Goal: Task Accomplishment & Management: Use online tool/utility

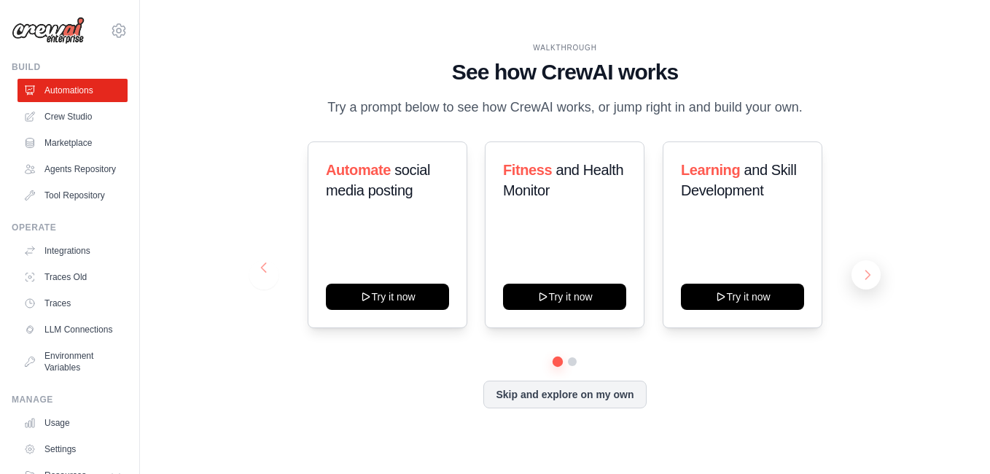
click at [860, 270] on button at bounding box center [866, 274] width 29 height 29
click at [877, 270] on button at bounding box center [866, 274] width 29 height 29
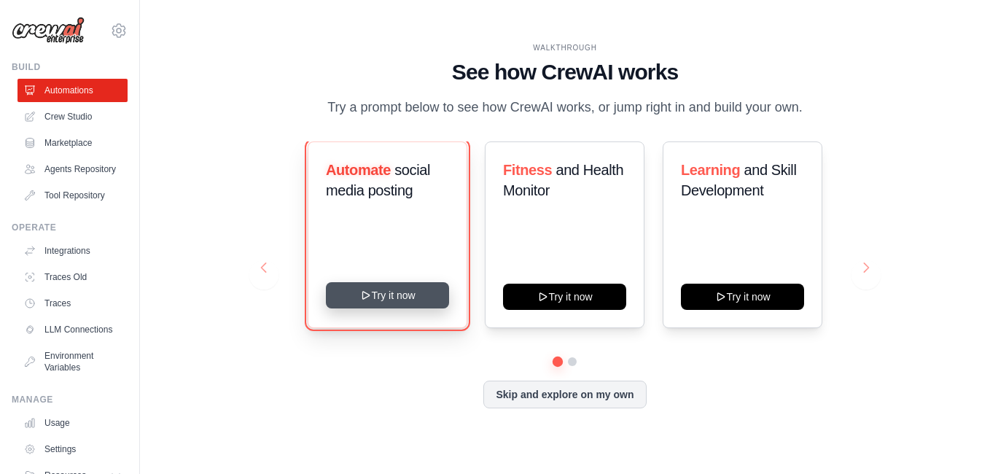
click at [373, 303] on button "Try it now" at bounding box center [387, 295] width 123 height 26
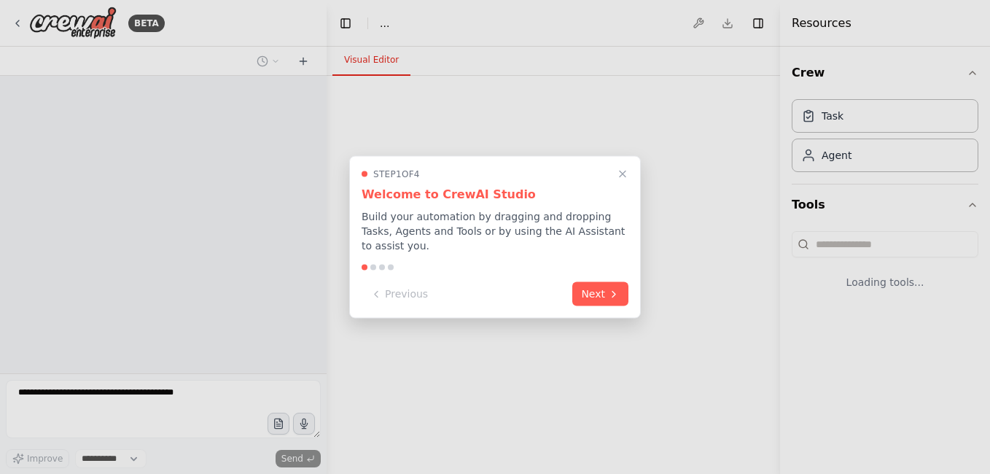
select select "****"
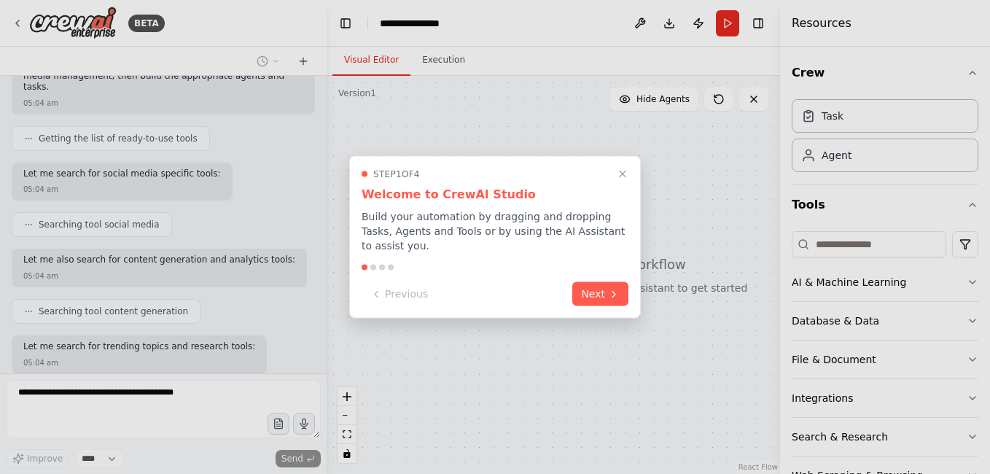
scroll to position [230, 0]
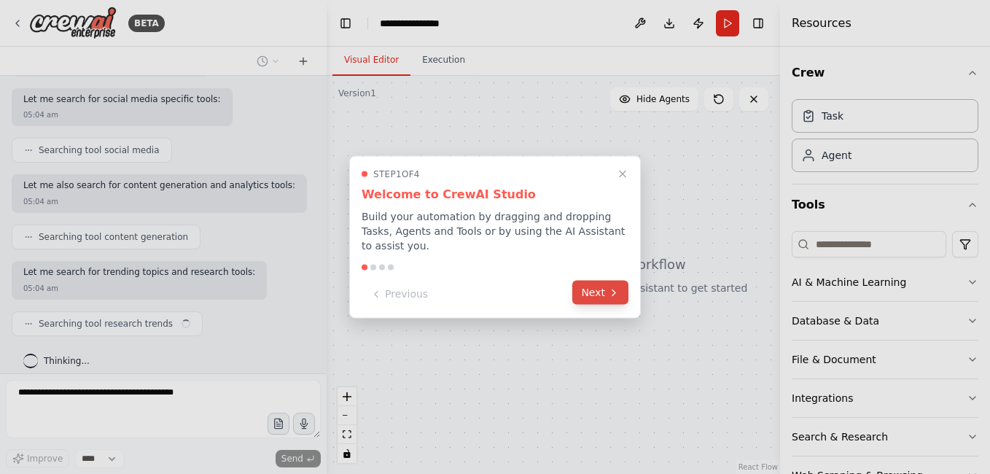
click at [595, 281] on button "Next" at bounding box center [600, 293] width 56 height 24
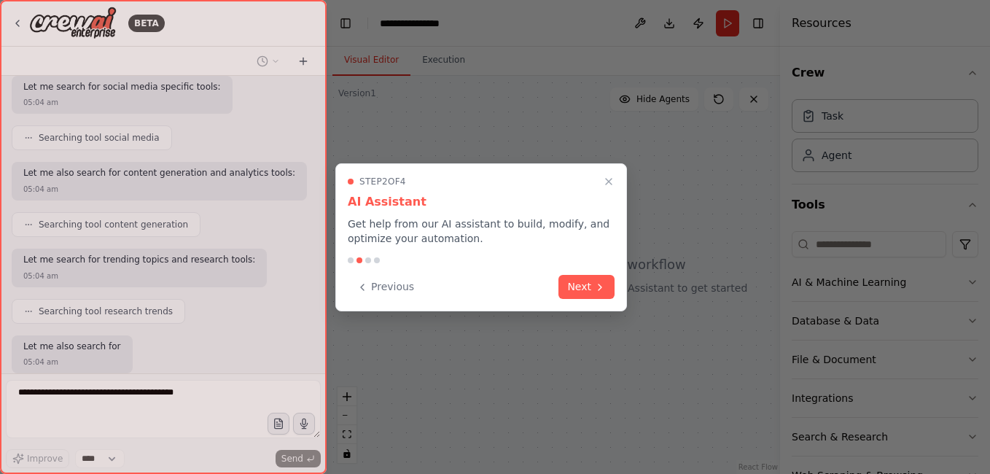
scroll to position [317, 0]
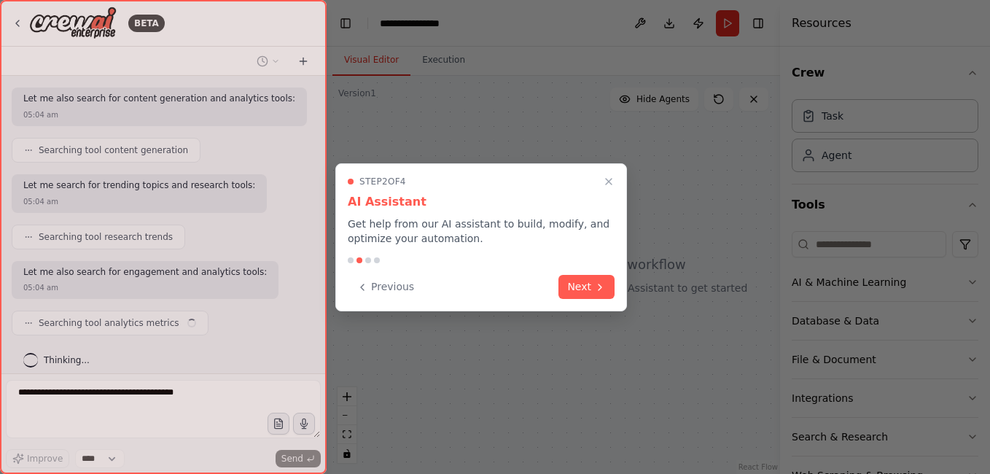
click at [595, 279] on button "Next" at bounding box center [586, 287] width 56 height 24
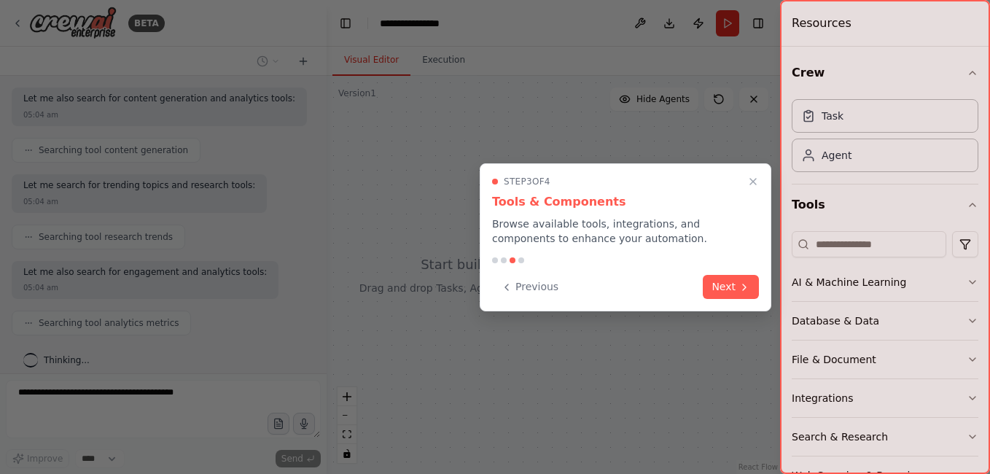
click at [729, 303] on div "Step 3 of 4 Tools & Components Browse available tools, integrations, and compon…" at bounding box center [626, 237] width 292 height 148
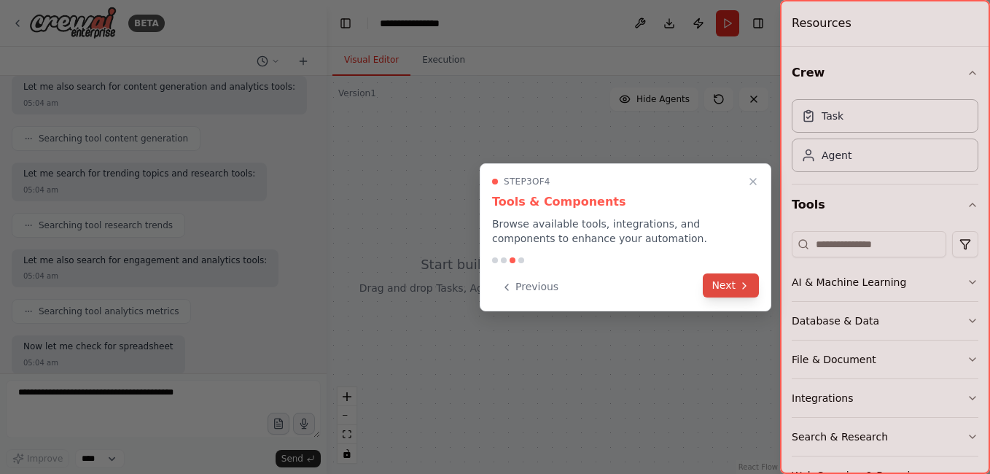
scroll to position [403, 0]
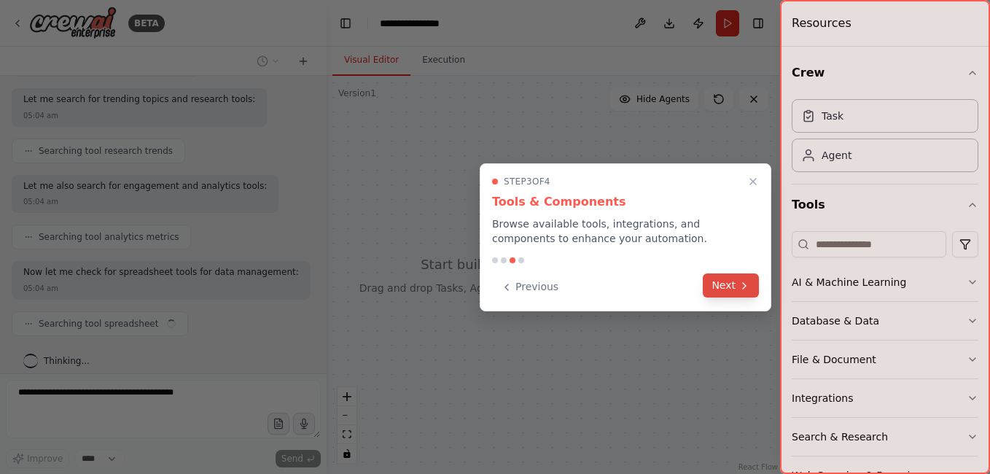
click at [727, 284] on button "Next" at bounding box center [731, 285] width 56 height 24
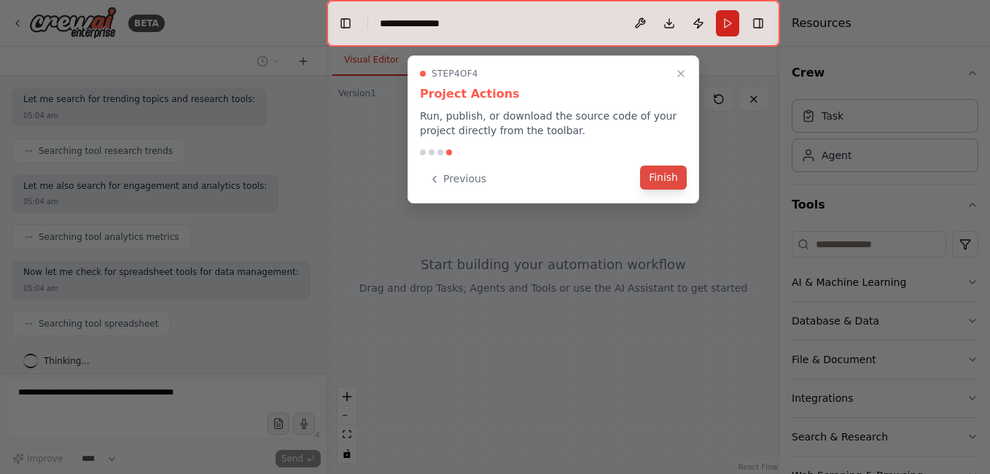
click at [677, 179] on button "Finish" at bounding box center [663, 178] width 47 height 24
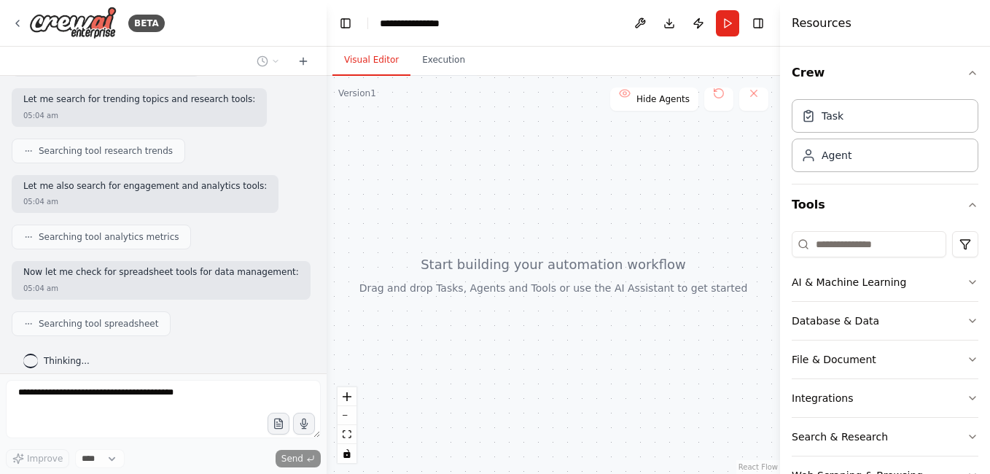
drag, startPoint x: 519, startPoint y: 227, endPoint x: 439, endPoint y: 189, distance: 88.7
click at [431, 184] on div at bounding box center [553, 275] width 453 height 398
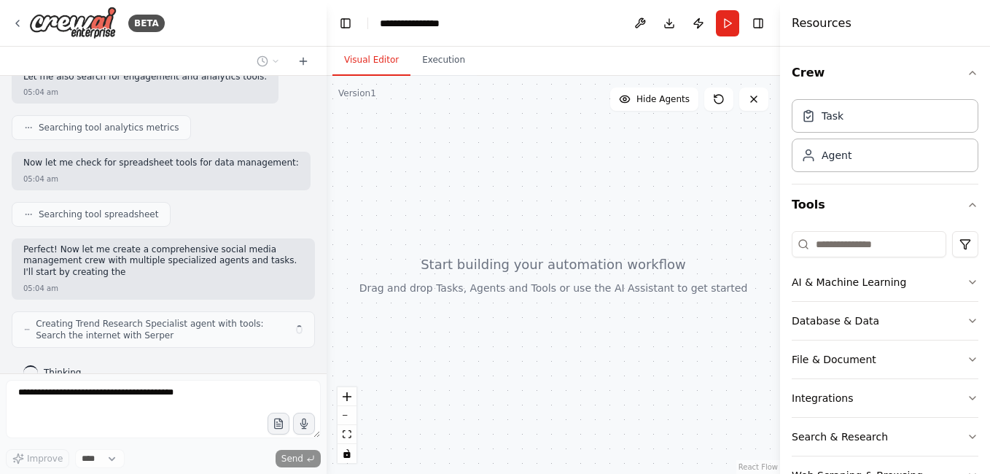
scroll to position [524, 0]
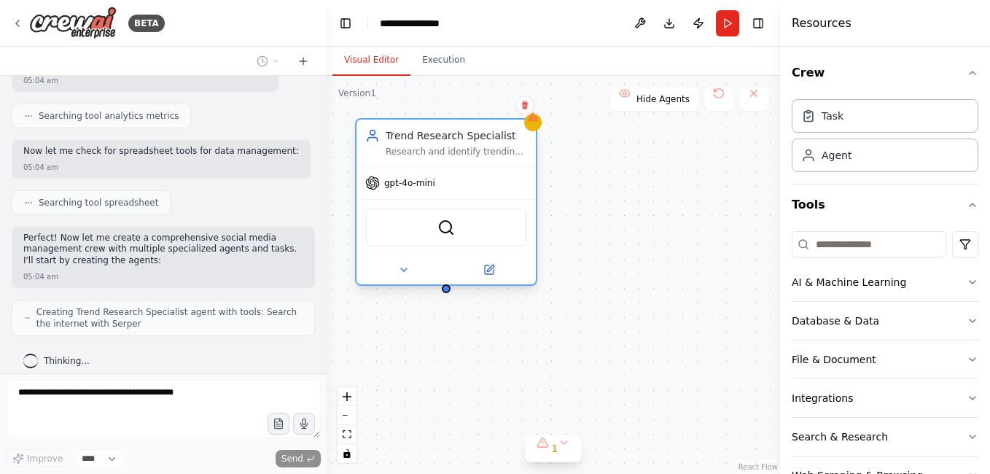
drag, startPoint x: 418, startPoint y: 137, endPoint x: 464, endPoint y: 147, distance: 46.2
click at [464, 147] on div "Research and identify trending topics, hashtags, and content themes in the {ind…" at bounding box center [456, 152] width 141 height 12
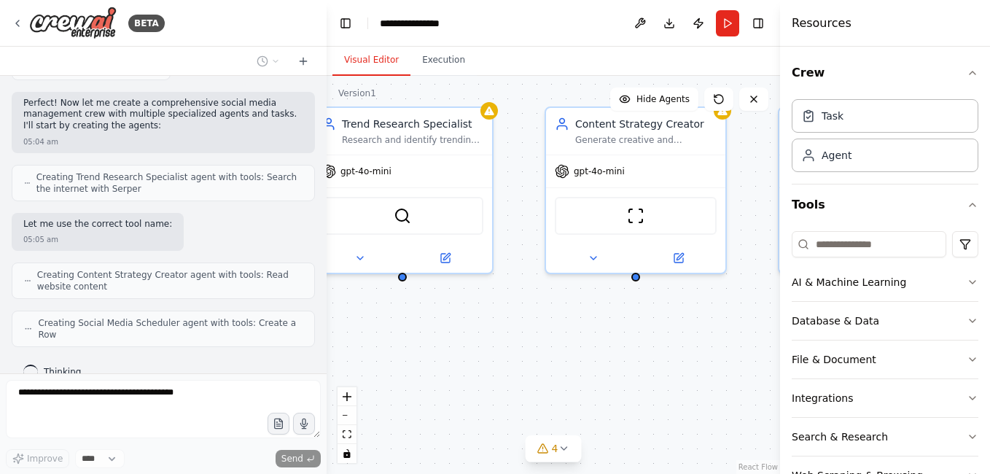
scroll to position [707, 0]
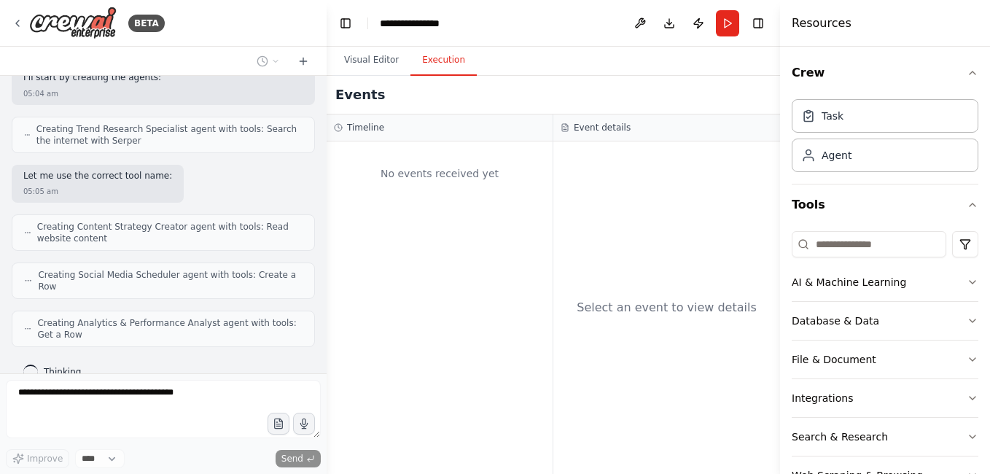
click at [424, 62] on button "Execution" at bounding box center [443, 60] width 66 height 31
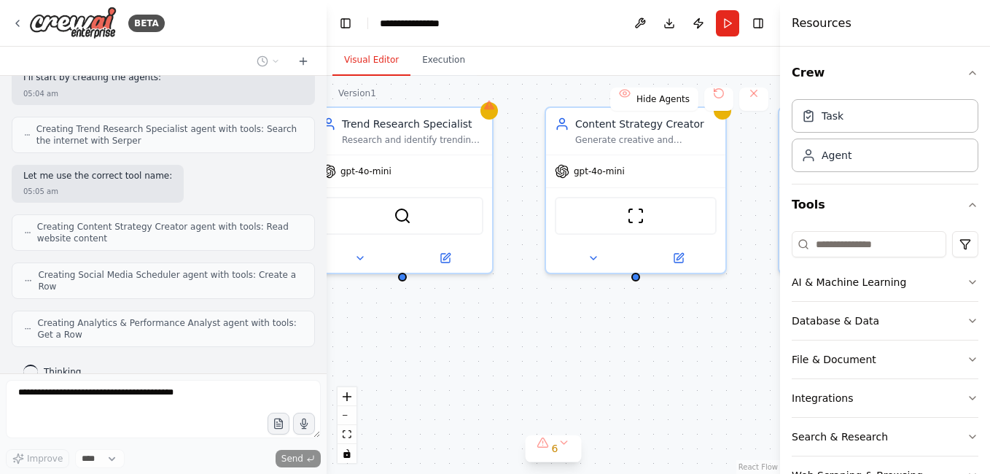
click at [376, 60] on button "Visual Editor" at bounding box center [371, 60] width 78 height 31
click at [426, 55] on button "Execution" at bounding box center [443, 60] width 66 height 31
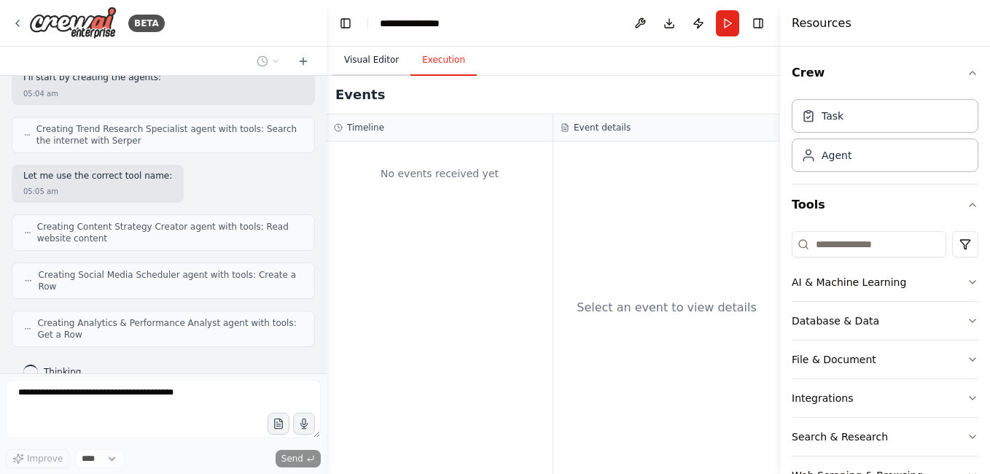
click at [373, 57] on button "Visual Editor" at bounding box center [371, 60] width 78 height 31
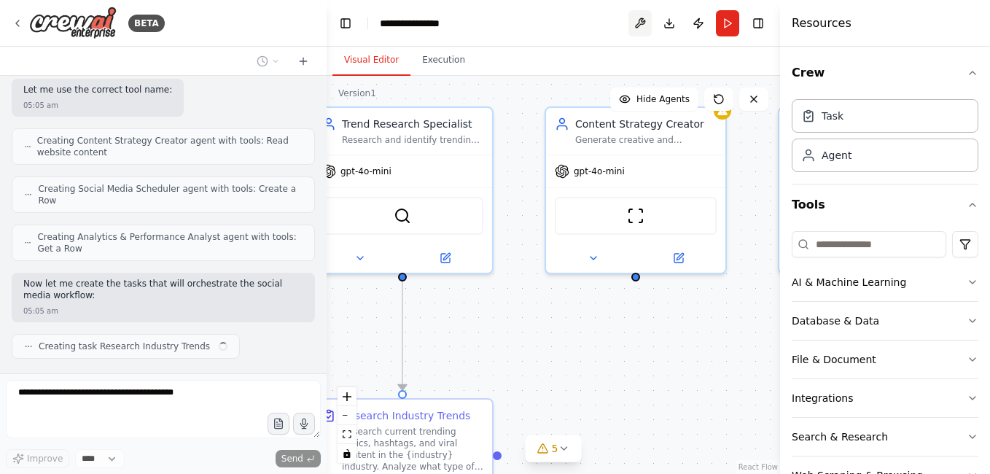
scroll to position [805, 0]
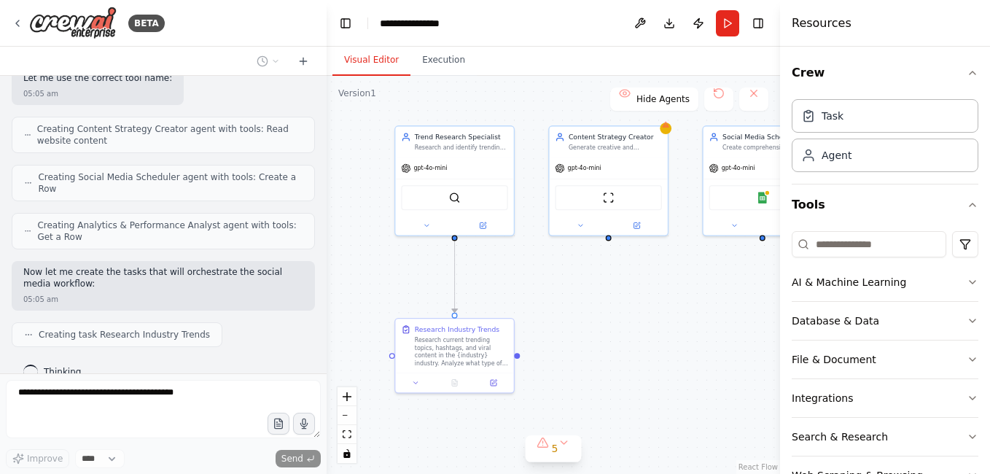
drag, startPoint x: 494, startPoint y: 332, endPoint x: 555, endPoint y: 266, distance: 89.8
click at [555, 266] on div ".deletable-edge-delete-btn { width: 20px; height: 20px; border: 0px solid #ffff…" at bounding box center [553, 275] width 453 height 398
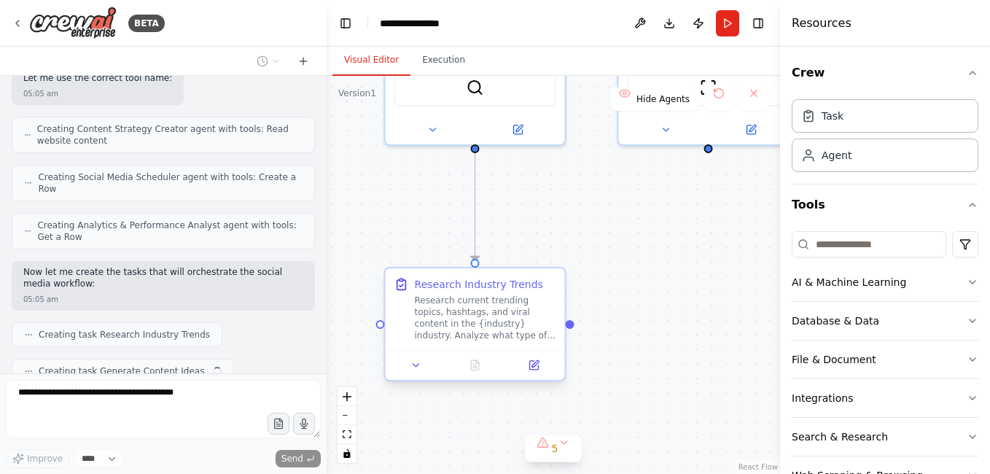
scroll to position [841, 0]
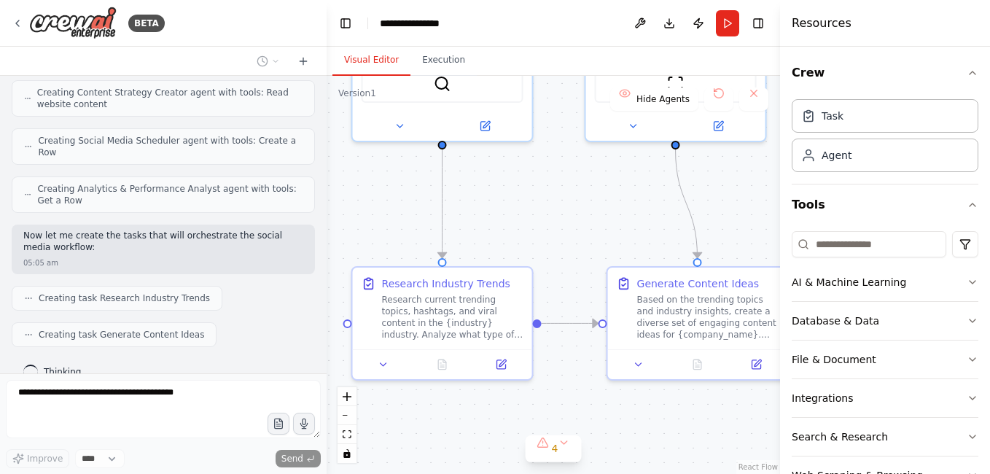
drag, startPoint x: 553, startPoint y: 230, endPoint x: 515, endPoint y: 230, distance: 37.9
click at [515, 230] on div ".deletable-edge-delete-btn { width: 20px; height: 20px; border: 0px solid #ffff…" at bounding box center [553, 275] width 453 height 398
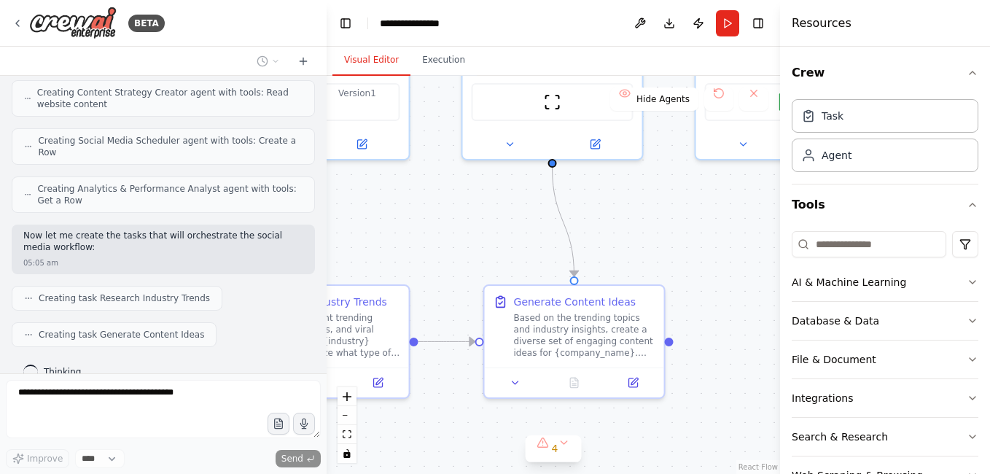
drag, startPoint x: 618, startPoint y: 207, endPoint x: 499, endPoint y: 221, distance: 118.9
click at [499, 221] on div ".deletable-edge-delete-btn { width: 20px; height: 20px; border: 0px solid #ffff…" at bounding box center [553, 275] width 453 height 398
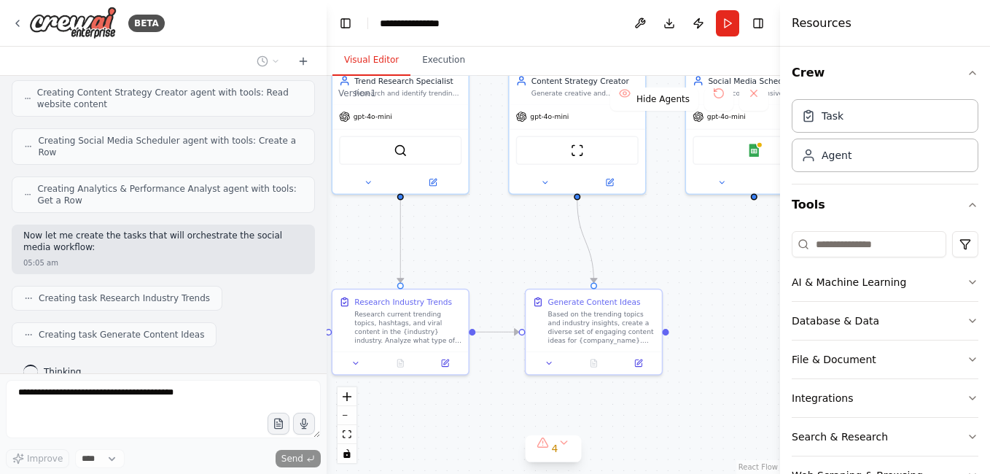
drag, startPoint x: 612, startPoint y: 237, endPoint x: 629, endPoint y: 252, distance: 22.7
click at [630, 260] on div ".deletable-edge-delete-btn { width: 20px; height: 20px; border: 0px solid #ffff…" at bounding box center [553, 275] width 453 height 398
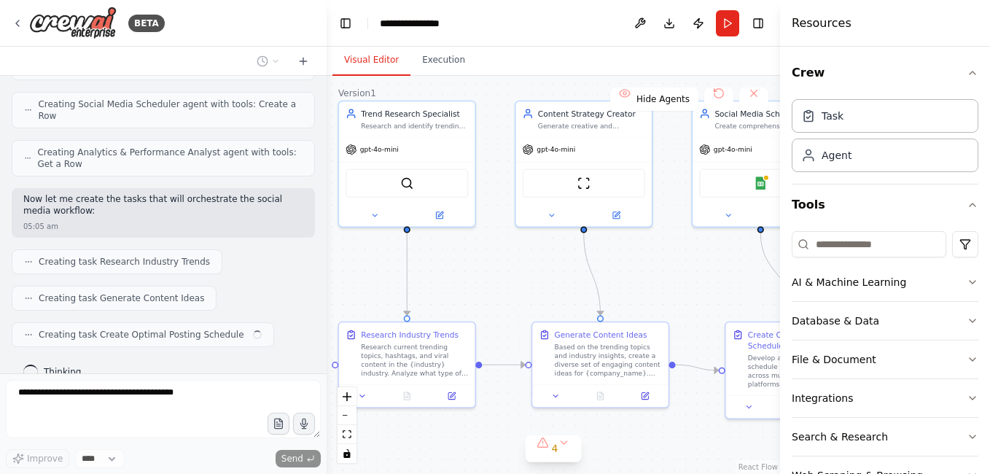
drag, startPoint x: 628, startPoint y: 215, endPoint x: 634, endPoint y: 249, distance: 34.2
click at [634, 249] on div ".deletable-edge-delete-btn { width: 20px; height: 20px; border: 0px solid #ffff…" at bounding box center [553, 275] width 453 height 398
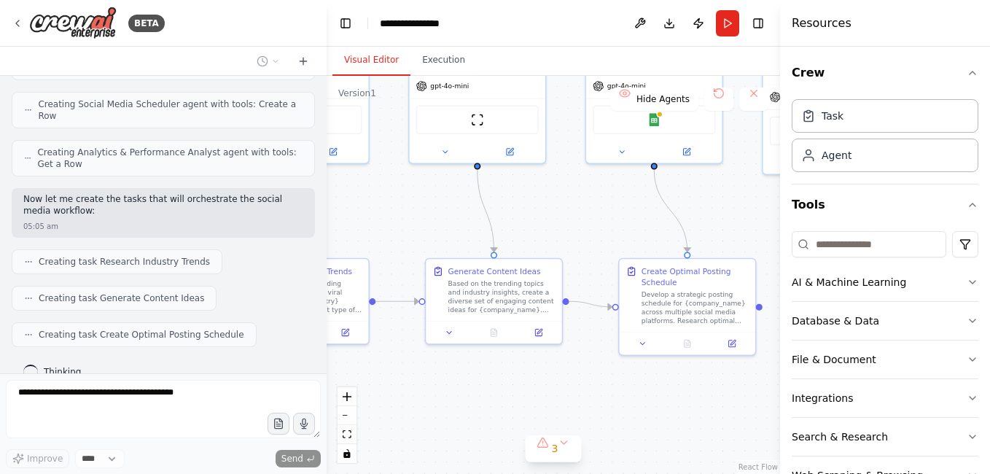
drag, startPoint x: 664, startPoint y: 274, endPoint x: 558, endPoint y: 210, distance: 124.3
click at [558, 210] on div ".deletable-edge-delete-btn { width: 20px; height: 20px; border: 0px solid #ffff…" at bounding box center [553, 275] width 453 height 398
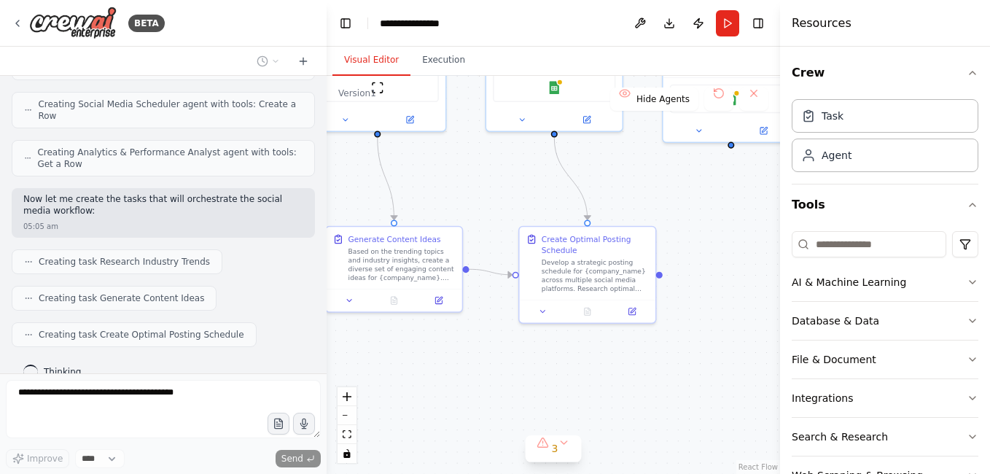
drag, startPoint x: 612, startPoint y: 211, endPoint x: 497, endPoint y: 175, distance: 120.6
click at [497, 175] on div ".deletable-edge-delete-btn { width: 20px; height: 20px; border: 0px solid #ffff…" at bounding box center [553, 275] width 453 height 398
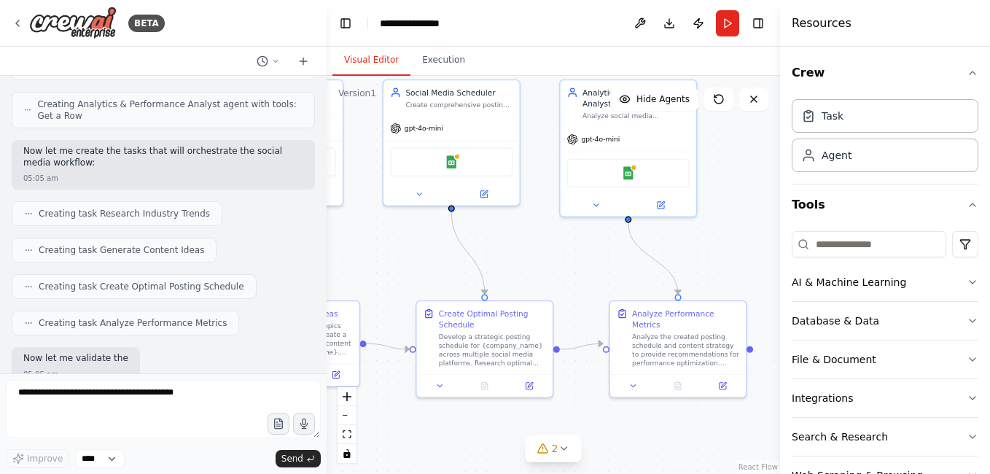
scroll to position [1000, 0]
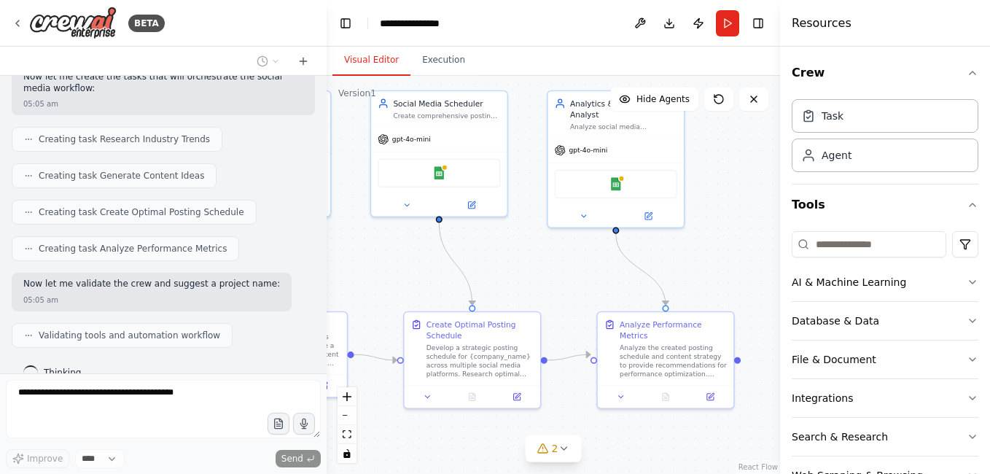
drag, startPoint x: 642, startPoint y: 168, endPoint x: 542, endPoint y: 257, distance: 134.2
click at [542, 257] on div ".deletable-edge-delete-btn { width: 20px; height: 20px; border: 0px solid #ffff…" at bounding box center [553, 275] width 453 height 398
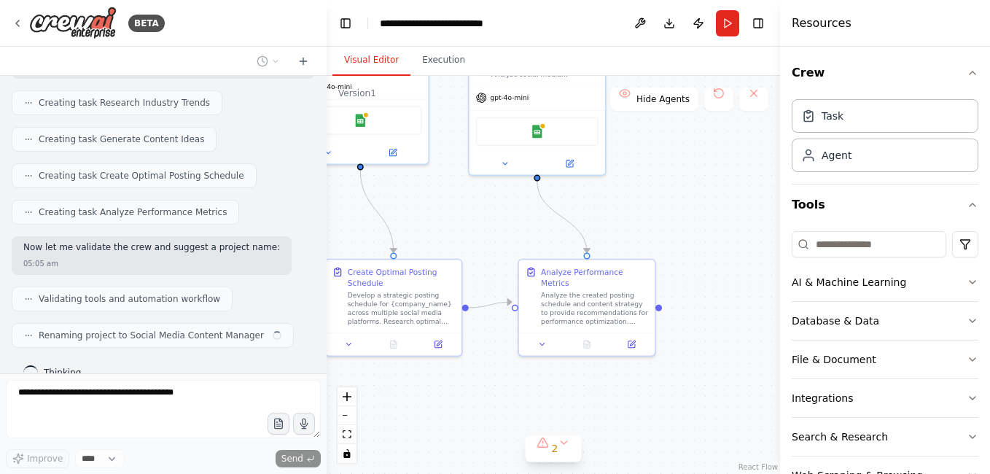
drag, startPoint x: 719, startPoint y: 260, endPoint x: 640, endPoint y: 207, distance: 94.6
click at [640, 207] on div ".deletable-edge-delete-btn { width: 20px; height: 20px; border: 0px solid #ffff…" at bounding box center [553, 275] width 453 height 398
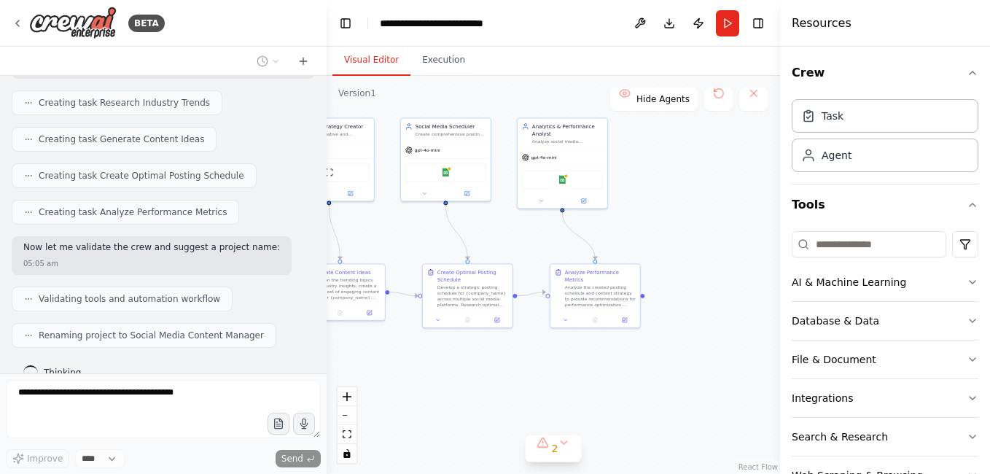
drag, startPoint x: 653, startPoint y: 209, endPoint x: 638, endPoint y: 229, distance: 25.1
click at [638, 229] on div ".deletable-edge-delete-btn { width: 20px; height: 20px; border: 0px solid #ffff…" at bounding box center [553, 275] width 453 height 398
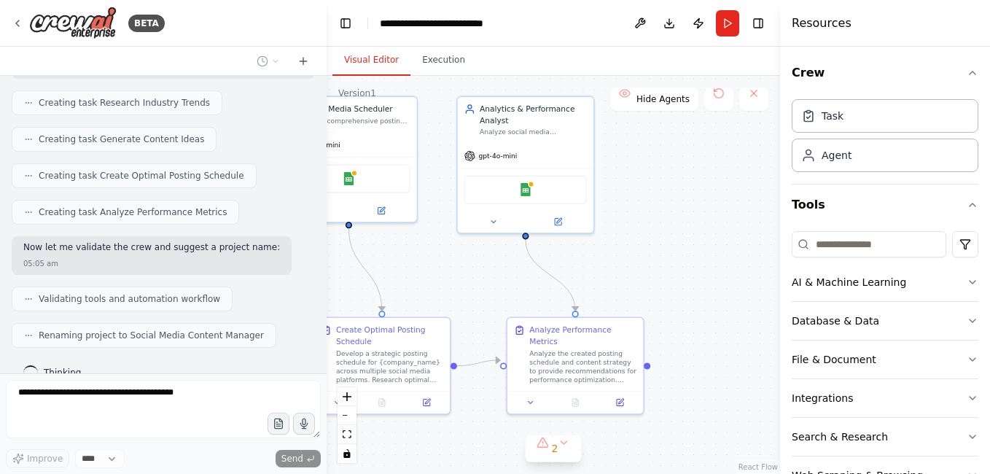
drag, startPoint x: 655, startPoint y: 179, endPoint x: 639, endPoint y: 202, distance: 28.7
click at [639, 202] on div ".deletable-edge-delete-btn { width: 20px; height: 20px; border: 0px solid #ffff…" at bounding box center [553, 275] width 453 height 398
click at [904, 284] on button "AI & Machine Learning" at bounding box center [885, 282] width 187 height 38
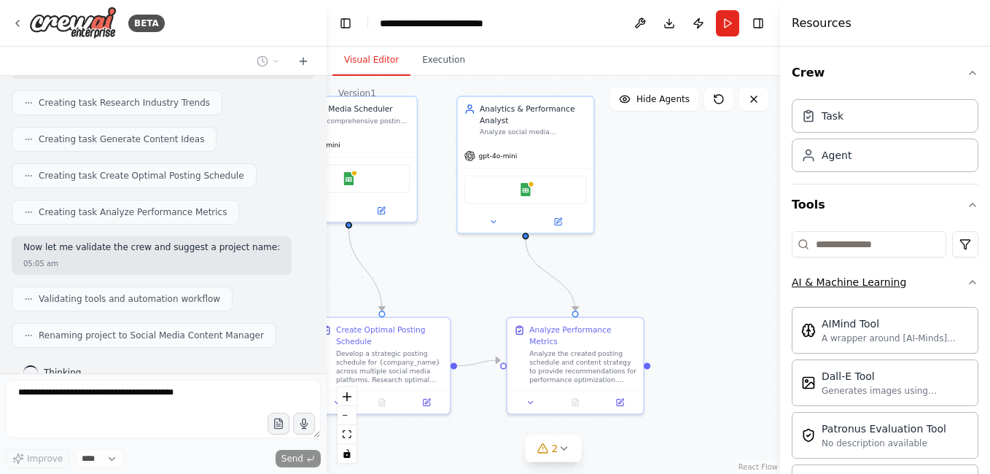
scroll to position [146, 0]
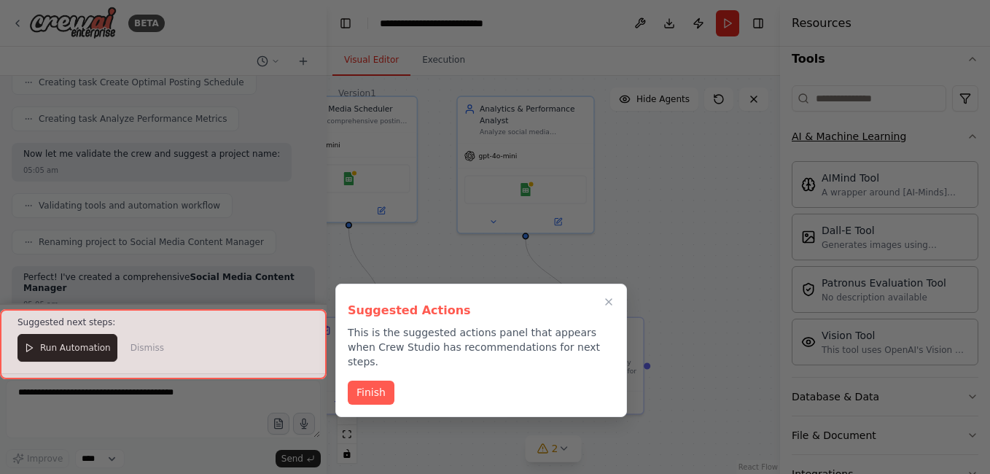
click at [922, 145] on div at bounding box center [495, 237] width 990 height 474
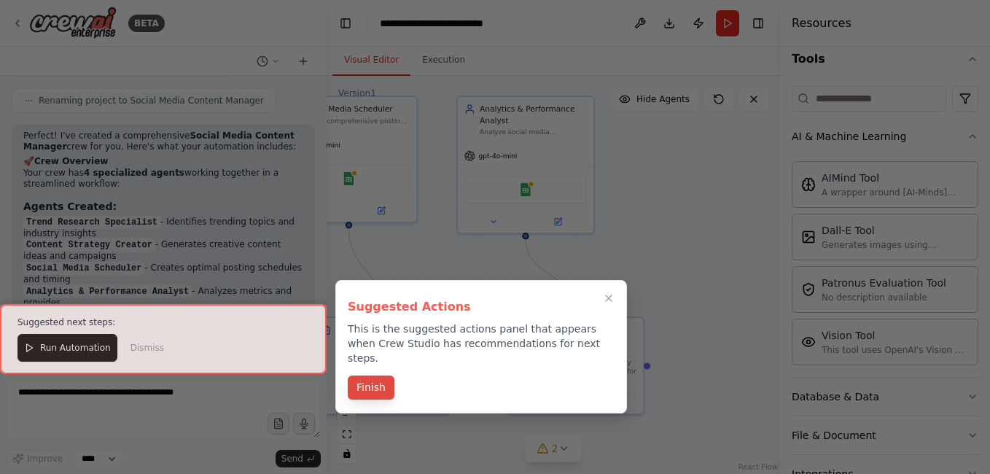
click at [366, 375] on button "Finish" at bounding box center [371, 387] width 47 height 24
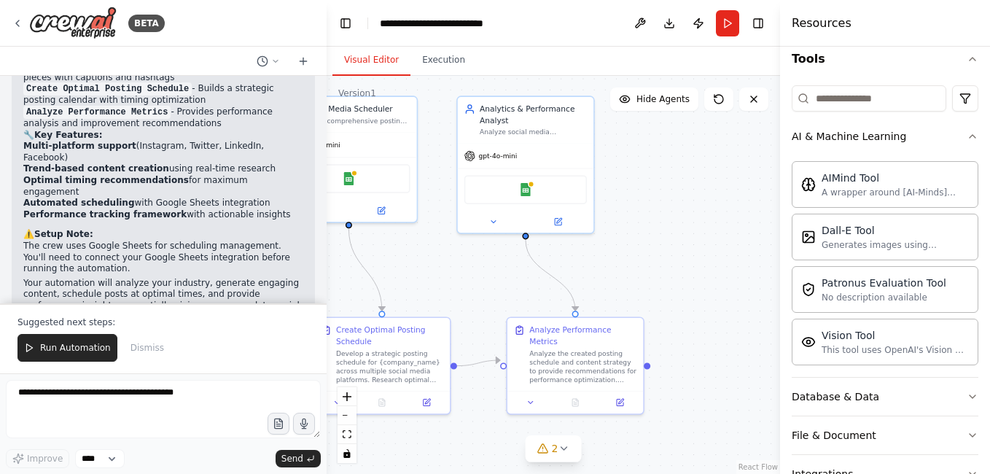
scroll to position [1575, 0]
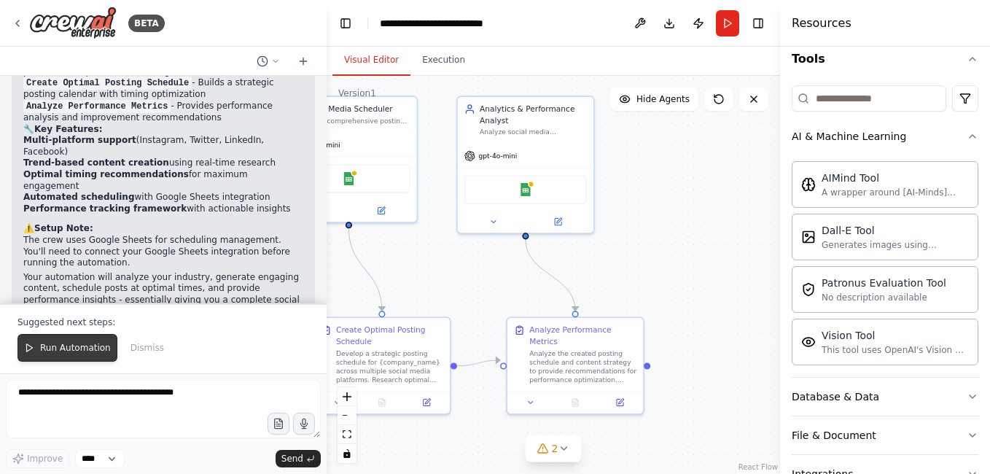
click at [45, 342] on button "Run Automation" at bounding box center [67, 348] width 100 height 28
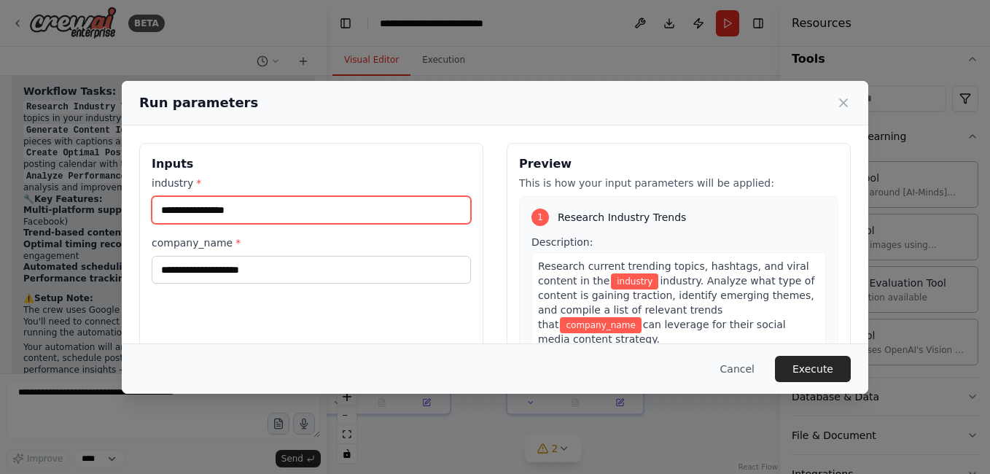
click at [192, 198] on input "industry *" at bounding box center [311, 210] width 319 height 28
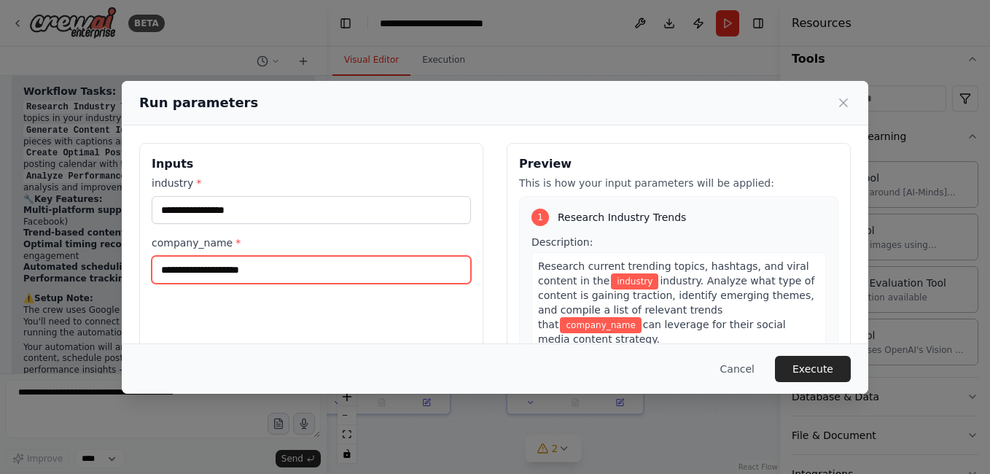
click at [194, 260] on input "company_name *" at bounding box center [311, 270] width 319 height 28
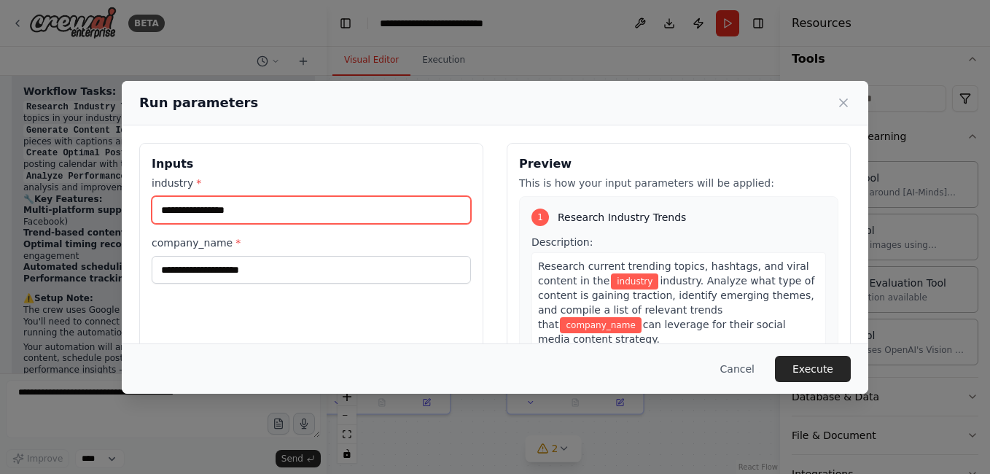
click at [222, 215] on input "industry *" at bounding box center [311, 210] width 319 height 28
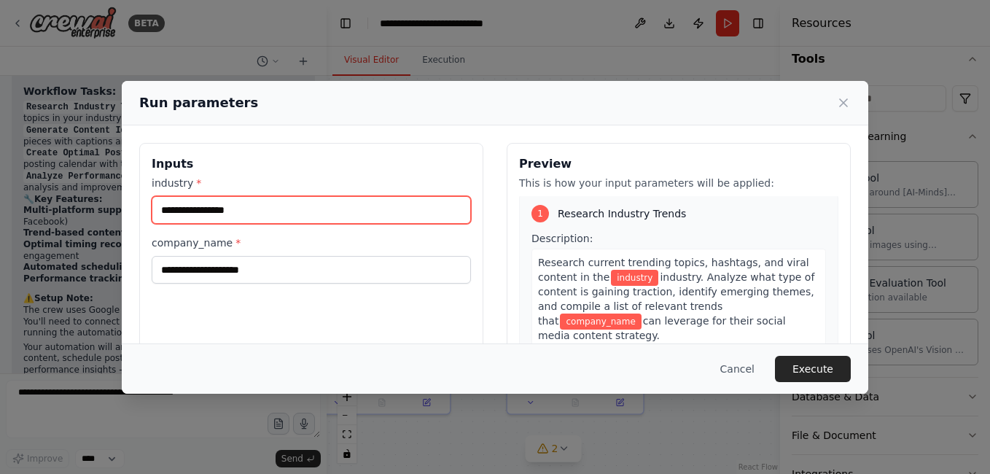
scroll to position [0, 0]
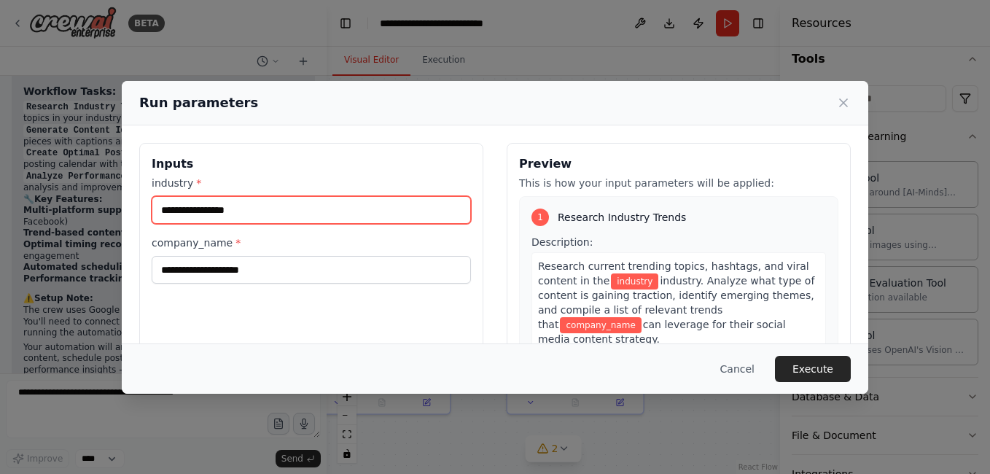
click at [292, 205] on input "industry *" at bounding box center [311, 210] width 319 height 28
type input "*******"
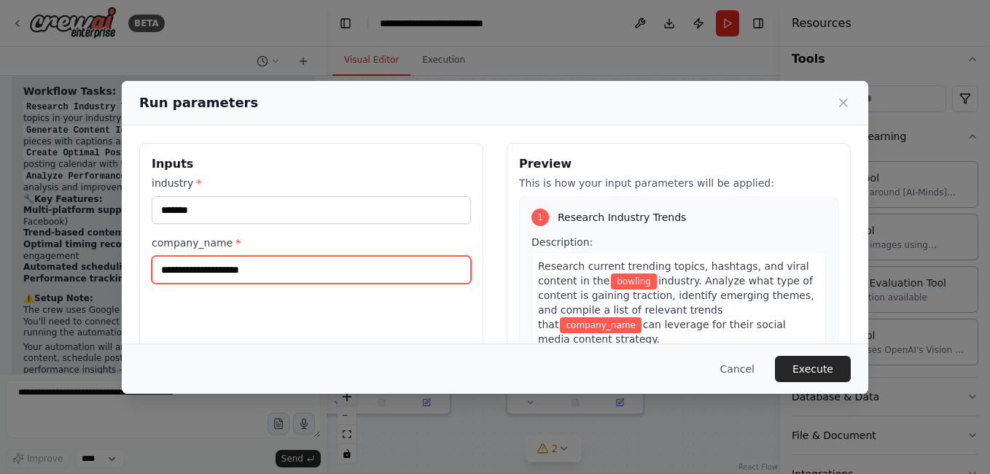
click at [409, 265] on input "company_name *" at bounding box center [311, 270] width 319 height 28
type input "**********"
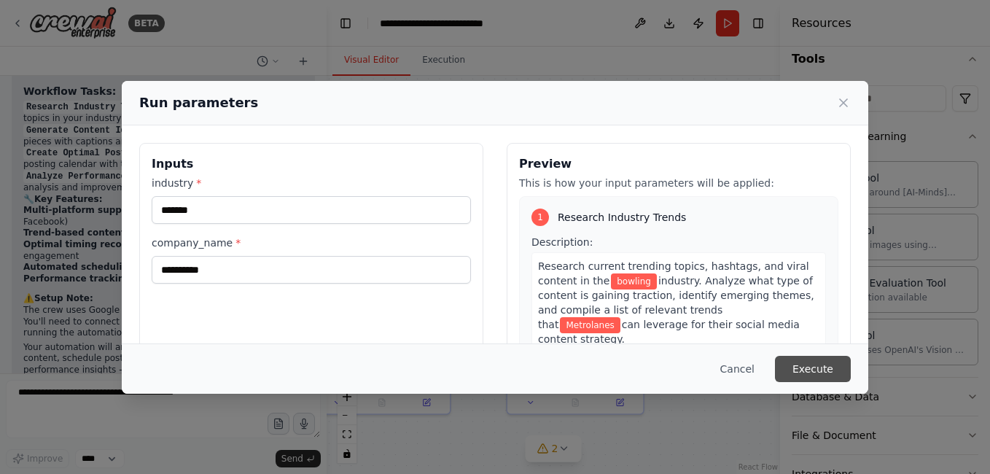
click at [814, 367] on button "Execute" at bounding box center [813, 369] width 76 height 26
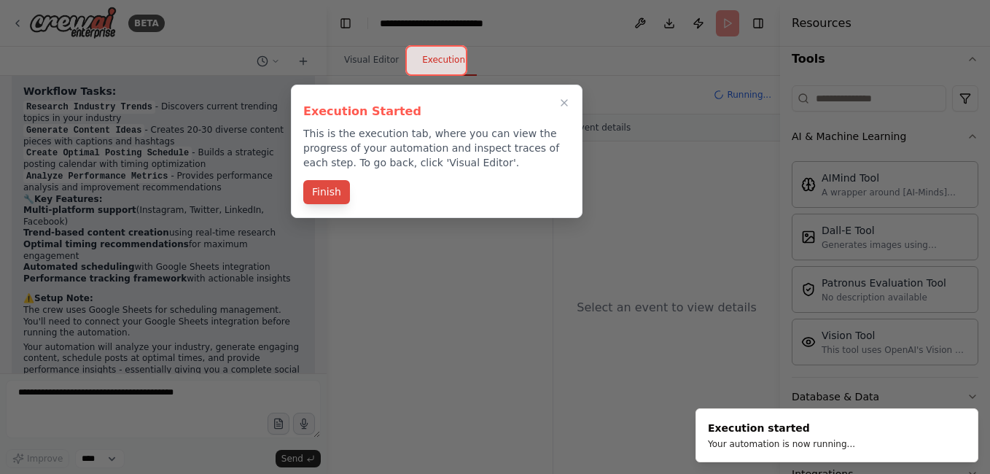
click at [331, 189] on button "Finish" at bounding box center [326, 192] width 47 height 24
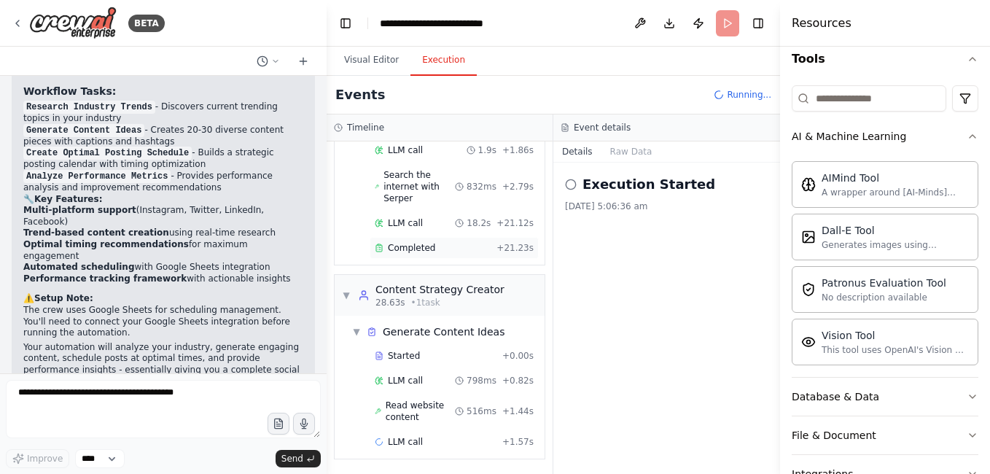
scroll to position [121, 0]
click at [567, 183] on icon at bounding box center [571, 185] width 12 height 12
click at [630, 159] on button "Raw Data" at bounding box center [632, 151] width 60 height 20
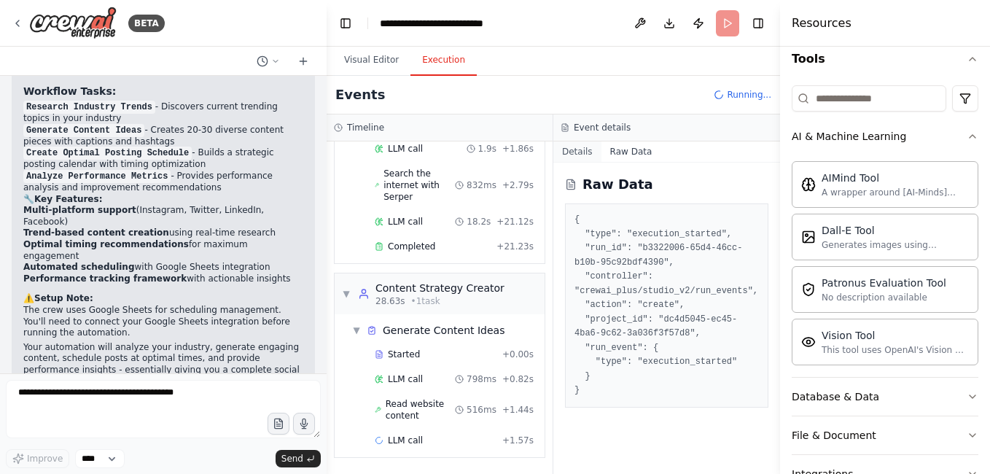
click at [583, 145] on button "Details" at bounding box center [577, 151] width 48 height 20
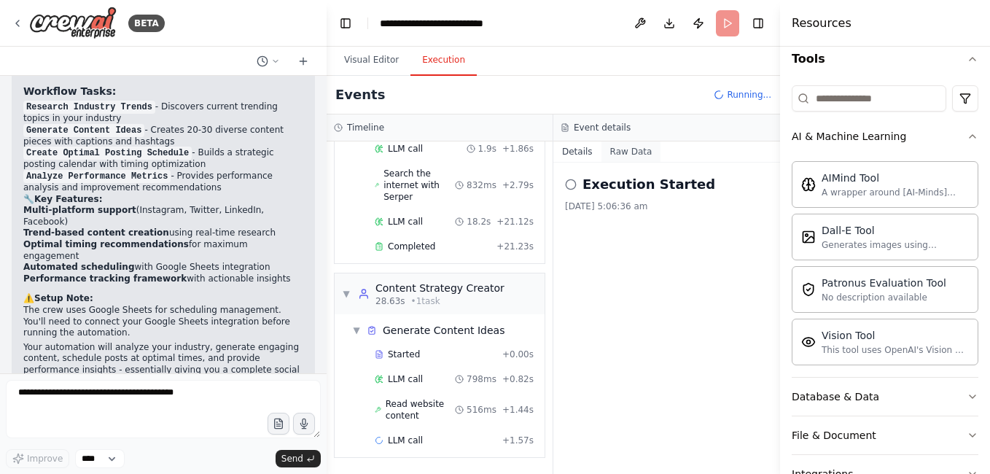
click at [607, 147] on button "Raw Data" at bounding box center [632, 151] width 60 height 20
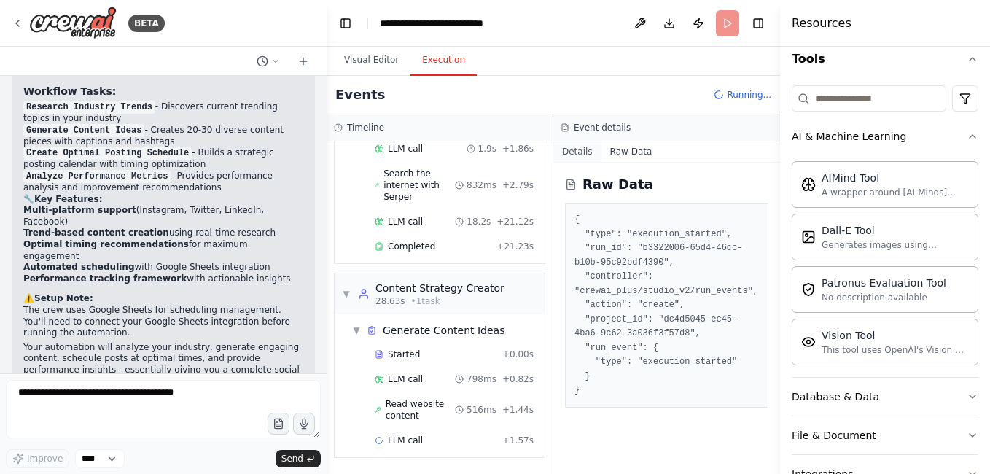
click at [585, 149] on button "Details" at bounding box center [577, 151] width 48 height 20
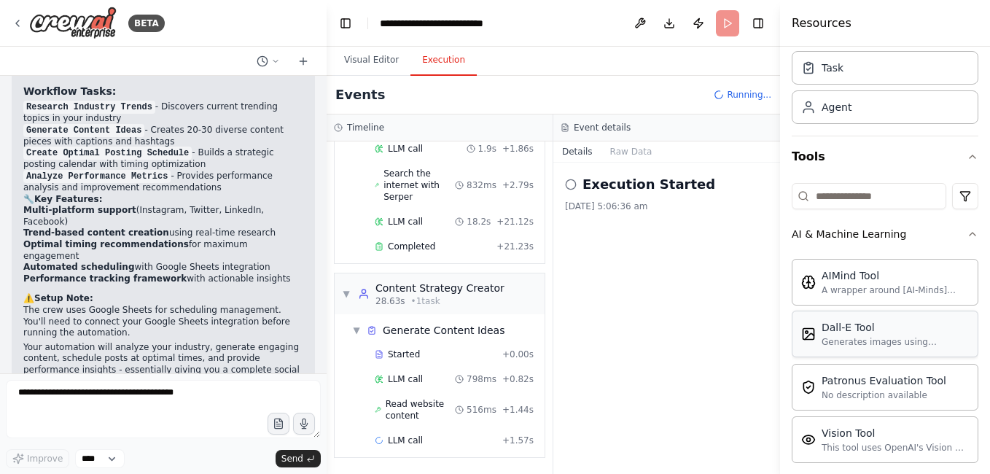
scroll to position [0, 0]
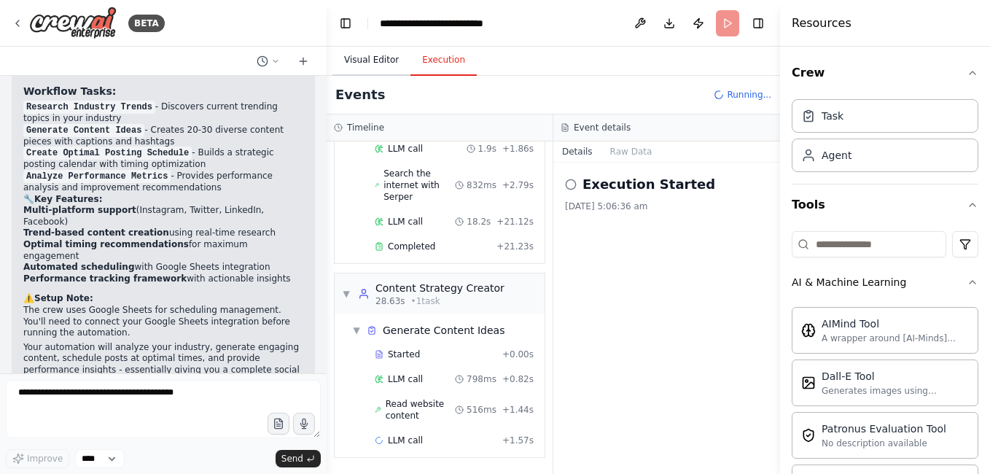
click at [386, 59] on button "Visual Editor" at bounding box center [371, 60] width 78 height 31
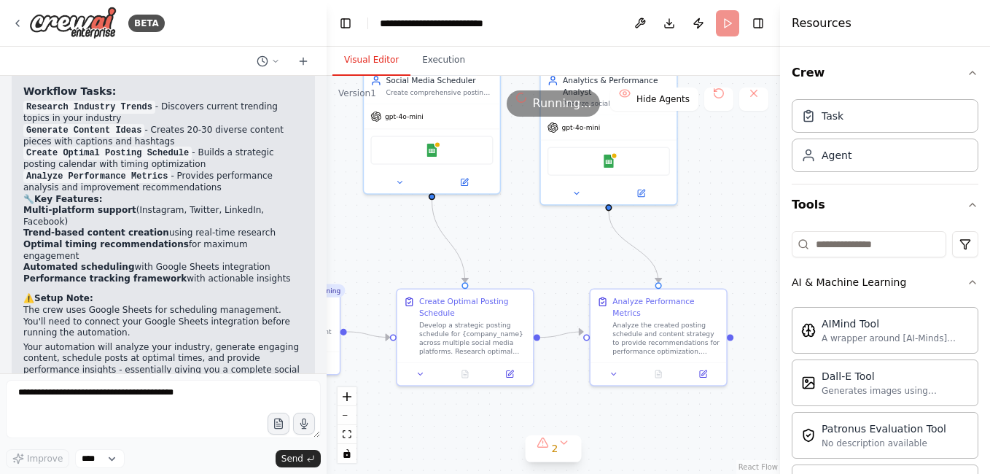
drag, startPoint x: 672, startPoint y: 251, endPoint x: 757, endPoint y: 223, distance: 89.0
click at [757, 222] on div ".deletable-edge-delete-btn { width: 20px; height: 20px; border: 0px solid #ffff…" at bounding box center [553, 275] width 453 height 398
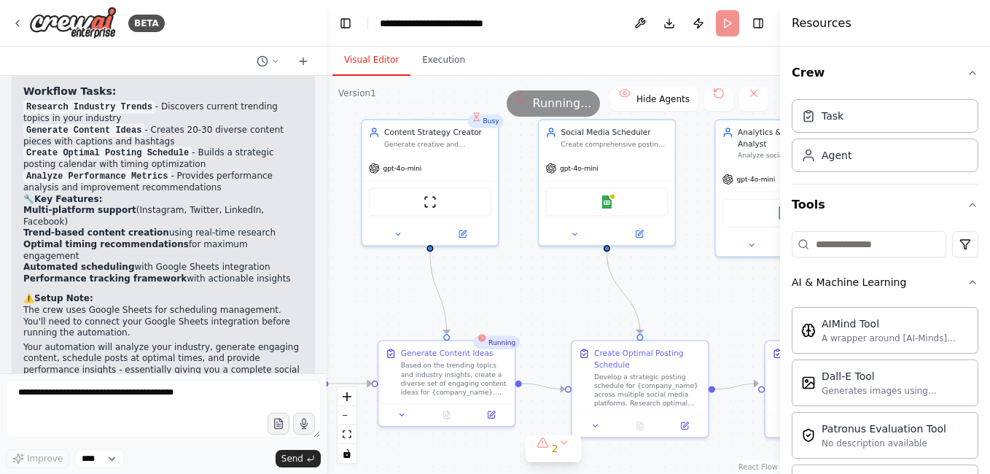
drag, startPoint x: 497, startPoint y: 233, endPoint x: 696, endPoint y: 279, distance: 204.4
click at [696, 279] on div ".deletable-edge-delete-btn { width: 20px; height: 20px; border: 0px solid #ffff…" at bounding box center [553, 275] width 453 height 398
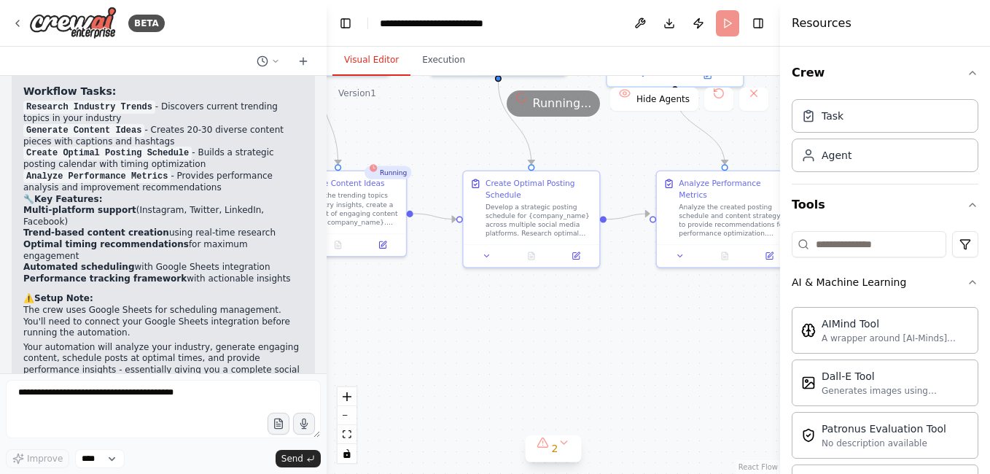
drag, startPoint x: 470, startPoint y: 280, endPoint x: 316, endPoint y: 107, distance: 231.4
click at [316, 107] on div "BETA Create a crew that schedules and publishes social media content across mul…" at bounding box center [495, 237] width 990 height 474
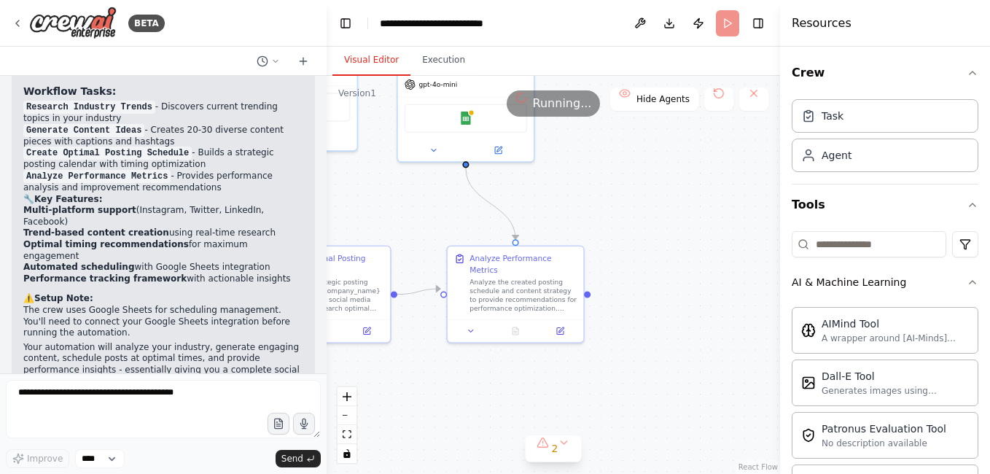
drag, startPoint x: 650, startPoint y: 150, endPoint x: 441, endPoint y: 225, distance: 222.3
click at [441, 225] on div ".deletable-edge-delete-btn { width: 20px; height: 20px; border: 0px solid #ffff…" at bounding box center [553, 275] width 453 height 398
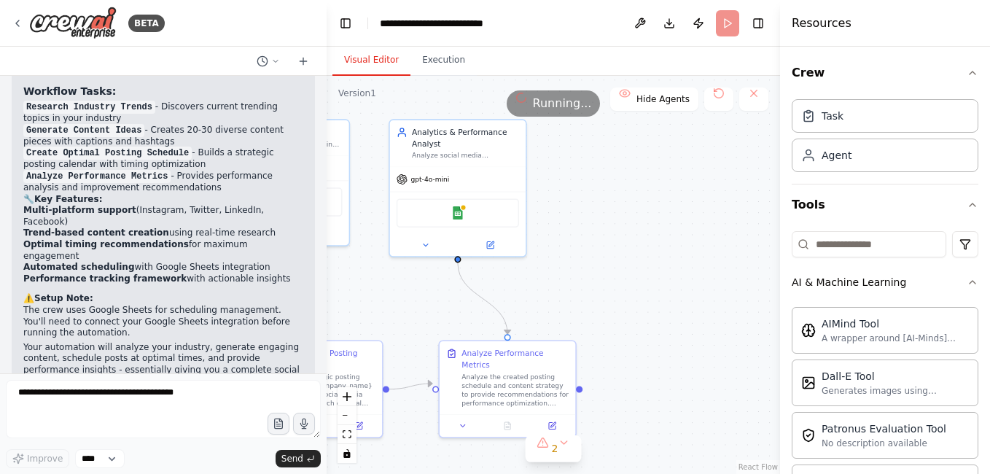
drag, startPoint x: 646, startPoint y: 209, endPoint x: 638, endPoint y: 304, distance: 95.1
click at [638, 304] on div ".deletable-edge-delete-btn { width: 20px; height: 20px; border: 0px solid #ffff…" at bounding box center [553, 275] width 453 height 398
click at [439, 60] on button "Execution" at bounding box center [443, 60] width 66 height 31
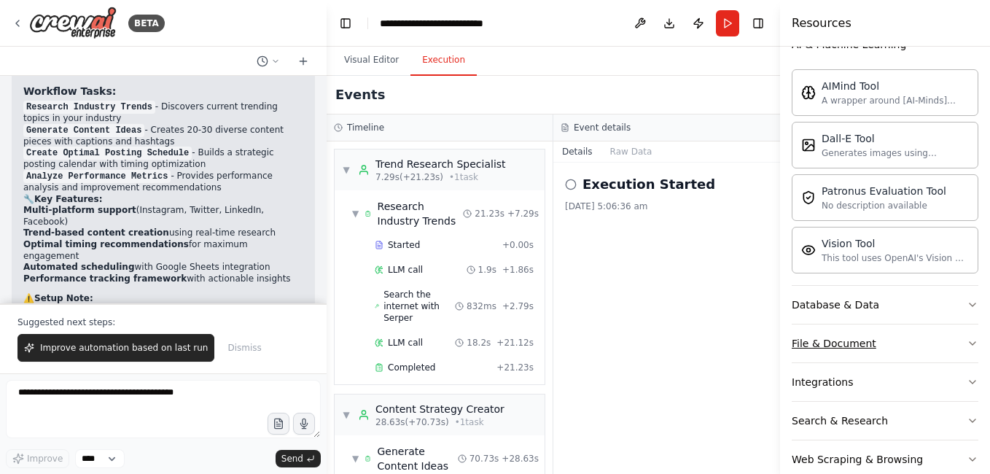
scroll to position [266, 0]
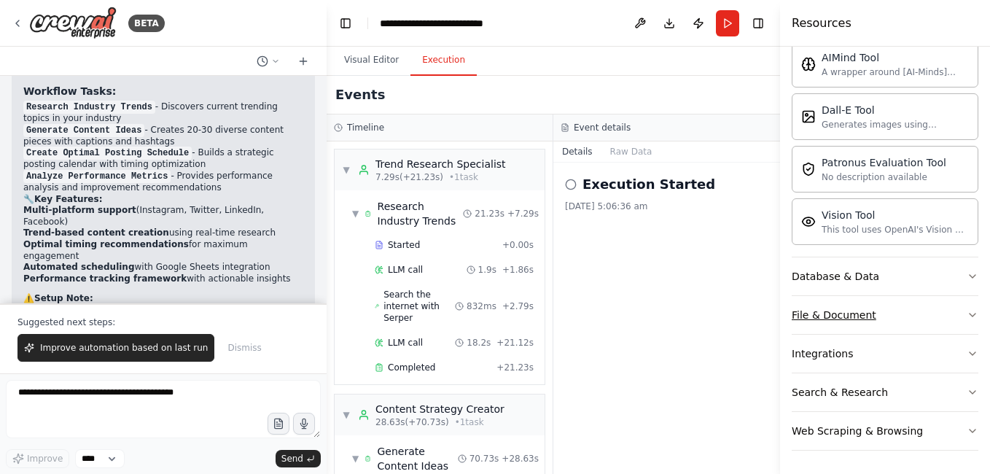
click at [892, 313] on button "File & Document" at bounding box center [885, 315] width 187 height 38
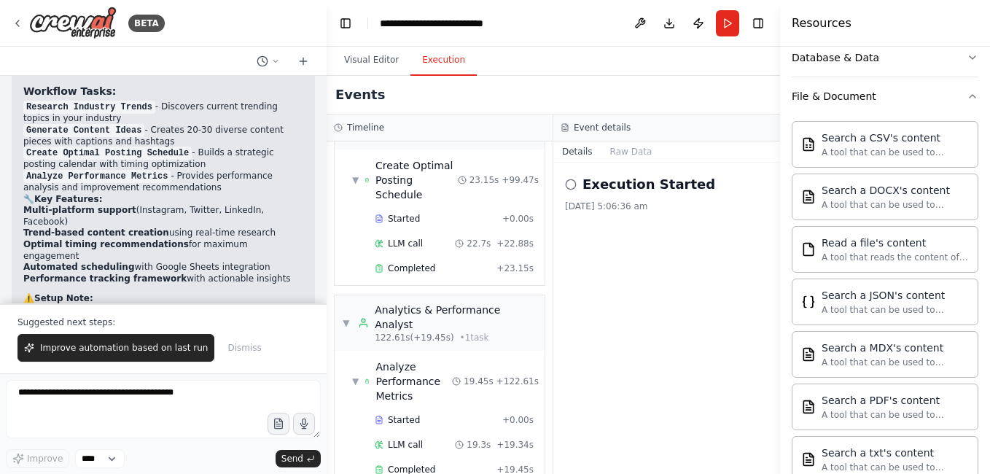
scroll to position [1575, 0]
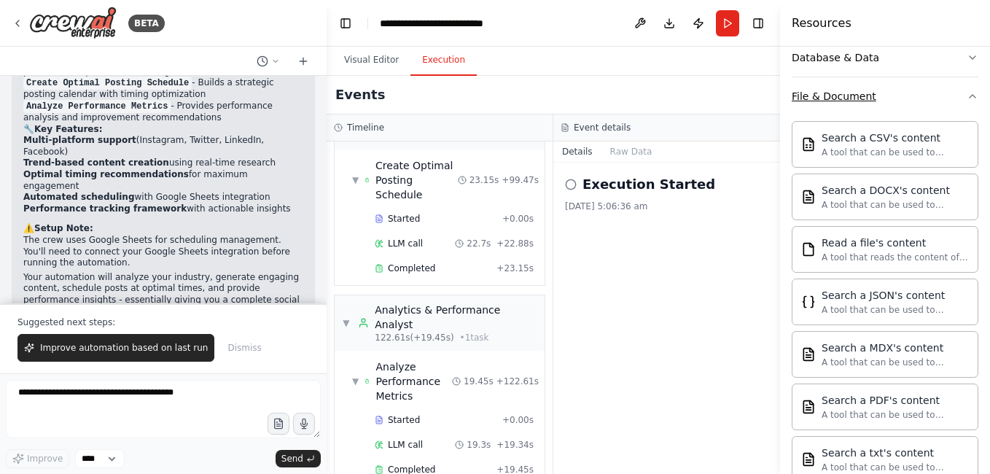
click at [914, 87] on button "File & Document" at bounding box center [885, 96] width 187 height 38
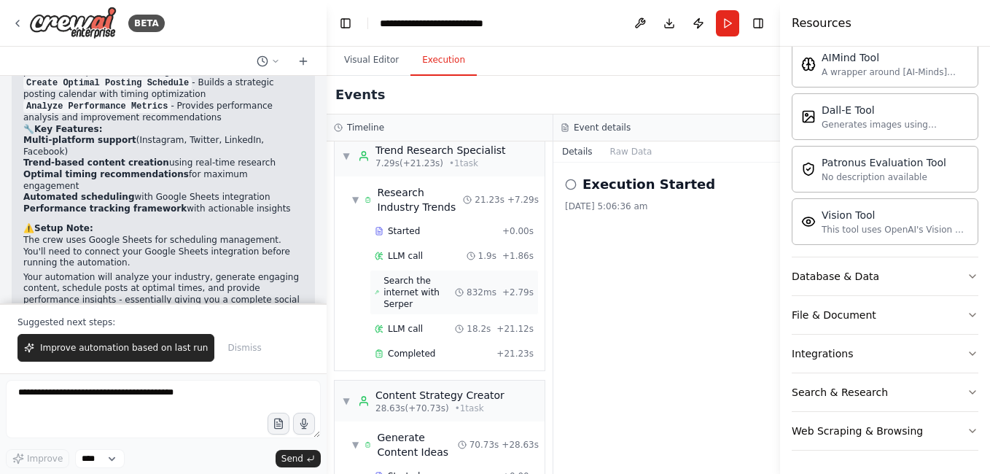
scroll to position [0, 0]
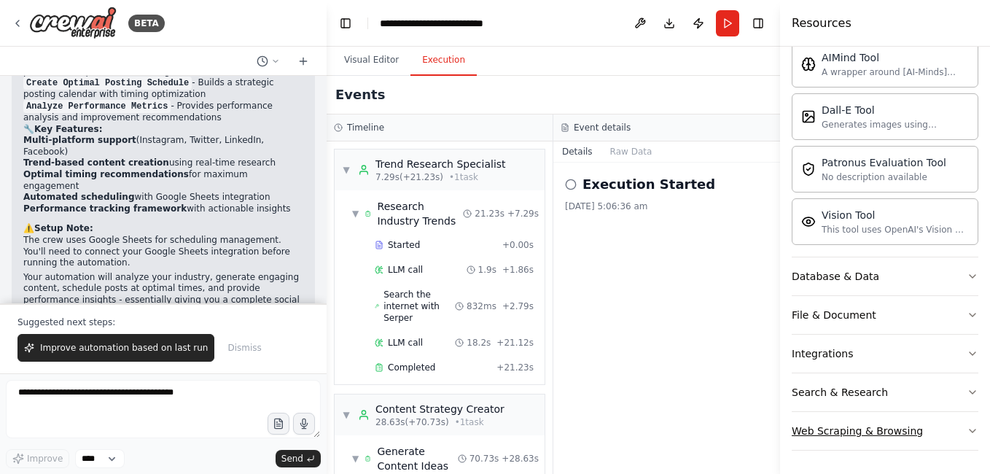
click at [913, 436] on button "Web Scraping & Browsing" at bounding box center [885, 431] width 187 height 38
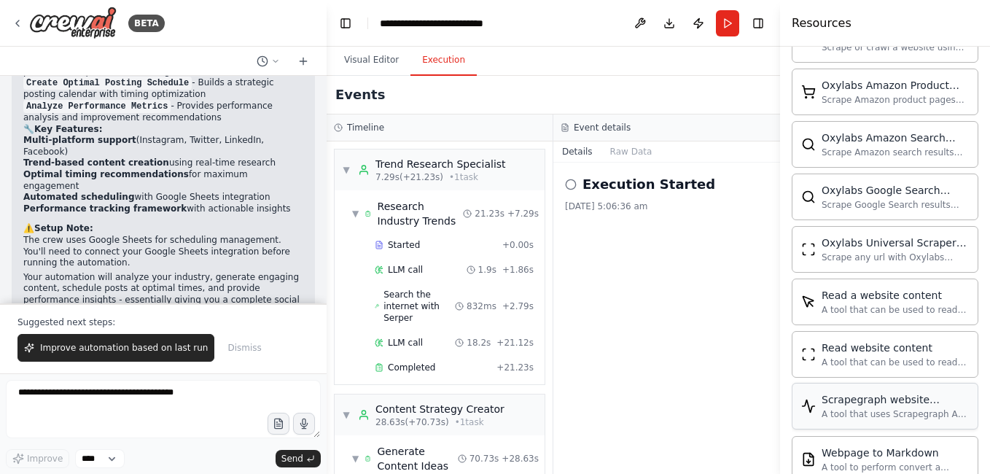
scroll to position [1065, 0]
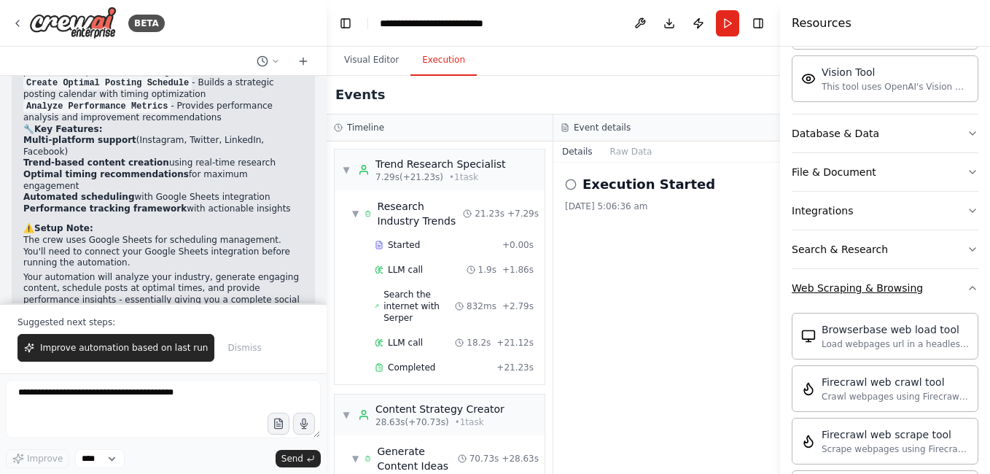
click at [898, 290] on div "Web Scraping & Browsing" at bounding box center [857, 288] width 131 height 15
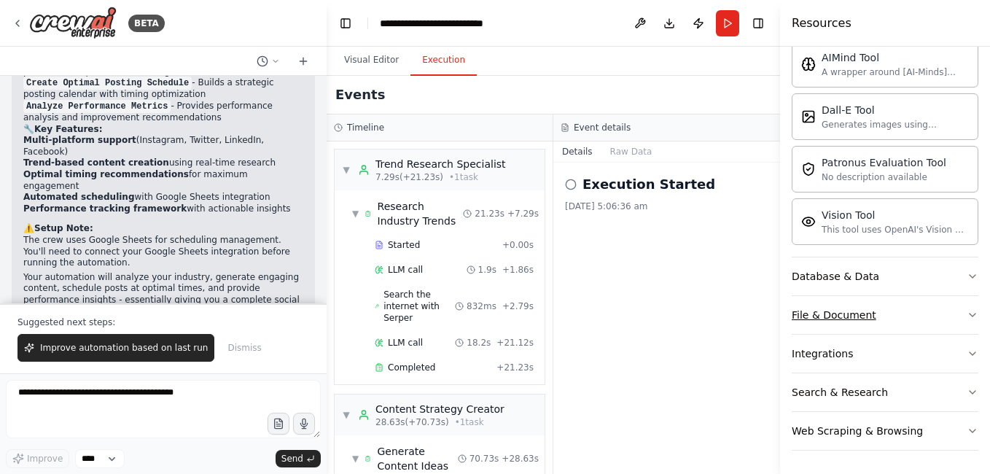
click at [859, 310] on div "File & Document" at bounding box center [834, 315] width 85 height 15
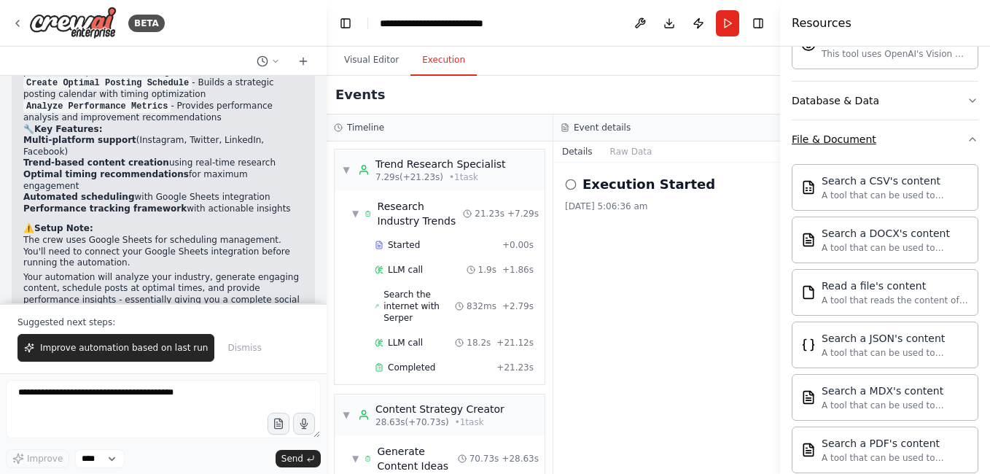
scroll to position [485, 0]
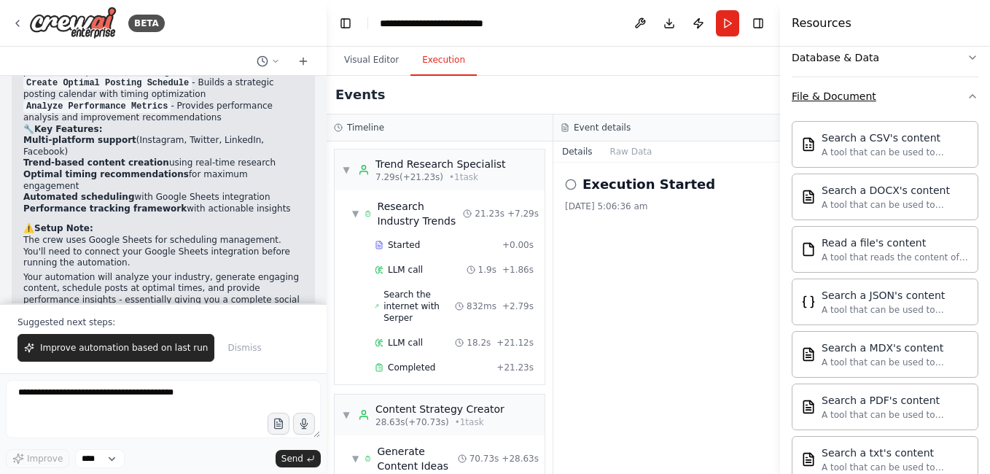
click at [889, 108] on button "File & Document" at bounding box center [885, 96] width 187 height 38
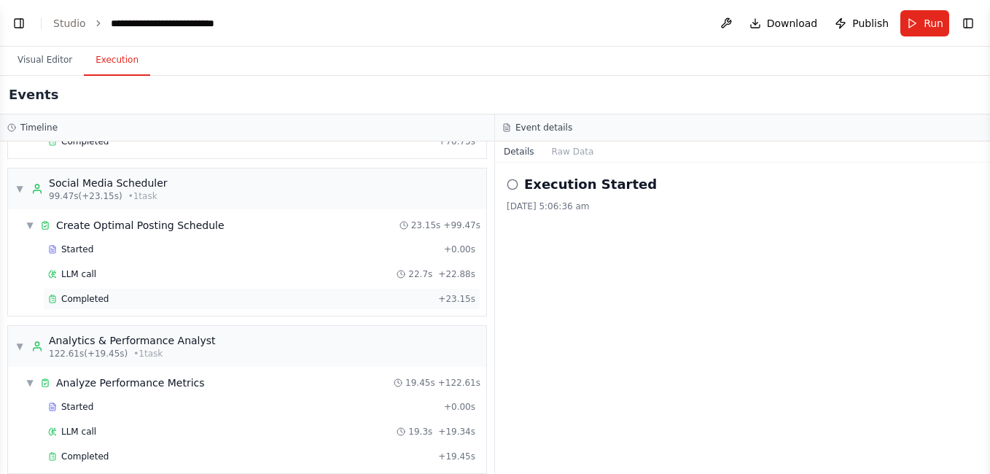
scroll to position [411, 0]
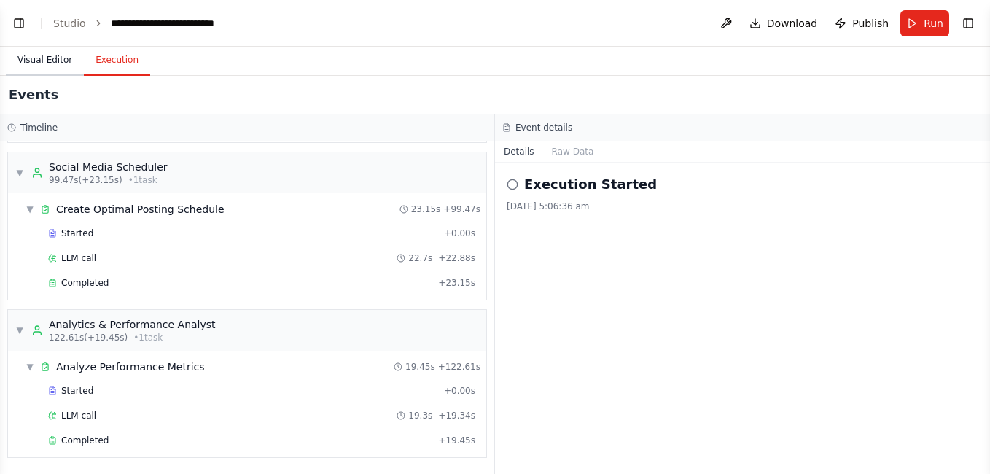
click at [58, 53] on button "Visual Editor" at bounding box center [45, 60] width 78 height 31
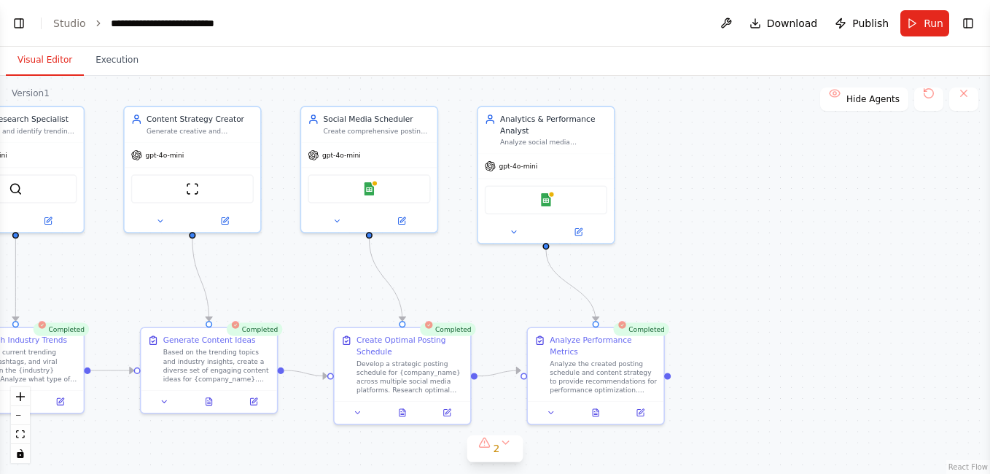
drag, startPoint x: 338, startPoint y: 257, endPoint x: 755, endPoint y: 245, distance: 416.5
click at [755, 245] on div ".deletable-edge-delete-btn { width: 20px; height: 20px; border: 0px solid #ffff…" at bounding box center [495, 275] width 990 height 398
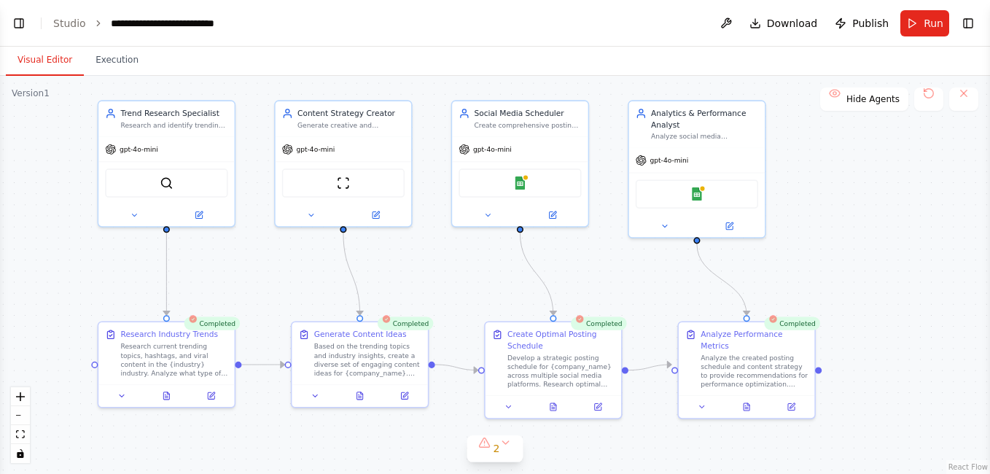
drag, startPoint x: 545, startPoint y: 287, endPoint x: 694, endPoint y: 280, distance: 149.6
click at [694, 280] on div ".deletable-edge-delete-btn { width: 20px; height: 20px; border: 0px solid #ffff…" at bounding box center [495, 275] width 990 height 398
click at [753, 398] on button at bounding box center [746, 404] width 47 height 13
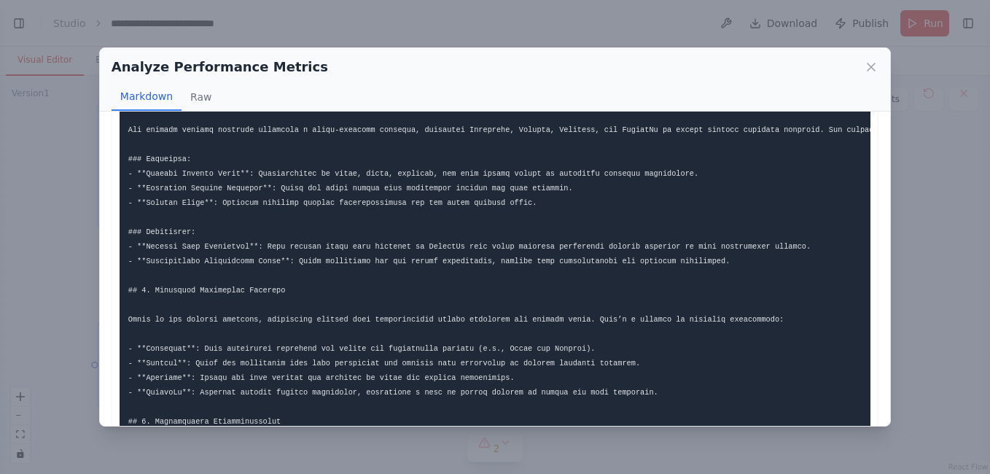
scroll to position [0, 0]
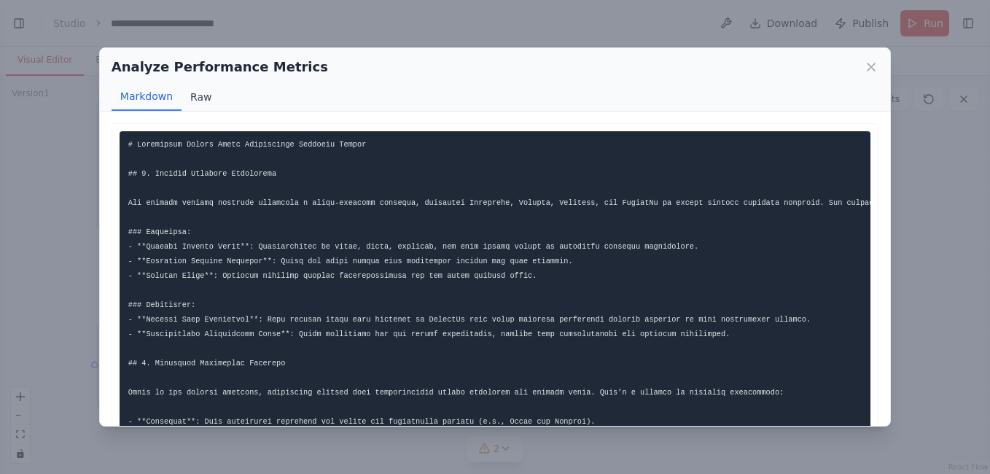
click at [206, 102] on button "Raw" at bounding box center [201, 97] width 39 height 28
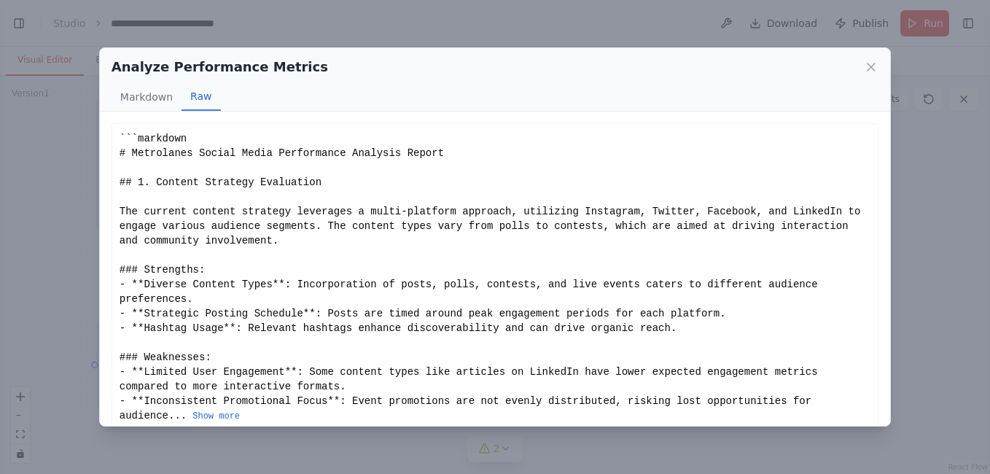
scroll to position [2, 0]
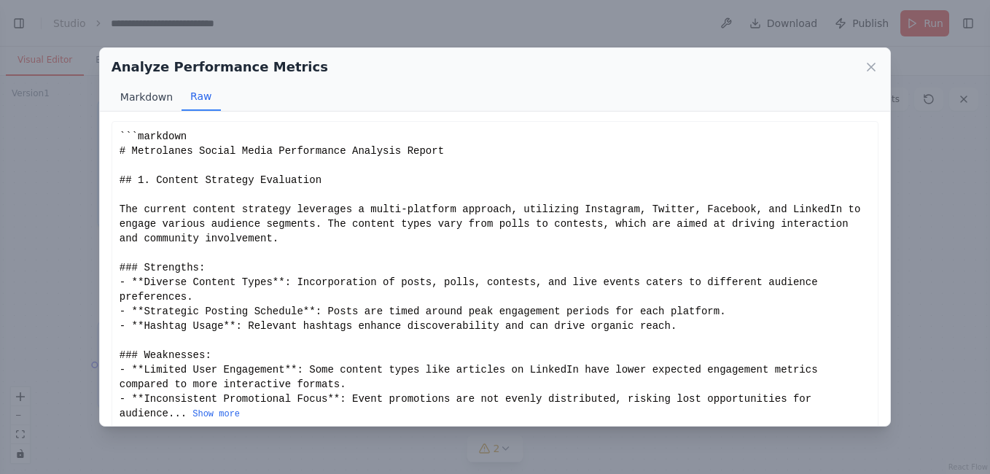
click at [150, 98] on button "Markdown" at bounding box center [147, 97] width 70 height 28
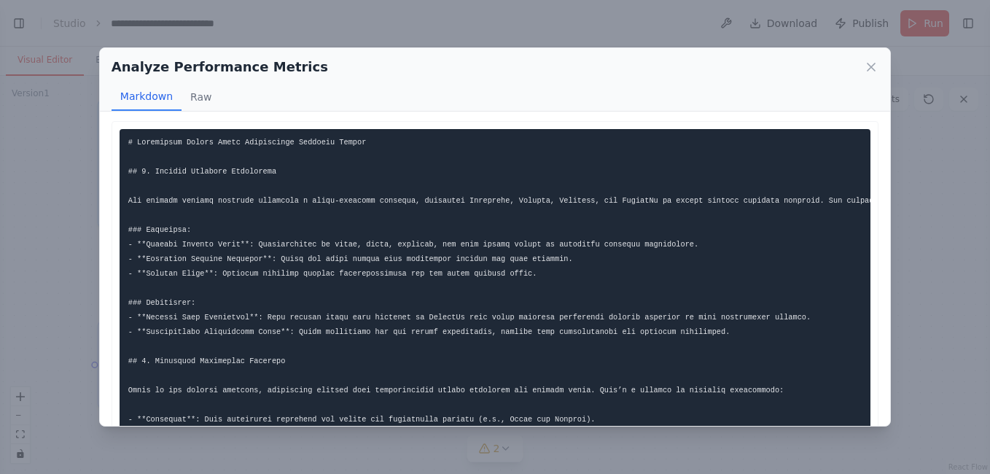
scroll to position [0, 0]
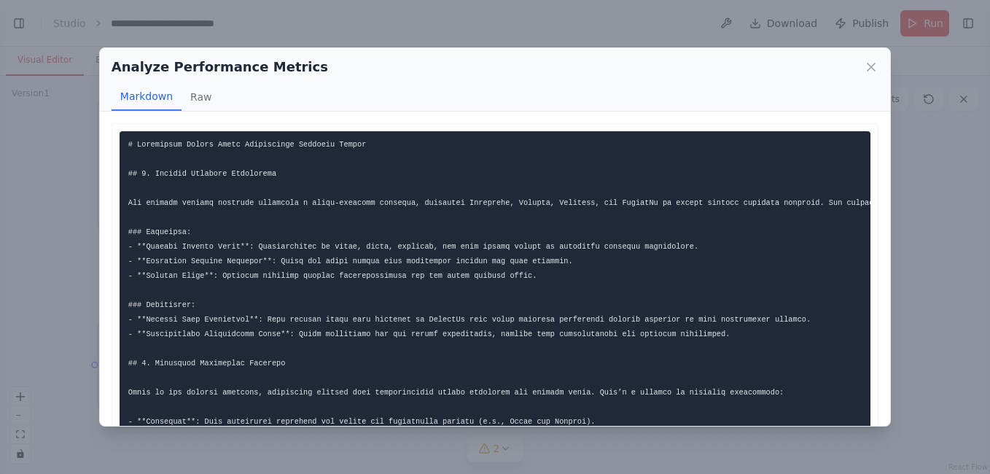
click at [862, 67] on div "Analyze Performance Metrics" at bounding box center [495, 67] width 767 height 20
click at [869, 66] on icon at bounding box center [871, 67] width 15 height 15
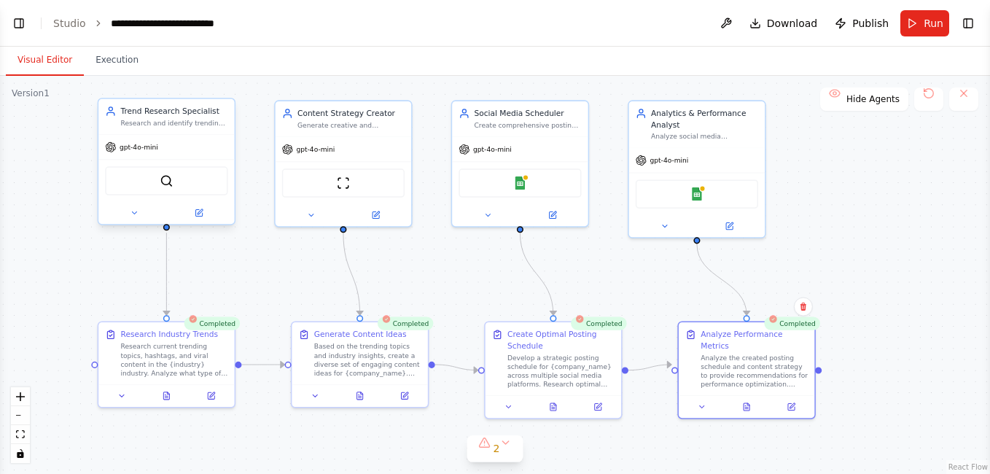
click at [186, 125] on div "Research and identify trending topics, hashtags, and content themes in the {ind…" at bounding box center [173, 123] width 107 height 9
click at [131, 211] on icon at bounding box center [134, 213] width 9 height 9
click at [143, 223] on div at bounding box center [166, 213] width 136 height 22
click at [140, 216] on button at bounding box center [134, 212] width 63 height 13
click at [157, 185] on div "SerperDevTool" at bounding box center [166, 180] width 122 height 28
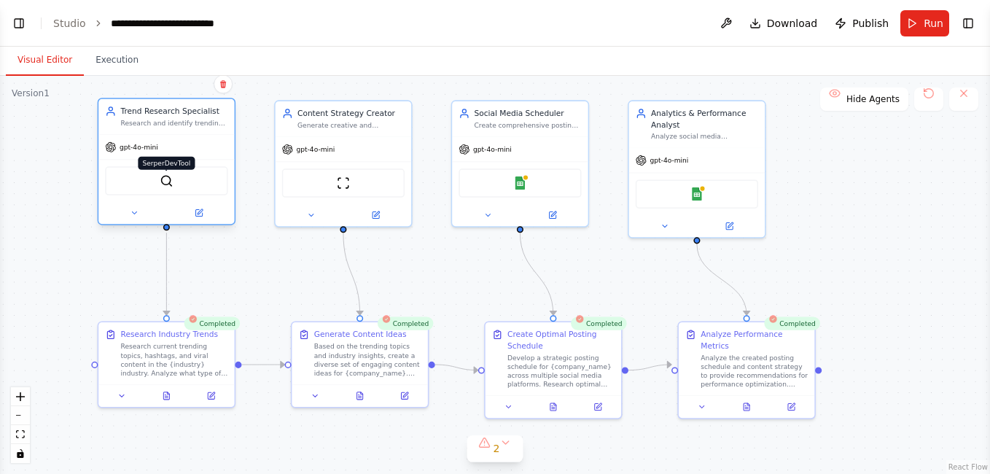
click at [168, 184] on img at bounding box center [166, 180] width 13 height 13
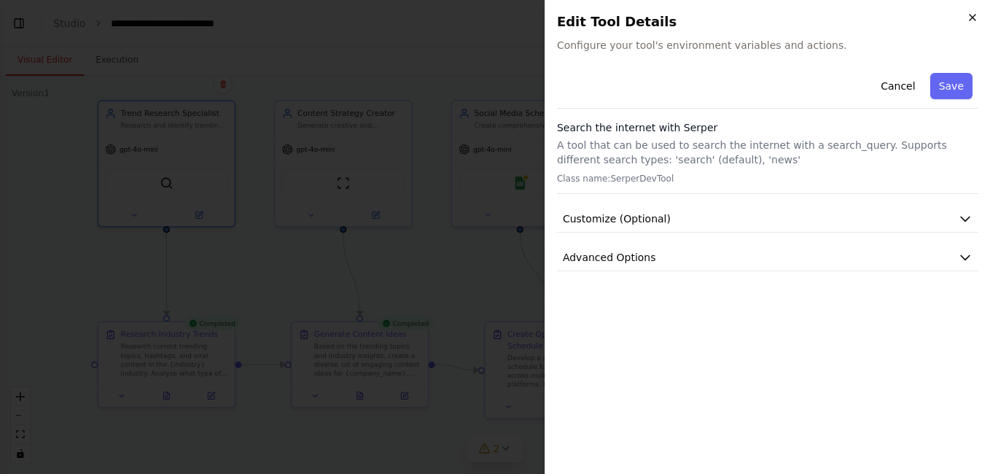
click at [970, 20] on icon "button" at bounding box center [973, 18] width 12 height 12
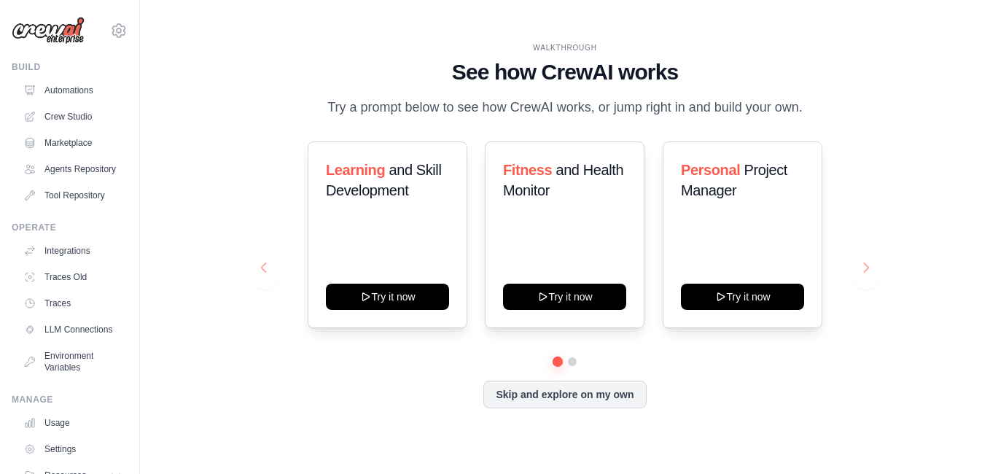
click at [272, 281] on button at bounding box center [263, 274] width 29 height 29
click at [865, 268] on button at bounding box center [866, 274] width 29 height 29
click at [261, 276] on button at bounding box center [263, 274] width 29 height 29
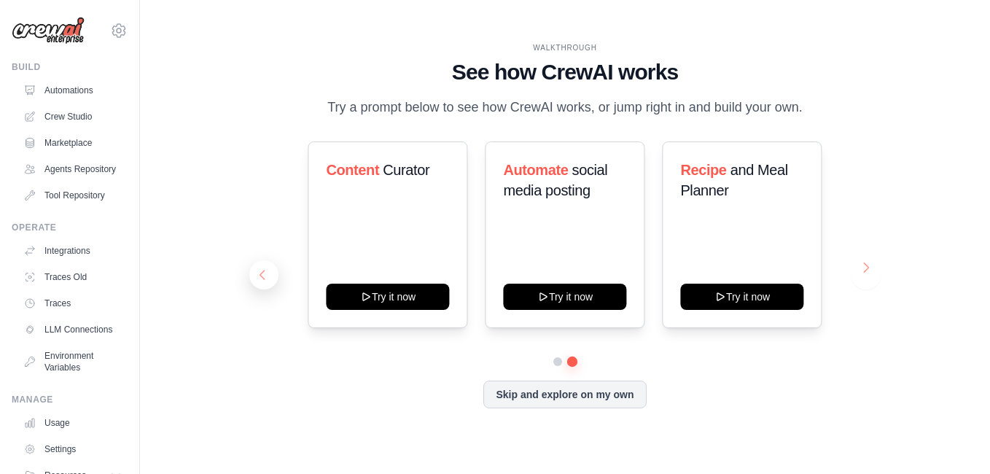
click at [261, 276] on button at bounding box center [263, 274] width 29 height 29
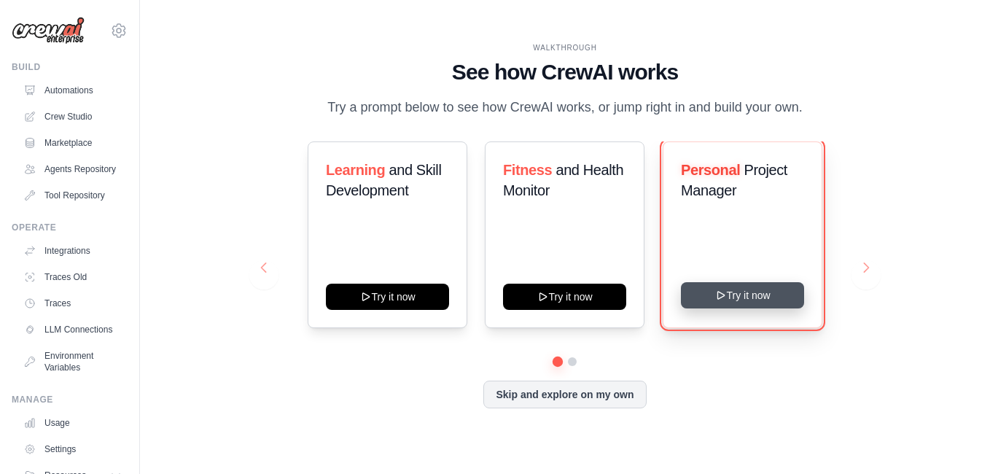
click at [696, 291] on button "Try it now" at bounding box center [742, 295] width 123 height 26
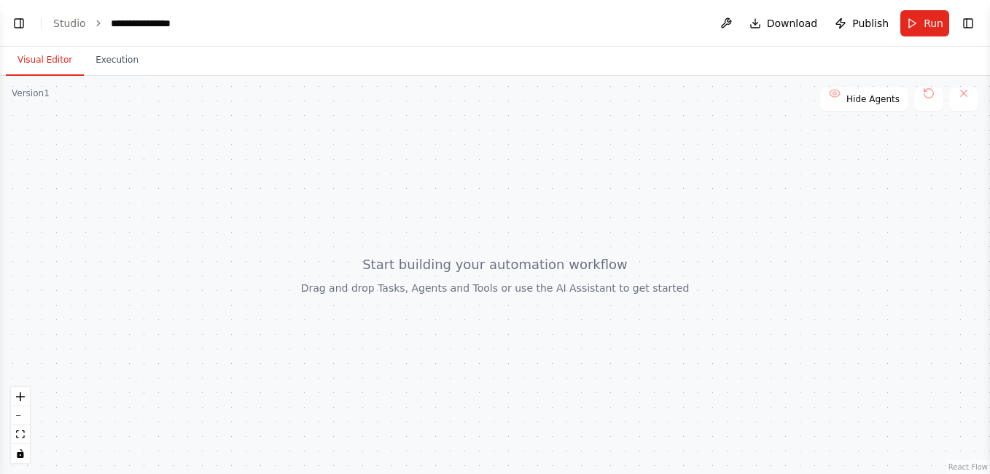
scroll to position [165, 0]
drag, startPoint x: 529, startPoint y: 229, endPoint x: 461, endPoint y: 182, distance: 82.9
click at [461, 182] on div at bounding box center [495, 275] width 990 height 398
drag, startPoint x: 389, startPoint y: 226, endPoint x: 462, endPoint y: 193, distance: 79.3
click at [462, 193] on div at bounding box center [495, 275] width 990 height 398
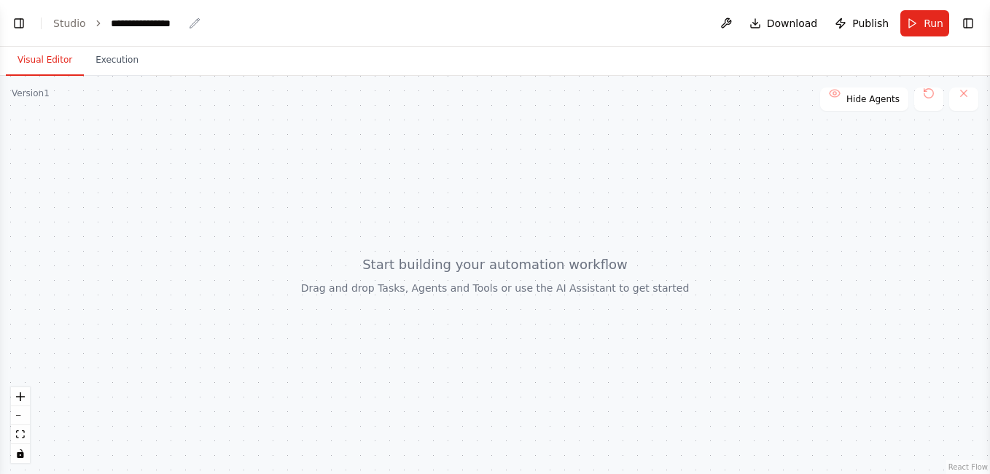
scroll to position [201, 0]
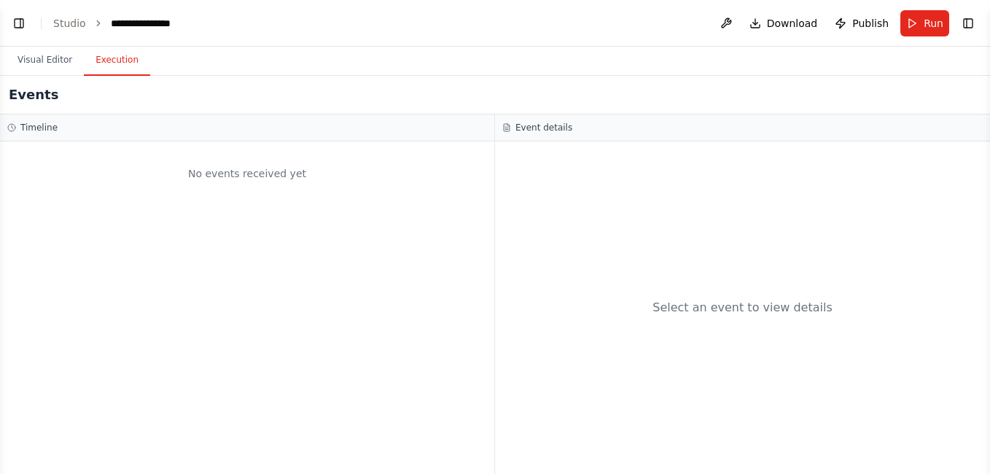
click at [106, 63] on button "Execution" at bounding box center [117, 60] width 66 height 31
click at [40, 62] on button "Visual Editor" at bounding box center [45, 60] width 78 height 31
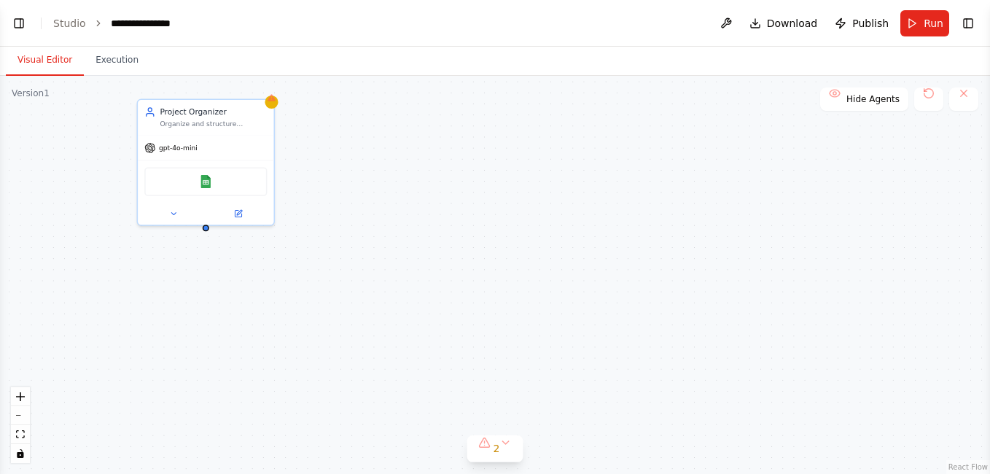
scroll to position [346, 0]
click at [61, 71] on button "Visual Editor" at bounding box center [45, 60] width 78 height 31
click at [12, 19] on button "Toggle Left Sidebar" at bounding box center [19, 23] width 20 height 20
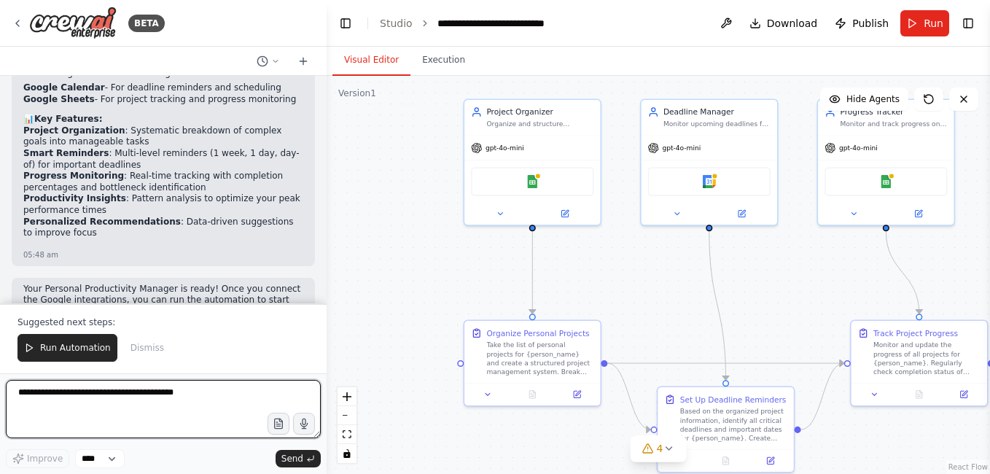
scroll to position [1317, 0]
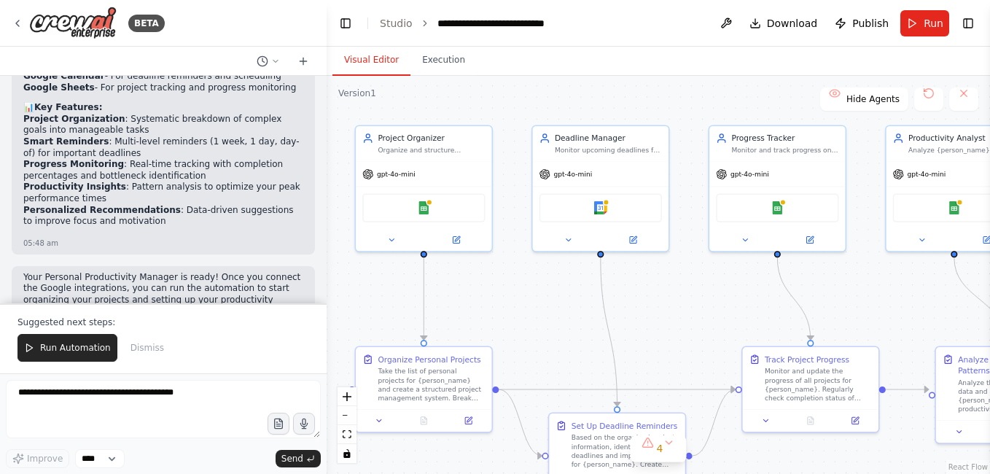
drag, startPoint x: 792, startPoint y: 291, endPoint x: 701, endPoint y: 323, distance: 96.6
click at [701, 323] on div ".deletable-edge-delete-btn { width: 20px; height: 20px; border: 0px solid #ffff…" at bounding box center [658, 275] width 663 height 398
click at [435, 205] on div "Google Sheets" at bounding box center [423, 205] width 122 height 28
click at [427, 203] on img at bounding box center [423, 205] width 13 height 13
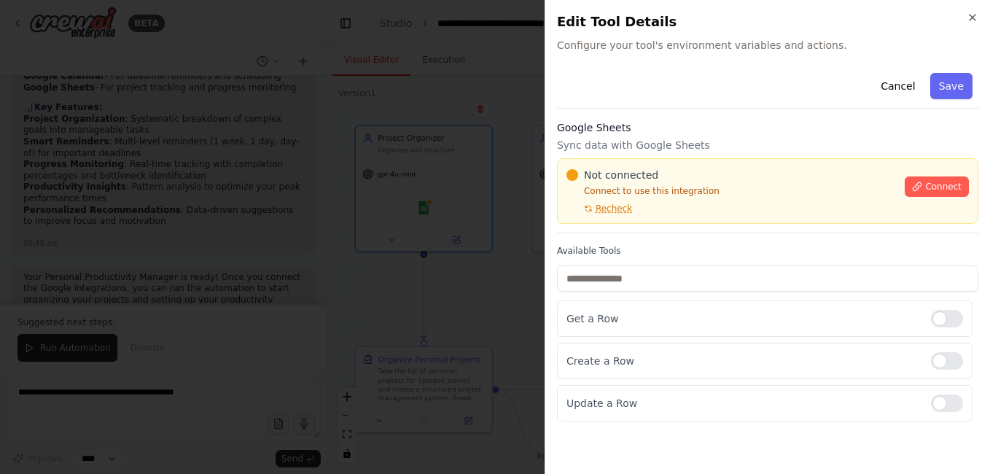
click at [626, 177] on span "Not connected" at bounding box center [621, 175] width 74 height 15
click at [965, 192] on button "Connect" at bounding box center [937, 186] width 64 height 20
click at [645, 114] on div "Cancel Save Google Sheets Sync data with Google Sheets Not connected Connect to…" at bounding box center [767, 244] width 421 height 354
click at [755, 89] on div "Cancel Save" at bounding box center [767, 88] width 421 height 42
click at [750, 81] on div "Cancel Save" at bounding box center [767, 88] width 421 height 42
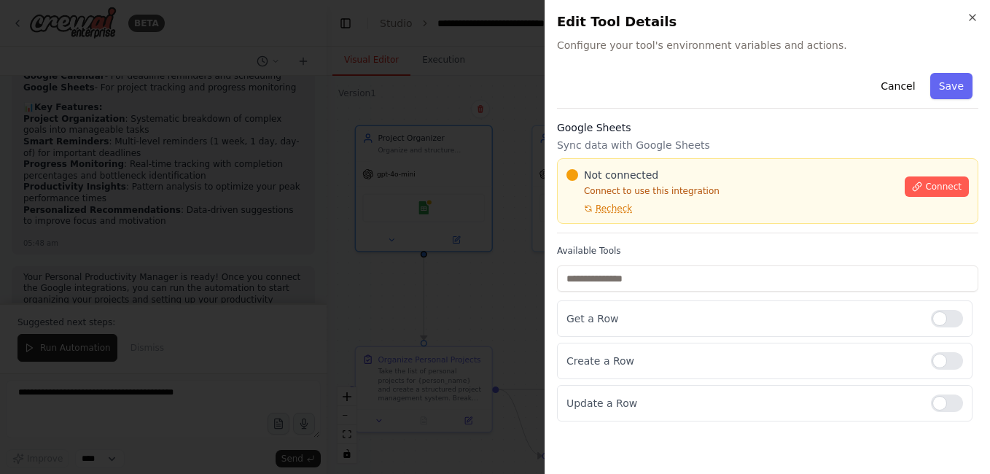
click at [432, 20] on div at bounding box center [495, 237] width 990 height 474
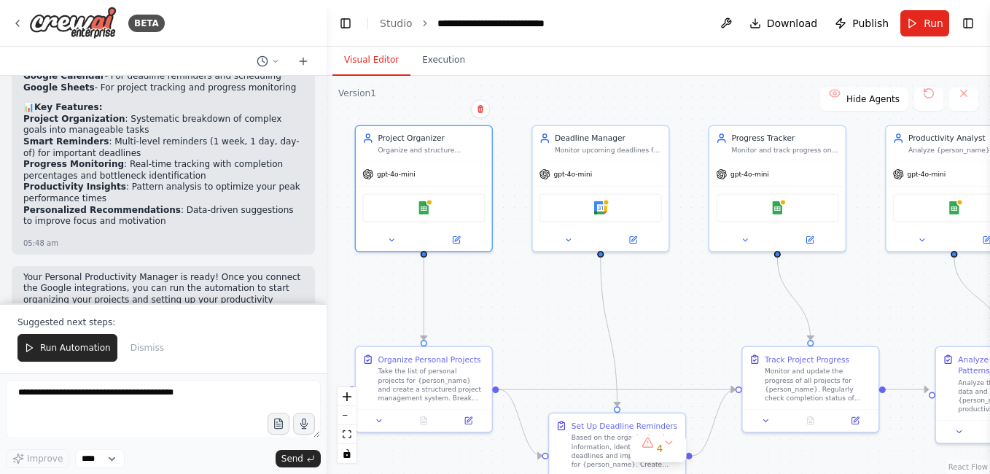
drag, startPoint x: 677, startPoint y: 314, endPoint x: 616, endPoint y: 249, distance: 88.7
click at [615, 254] on div ".deletable-edge-delete-btn { width: 20px; height: 20px; border: 0px solid #ffff…" at bounding box center [658, 275] width 663 height 398
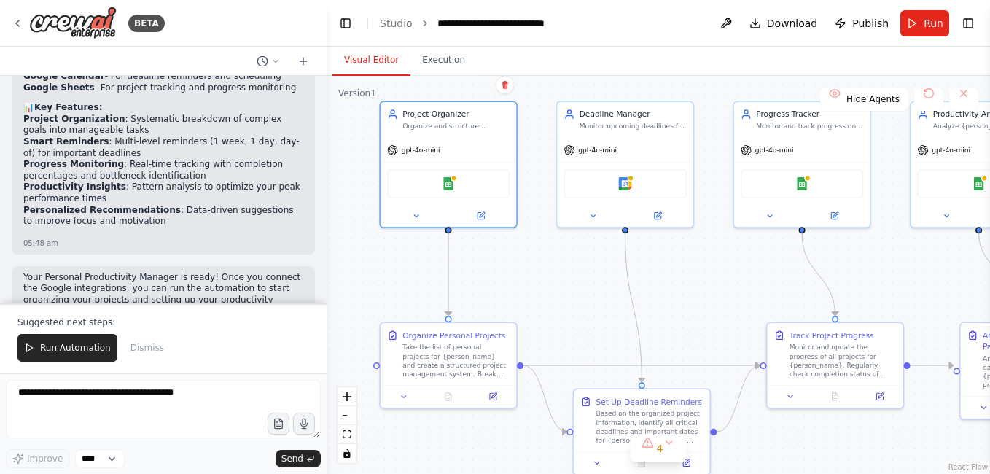
drag, startPoint x: 450, startPoint y: 241, endPoint x: 530, endPoint y: 266, distance: 83.9
click at [530, 266] on div ".deletable-edge-delete-btn { width: 20px; height: 20px; border: 0px solid #ffff…" at bounding box center [658, 275] width 663 height 398
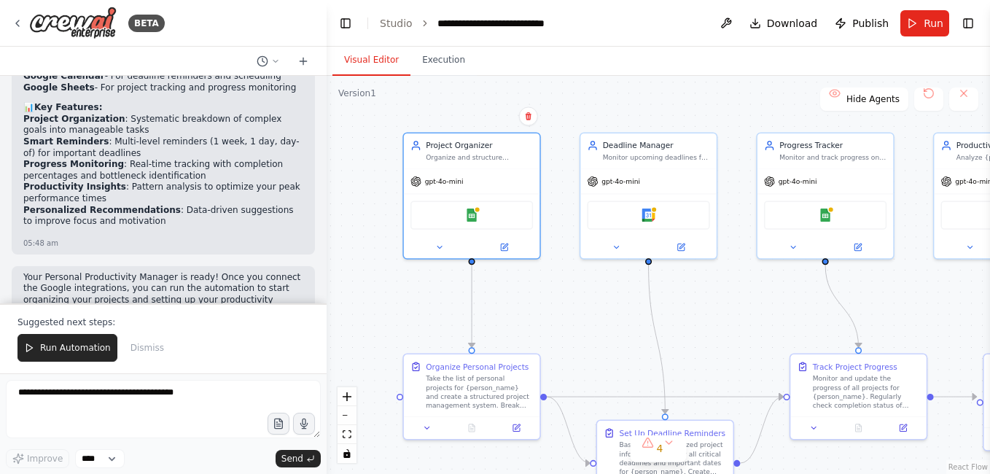
drag, startPoint x: 561, startPoint y: 279, endPoint x: 585, endPoint y: 311, distance: 39.1
click at [585, 311] on div ".deletable-edge-delete-btn { width: 20px; height: 20px; border: 0px solid #ffff…" at bounding box center [658, 275] width 663 height 398
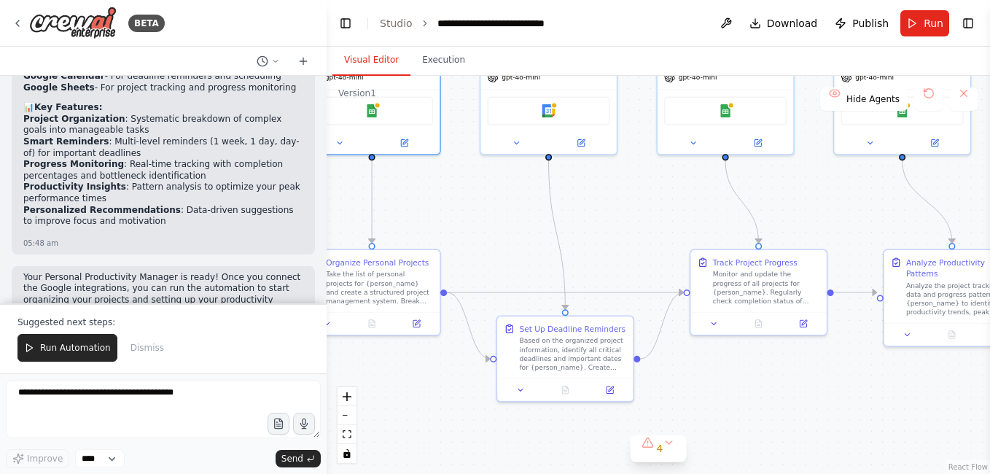
drag, startPoint x: 595, startPoint y: 317, endPoint x: 648, endPoint y: 239, distance: 94.4
click at [495, 213] on div ".deletable-edge-delete-btn { width: 20px; height: 20px; border: 0px solid #ffff…" at bounding box center [658, 275] width 663 height 398
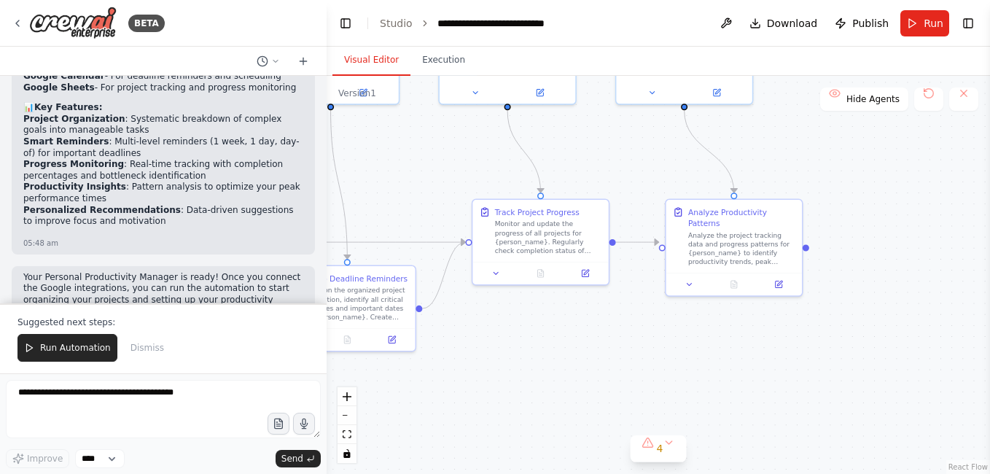
drag, startPoint x: 686, startPoint y: 205, endPoint x: 437, endPoint y: 160, distance: 253.4
click at [447, 155] on div ".deletable-edge-delete-btn { width: 20px; height: 20px; border: 0px solid #ffff…" at bounding box center [658, 275] width 663 height 398
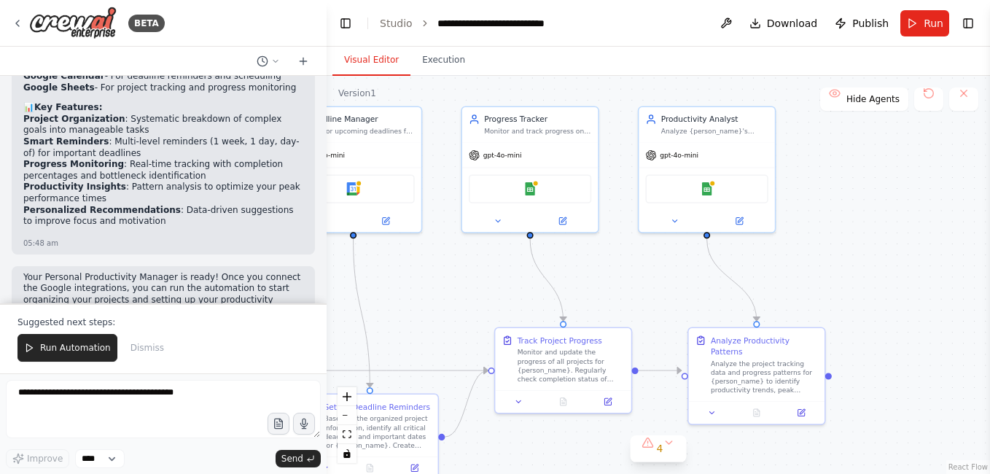
drag, startPoint x: 850, startPoint y: 175, endPoint x: 873, endPoint y: 164, distance: 25.8
click at [898, 295] on div ".deletable-edge-delete-btn { width: 20px; height: 20px; border: 0px solid #ffff…" at bounding box center [658, 275] width 663 height 398
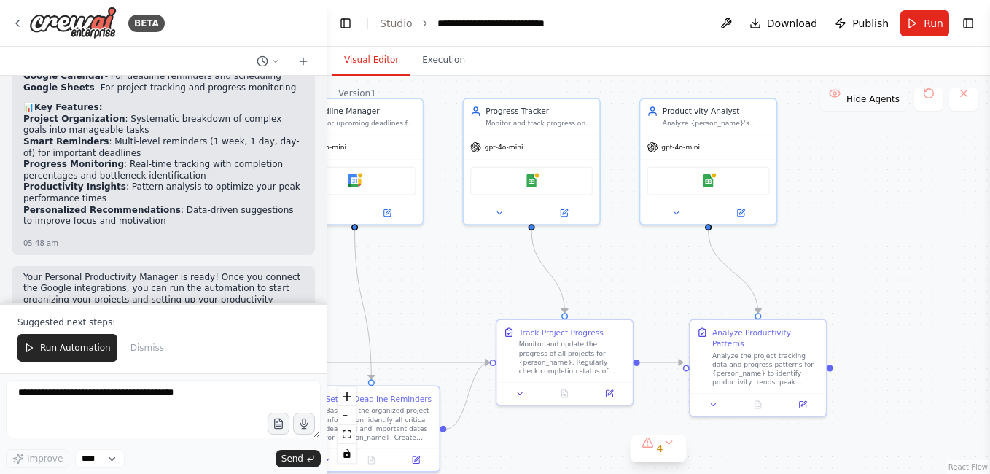
click at [867, 100] on span "Hide Agents" at bounding box center [872, 99] width 53 height 12
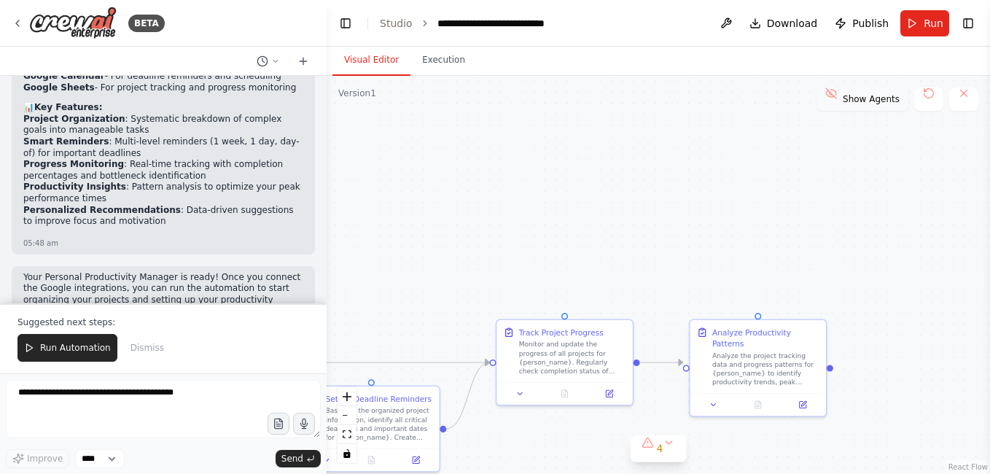
click at [867, 100] on span "Show Agents" at bounding box center [871, 99] width 57 height 12
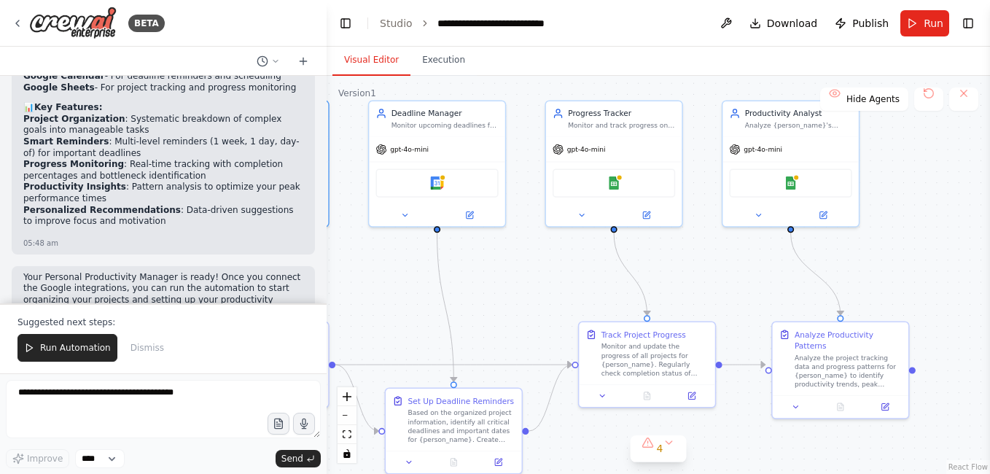
drag, startPoint x: 875, startPoint y: 239, endPoint x: 970, endPoint y: 235, distance: 94.9
click at [989, 244] on div "BETA Create a crew that helps organize your personal projects, sets reminders f…" at bounding box center [495, 237] width 990 height 474
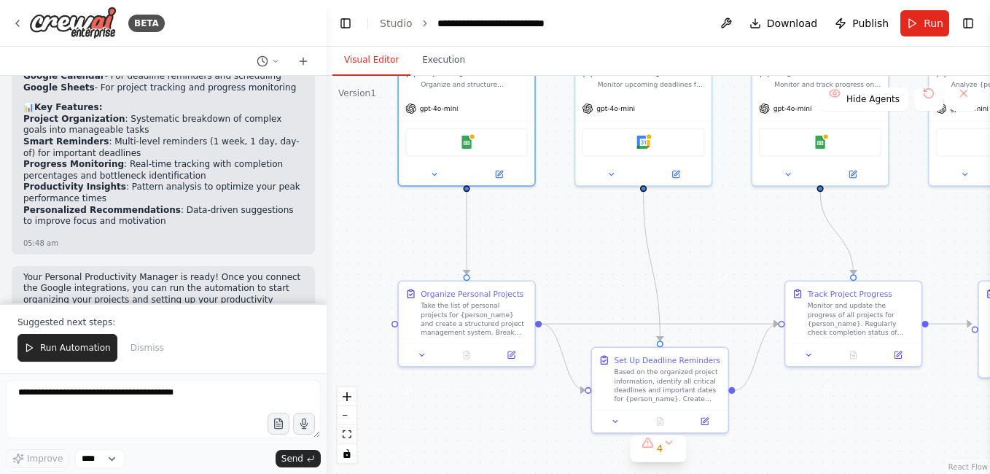
drag, startPoint x: 530, startPoint y: 307, endPoint x: 693, endPoint y: 233, distance: 178.8
click at [734, 225] on div ".deletable-edge-delete-btn { width: 20px; height: 20px; border: 0px solid #ffff…" at bounding box center [658, 275] width 663 height 398
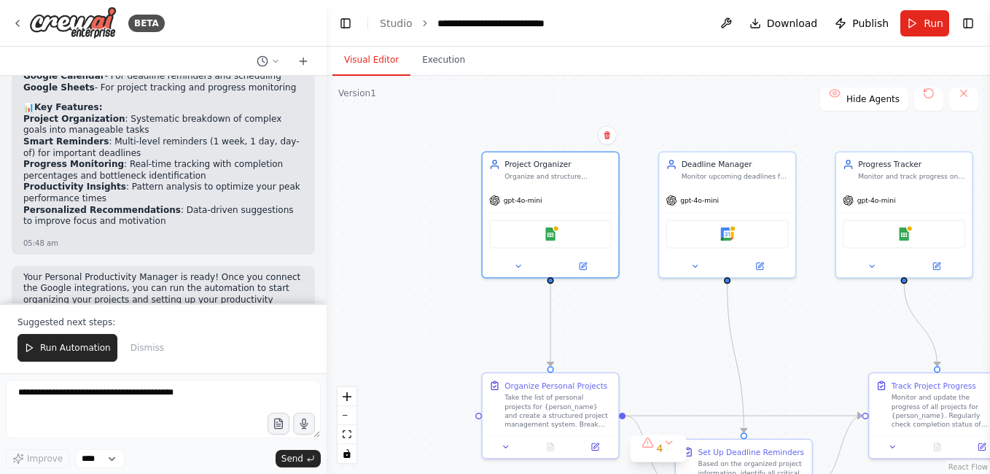
drag, startPoint x: 597, startPoint y: 194, endPoint x: 619, endPoint y: 344, distance: 151.8
click at [619, 344] on div ".deletable-edge-delete-btn { width: 20px; height: 20px; border: 0px solid #ffff…" at bounding box center [658, 275] width 663 height 398
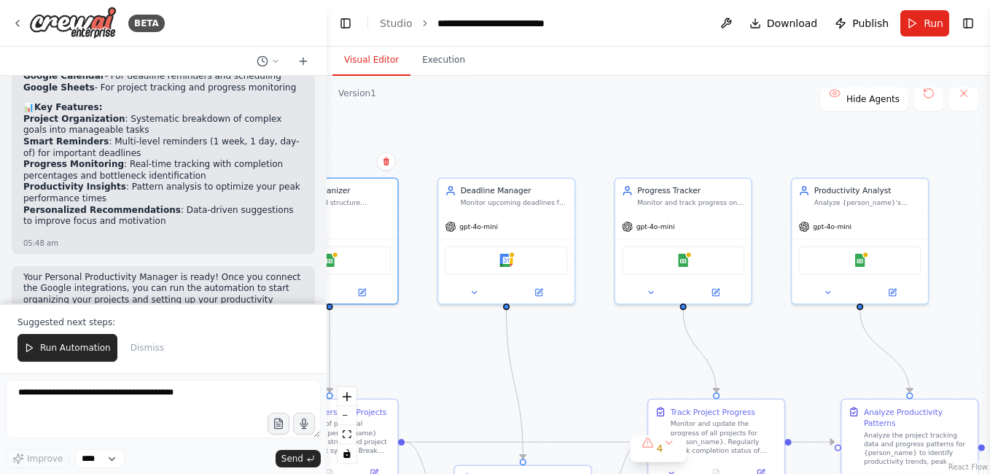
drag, startPoint x: 595, startPoint y: 104, endPoint x: 382, endPoint y: 109, distance: 213.0
click at [382, 109] on div ".deletable-edge-delete-btn { width: 20px; height: 20px; border: 0px solid #ffff…" at bounding box center [658, 275] width 663 height 398
click at [975, 21] on button "Toggle Right Sidebar" at bounding box center [968, 23] width 20 height 20
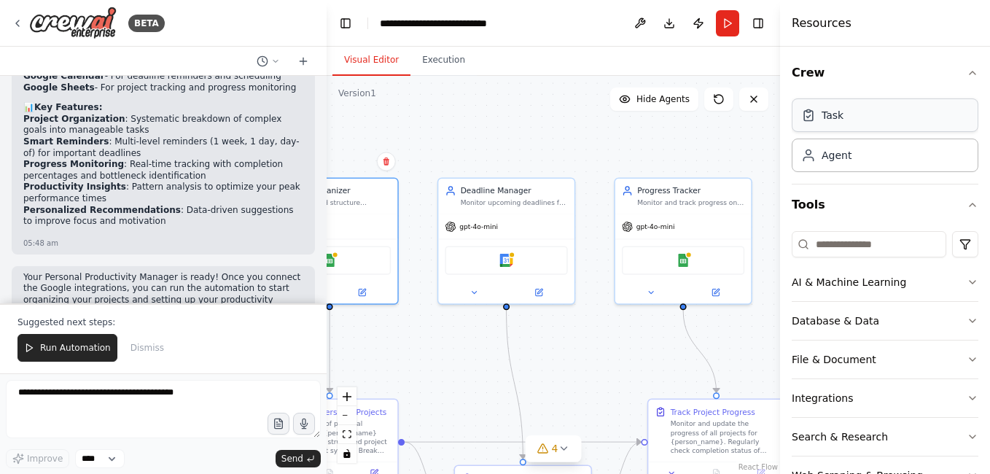
click at [845, 104] on div "Task" at bounding box center [885, 115] width 187 height 34
click at [885, 162] on div "Agent" at bounding box center [885, 155] width 187 height 34
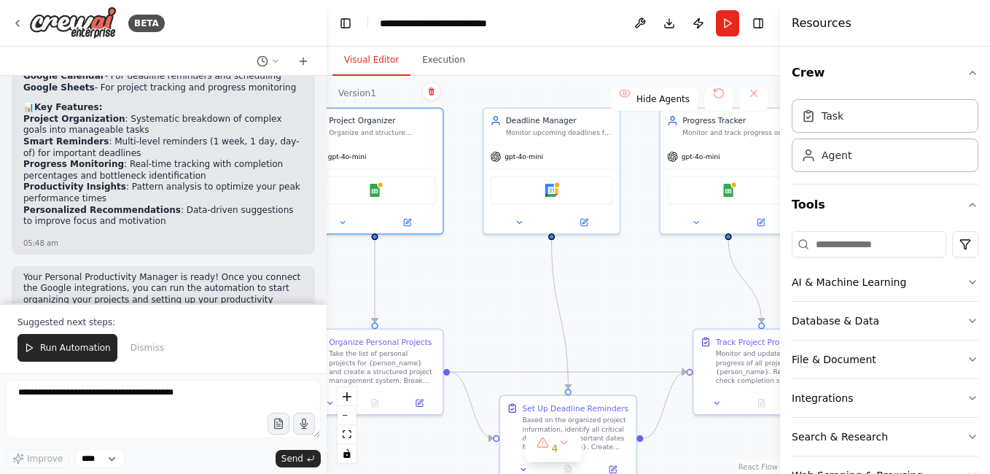
drag, startPoint x: 715, startPoint y: 139, endPoint x: 735, endPoint y: 82, distance: 61.1
click at [735, 82] on div ".deletable-edge-delete-btn { width: 20px; height: 20px; border: 0px solid #ffff…" at bounding box center [553, 275] width 453 height 398
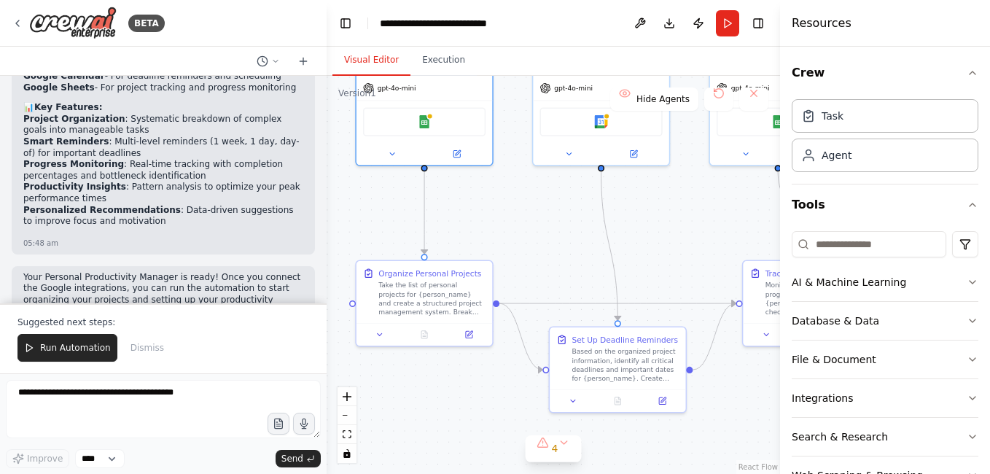
drag, startPoint x: 643, startPoint y: 311, endPoint x: 685, endPoint y: 191, distance: 126.8
click at [690, 206] on div ".deletable-edge-delete-btn { width: 20px; height: 20px; border: 0px solid #ffff…" at bounding box center [553, 275] width 453 height 398
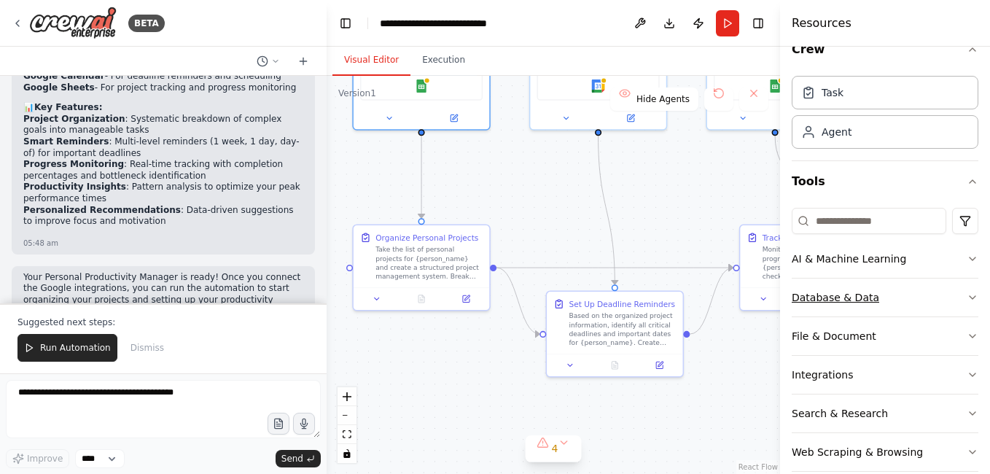
scroll to position [44, 0]
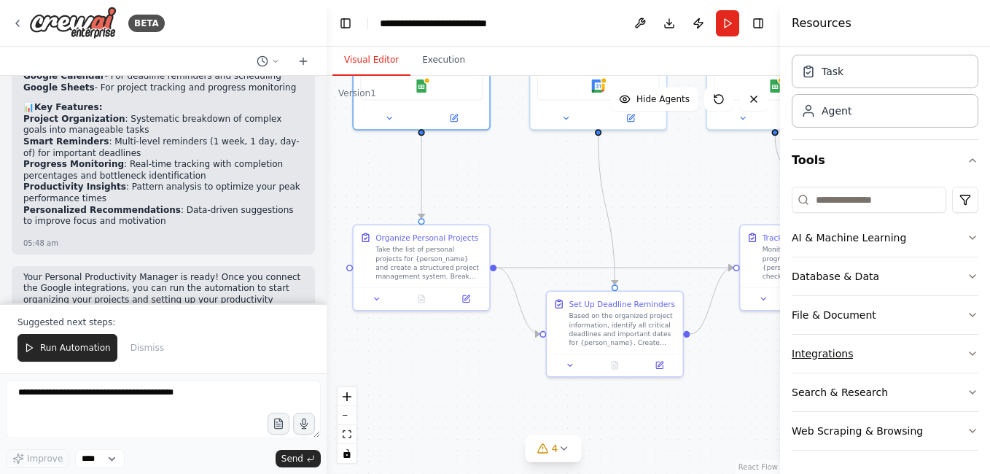
click at [860, 351] on button "Integrations" at bounding box center [885, 354] width 187 height 38
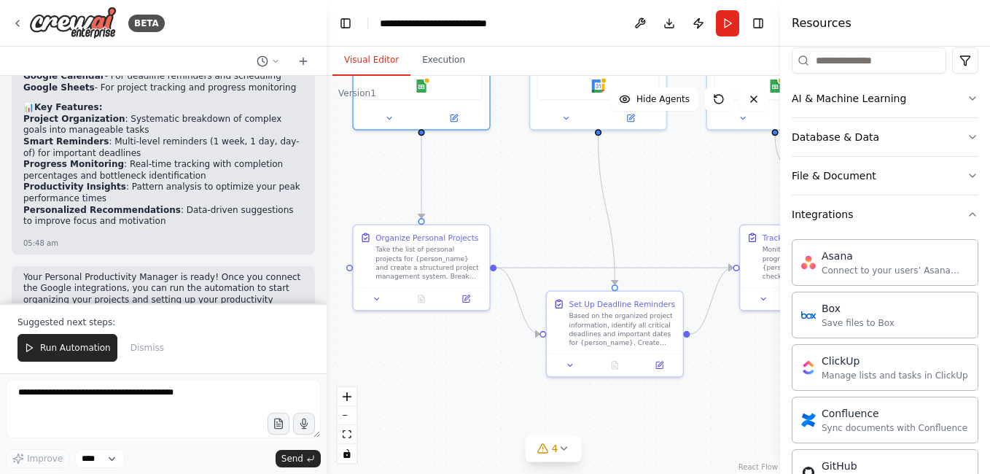
scroll to position [482, 0]
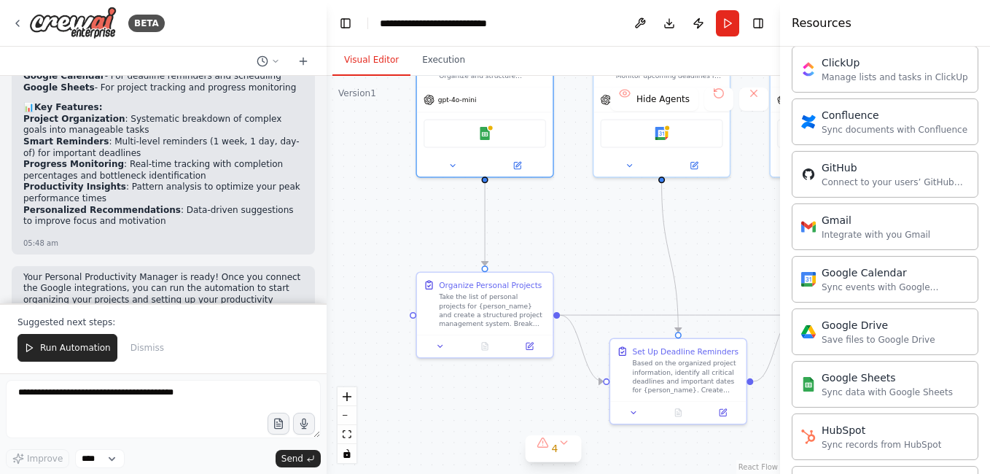
drag, startPoint x: 729, startPoint y: 240, endPoint x: 750, endPoint y: 277, distance: 42.8
click at [752, 276] on div ".deletable-edge-delete-btn { width: 20px; height: 20px; border: 0px solid #ffff…" at bounding box center [553, 275] width 453 height 398
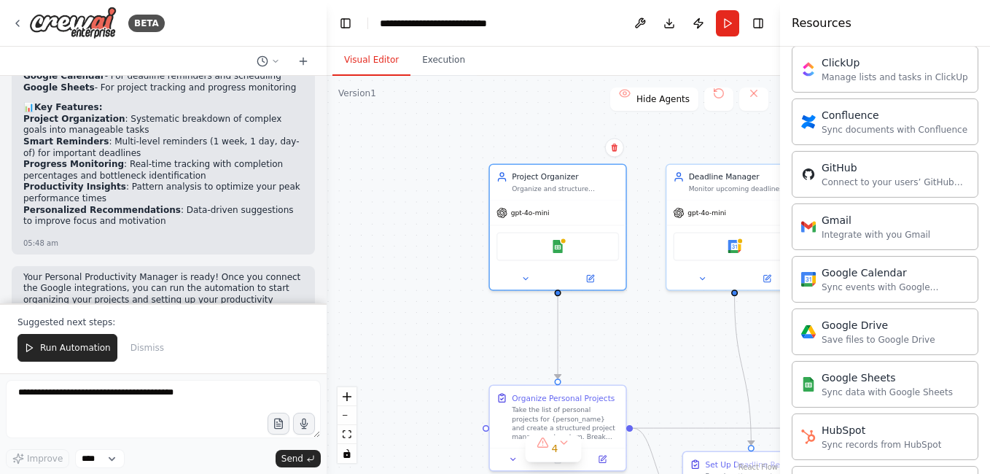
drag, startPoint x: 623, startPoint y: 265, endPoint x: 665, endPoint y: 342, distance: 87.5
click at [669, 347] on div ".deletable-edge-delete-btn { width: 20px; height: 20px; border: 0px solid #ffff…" at bounding box center [553, 275] width 453 height 398
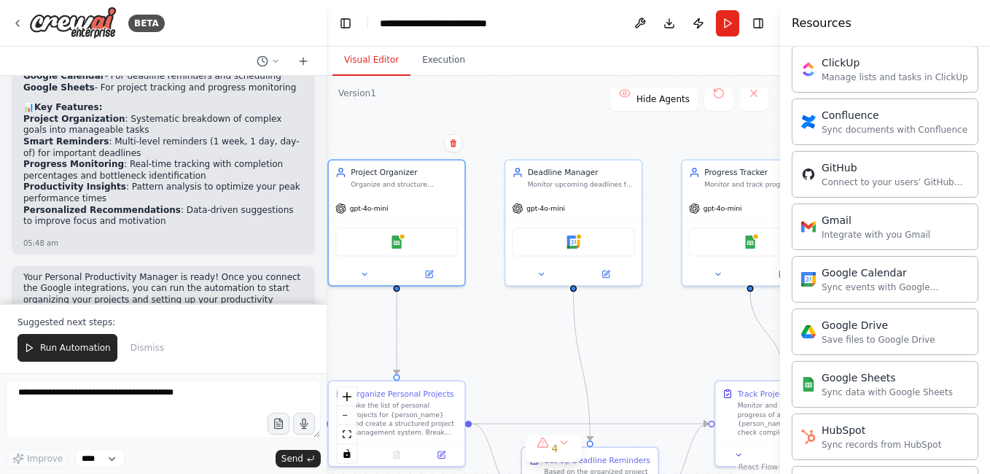
drag, startPoint x: 659, startPoint y: 136, endPoint x: 410, endPoint y: 104, distance: 250.6
click at [410, 104] on div ".deletable-edge-delete-btn { width: 20px; height: 20px; border: 0px solid #ffff…" at bounding box center [553, 275] width 453 height 398
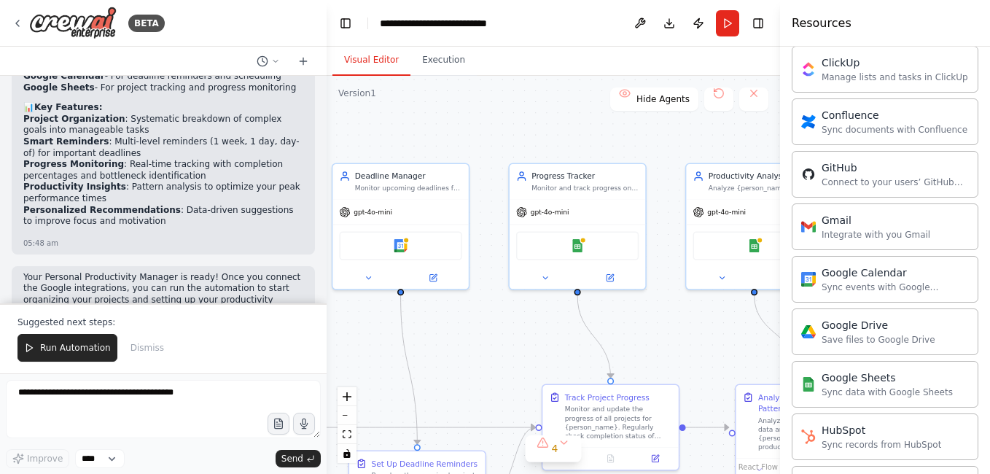
drag, startPoint x: 731, startPoint y: 125, endPoint x: 655, endPoint y: 149, distance: 79.1
click at [651, 147] on div ".deletable-edge-delete-btn { width: 20px; height: 20px; border: 0px solid #ffff…" at bounding box center [553, 275] width 453 height 398
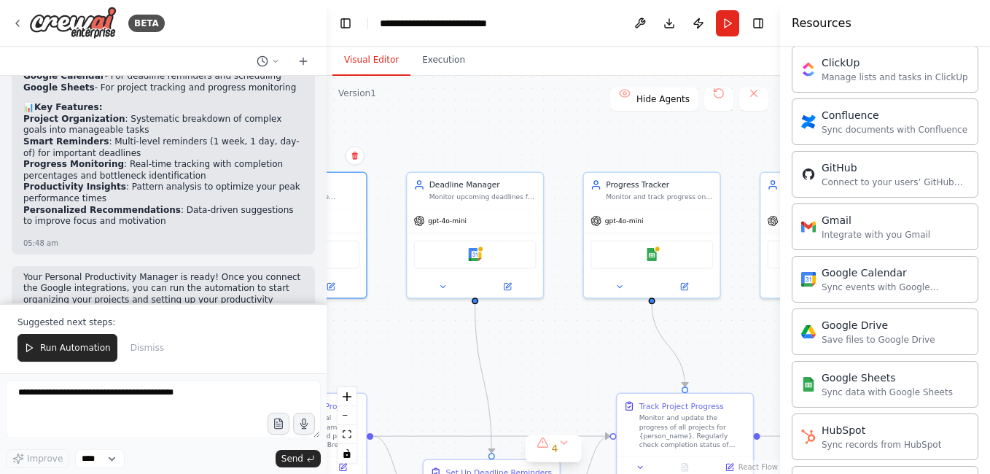
drag, startPoint x: 477, startPoint y: 137, endPoint x: 635, endPoint y: 115, distance: 159.7
click at [634, 115] on div ".deletable-edge-delete-btn { width: 20px; height: 20px; border: 0px solid #ffff…" at bounding box center [553, 275] width 453 height 398
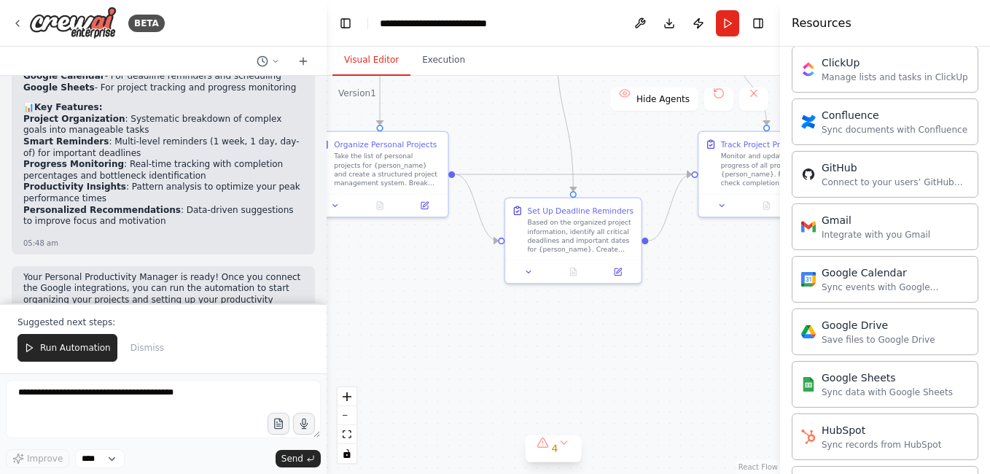
drag, startPoint x: 523, startPoint y: 339, endPoint x: 451, endPoint y: 106, distance: 243.5
click at [451, 106] on div ".deletable-edge-delete-btn { width: 20px; height: 20px; border: 0px solid #ffff…" at bounding box center [553, 275] width 453 height 398
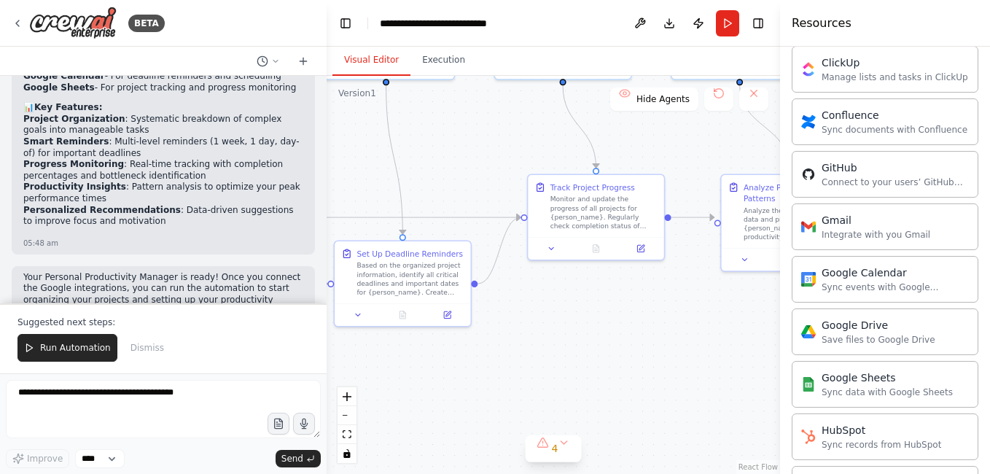
drag, startPoint x: 708, startPoint y: 309, endPoint x: 749, endPoint y: 365, distance: 68.8
click at [749, 365] on div ".deletable-edge-delete-btn { width: 20px; height: 20px; border: 0px solid #ffff…" at bounding box center [553, 275] width 453 height 398
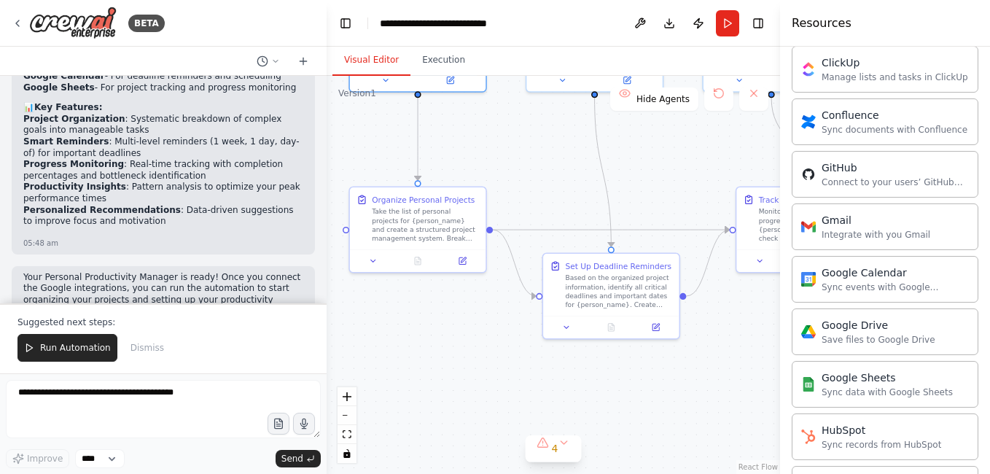
click at [731, 298] on div ".deletable-edge-delete-btn { width: 20px; height: 20px; border: 0px solid #ffff…" at bounding box center [553, 275] width 453 height 398
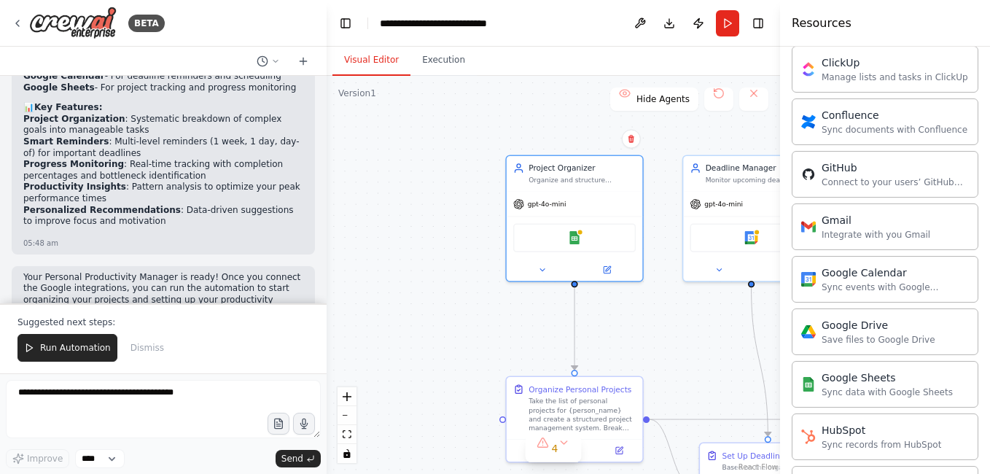
drag, startPoint x: 485, startPoint y: 149, endPoint x: 390, endPoint y: 209, distance: 112.1
click at [390, 209] on div ".deletable-edge-delete-btn { width: 20px; height: 20px; border: 0px solid #ffff…" at bounding box center [553, 275] width 453 height 398
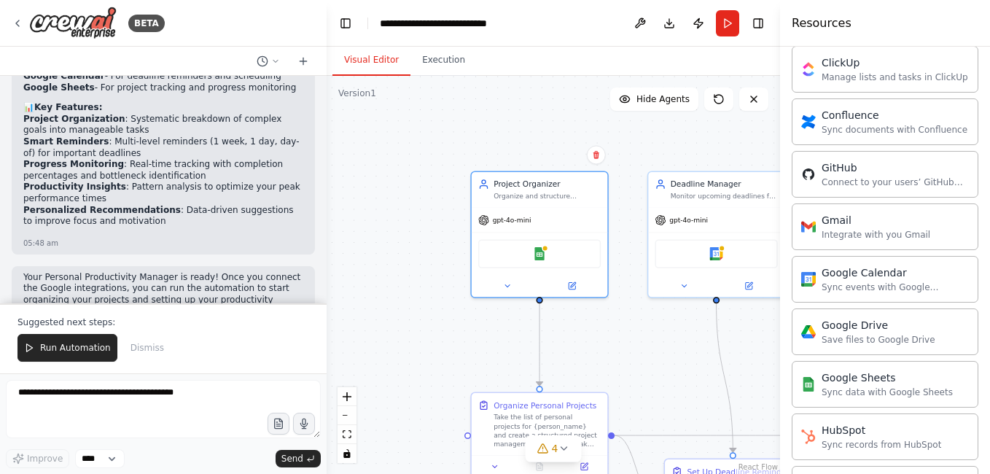
drag, startPoint x: 663, startPoint y: 17, endPoint x: 650, endPoint y: 41, distance: 26.8
click at [650, 42] on header "**********" at bounding box center [553, 23] width 453 height 47
click at [661, 26] on button "Download" at bounding box center [669, 23] width 23 height 26
click at [924, 17] on div "Resources" at bounding box center [885, 23] width 210 height 47
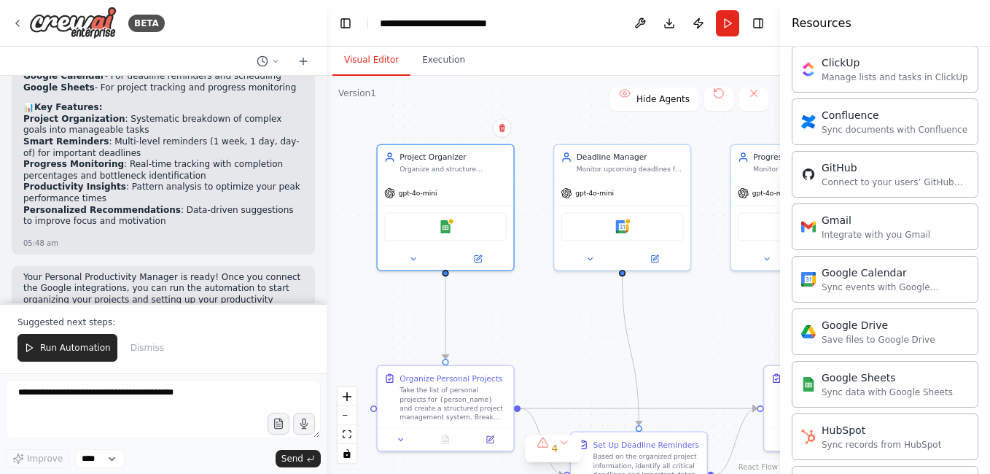
drag, startPoint x: 475, startPoint y: 128, endPoint x: 376, endPoint y: 101, distance: 102.8
click at [376, 102] on div ".deletable-edge-delete-btn { width: 20px; height: 20px; border: 0px solid #ffff…" at bounding box center [553, 275] width 453 height 398
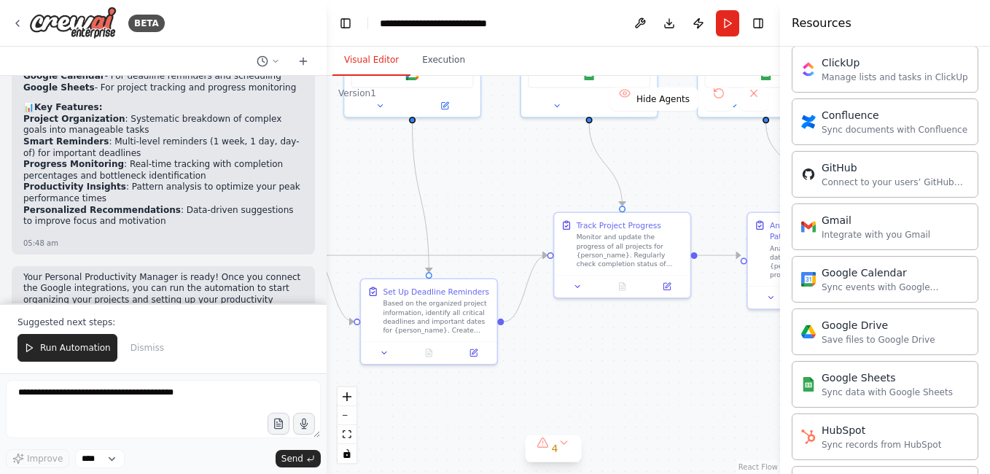
drag, startPoint x: 699, startPoint y: 326, endPoint x: 504, endPoint y: 179, distance: 244.7
click at [504, 179] on div ".deletable-edge-delete-btn { width: 20px; height: 20px; border: 0px solid #ffff…" at bounding box center [553, 275] width 453 height 398
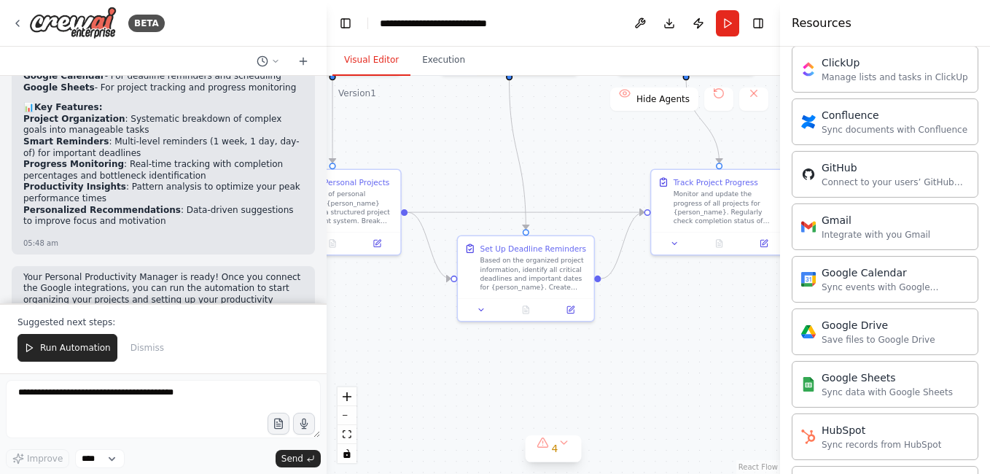
drag, startPoint x: 608, startPoint y: 365, endPoint x: 677, endPoint y: 331, distance: 77.0
click at [677, 331] on div ".deletable-edge-delete-btn { width: 20px; height: 20px; border: 0px solid #ffff…" at bounding box center [553, 275] width 453 height 398
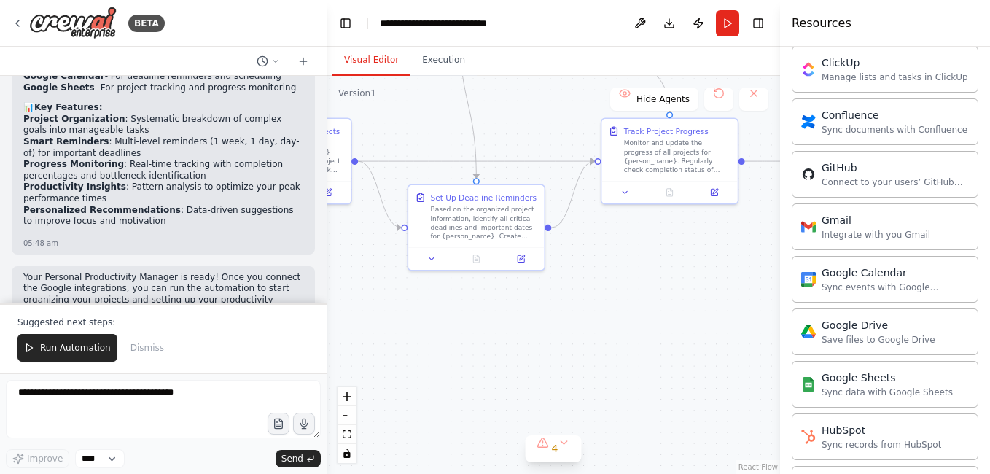
drag, startPoint x: 699, startPoint y: 305, endPoint x: 525, endPoint y: 258, distance: 180.4
click at [525, 258] on div ".deletable-edge-delete-btn { width: 20px; height: 20px; border: 0px solid #ffff…" at bounding box center [553, 275] width 453 height 398
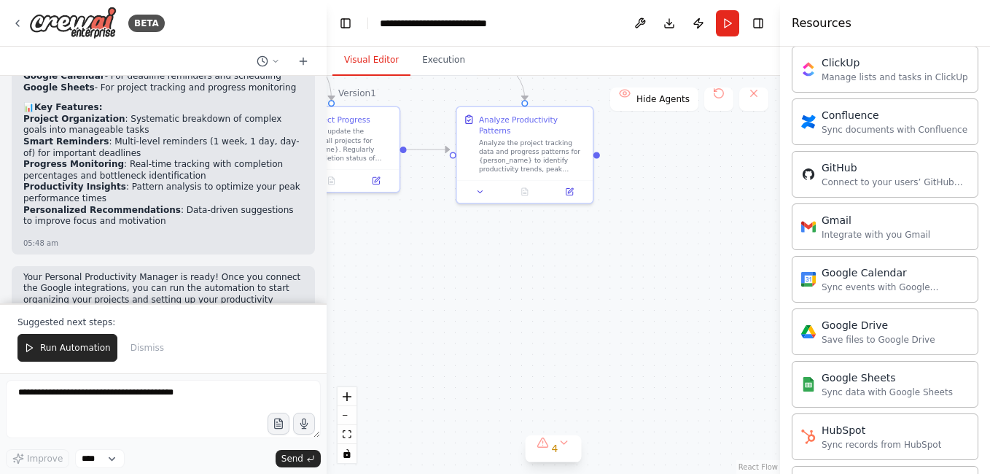
drag, startPoint x: 561, startPoint y: 270, endPoint x: 519, endPoint y: 284, distance: 43.6
click at [519, 284] on div ".deletable-edge-delete-btn { width: 20px; height: 20px; border: 0px solid #ffff…" at bounding box center [553, 275] width 453 height 398
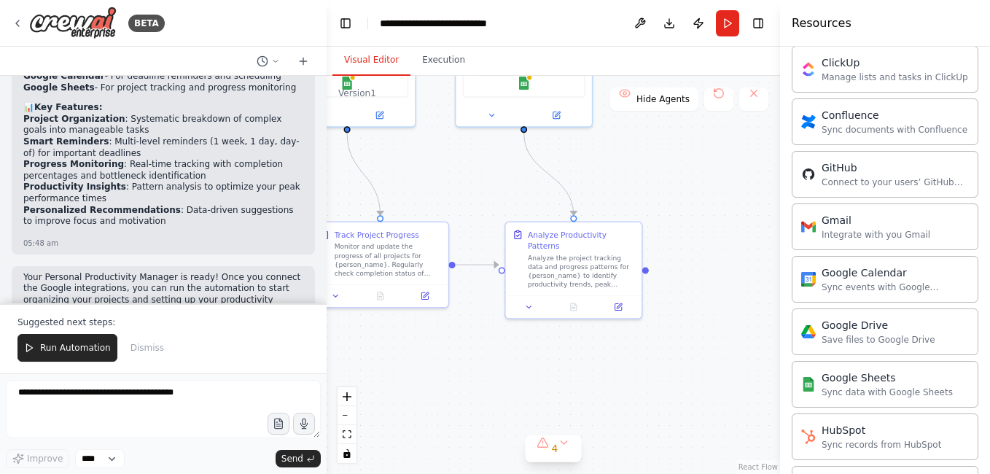
drag, startPoint x: 676, startPoint y: 247, endPoint x: 697, endPoint y: 332, distance: 87.2
click at [718, 368] on div ".deletable-edge-delete-btn { width: 20px; height: 20px; border: 0px solid #ffff…" at bounding box center [553, 275] width 453 height 398
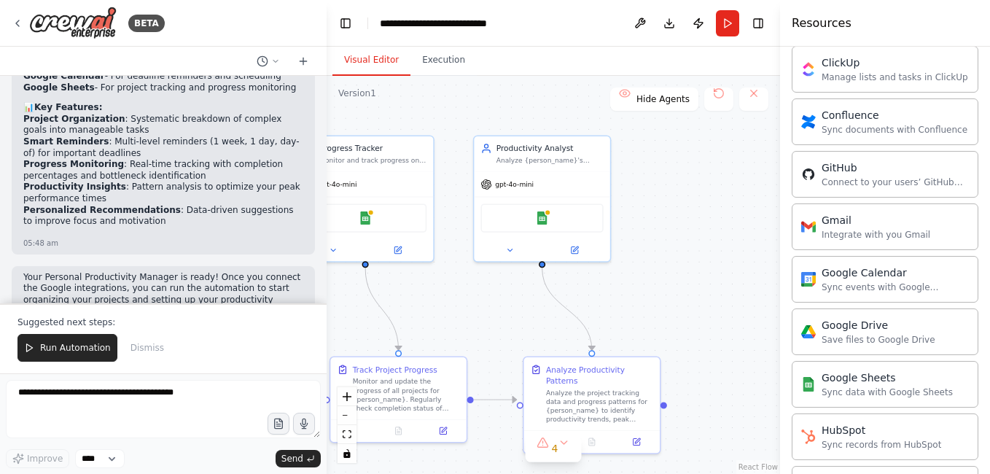
drag, startPoint x: 717, startPoint y: 216, endPoint x: 669, endPoint y: 209, distance: 49.3
click at [738, 335] on div ".deletable-edge-delete-btn { width: 20px; height: 20px; border: 0px solid #ffff…" at bounding box center [553, 275] width 453 height 398
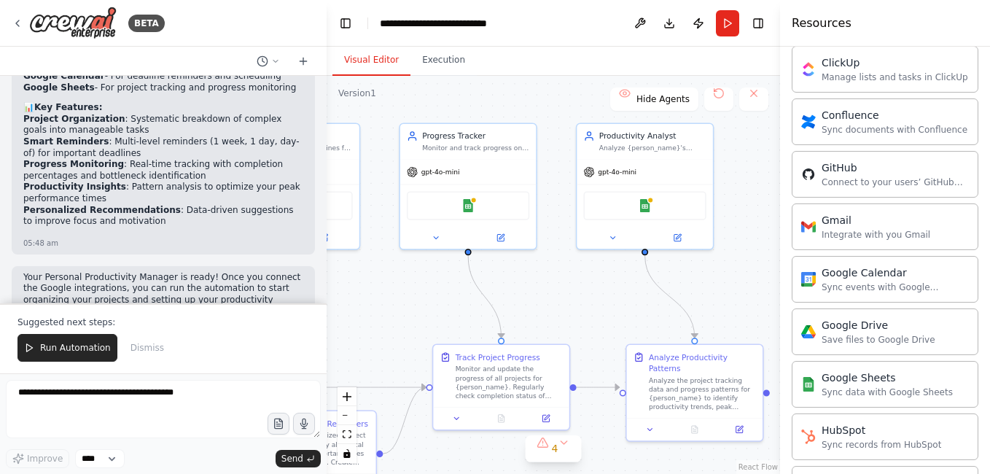
drag, startPoint x: 669, startPoint y: 192, endPoint x: 774, endPoint y: 184, distance: 105.2
click at [774, 184] on div "BETA Create a crew that helps organize your personal projects, sets reminders f…" at bounding box center [495, 237] width 990 height 474
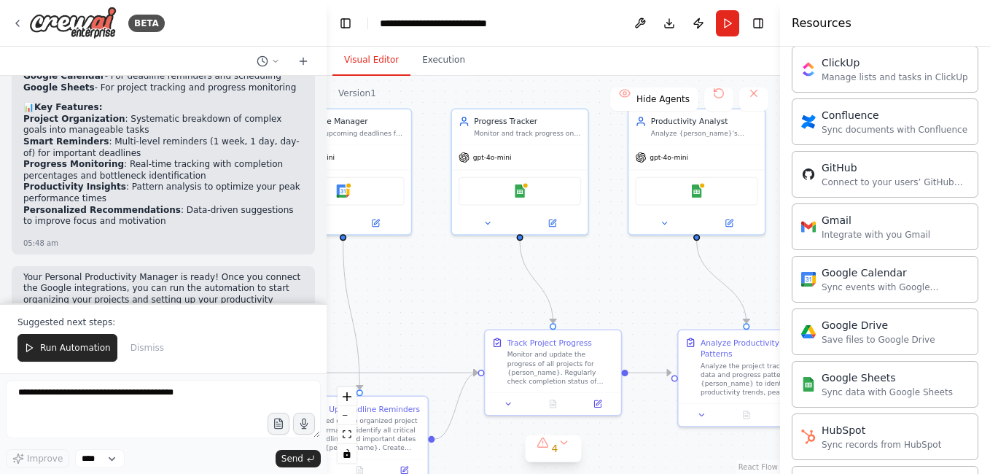
drag, startPoint x: 591, startPoint y: 294, endPoint x: 787, endPoint y: 189, distance: 221.8
click at [776, 206] on div "BETA Create a crew that helps organize your personal projects, sets reminders f…" at bounding box center [495, 237] width 990 height 474
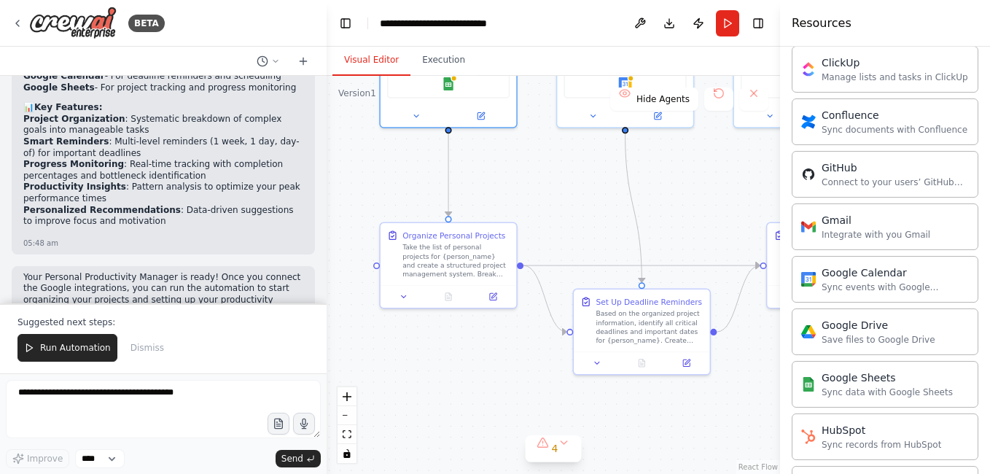
drag, startPoint x: 585, startPoint y: 220, endPoint x: 627, endPoint y: 203, distance: 44.8
click at [682, 203] on div ".deletable-edge-delete-btn { width: 20px; height: 20px; border: 0px solid #ffff…" at bounding box center [553, 275] width 453 height 398
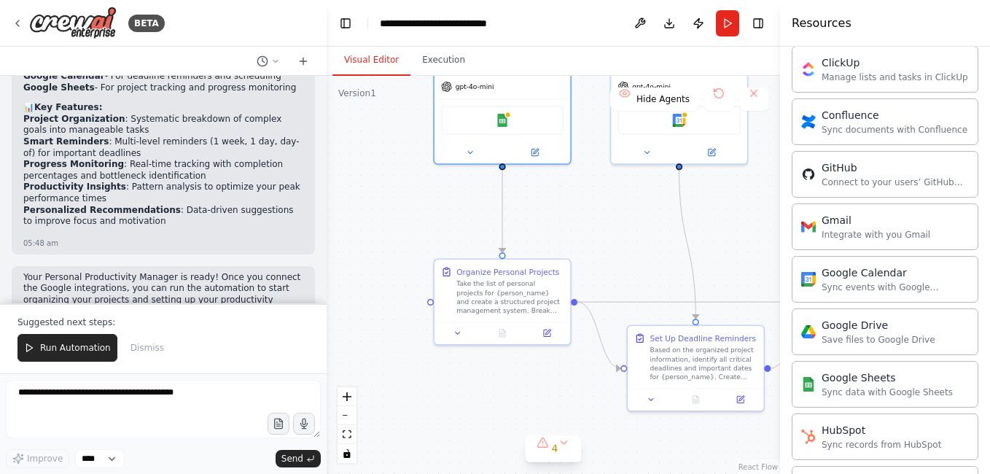
drag, startPoint x: 589, startPoint y: 218, endPoint x: 660, endPoint y: 240, distance: 74.0
click at [659, 240] on div ".deletable-edge-delete-btn { width: 20px; height: 20px; border: 0px solid #ffff…" at bounding box center [553, 275] width 453 height 398
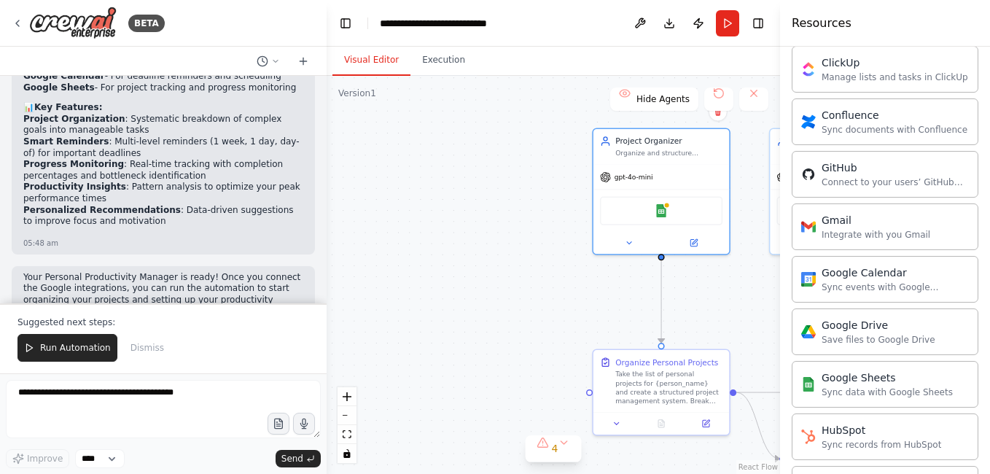
drag, startPoint x: 458, startPoint y: 203, endPoint x: 556, endPoint y: 279, distance: 123.8
click at [556, 279] on div ".deletable-edge-delete-btn { width: 20px; height: 20px; border: 0px solid #ffff…" at bounding box center [553, 275] width 453 height 398
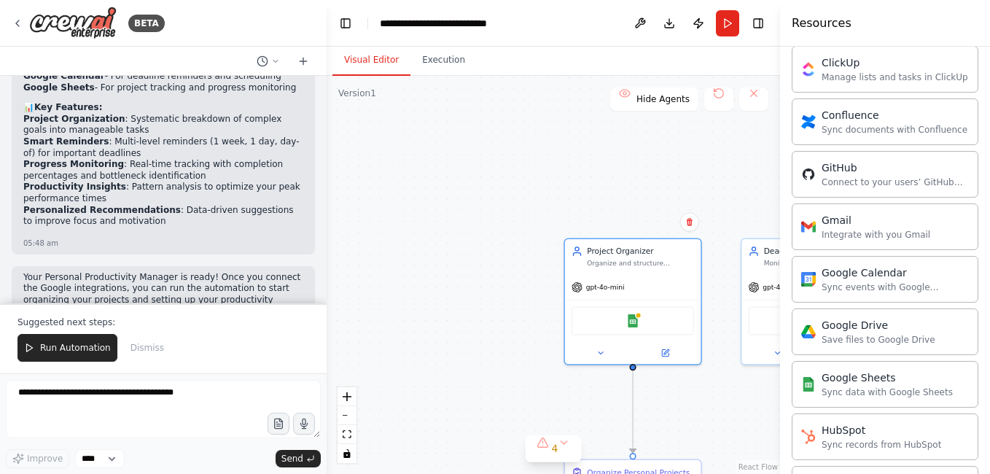
drag, startPoint x: 488, startPoint y: 155, endPoint x: 464, endPoint y: 250, distance: 98.5
click at [464, 250] on div ".deletable-edge-delete-btn { width: 20px; height: 20px; border: 0px solid #ffff…" at bounding box center [553, 275] width 453 height 398
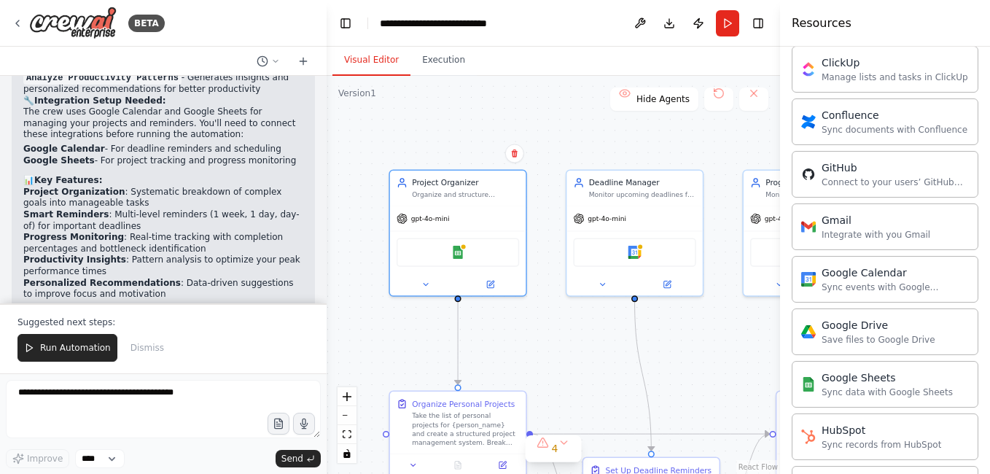
drag, startPoint x: 548, startPoint y: 190, endPoint x: 365, endPoint y: 119, distance: 196.5
click at [365, 119] on div ".deletable-edge-delete-btn { width: 20px; height: 20px; border: 0px solid #ffff…" at bounding box center [553, 275] width 453 height 398
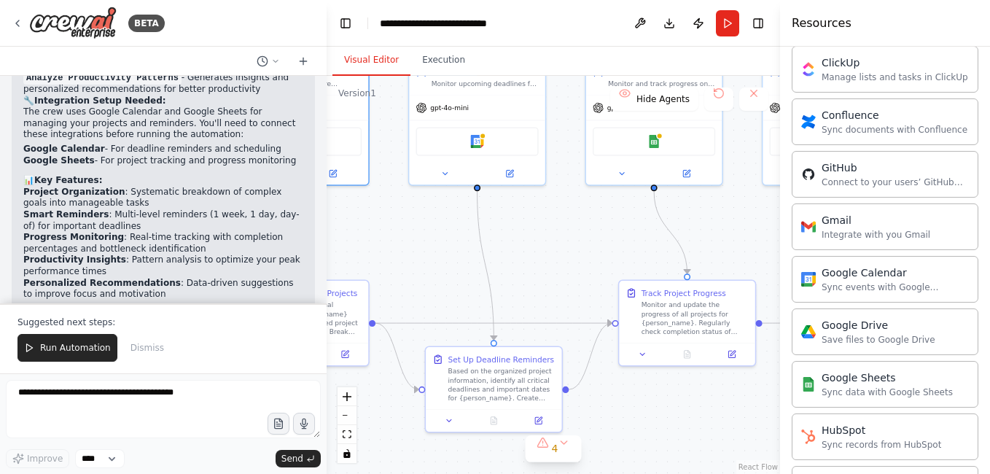
drag, startPoint x: 587, startPoint y: 363, endPoint x: 418, endPoint y: 247, distance: 205.1
click at [418, 247] on div ".deletable-edge-delete-btn { width: 20px; height: 20px; border: 0px solid #ffff…" at bounding box center [553, 275] width 453 height 398
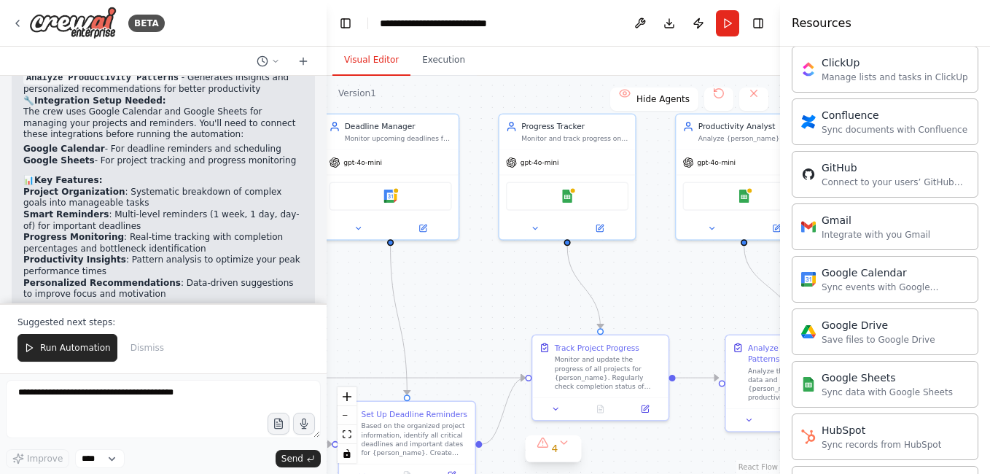
drag, startPoint x: 587, startPoint y: 238, endPoint x: 615, endPoint y: 287, distance: 57.2
click at [626, 292] on div ".deletable-edge-delete-btn { width: 20px; height: 20px; border: 0px solid #ffff…" at bounding box center [553, 275] width 453 height 398
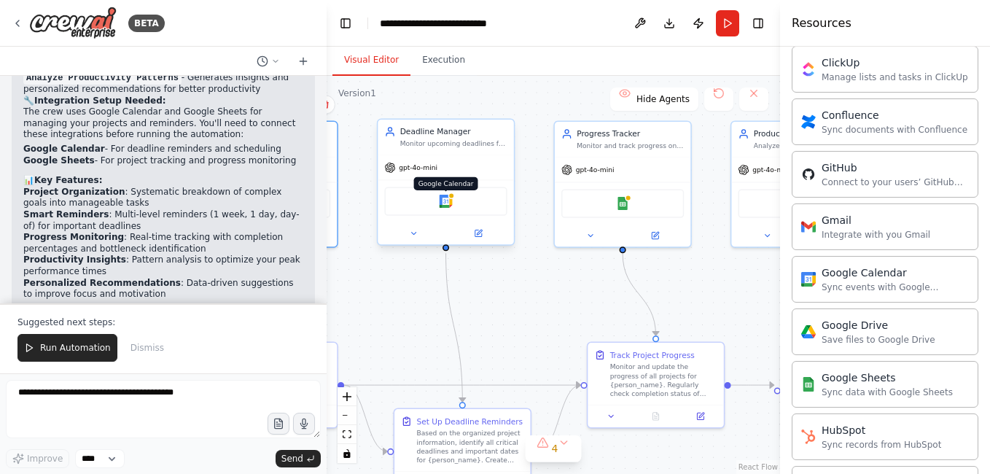
click at [451, 207] on img at bounding box center [445, 201] width 13 height 13
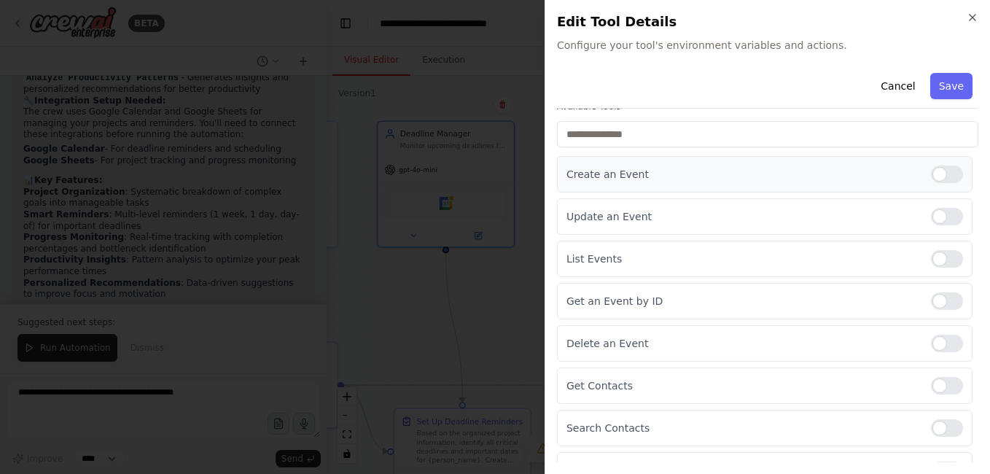
scroll to position [146, 0]
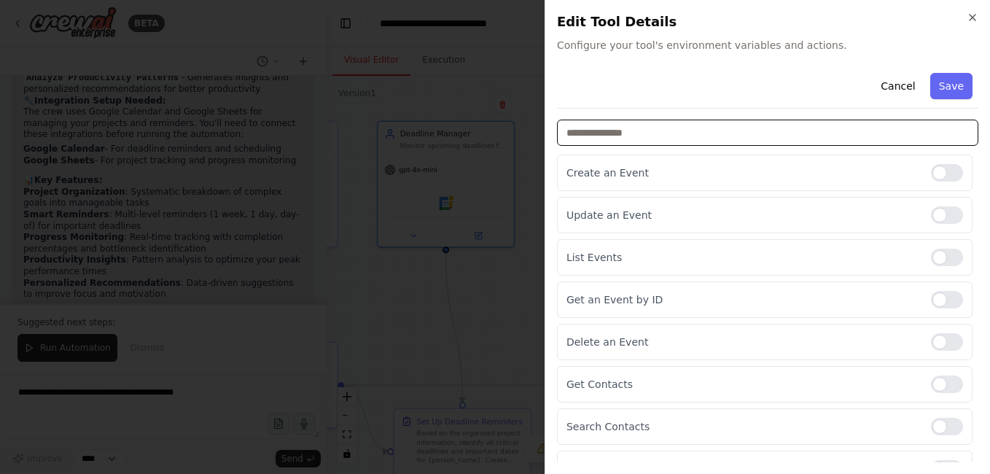
click at [602, 143] on input "text" at bounding box center [767, 133] width 421 height 26
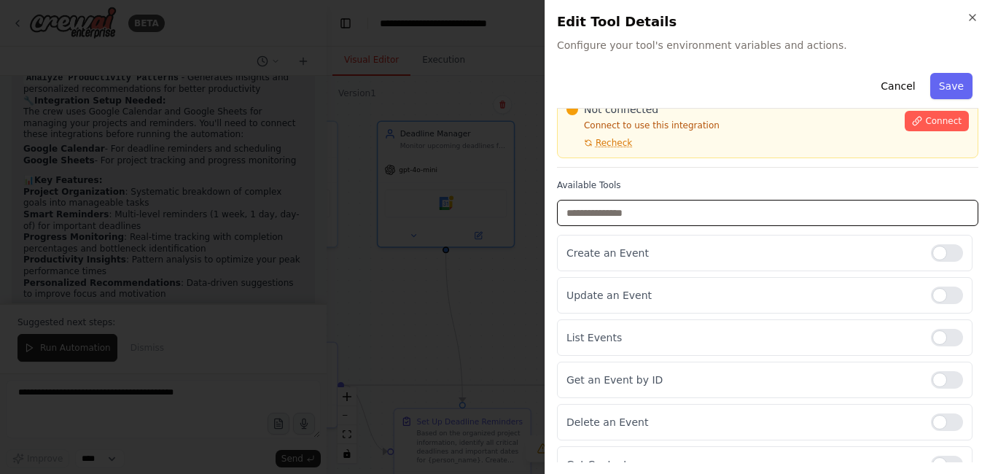
scroll to position [0, 0]
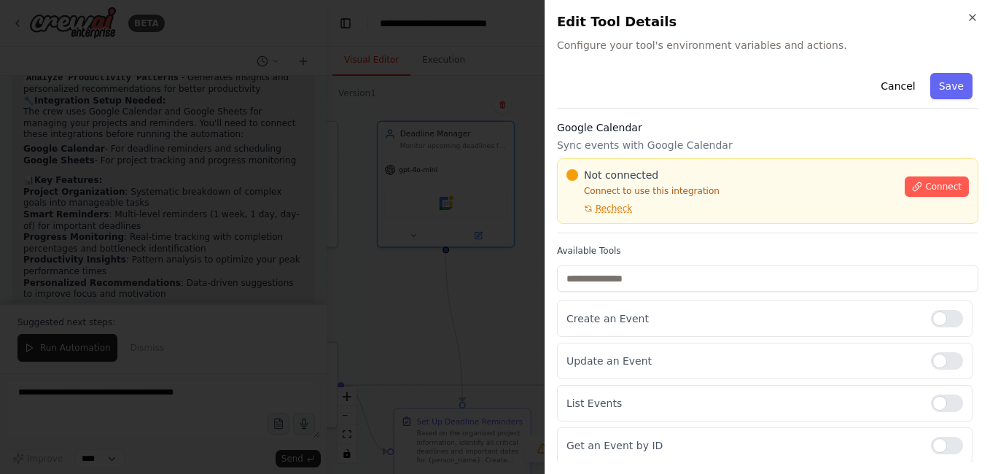
click at [691, 218] on div "Not connected Connect to use this integration Recheck Connect" at bounding box center [767, 191] width 421 height 66
click at [890, 90] on button "Cancel" at bounding box center [898, 86] width 52 height 26
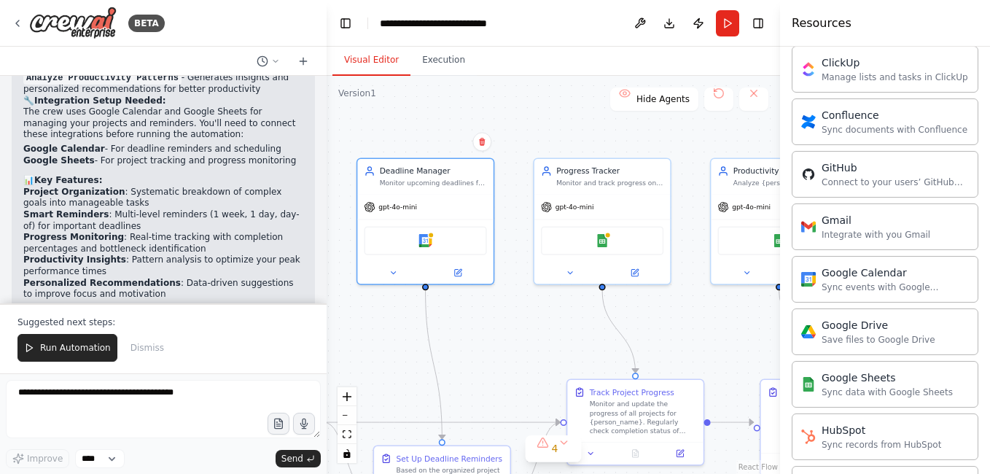
drag, startPoint x: 577, startPoint y: 105, endPoint x: 525, endPoint y: 137, distance: 60.9
click at [540, 139] on div ".deletable-edge-delete-btn { width: 20px; height: 20px; border: 0px solid #ffff…" at bounding box center [553, 275] width 453 height 398
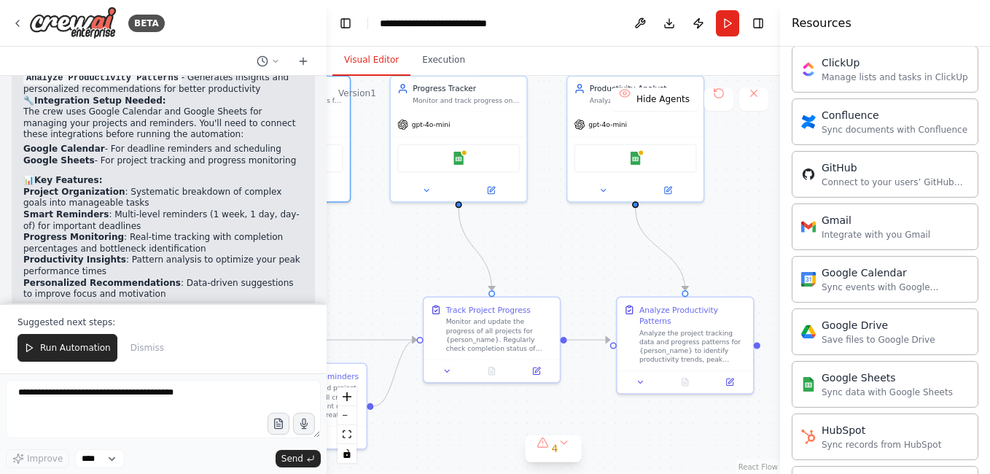
drag, startPoint x: 681, startPoint y: 335, endPoint x: 550, endPoint y: 255, distance: 153.4
click at [550, 255] on div ".deletable-edge-delete-btn { width: 20px; height: 20px; border: 0px solid #ffff…" at bounding box center [553, 275] width 453 height 398
click at [752, 20] on button "Toggle Right Sidebar" at bounding box center [758, 23] width 20 height 20
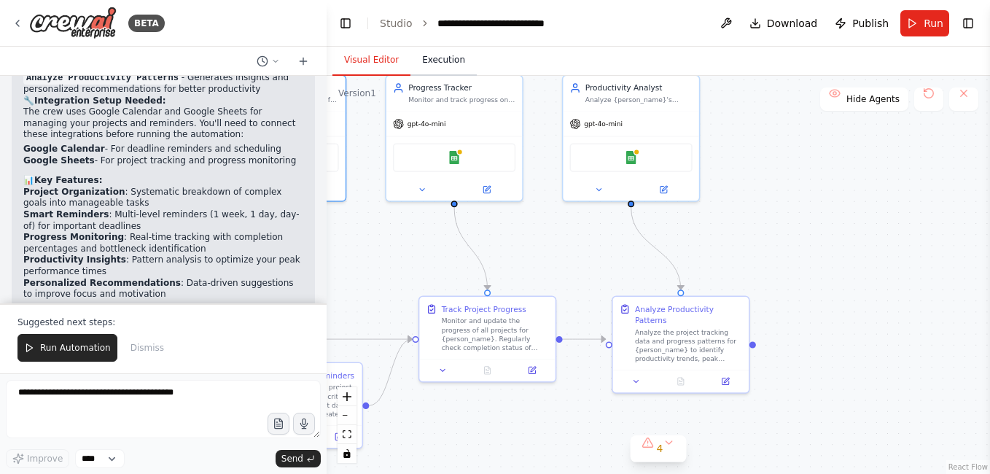
click at [432, 71] on button "Execution" at bounding box center [443, 60] width 66 height 31
click at [377, 62] on button "Visual Editor" at bounding box center [371, 60] width 78 height 31
click at [911, 23] on button "Run" at bounding box center [924, 23] width 49 height 26
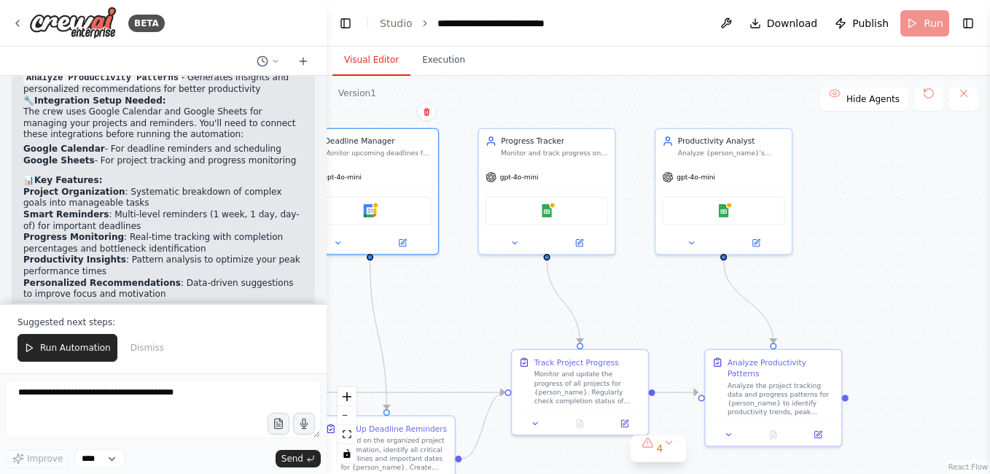
drag, startPoint x: 734, startPoint y: 172, endPoint x: 880, endPoint y: 246, distance: 163.7
click at [880, 246] on div ".deletable-edge-delete-btn { width: 20px; height: 20px; border: 0px solid #ffff…" at bounding box center [658, 275] width 663 height 398
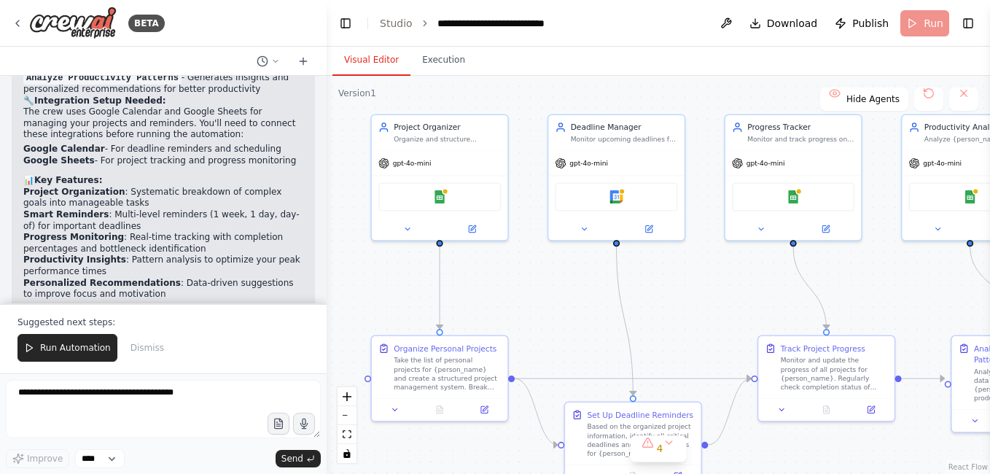
drag, startPoint x: 633, startPoint y: 111, endPoint x: 822, endPoint y: 75, distance: 192.9
click at [822, 75] on div "Visual Editor Execution Version 1 Show Tools Hide Agents .deletable-edge-delete…" at bounding box center [658, 260] width 663 height 427
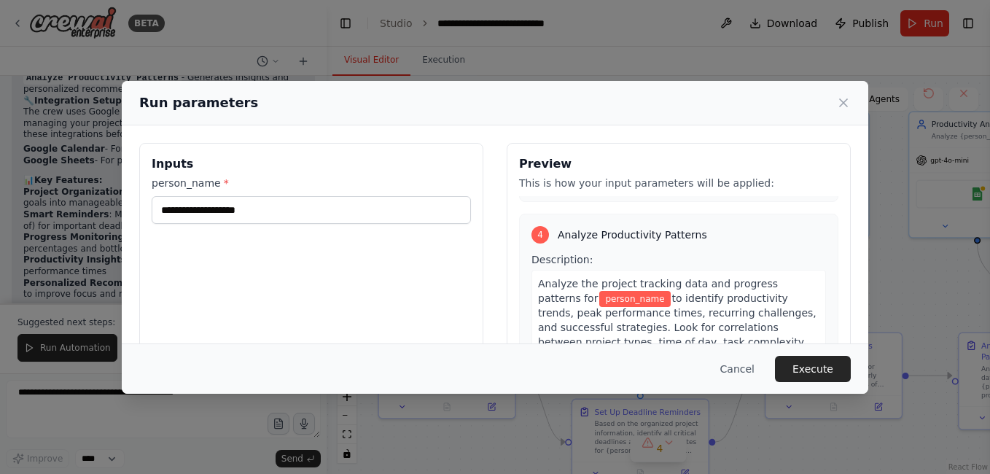
scroll to position [881, 0]
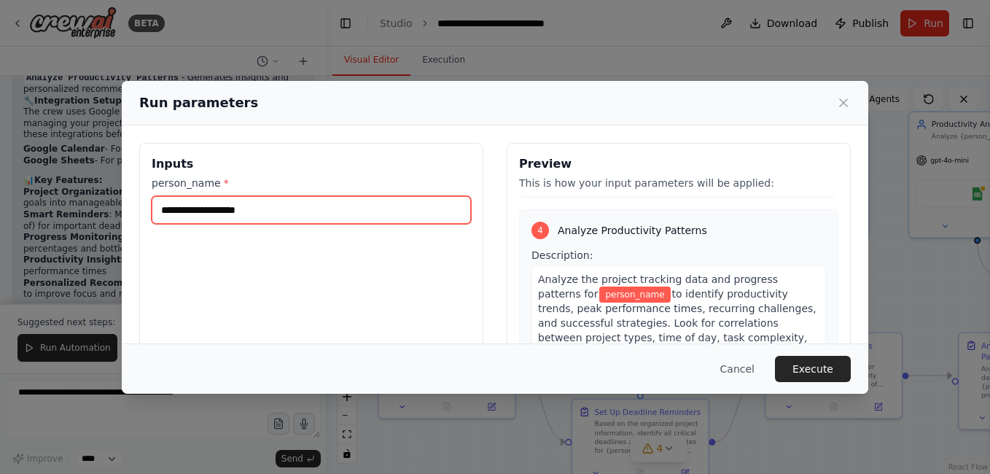
click at [376, 217] on input "person_name *" at bounding box center [311, 210] width 319 height 28
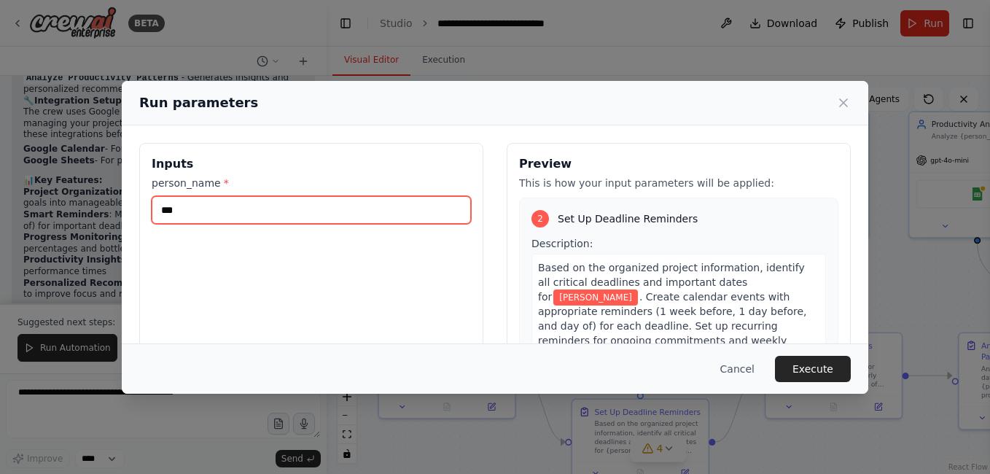
scroll to position [0, 0]
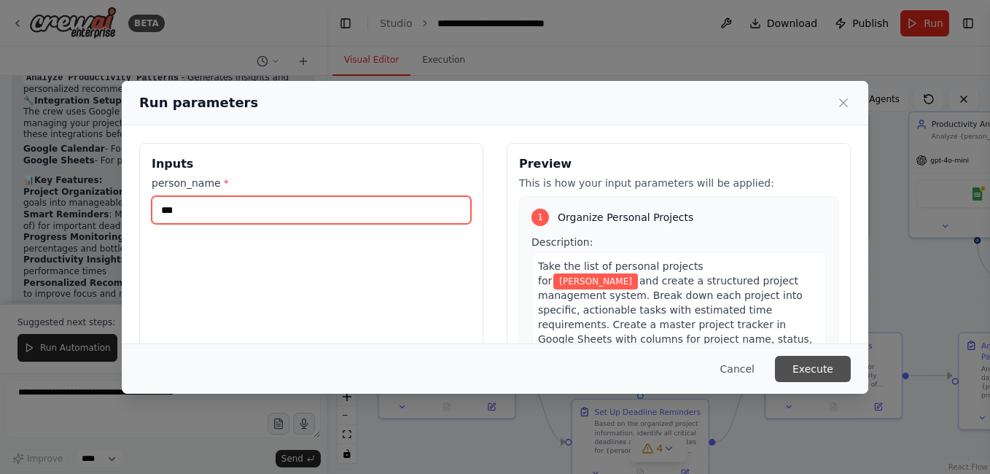
type input "***"
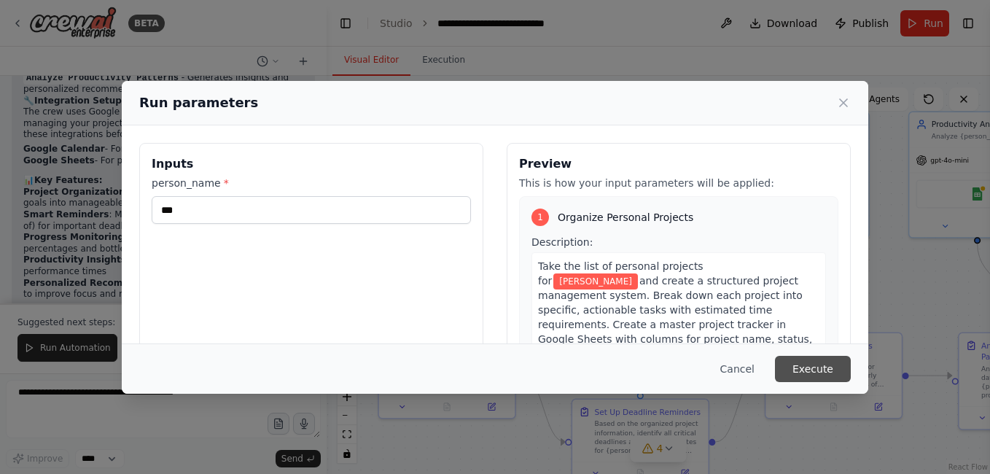
click at [801, 365] on button "Execute" at bounding box center [813, 369] width 76 height 26
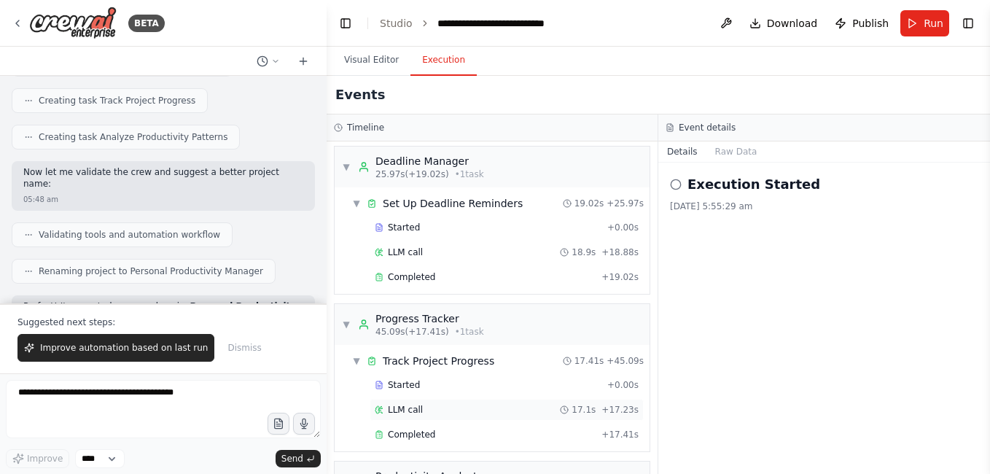
scroll to position [312, 0]
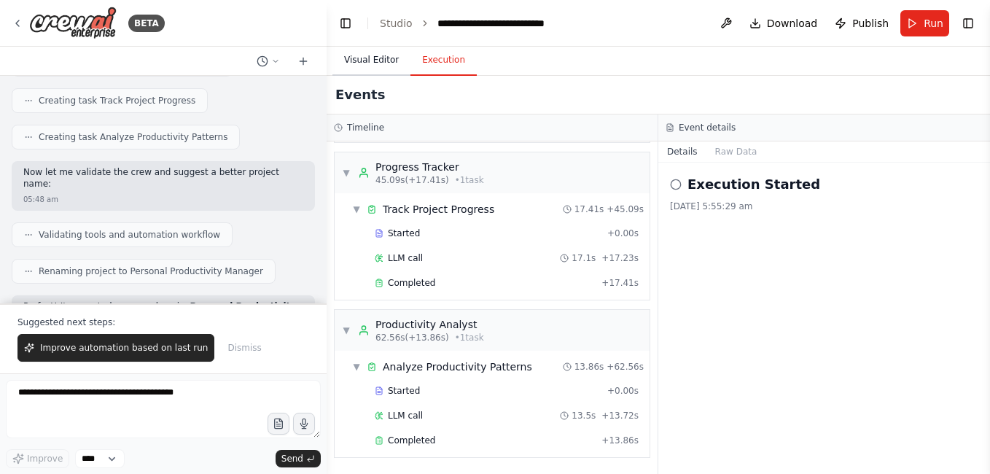
click at [373, 64] on button "Visual Editor" at bounding box center [371, 60] width 78 height 31
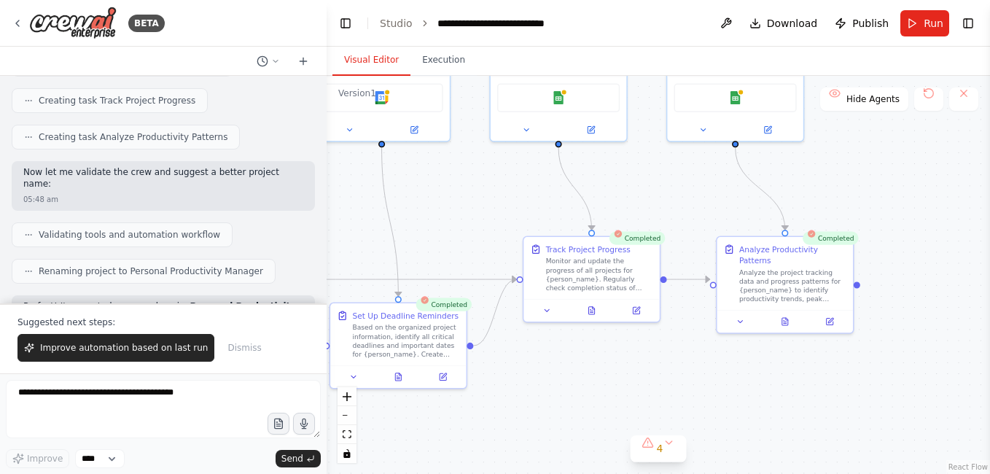
drag, startPoint x: 716, startPoint y: 276, endPoint x: 474, endPoint y: 179, distance: 260.5
click at [474, 179] on div ".deletable-edge-delete-btn { width: 20px; height: 20px; border: 0px solid #ffff…" at bounding box center [658, 275] width 663 height 398
click at [814, 292] on div "Analyze Productivity Patterns Analyze the project tracking data and progress pa…" at bounding box center [785, 271] width 136 height 73
click at [782, 315] on icon at bounding box center [785, 319] width 9 height 9
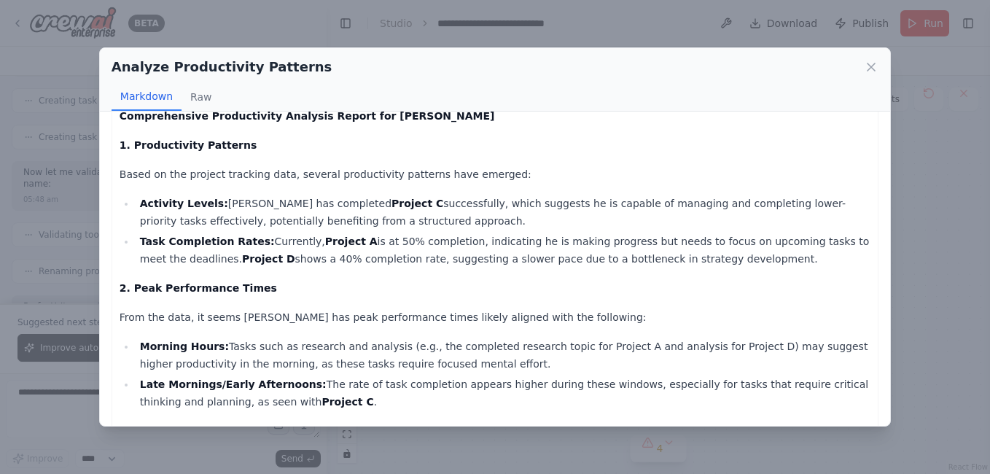
scroll to position [0, 0]
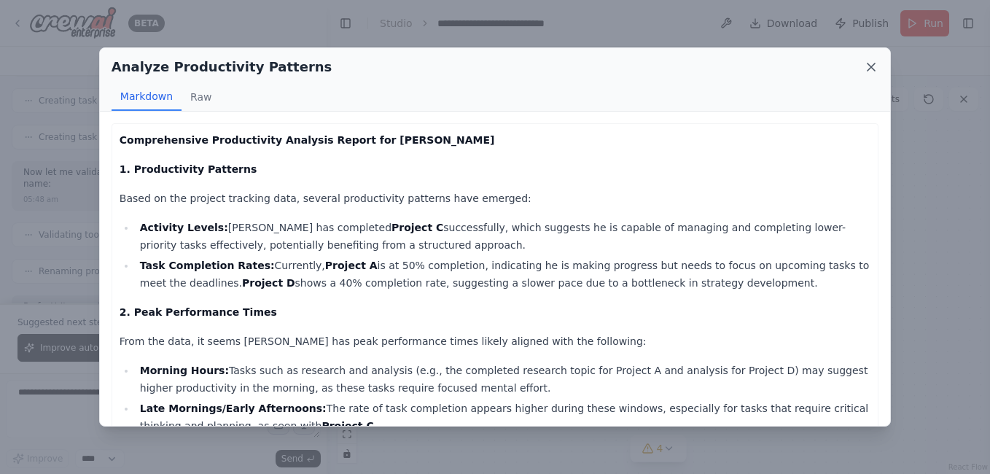
click at [870, 71] on icon at bounding box center [871, 67] width 15 height 15
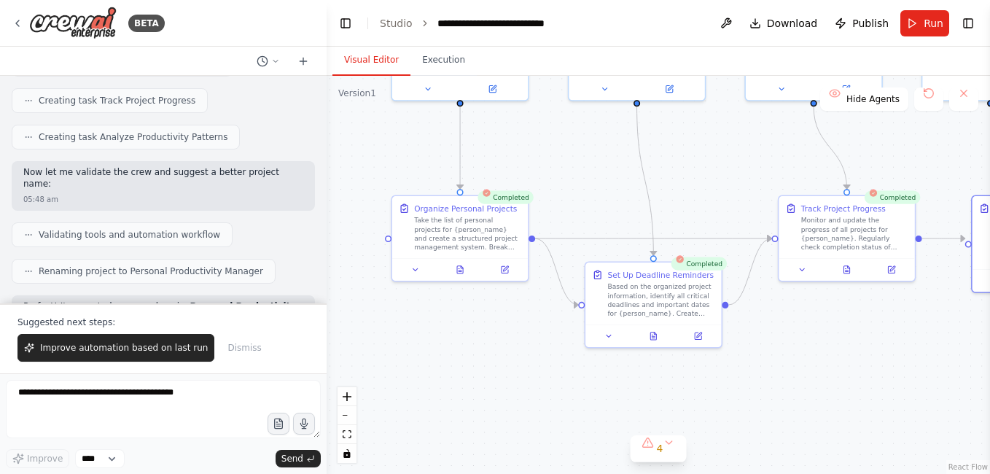
drag, startPoint x: 677, startPoint y: 208, endPoint x: 981, endPoint y: 148, distance: 309.9
click at [981, 148] on div ".deletable-edge-delete-btn { width: 20px; height: 20px; border: 0px solid #ffff…" at bounding box center [658, 275] width 663 height 398
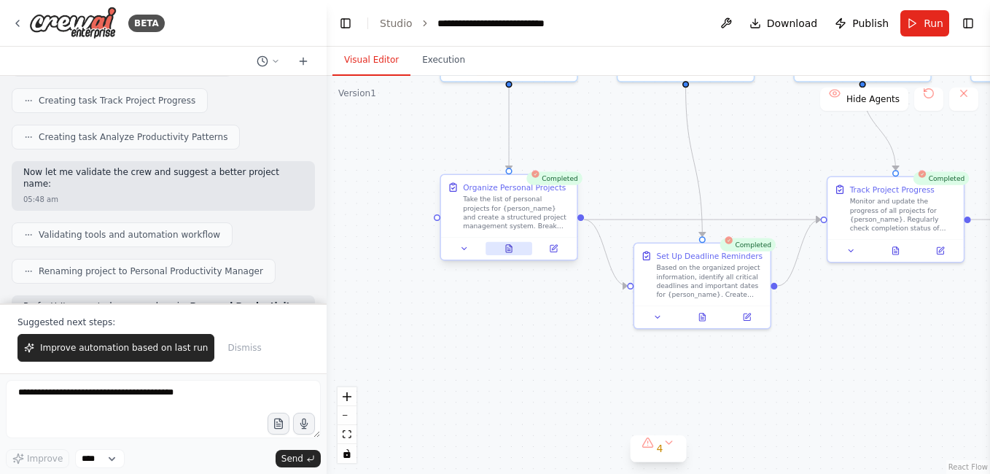
click at [519, 248] on button at bounding box center [509, 248] width 47 height 13
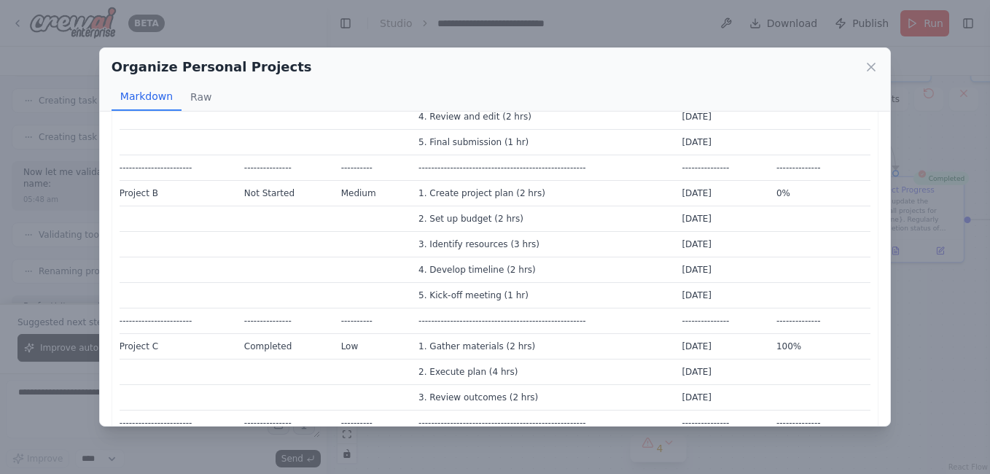
scroll to position [219, 0]
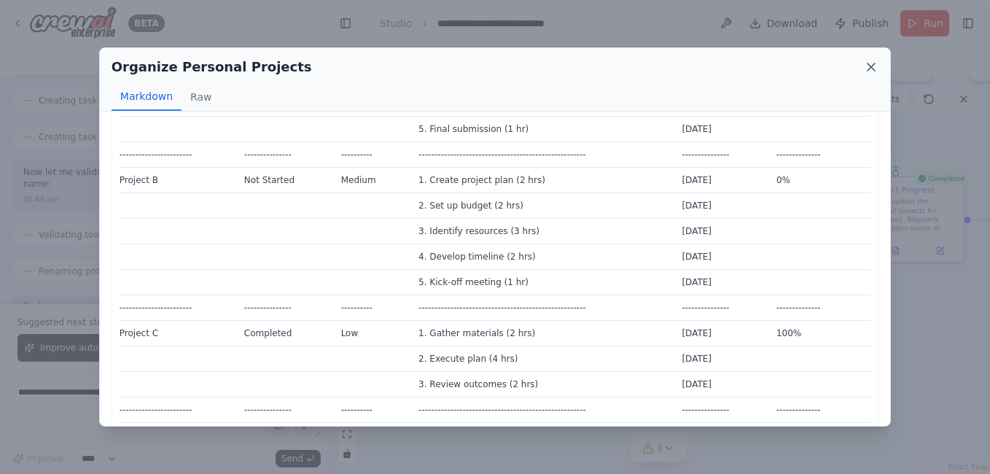
click at [864, 73] on icon at bounding box center [871, 67] width 15 height 15
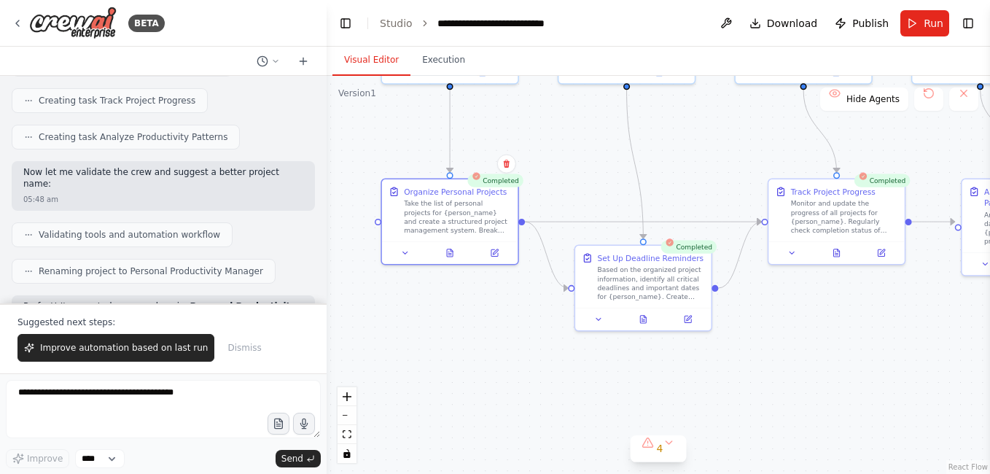
drag, startPoint x: 739, startPoint y: 156, endPoint x: 631, endPoint y: 168, distance: 109.3
click at [635, 156] on div ".deletable-edge-delete-btn { width: 20px; height: 20px; border: 0px solid #ffff…" at bounding box center [658, 275] width 663 height 398
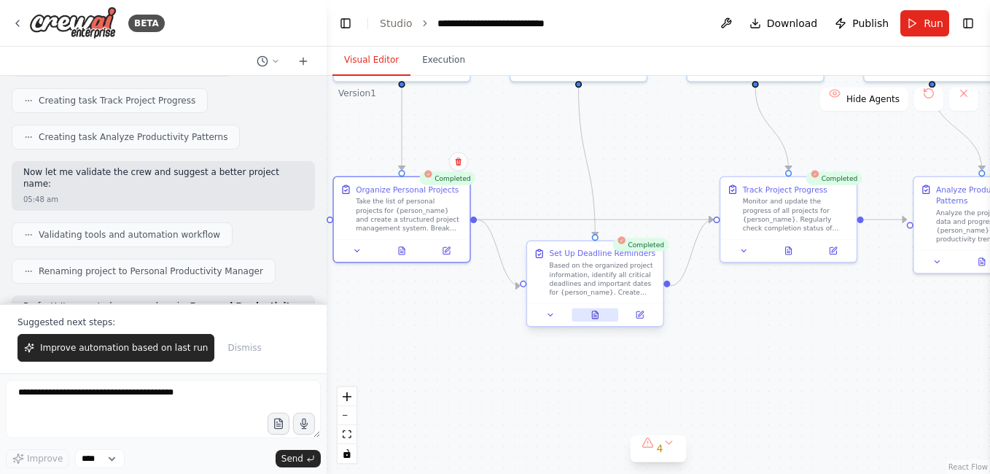
click at [601, 314] on button at bounding box center [595, 314] width 47 height 13
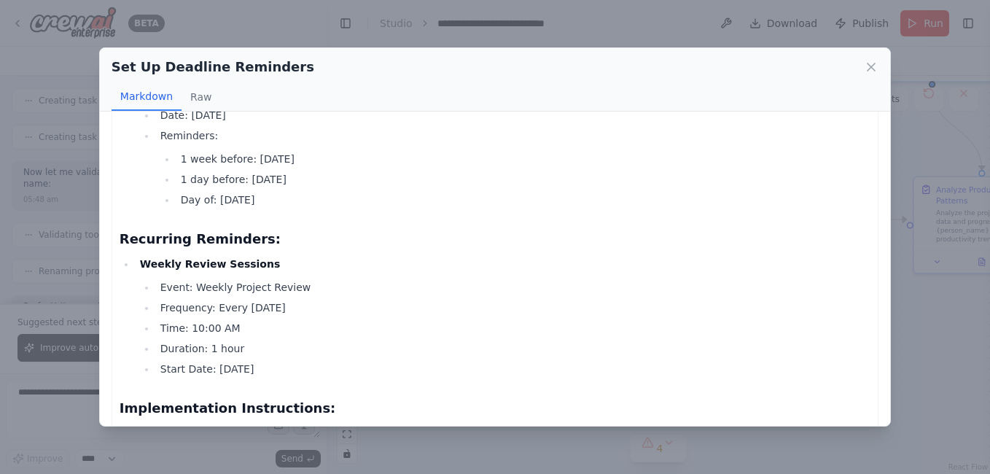
scroll to position [2406, 0]
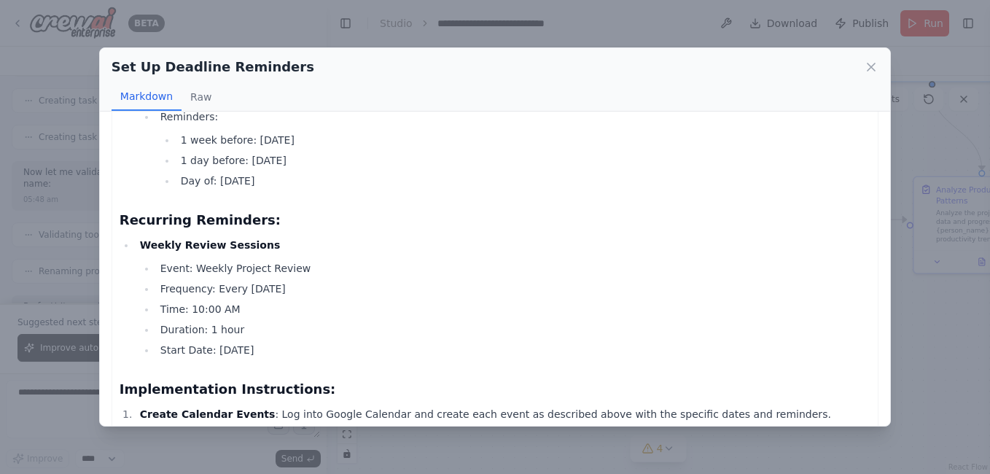
click at [859, 74] on div "Set Up Deadline Reminders" at bounding box center [495, 67] width 767 height 20
click at [868, 71] on icon at bounding box center [871, 67] width 15 height 15
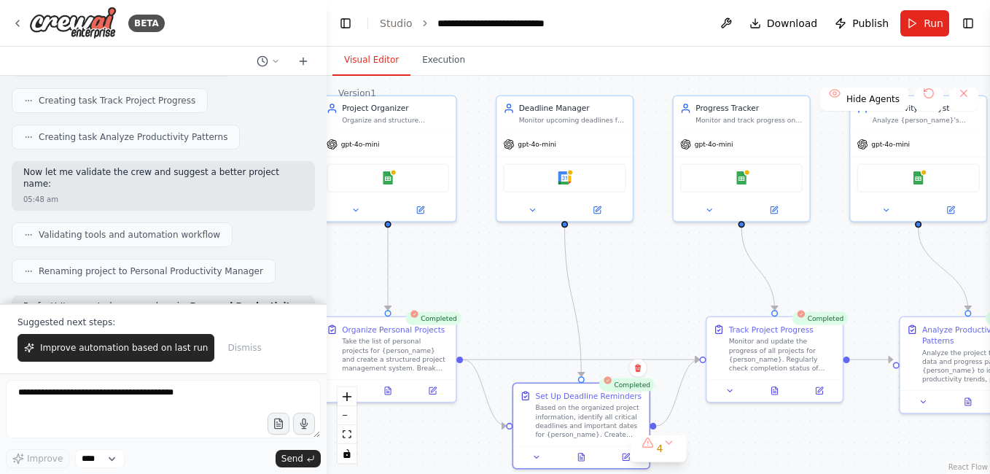
drag, startPoint x: 665, startPoint y: 191, endPoint x: 661, endPoint y: 295, distance: 103.6
click at [661, 295] on div ".deletable-edge-delete-btn { width: 20px; height: 20px; border: 0px solid #ffff…" at bounding box center [658, 275] width 663 height 398
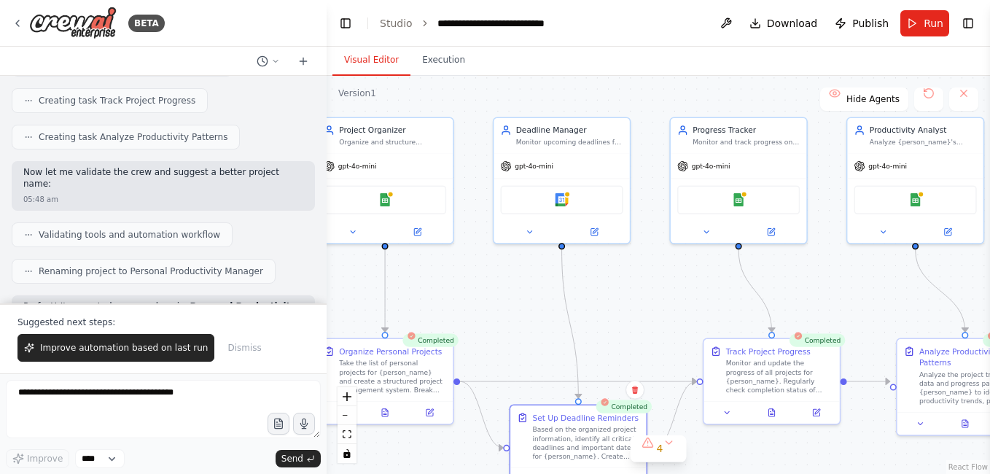
drag, startPoint x: 668, startPoint y: 159, endPoint x: 665, endPoint y: 179, distance: 20.6
click at [665, 180] on div ".deletable-edge-delete-btn { width: 20px; height: 20px; border: 0px solid #ffff…" at bounding box center [658, 275] width 663 height 398
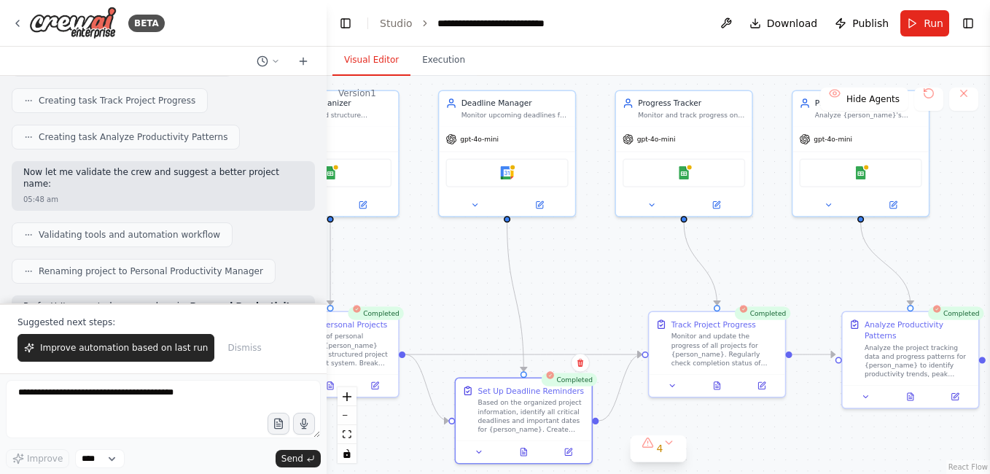
drag, startPoint x: 654, startPoint y: 290, endPoint x: 597, endPoint y: 259, distance: 64.9
click at [598, 262] on div ".deletable-edge-delete-btn { width: 20px; height: 20px; border: 0px solid #ffff…" at bounding box center [658, 275] width 663 height 398
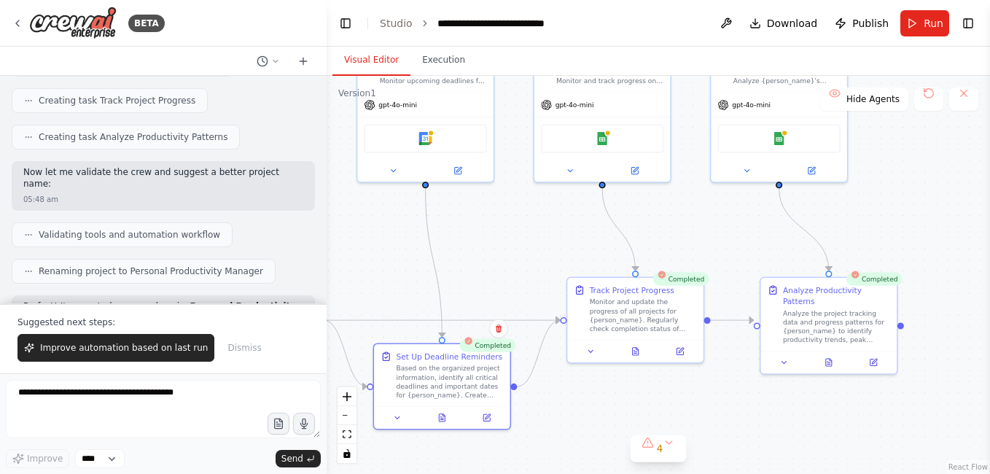
drag, startPoint x: 661, startPoint y: 285, endPoint x: 580, endPoint y: 252, distance: 86.7
click at [580, 252] on div ".deletable-edge-delete-btn { width: 20px; height: 20px; border: 0px solid #ffff…" at bounding box center [658, 275] width 663 height 398
click at [638, 347] on icon at bounding box center [636, 349] width 6 height 7
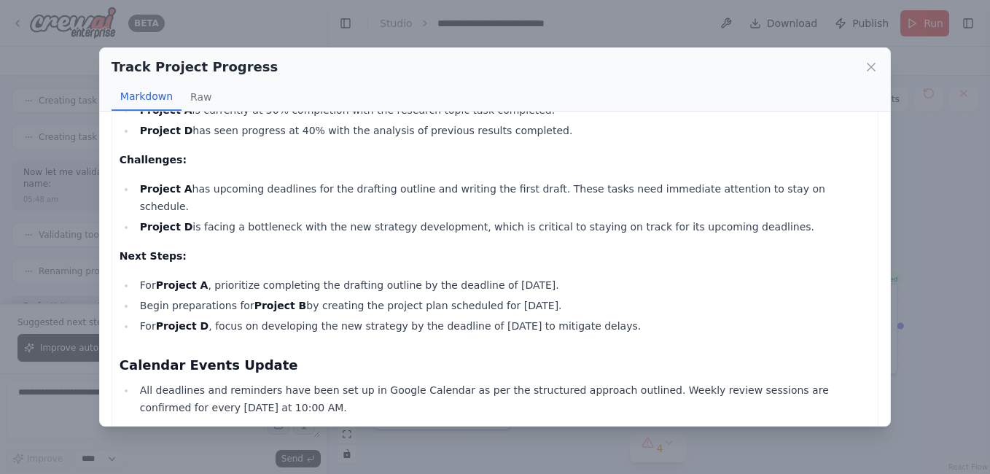
scroll to position [756, 0]
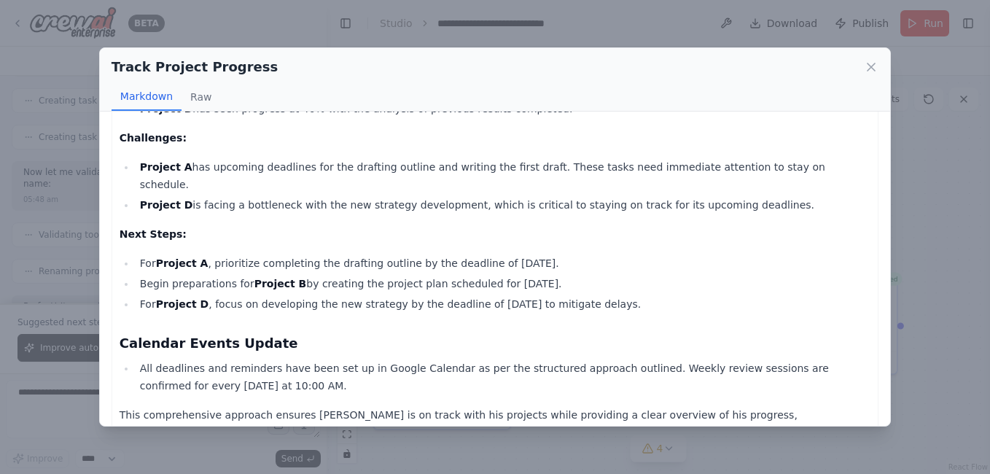
click at [863, 66] on div "Track Project Progress" at bounding box center [495, 67] width 767 height 20
click at [866, 66] on icon at bounding box center [871, 67] width 15 height 15
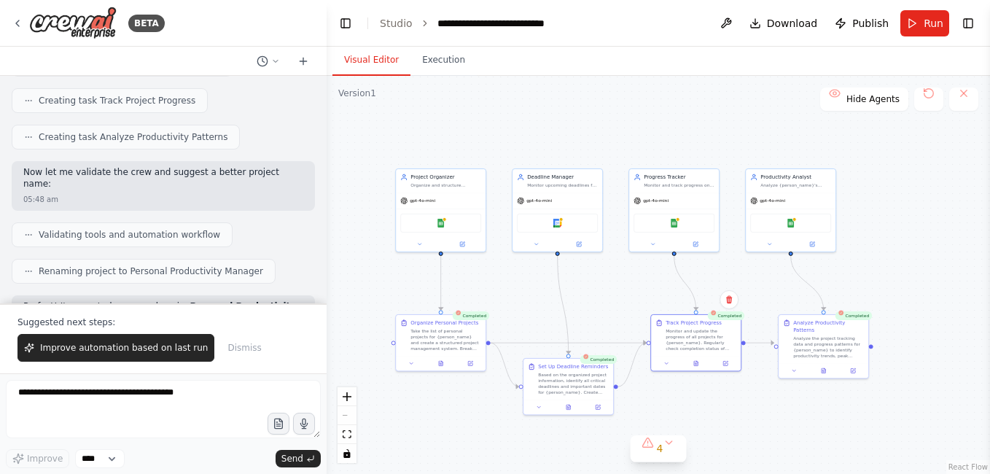
drag, startPoint x: 855, startPoint y: 216, endPoint x: 873, endPoint y: 250, distance: 38.8
click at [873, 250] on div ".deletable-edge-delete-btn { width: 20px; height: 20px; border: 0px solid #ffff…" at bounding box center [658, 275] width 663 height 398
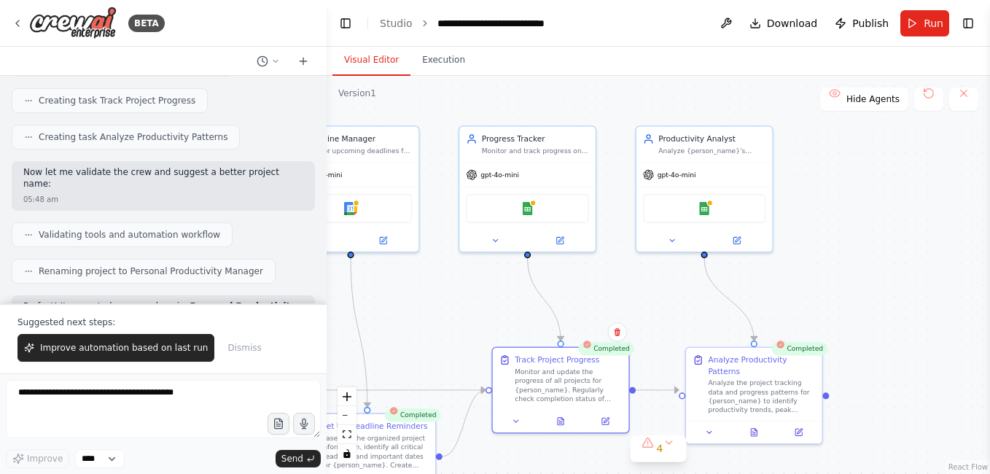
drag, startPoint x: 742, startPoint y: 139, endPoint x: 631, endPoint y: 109, distance: 115.3
click at [631, 109] on div ".deletable-edge-delete-btn { width: 20px; height: 20px; border: 0px solid #ffff…" at bounding box center [658, 275] width 663 height 398
click at [766, 428] on div at bounding box center [754, 429] width 136 height 23
click at [763, 425] on button at bounding box center [759, 430] width 47 height 13
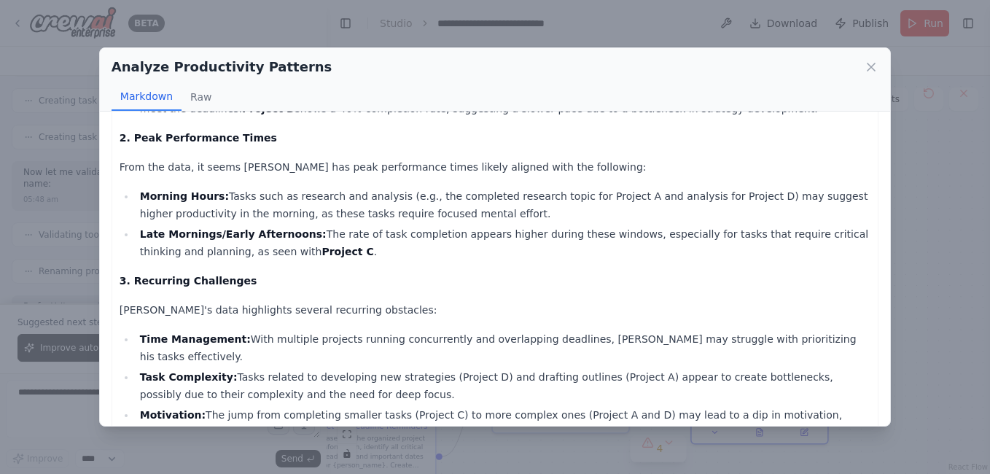
scroll to position [0, 0]
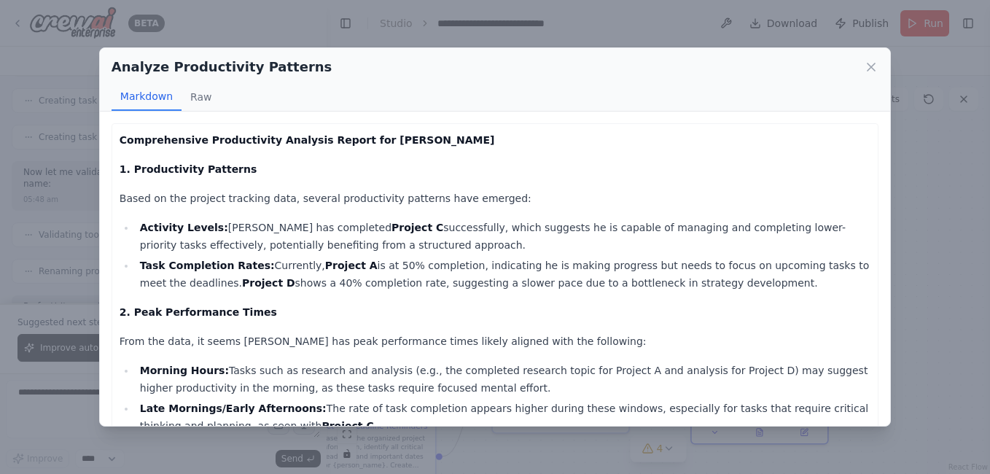
click at [862, 72] on div "Analyze Productivity Patterns" at bounding box center [495, 67] width 767 height 20
click at [865, 71] on icon at bounding box center [871, 67] width 15 height 15
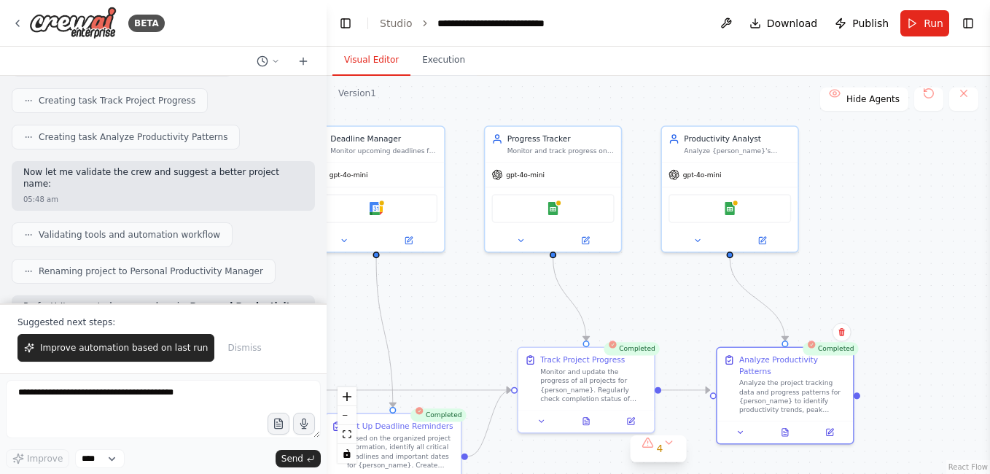
drag, startPoint x: 865, startPoint y: 219, endPoint x: 989, endPoint y: 232, distance: 124.6
click at [989, 232] on html "BETA Create a crew that helps organize your personal projects, sets reminders f…" at bounding box center [495, 237] width 990 height 474
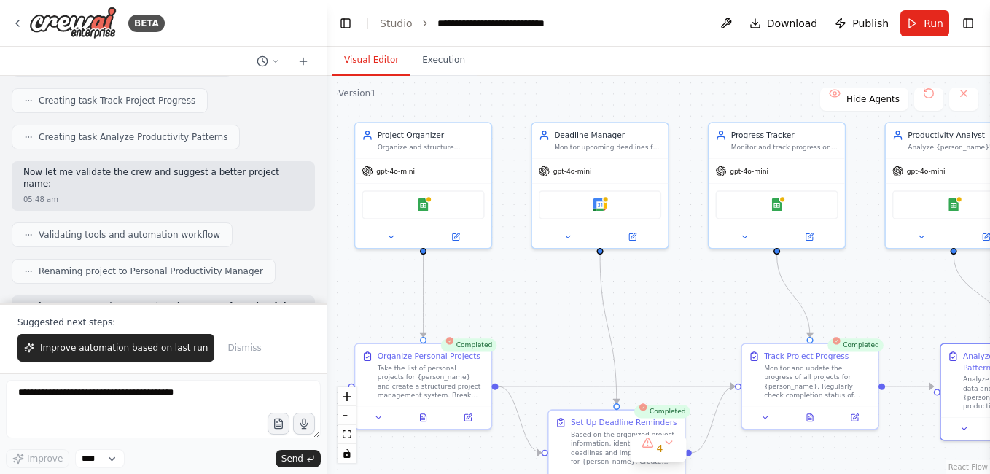
drag, startPoint x: 615, startPoint y: 295, endPoint x: 728, endPoint y: 276, distance: 114.5
click at [728, 276] on div ".deletable-edge-delete-btn { width: 20px; height: 20px; border: 0px solid #ffff…" at bounding box center [658, 275] width 663 height 398
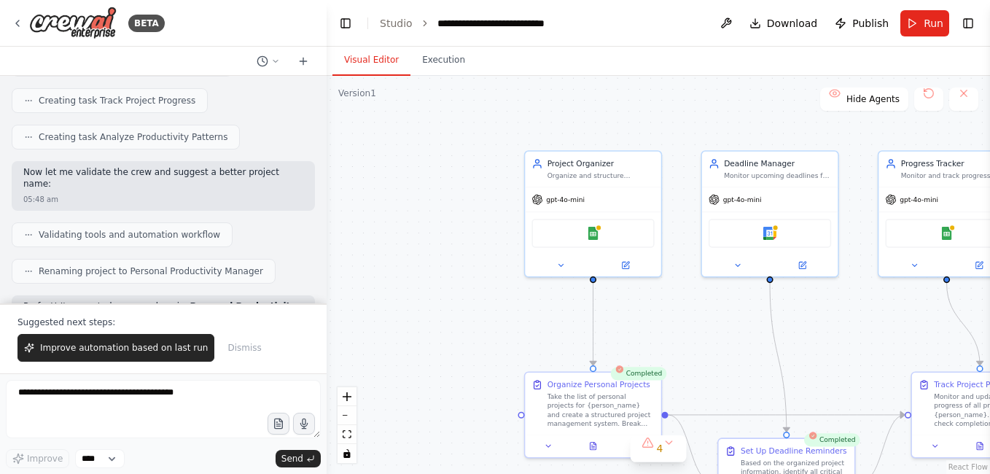
drag, startPoint x: 599, startPoint y: 303, endPoint x: 680, endPoint y: 345, distance: 90.3
click at [680, 345] on div ".deletable-edge-delete-btn { width: 20px; height: 20px; border: 0px solid #ffff…" at bounding box center [658, 275] width 663 height 398
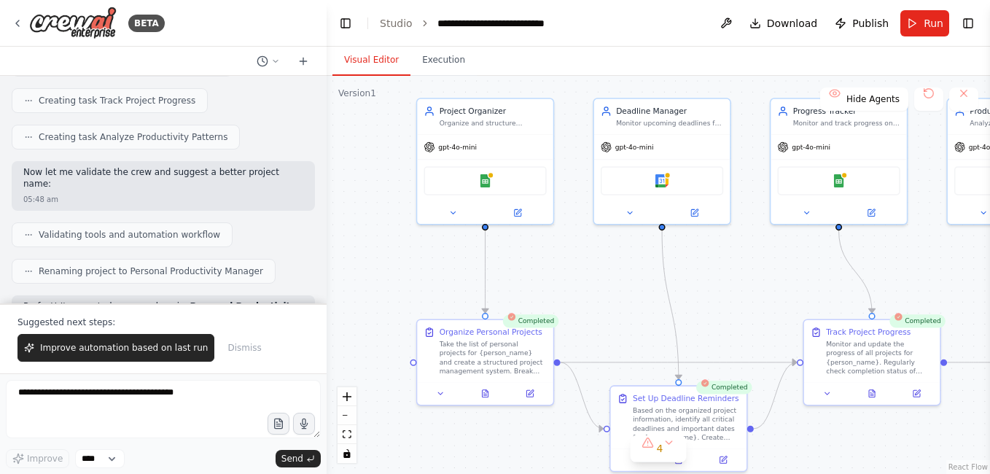
drag, startPoint x: 680, startPoint y: 345, endPoint x: 502, endPoint y: 268, distance: 194.0
click at [502, 268] on div ".deletable-edge-delete-btn { width: 20px; height: 20px; border: 0px solid #ffff…" at bounding box center [658, 275] width 663 height 398
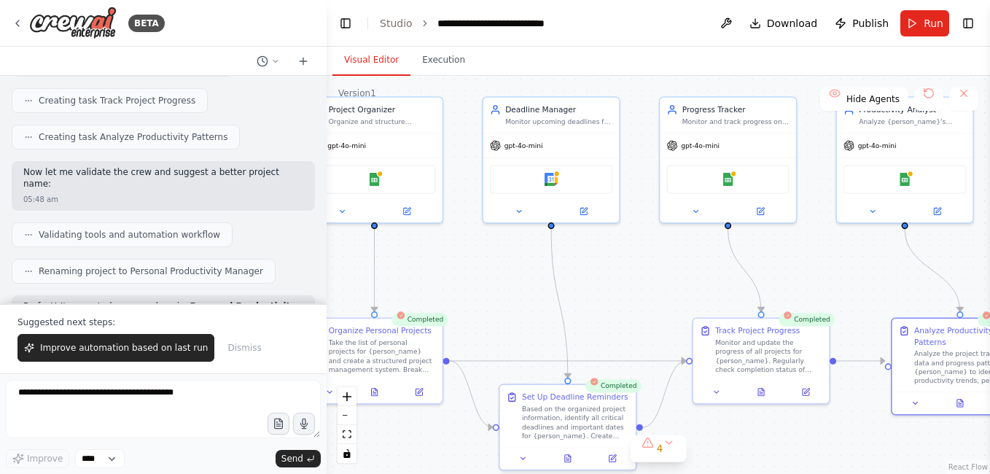
drag, startPoint x: 709, startPoint y: 263, endPoint x: 690, endPoint y: 276, distance: 23.1
click at [690, 276] on div ".deletable-edge-delete-btn { width: 20px; height: 20px; border: 0px solid #ffff…" at bounding box center [658, 275] width 663 height 398
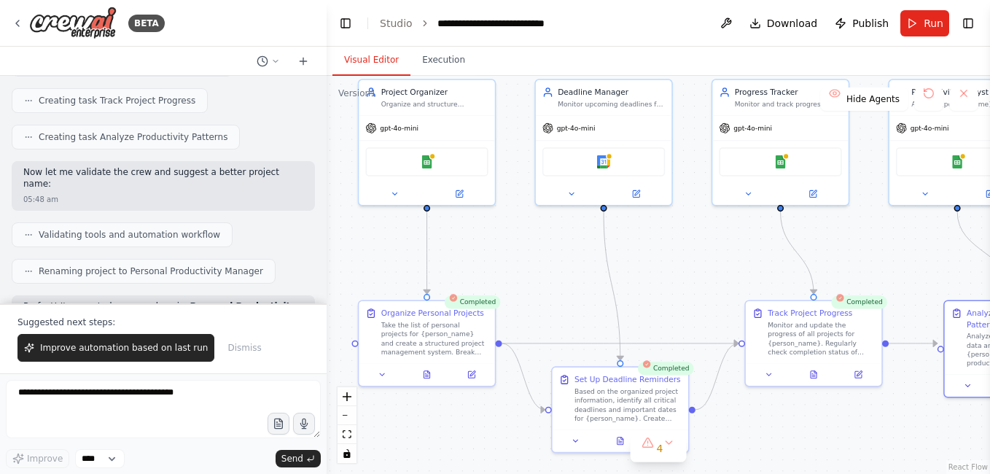
drag, startPoint x: 531, startPoint y: 316, endPoint x: 599, endPoint y: 295, distance: 71.0
click at [599, 295] on div ".deletable-edge-delete-btn { width: 20px; height: 20px; border: 0px solid #ffff…" at bounding box center [658, 275] width 663 height 398
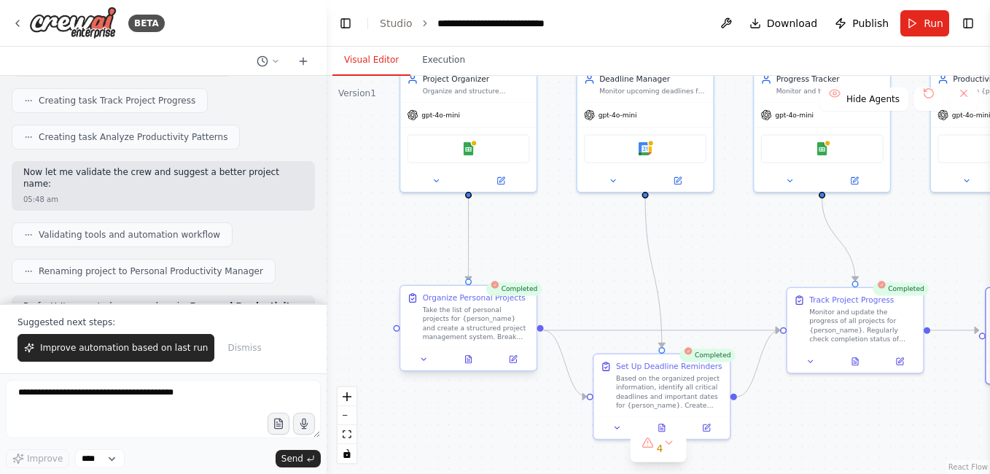
click at [467, 342] on div "Organize Personal Projects Take the list of personal projects for {person_name}…" at bounding box center [468, 317] width 136 height 62
click at [445, 326] on div "Take the list of personal projects for {person_name} and create a structured pr…" at bounding box center [476, 323] width 107 height 36
click at [424, 362] on icon at bounding box center [423, 359] width 9 height 9
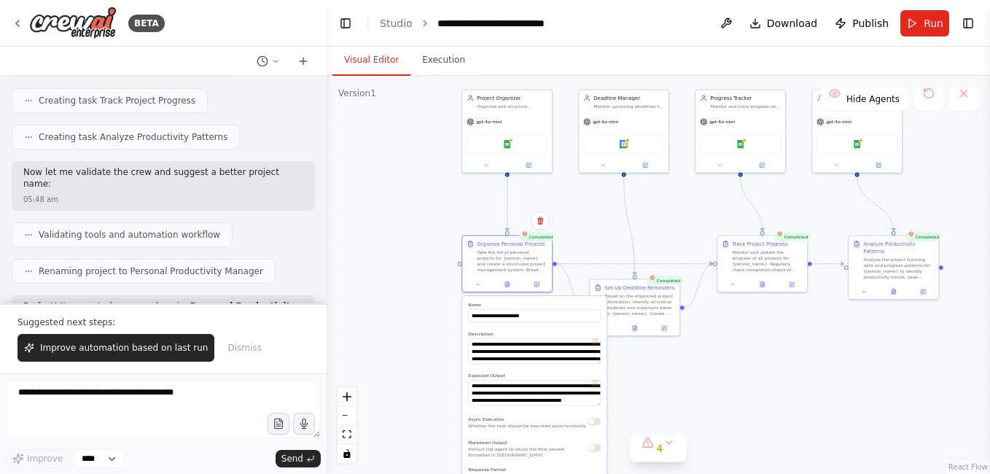
drag, startPoint x: 545, startPoint y: 302, endPoint x: 602, endPoint y: 167, distance: 146.1
click at [602, 168] on div ".deletable-edge-delete-btn { width: 20px; height: 20px; border: 0px solid #ffff…" at bounding box center [658, 275] width 663 height 398
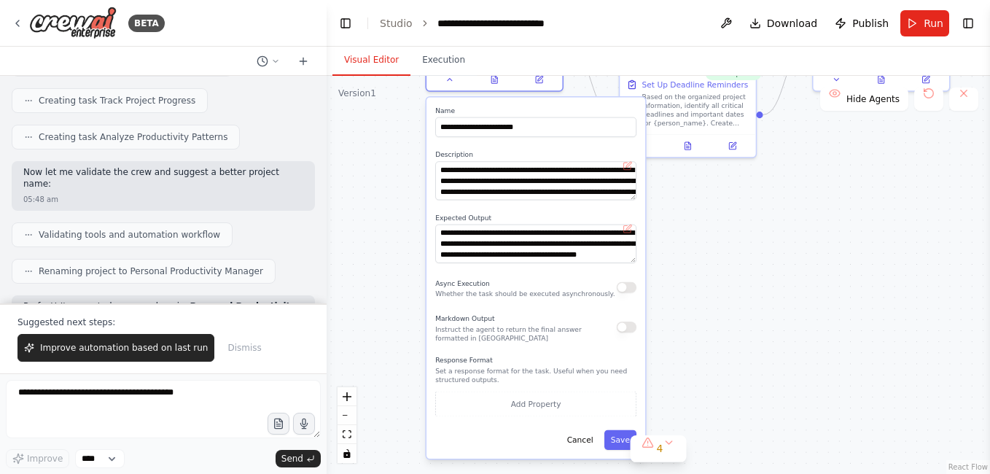
drag, startPoint x: 722, startPoint y: 378, endPoint x: 705, endPoint y: 311, distance: 68.4
click at [705, 311] on div ".deletable-edge-delete-btn { width: 20px; height: 20px; border: 0px solid #ffff…" at bounding box center [658, 275] width 663 height 398
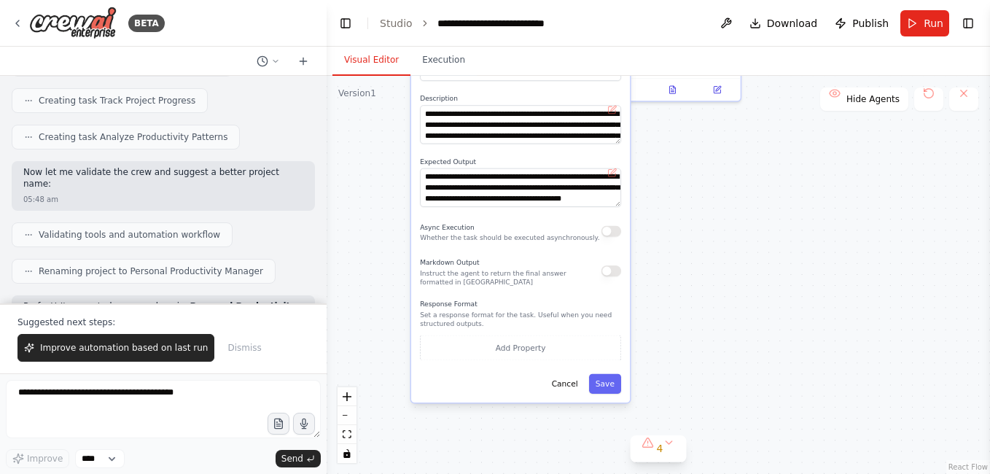
drag, startPoint x: 686, startPoint y: 344, endPoint x: 612, endPoint y: 311, distance: 80.9
click at [670, 288] on div ".deletable-edge-delete-btn { width: 20px; height: 20px; border: 0px solid #ffff…" at bounding box center [658, 275] width 663 height 398
click at [565, 384] on button "Cancel" at bounding box center [564, 384] width 39 height 20
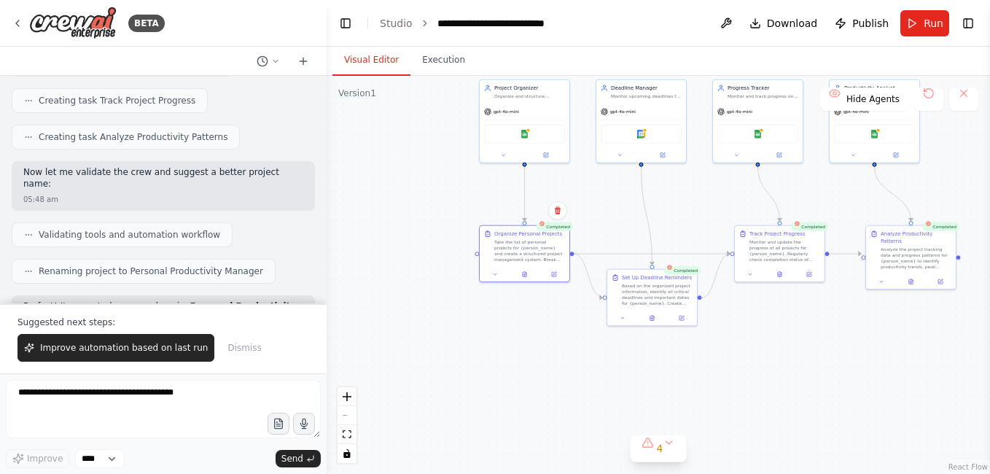
drag, startPoint x: 577, startPoint y: 242, endPoint x: 568, endPoint y: 330, distance: 88.7
click at [582, 366] on div ".deletable-edge-delete-btn { width: 20px; height: 20px; border: 0px solid #ffff…" at bounding box center [658, 275] width 663 height 398
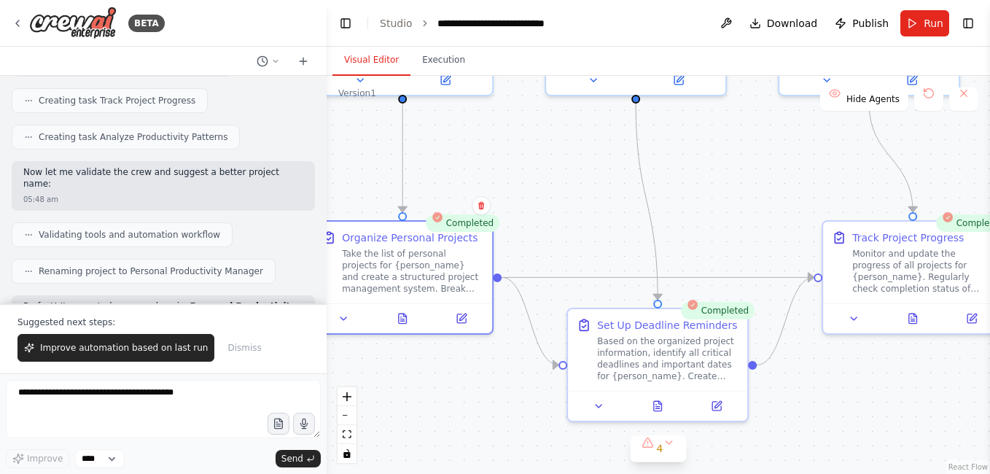
drag, startPoint x: 604, startPoint y: 147, endPoint x: 580, endPoint y: 169, distance: 33.0
click at [576, 174] on div ".deletable-edge-delete-btn { width: 20px; height: 20px; border: 0px solid #ffff…" at bounding box center [658, 275] width 663 height 398
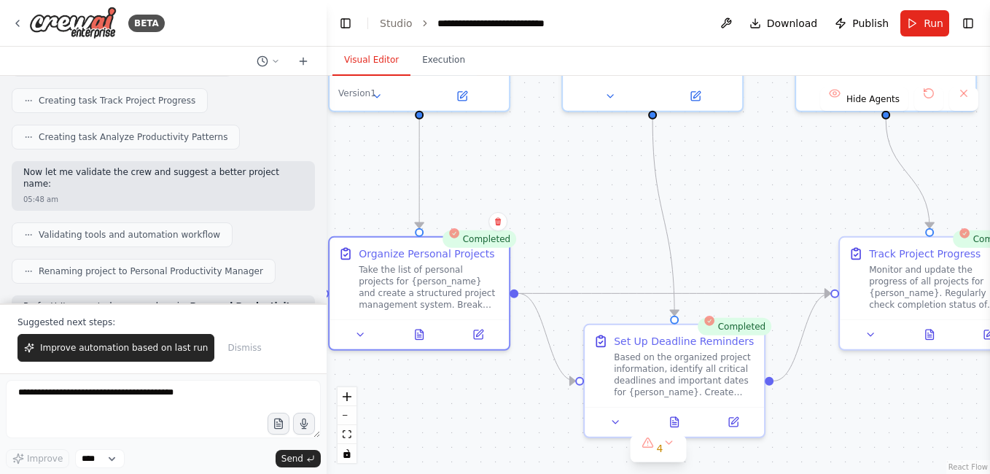
drag, startPoint x: 592, startPoint y: 174, endPoint x: 580, endPoint y: 184, distance: 16.0
click at [580, 184] on div ".deletable-edge-delete-btn { width: 20px; height: 20px; border: 0px solid #ffff…" at bounding box center [658, 275] width 663 height 398
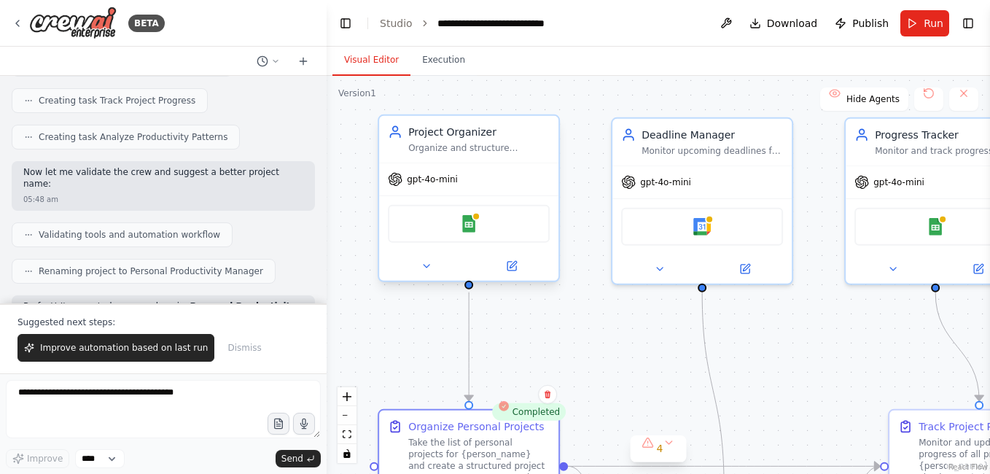
drag, startPoint x: 593, startPoint y: 203, endPoint x: 406, endPoint y: 171, distance: 189.4
click at [615, 334] on div ".deletable-edge-delete-btn { width: 20px; height: 20px; border: 0px solid #ffff…" at bounding box center [658, 275] width 663 height 398
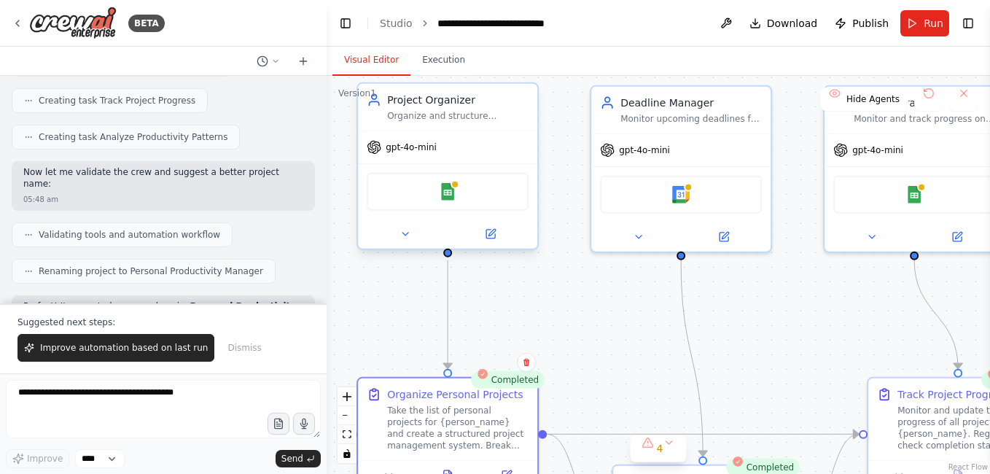
click at [411, 148] on span "gpt-4o-mini" at bounding box center [411, 147] width 51 height 12
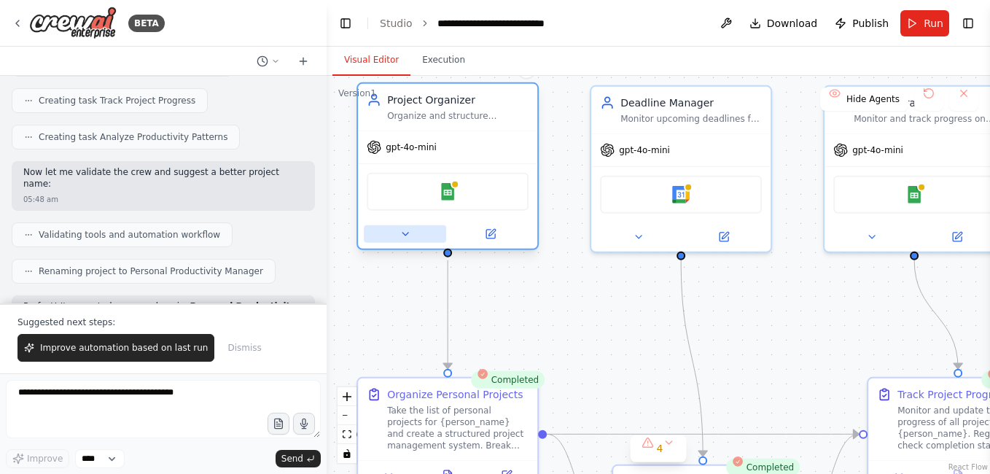
click at [413, 231] on button at bounding box center [405, 233] width 82 height 17
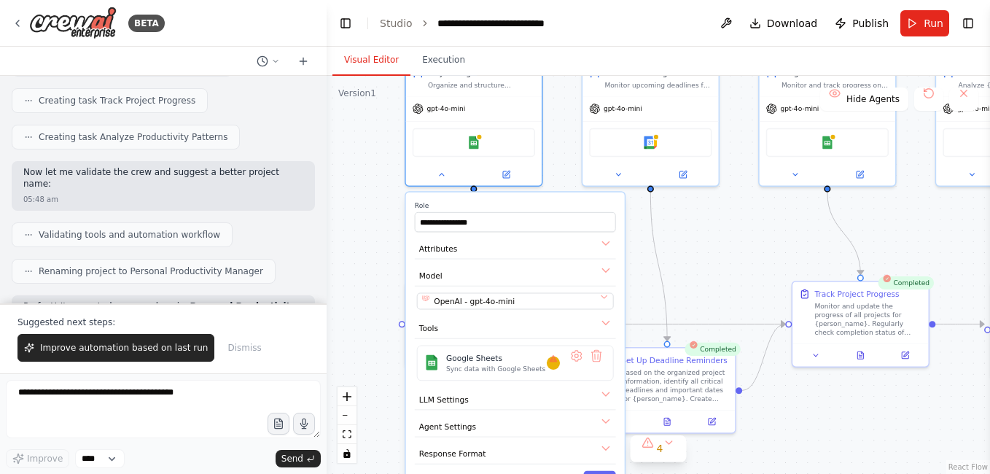
drag, startPoint x: 381, startPoint y: 284, endPoint x: 369, endPoint y: 197, distance: 88.4
click at [369, 197] on div "**********" at bounding box center [658, 275] width 663 height 398
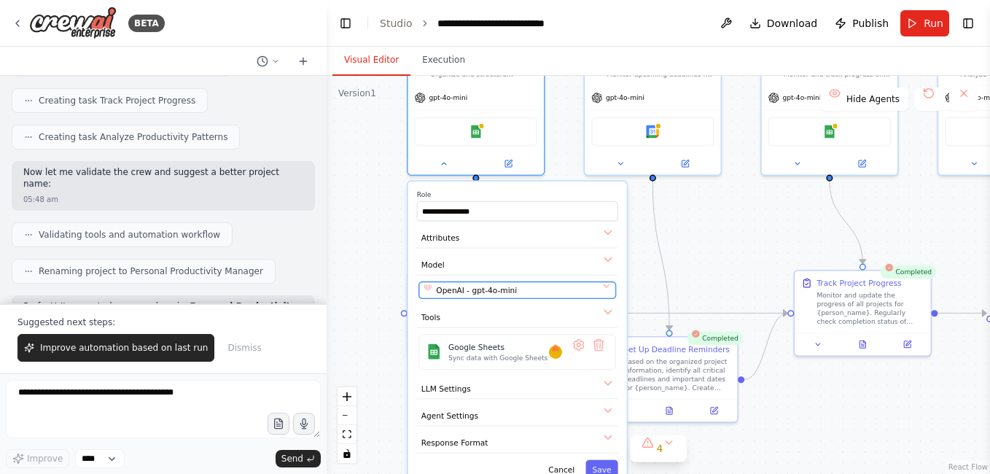
click at [491, 291] on span "OpenAI - gpt-4o-mini" at bounding box center [476, 289] width 81 height 11
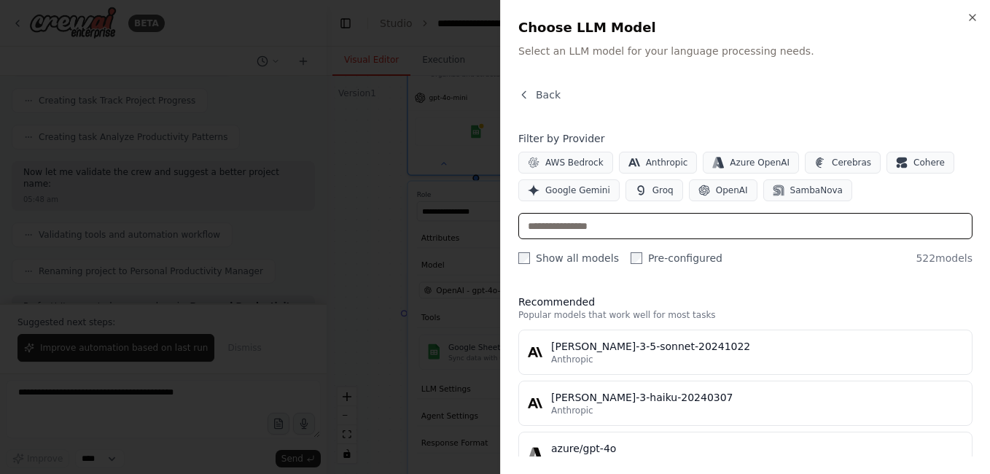
click at [749, 221] on input "text" at bounding box center [745, 226] width 454 height 26
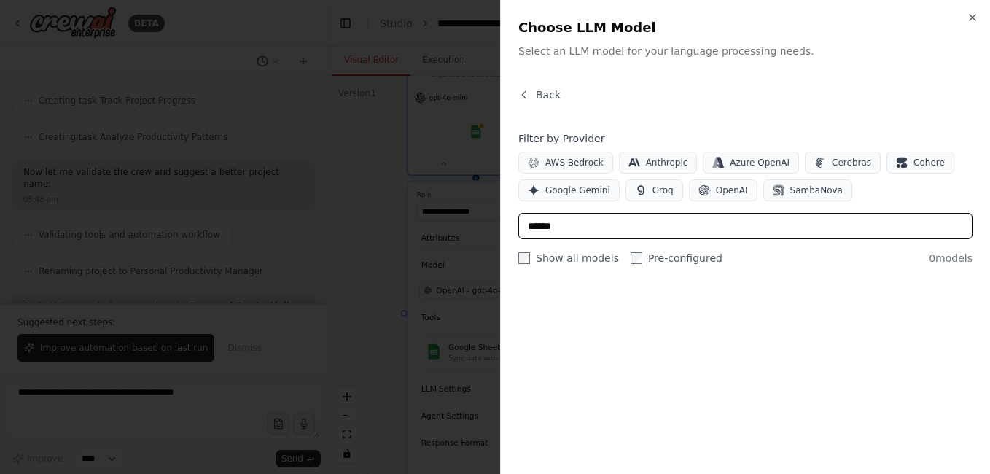
type input "******"
drag, startPoint x: 580, startPoint y: 222, endPoint x: 476, endPoint y: 239, distance: 105.0
click at [476, 239] on body "BETA Create a crew that helps organize your personal projects, sets reminders f…" at bounding box center [495, 237] width 990 height 474
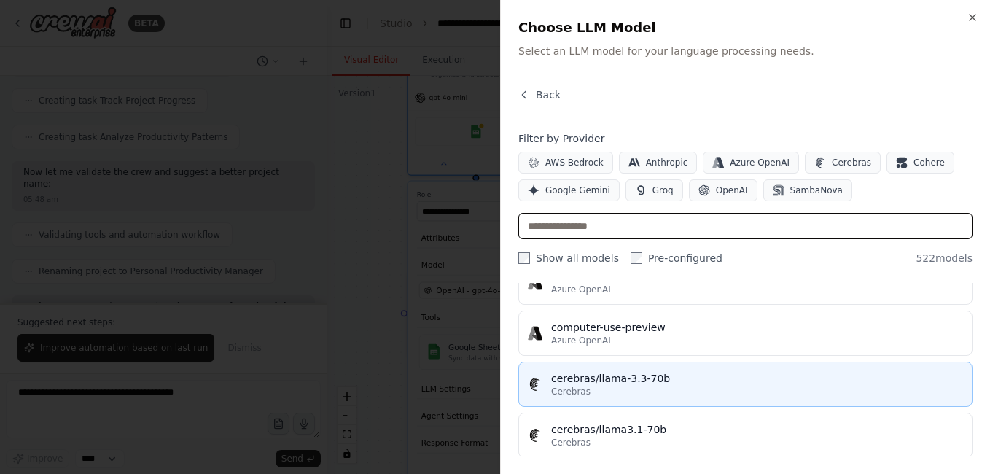
scroll to position [15092, 0]
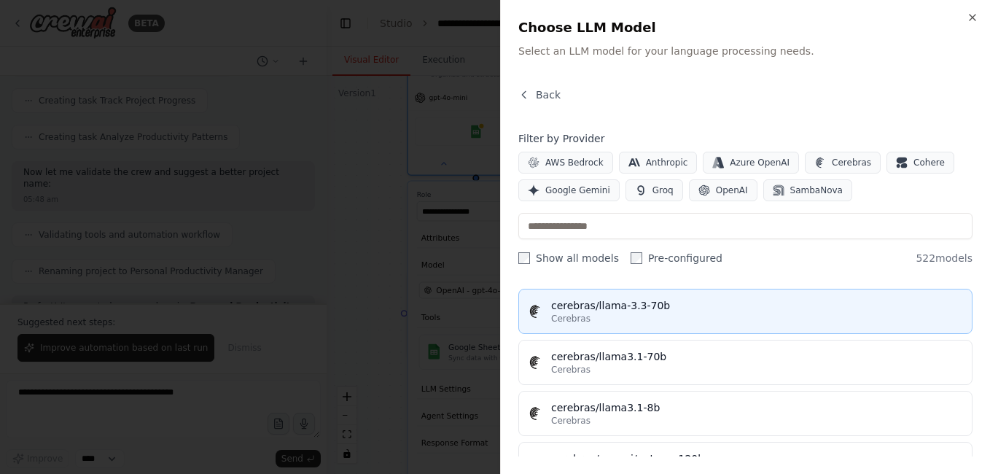
click at [678, 319] on div "Cerebras" at bounding box center [757, 319] width 412 height 12
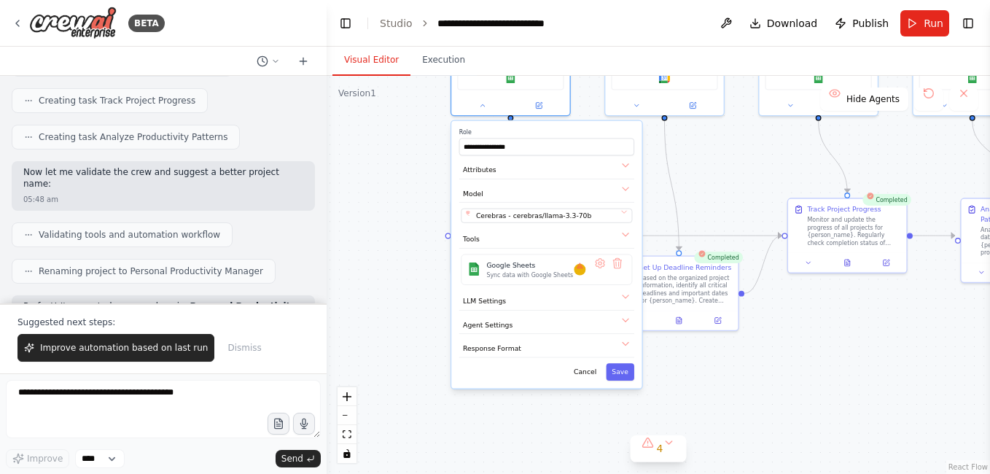
drag, startPoint x: 679, startPoint y: 276, endPoint x: 705, endPoint y: 201, distance: 79.6
click at [705, 201] on div "**********" at bounding box center [658, 275] width 663 height 398
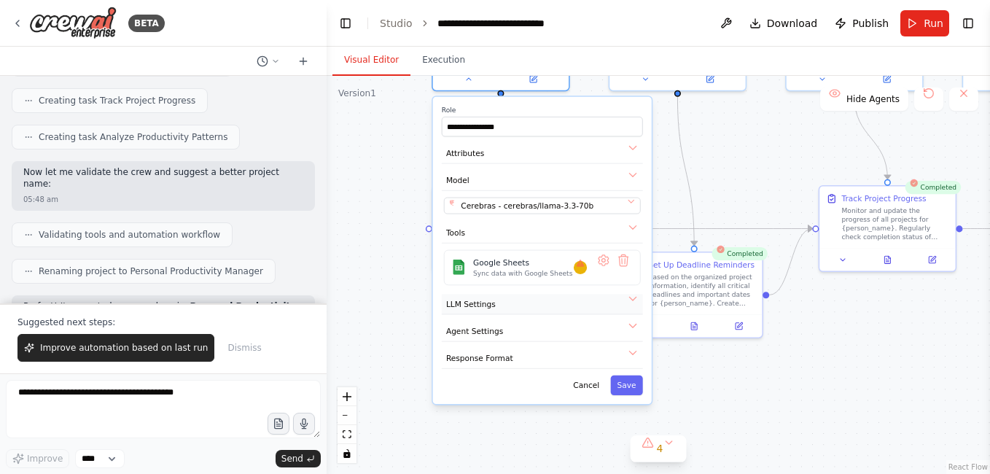
click at [499, 308] on button "LLM Settings" at bounding box center [542, 304] width 201 height 20
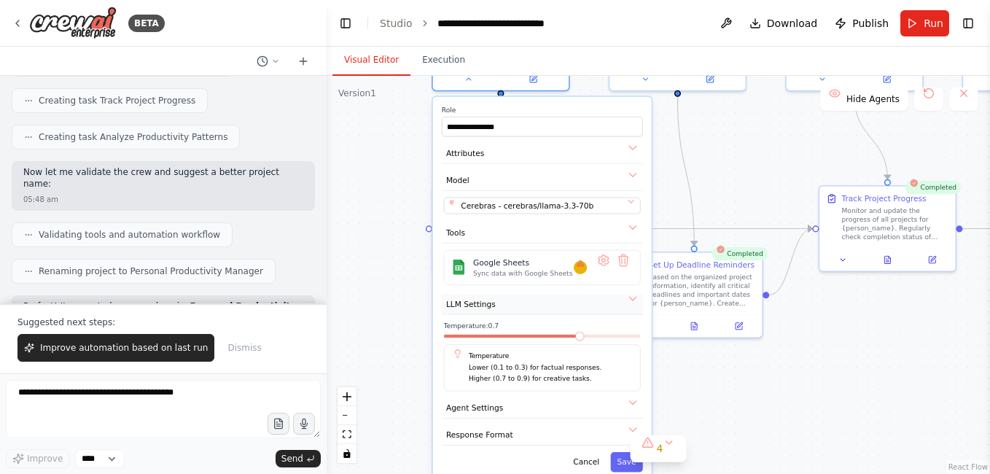
click at [500, 305] on button "LLM Settings" at bounding box center [542, 304] width 201 height 20
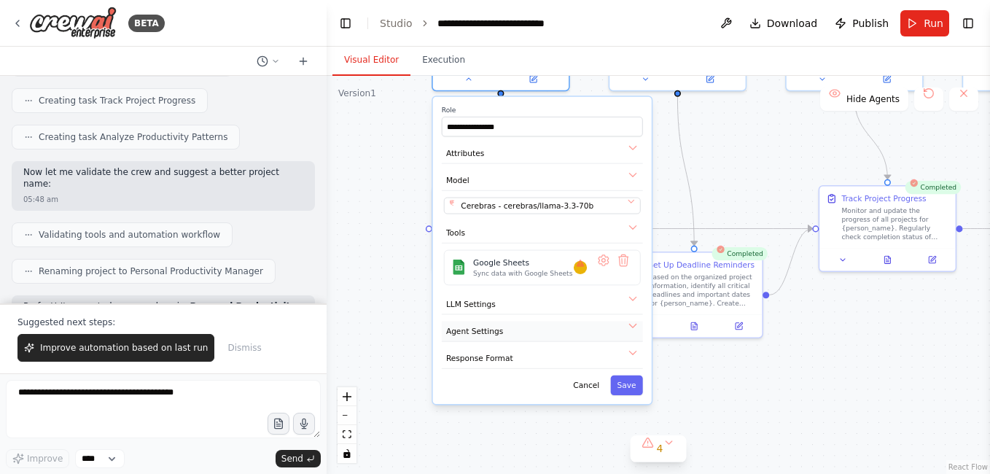
click at [515, 332] on button "Agent Settings" at bounding box center [542, 331] width 201 height 20
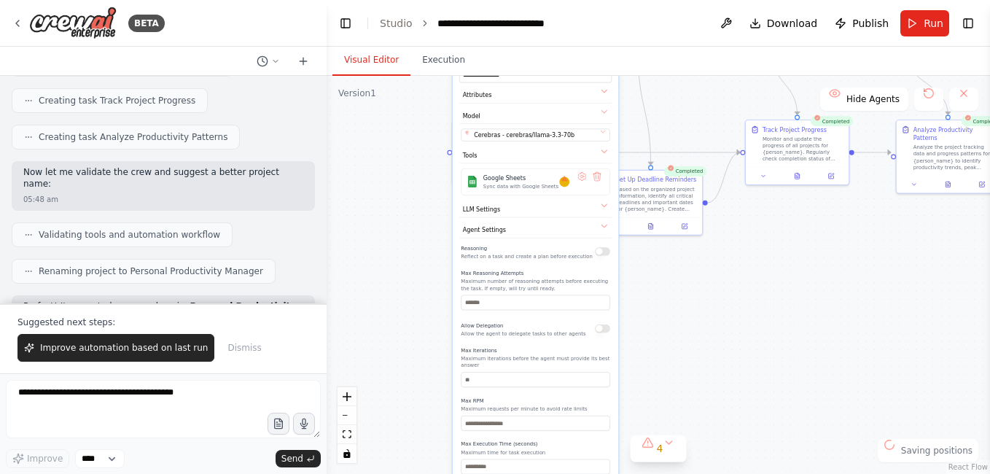
drag, startPoint x: 426, startPoint y: 329, endPoint x: 425, endPoint y: 214, distance: 115.2
click at [425, 214] on div "**********" at bounding box center [658, 275] width 663 height 398
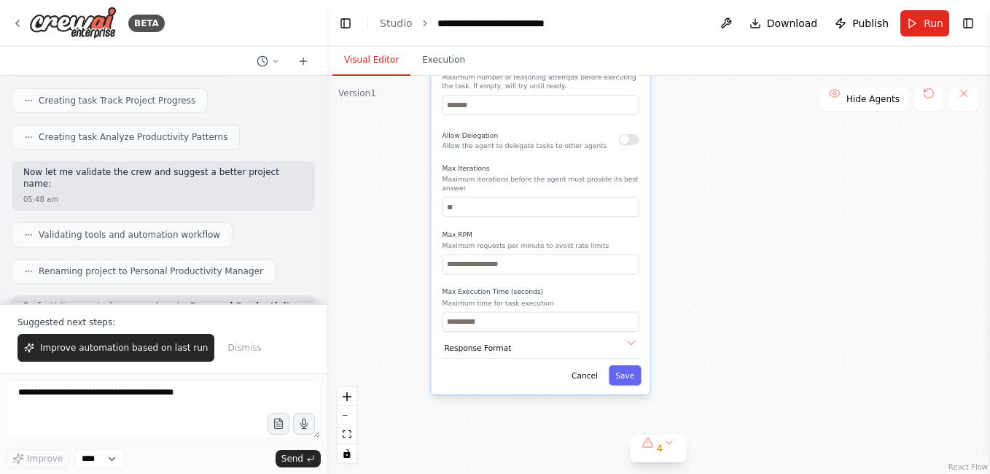
drag, startPoint x: 751, startPoint y: 346, endPoint x: 734, endPoint y: 167, distance: 179.4
click at [736, 164] on div "**********" at bounding box center [658, 275] width 663 height 398
click at [517, 338] on button "Response Format" at bounding box center [540, 348] width 201 height 20
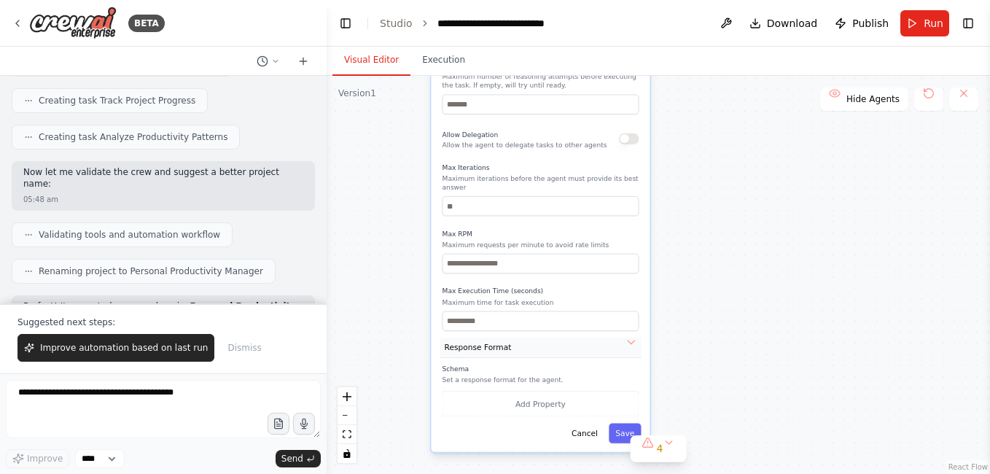
click at [517, 338] on button "Response Format" at bounding box center [540, 348] width 201 height 20
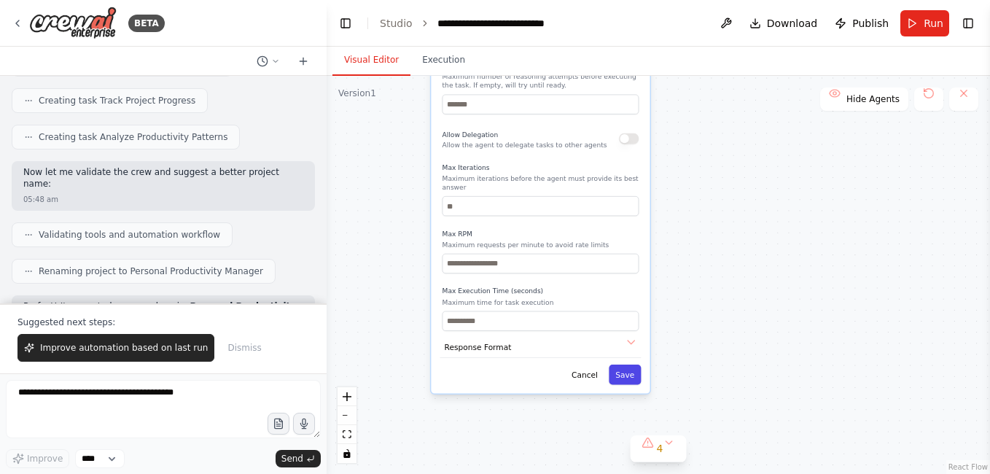
click at [622, 375] on div "**********" at bounding box center [540, 84] width 219 height 619
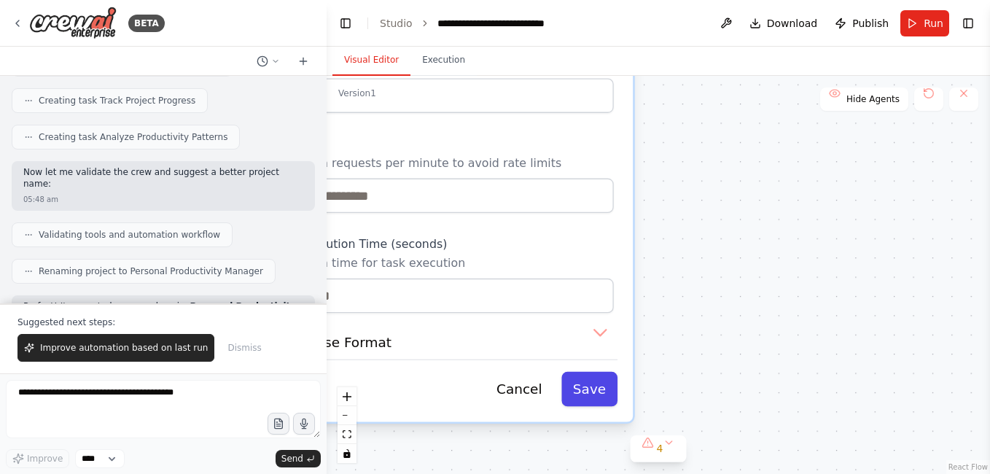
click at [591, 372] on button "Save" at bounding box center [589, 389] width 56 height 35
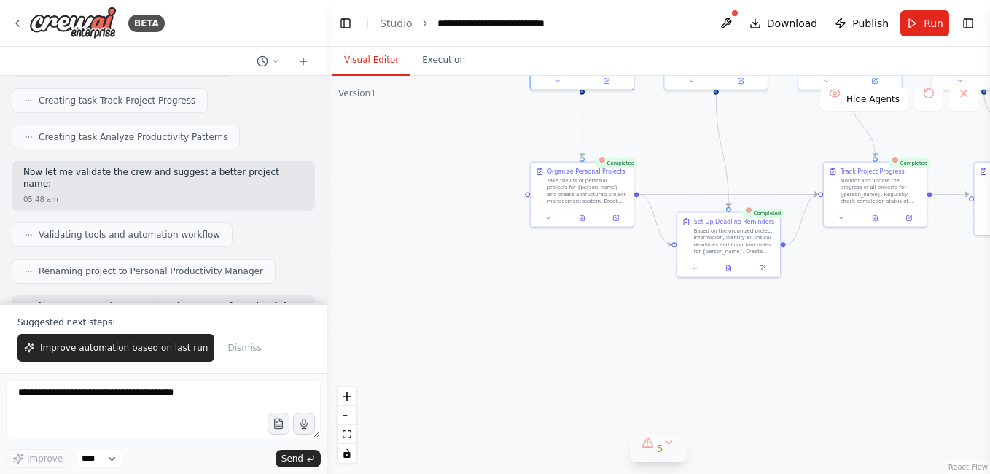
drag, startPoint x: 620, startPoint y: 229, endPoint x: 661, endPoint y: 456, distance: 230.4
click at [661, 456] on div "Version 1 Show Tools Hide Agents .deletable-edge-delete-btn { width: 20px; heig…" at bounding box center [658, 275] width 663 height 398
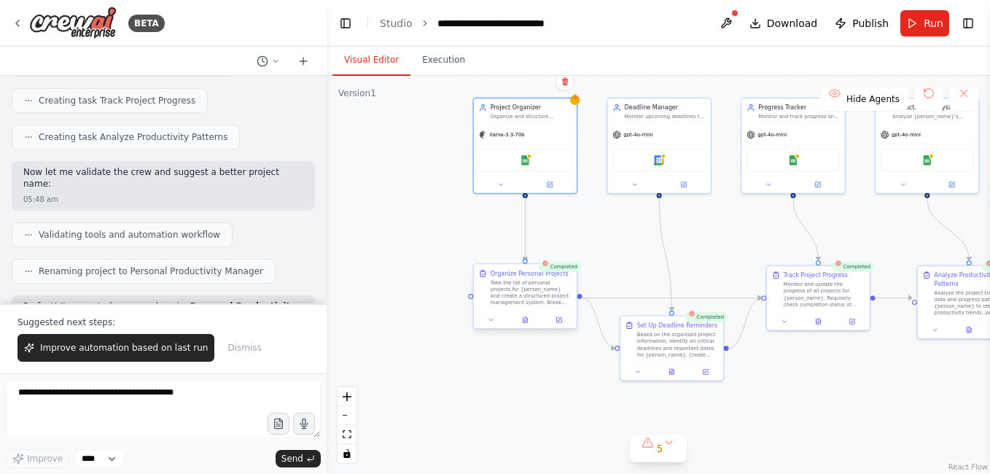
drag, startPoint x: 596, startPoint y: 277, endPoint x: 561, endPoint y: 270, distance: 35.6
click at [535, 372] on div ".deletable-edge-delete-btn { width: 20px; height: 20px; border: 0px solid #ffff…" at bounding box center [658, 275] width 663 height 398
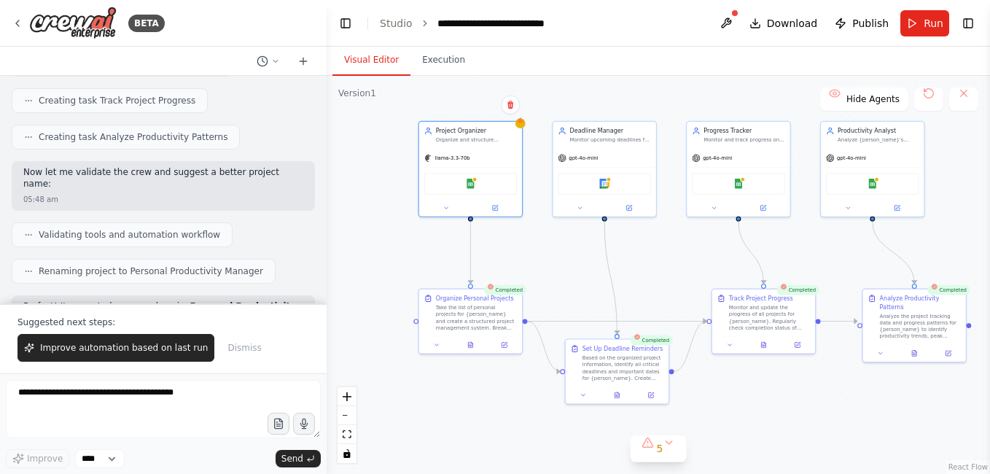
drag, startPoint x: 610, startPoint y: 195, endPoint x: 540, endPoint y: 229, distance: 77.0
click at [544, 228] on div ".deletable-edge-delete-btn { width: 20px; height: 20px; border: 0px solid #ffff…" at bounding box center [658, 275] width 663 height 398
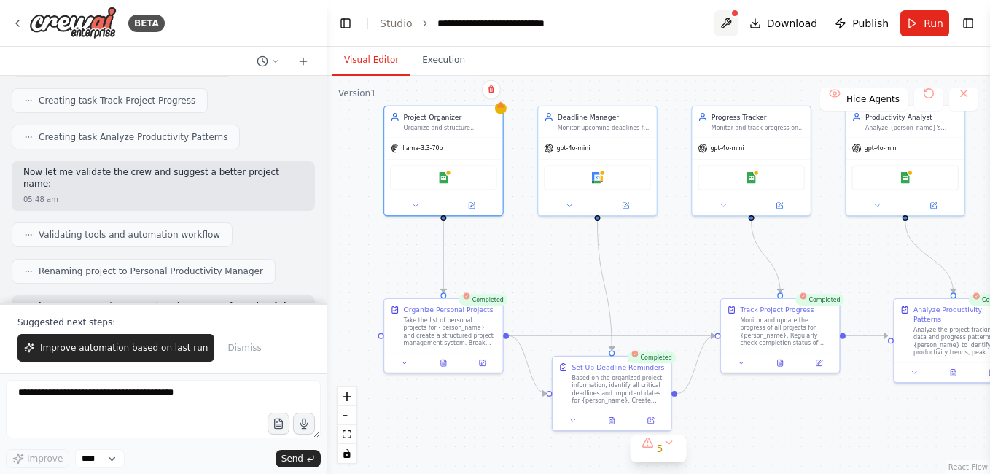
click at [728, 26] on button at bounding box center [726, 23] width 23 height 26
click at [728, 26] on div at bounding box center [726, 23] width 23 height 26
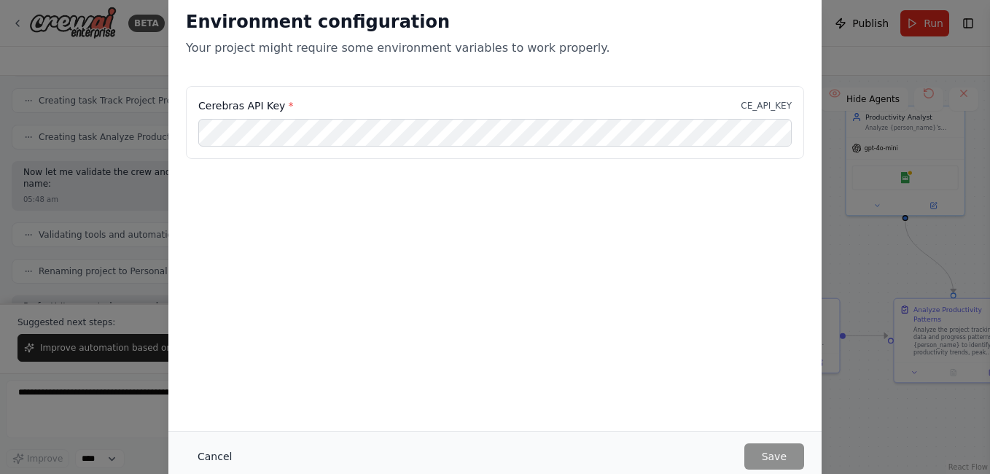
click at [236, 451] on button "Cancel" at bounding box center [215, 456] width 58 height 26
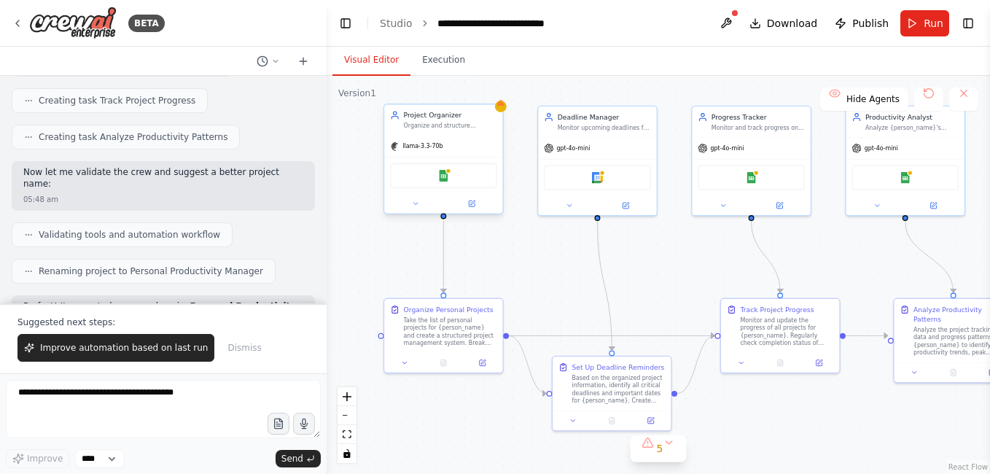
click at [503, 113] on div "Project Organizer Organize and structure personal projects by creating systemat…" at bounding box center [444, 159] width 120 height 111
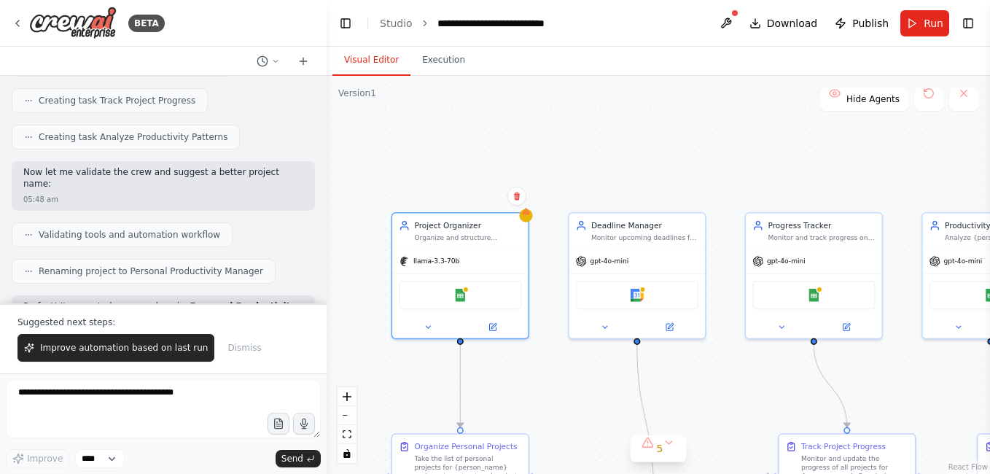
drag, startPoint x: 517, startPoint y: 120, endPoint x: 543, endPoint y: 230, distance: 113.2
click at [543, 230] on div ".deletable-edge-delete-btn { width: 20px; height: 20px; border: 0px solid #ffff…" at bounding box center [658, 275] width 663 height 398
click at [450, 269] on div "llama-3.3-70b" at bounding box center [460, 261] width 136 height 24
click at [427, 333] on button at bounding box center [428, 327] width 63 height 13
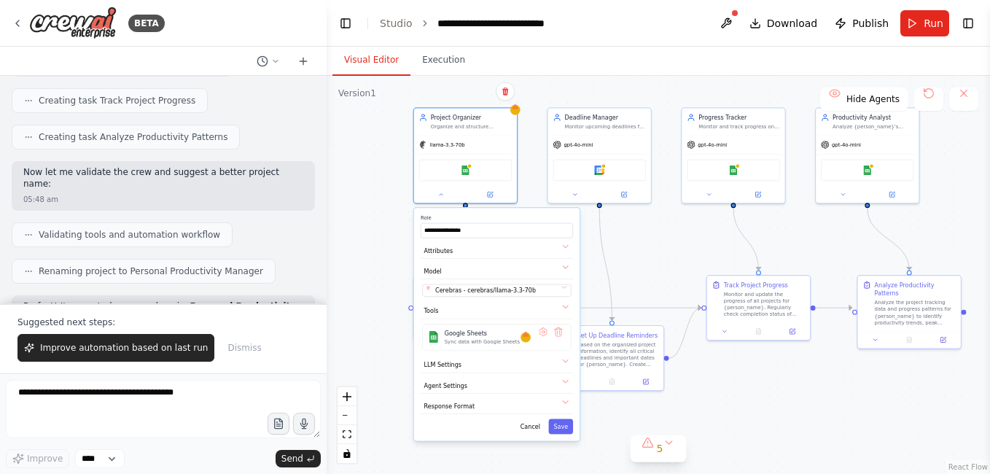
drag, startPoint x: 383, startPoint y: 378, endPoint x: 386, endPoint y: 224, distance: 154.6
click at [386, 224] on div "**********" at bounding box center [658, 275] width 663 height 398
click at [467, 281] on div "**********" at bounding box center [498, 323] width 166 height 233
click at [467, 293] on span "Cerebras - cerebras/llama-3.3-70b" at bounding box center [486, 290] width 101 height 8
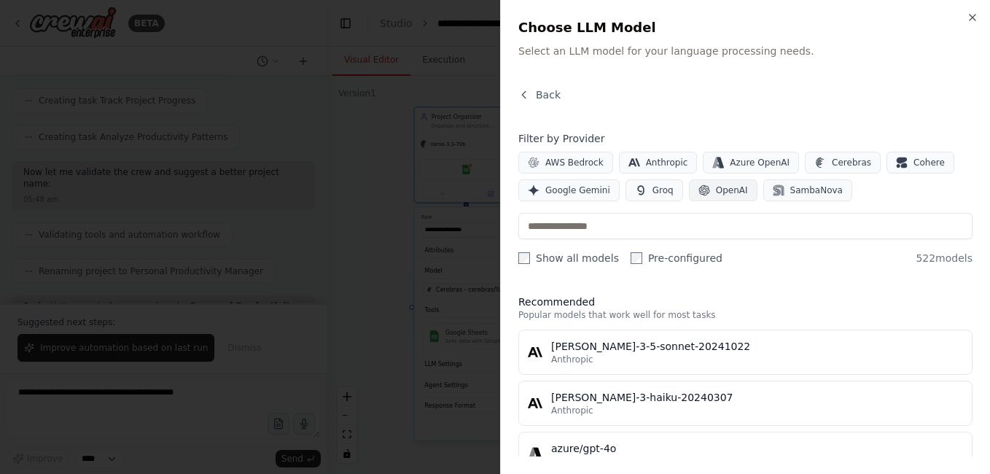
click at [719, 197] on button "OpenAI" at bounding box center [723, 190] width 69 height 22
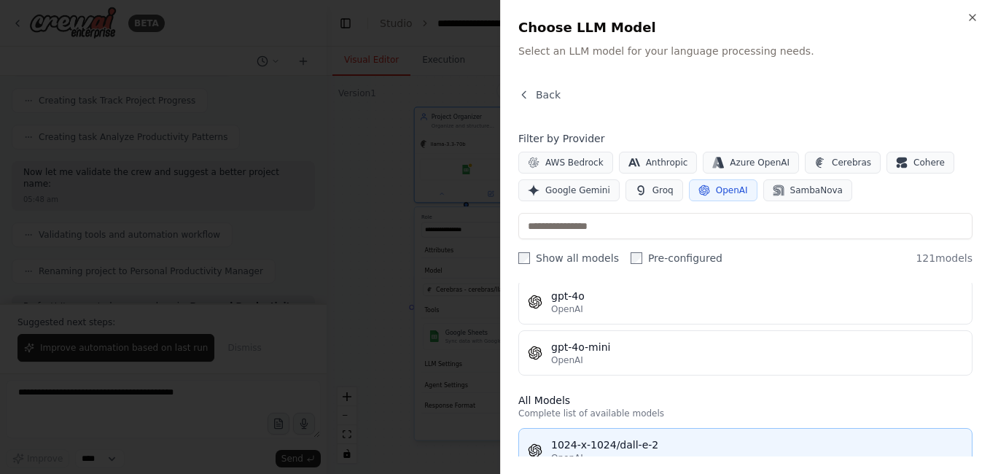
scroll to position [146, 0]
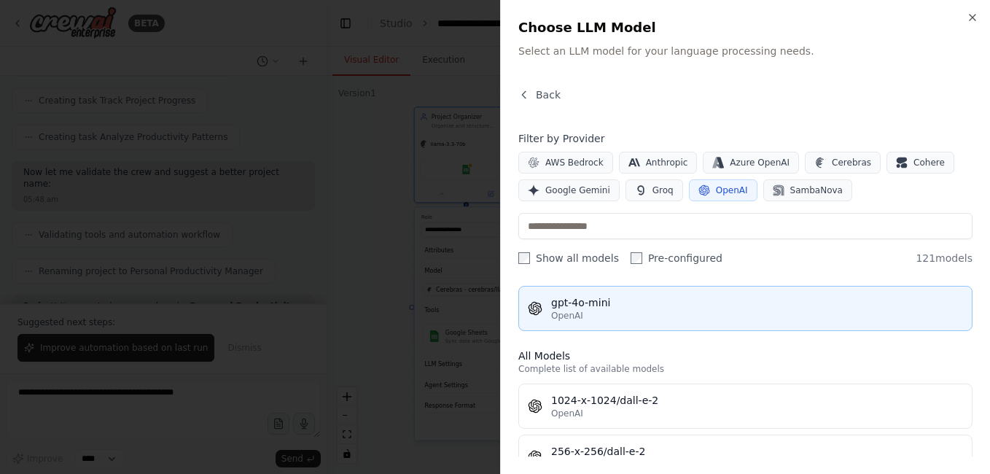
click at [626, 310] on div "OpenAI" at bounding box center [757, 316] width 412 height 12
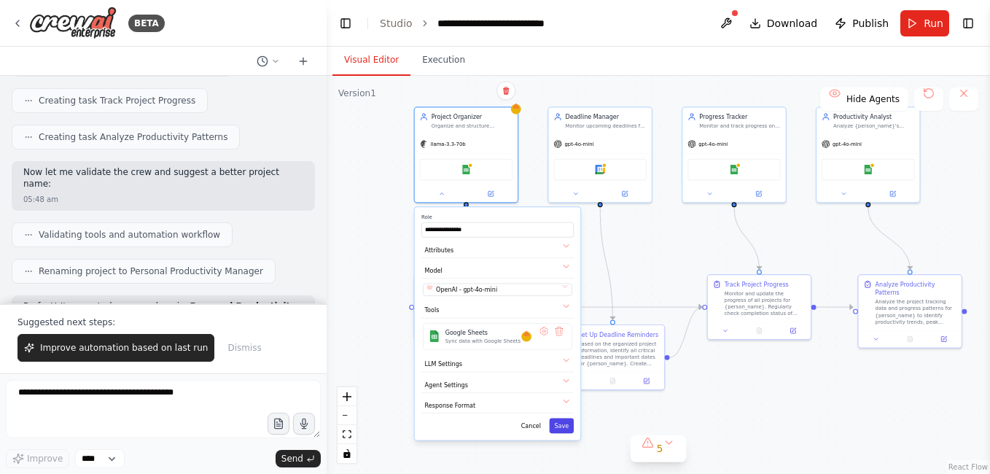
click at [560, 421] on button "Save" at bounding box center [561, 425] width 25 height 15
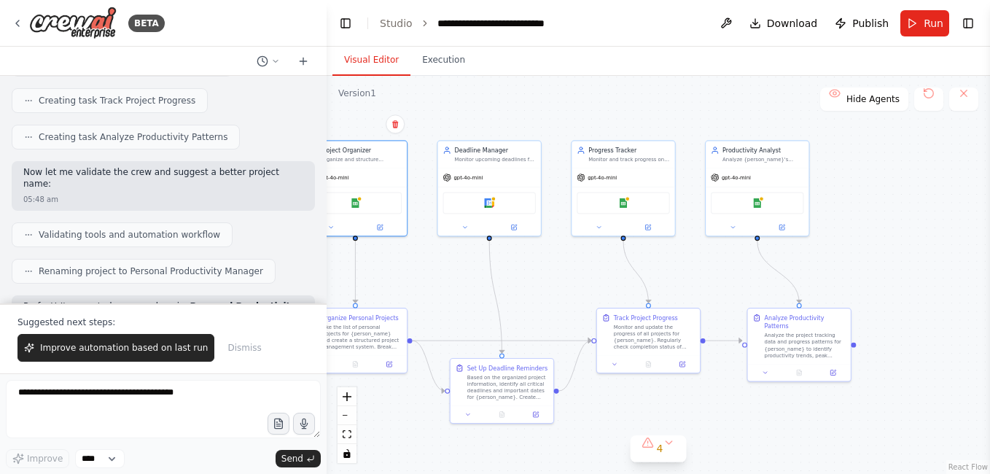
drag, startPoint x: 671, startPoint y: 252, endPoint x: 561, endPoint y: 286, distance: 115.8
click at [561, 286] on div ".deletable-edge-delete-btn { width: 20px; height: 20px; border: 0px solid #ffff…" at bounding box center [658, 275] width 663 height 398
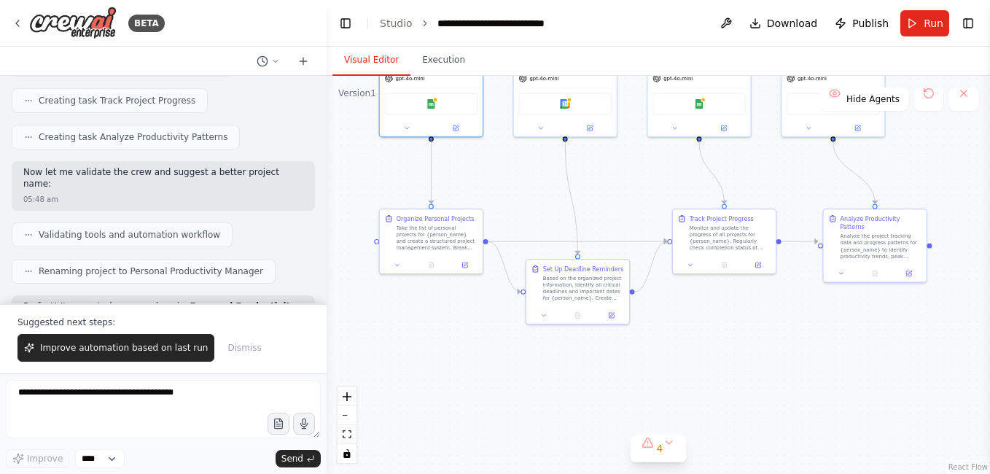
drag, startPoint x: 842, startPoint y: 441, endPoint x: 918, endPoint y: 344, distance: 123.1
click at [918, 344] on div ".deletable-edge-delete-btn { width: 20px; height: 20px; border: 0px solid #ffff…" at bounding box center [658, 275] width 663 height 398
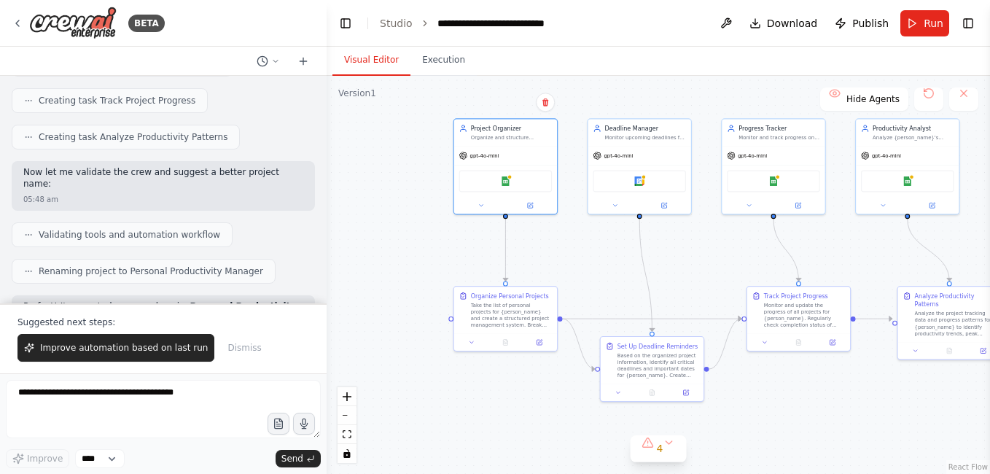
drag, startPoint x: 696, startPoint y: 336, endPoint x: 771, endPoint y: 416, distance: 108.8
click at [771, 416] on div ".deletable-edge-delete-btn { width: 20px; height: 20px; border: 0px solid #ffff…" at bounding box center [658, 275] width 663 height 398
click at [587, 322] on div ".deletable-edge-delete-btn { width: 20px; height: 20px; border: 0px solid #ffff…" at bounding box center [658, 275] width 663 height 398
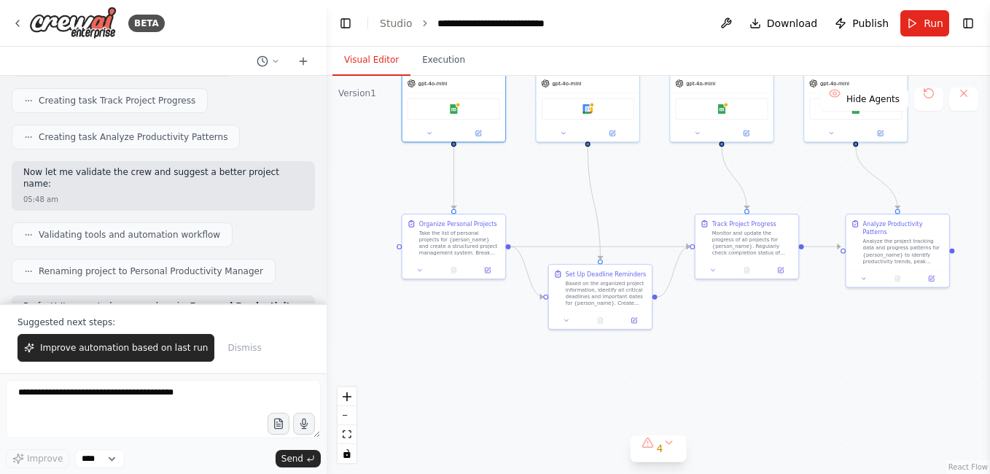
drag, startPoint x: 623, startPoint y: 269, endPoint x: 582, endPoint y: 198, distance: 82.7
click at [582, 198] on div ".deletable-edge-delete-btn { width: 20px; height: 20px; border: 0px solid #ffff…" at bounding box center [658, 275] width 663 height 398
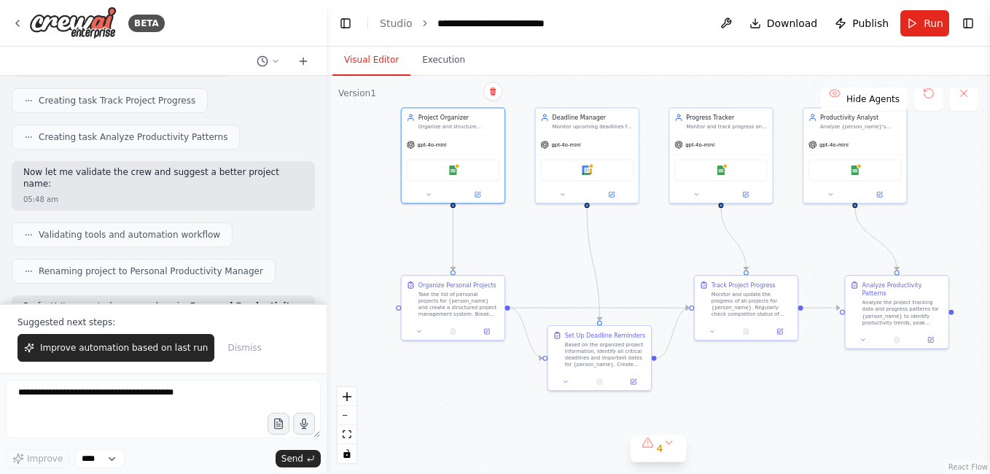
drag, startPoint x: 549, startPoint y: 189, endPoint x: 538, endPoint y: 250, distance: 62.2
click at [538, 250] on div ".deletable-edge-delete-btn { width: 20px; height: 20px; border: 0px solid #ffff…" at bounding box center [658, 275] width 663 height 398
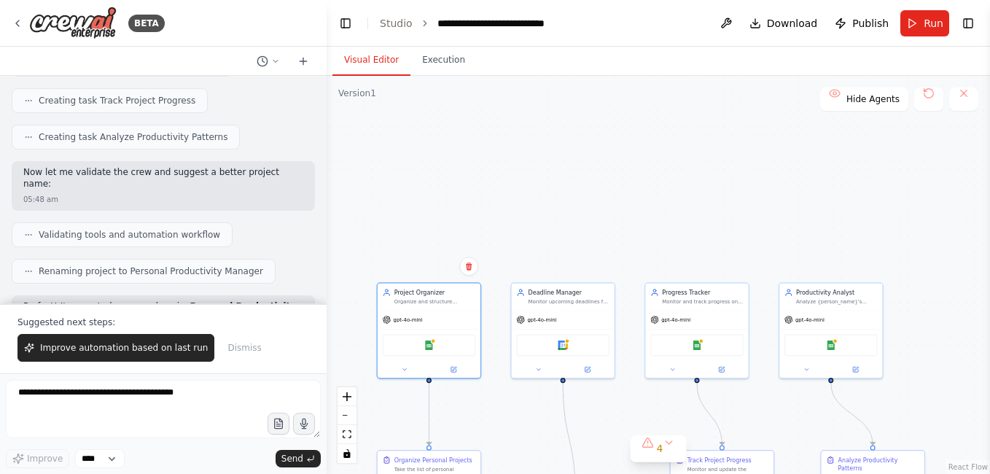
drag, startPoint x: 944, startPoint y: 211, endPoint x: 920, endPoint y: 386, distance: 176.6
click at [920, 386] on div ".deletable-edge-delete-btn { width: 20px; height: 20px; border: 0px solid #ffff…" at bounding box center [658, 275] width 663 height 398
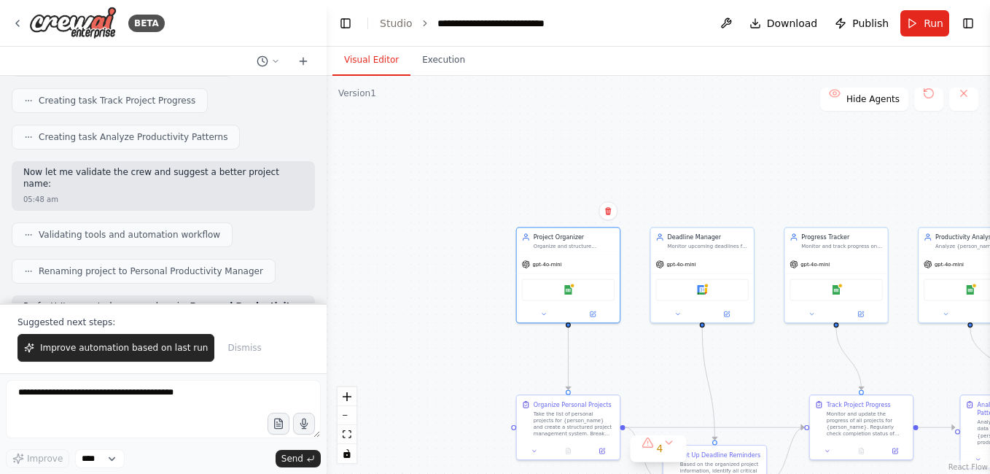
drag, startPoint x: 599, startPoint y: 184, endPoint x: 691, endPoint y: 143, distance: 100.8
click at [743, 128] on div ".deletable-edge-delete-btn { width: 20px; height: 20px; border: 0px solid #ffff…" at bounding box center [658, 275] width 663 height 398
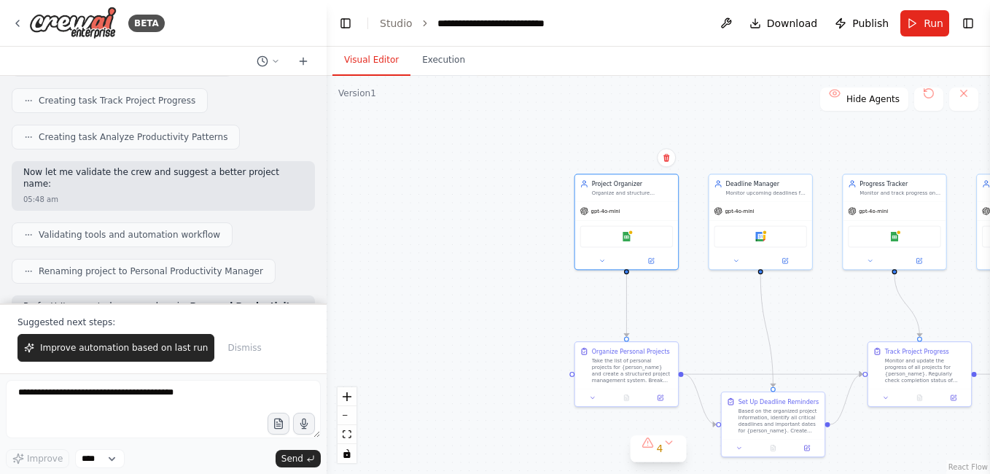
drag, startPoint x: 452, startPoint y: 187, endPoint x: 532, endPoint y: 93, distance: 123.7
click at [533, 92] on div ".deletable-edge-delete-btn { width: 20px; height: 20px; border: 0px solid #ffff…" at bounding box center [658, 275] width 663 height 398
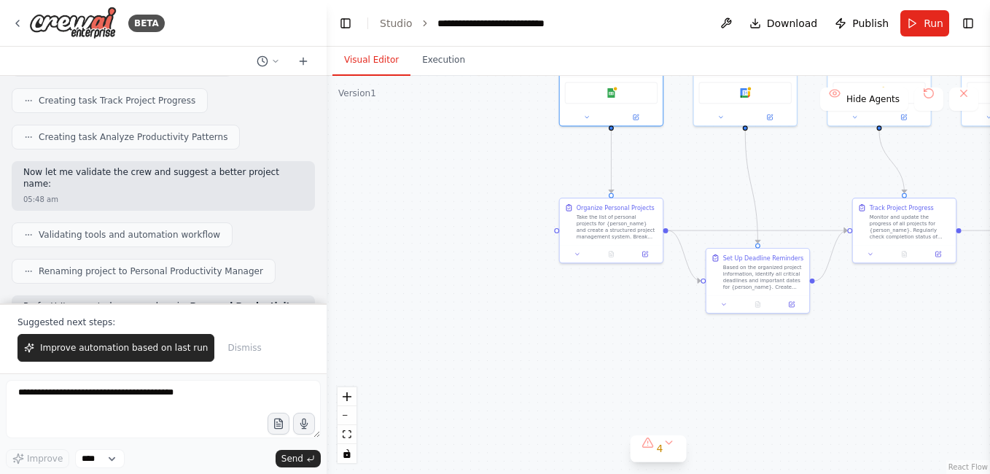
drag, startPoint x: 556, startPoint y: 305, endPoint x: 464, endPoint y: 189, distance: 148.4
click at [464, 186] on div ".deletable-edge-delete-btn { width: 20px; height: 20px; border: 0px solid #ffff…" at bounding box center [658, 275] width 663 height 398
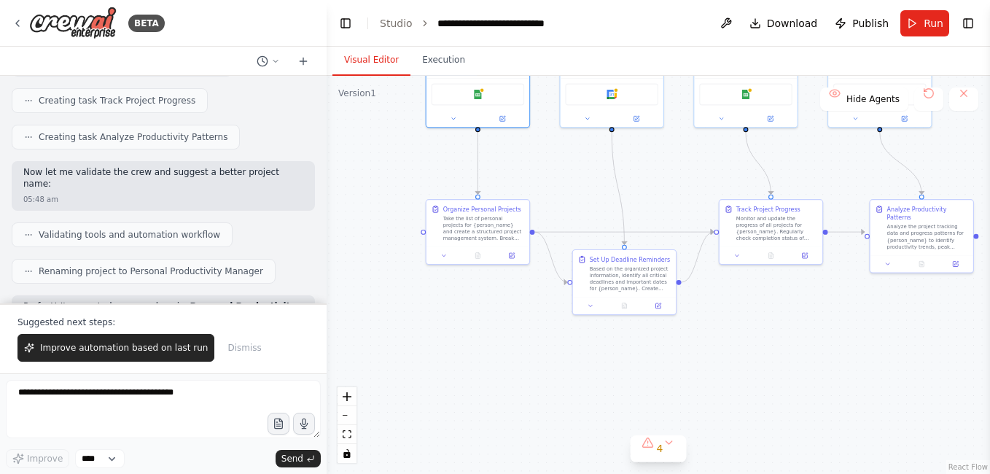
drag, startPoint x: 916, startPoint y: 379, endPoint x: 814, endPoint y: 413, distance: 107.4
click at [814, 413] on div ".deletable-edge-delete-btn { width: 20px; height: 20px; border: 0px solid #ffff…" at bounding box center [658, 275] width 663 height 398
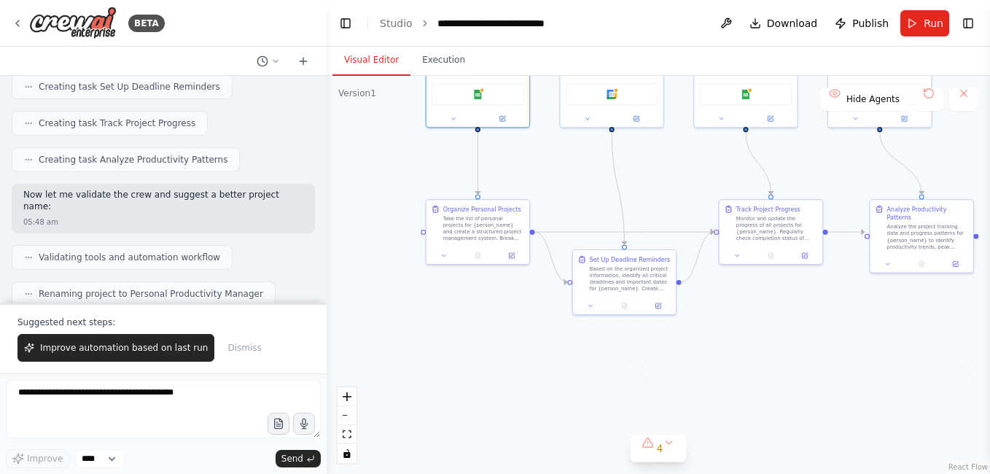
scroll to position [733, 0]
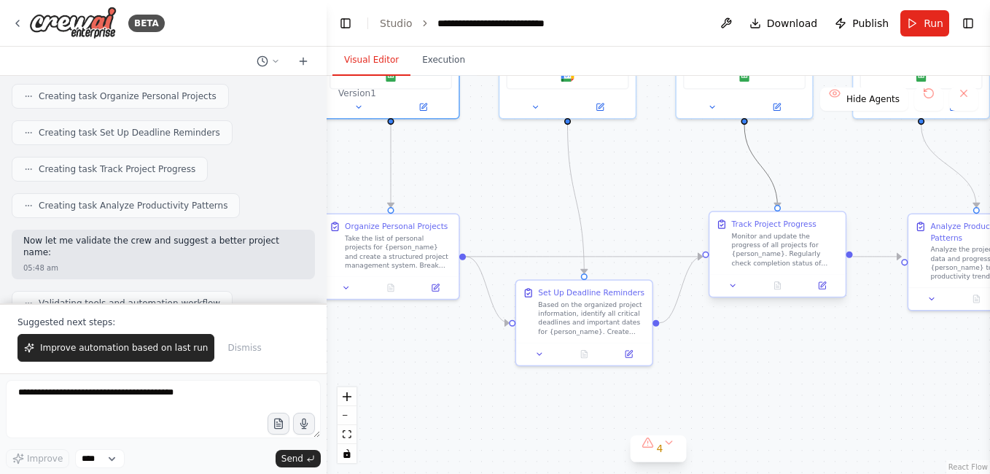
drag, startPoint x: 767, startPoint y: 166, endPoint x: 781, endPoint y: 273, distance: 107.3
click at [770, 238] on div ".deletable-edge-delete-btn { width: 20px; height: 20px; border: 0px solid #ffff…" at bounding box center [518, 88] width 503 height 302
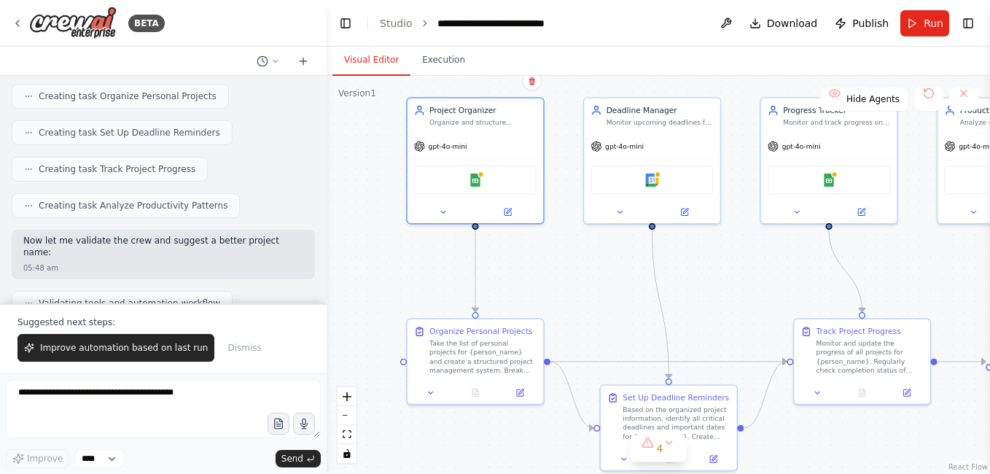
drag, startPoint x: 647, startPoint y: 181, endPoint x: 736, endPoint y: 289, distance: 139.9
click at [736, 289] on div ".deletable-edge-delete-btn { width: 20px; height: 20px; border: 0px solid #ffff…" at bounding box center [658, 275] width 663 height 398
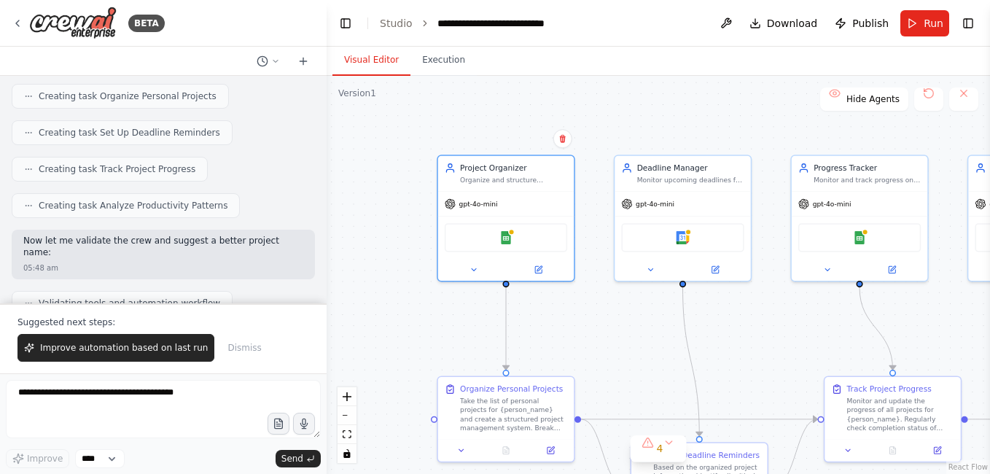
drag, startPoint x: 569, startPoint y: 268, endPoint x: 585, endPoint y: 294, distance: 30.1
click at [585, 294] on div ".deletable-edge-delete-btn { width: 20px; height: 20px; border: 0px solid #ffff…" at bounding box center [658, 275] width 663 height 398
click at [478, 264] on icon at bounding box center [474, 267] width 9 height 9
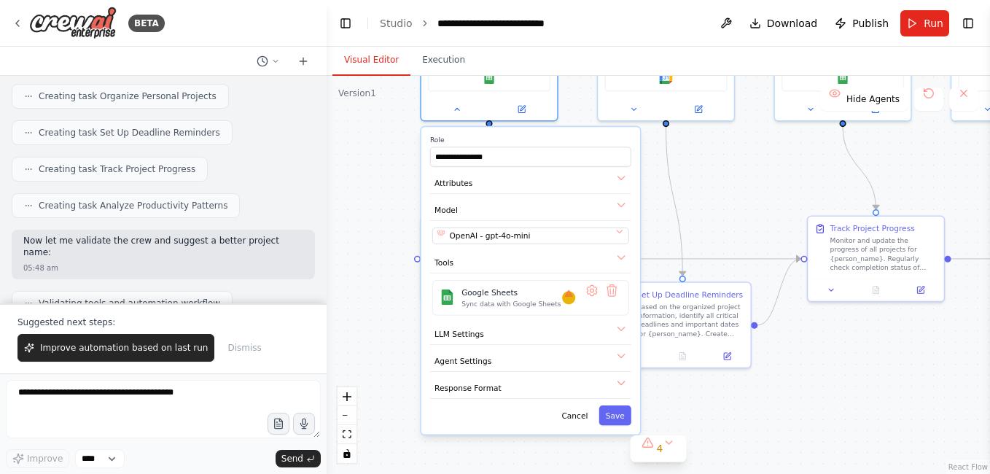
drag, startPoint x: 407, startPoint y: 295, endPoint x: 390, endPoint y: 107, distance: 188.9
click at [390, 107] on div "**********" at bounding box center [658, 275] width 663 height 398
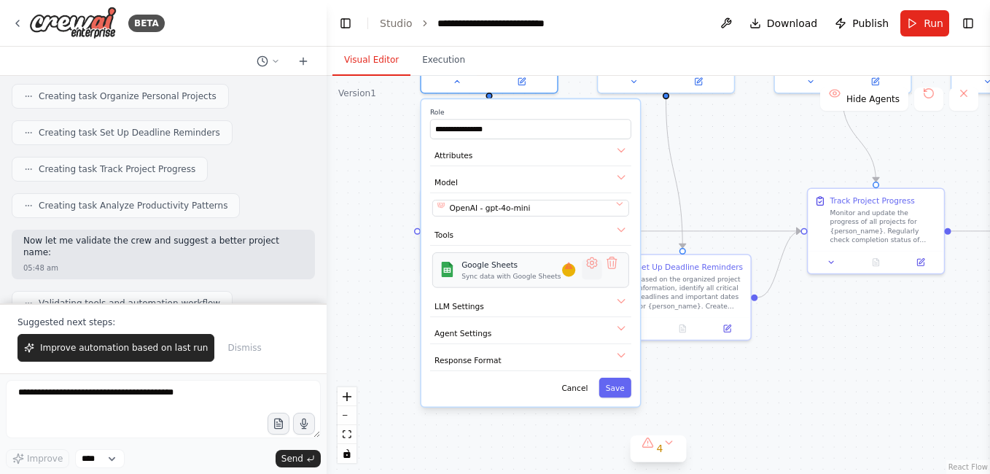
click at [597, 263] on button at bounding box center [592, 270] width 20 height 20
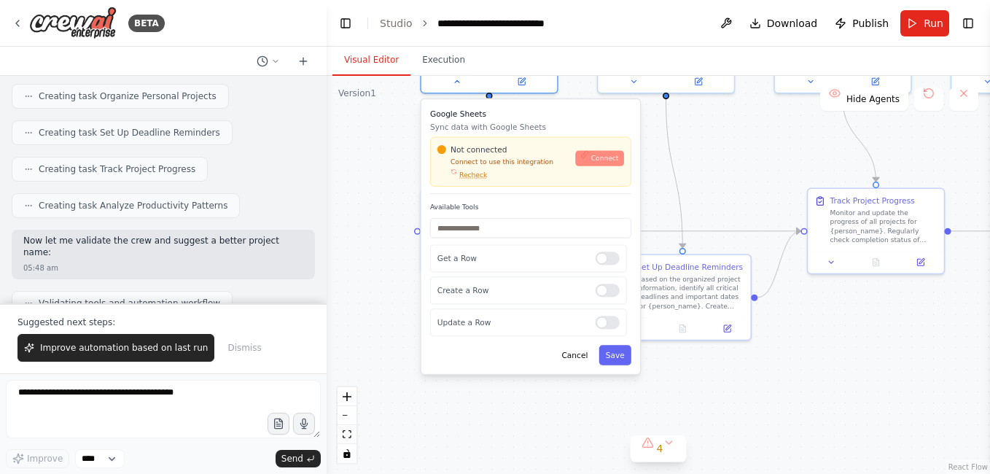
click at [602, 157] on span "Connect" at bounding box center [605, 158] width 28 height 9
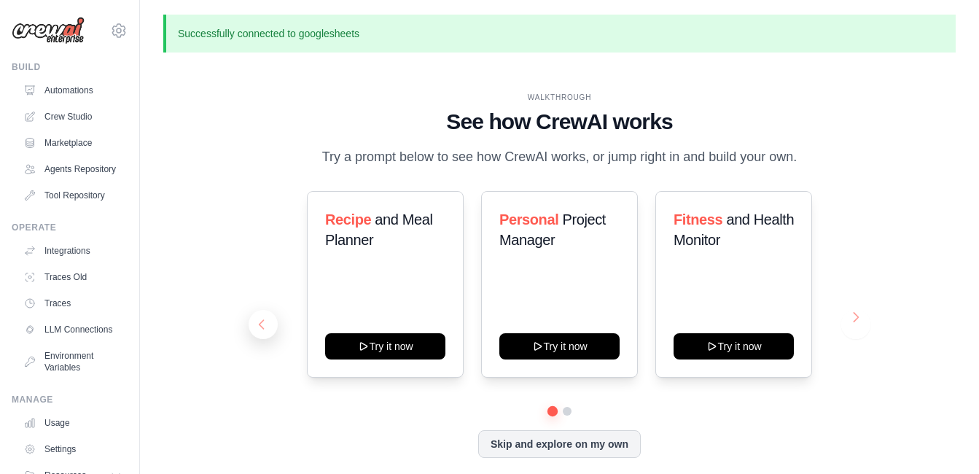
click at [258, 313] on button at bounding box center [263, 324] width 29 height 29
click at [261, 313] on button at bounding box center [263, 324] width 29 height 29
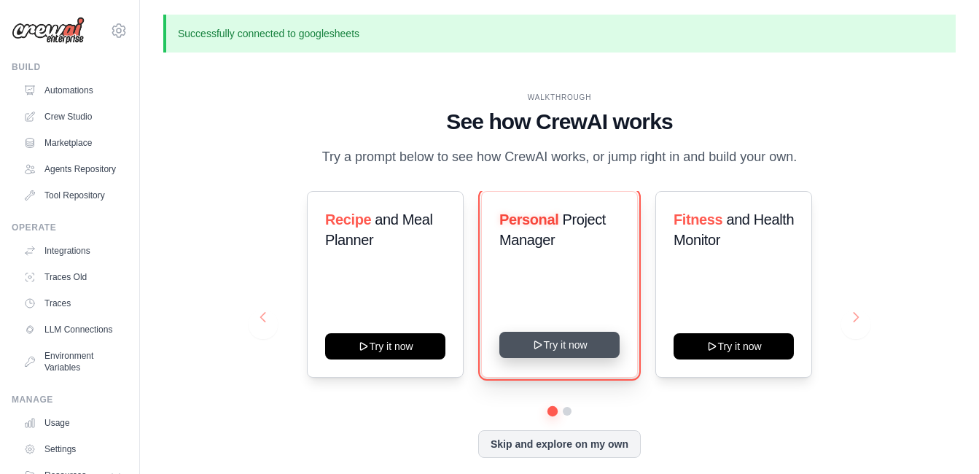
click at [583, 343] on button "Try it now" at bounding box center [559, 345] width 120 height 26
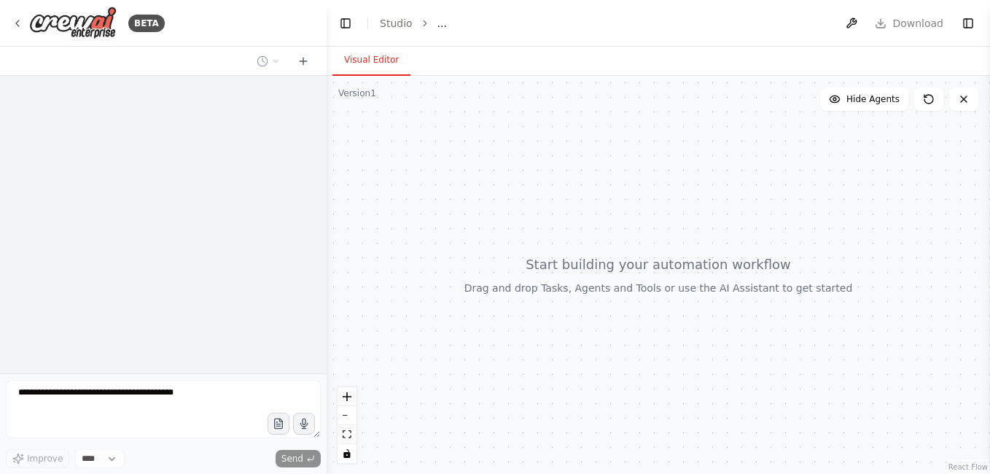
select select "****"
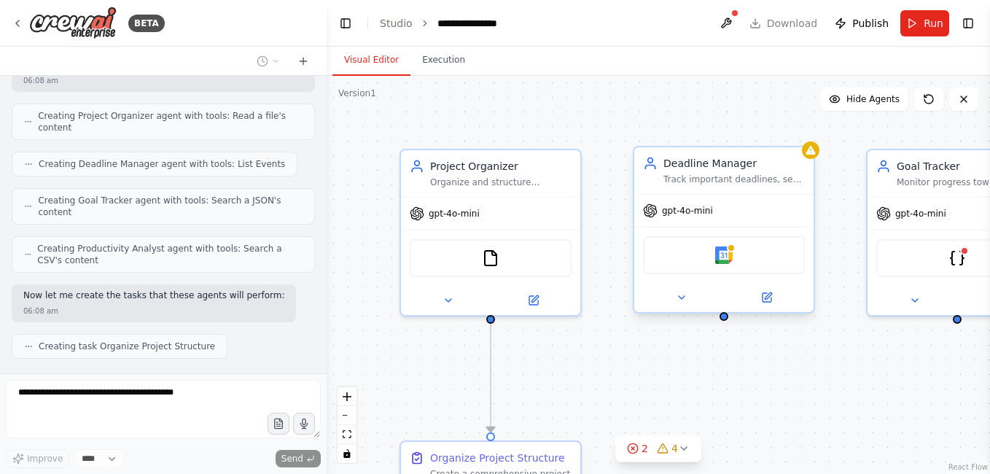
scroll to position [776, 0]
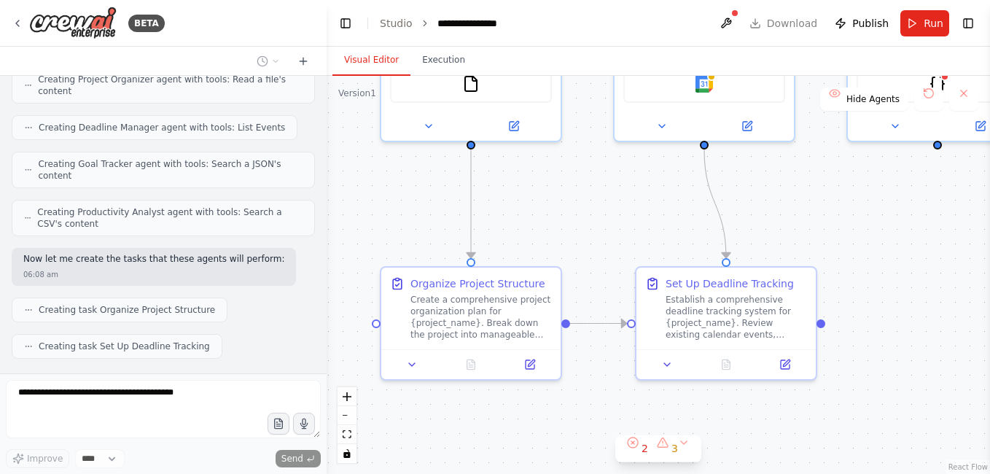
drag, startPoint x: 639, startPoint y: 370, endPoint x: 614, endPoint y: 208, distance: 163.9
click at [620, 203] on div ".deletable-edge-delete-btn { width: 20px; height: 20px; border: 0px solid #ffff…" at bounding box center [658, 275] width 663 height 398
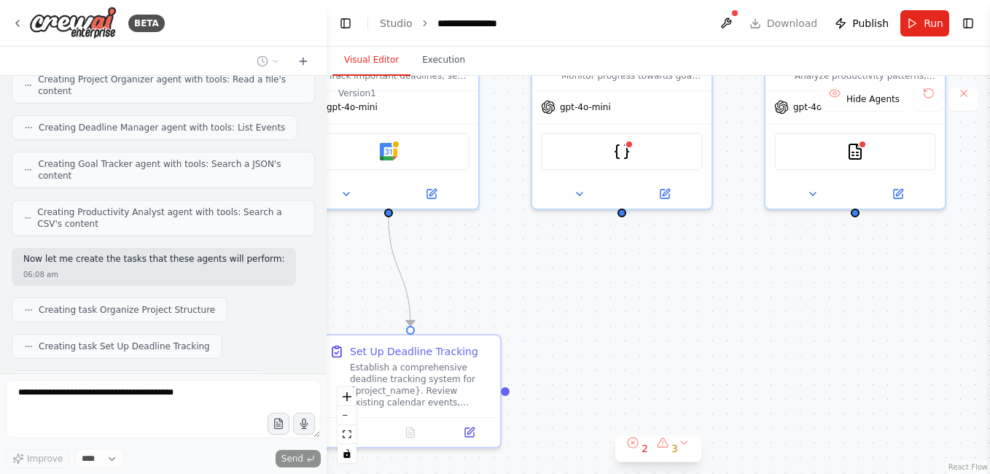
scroll to position [812, 0]
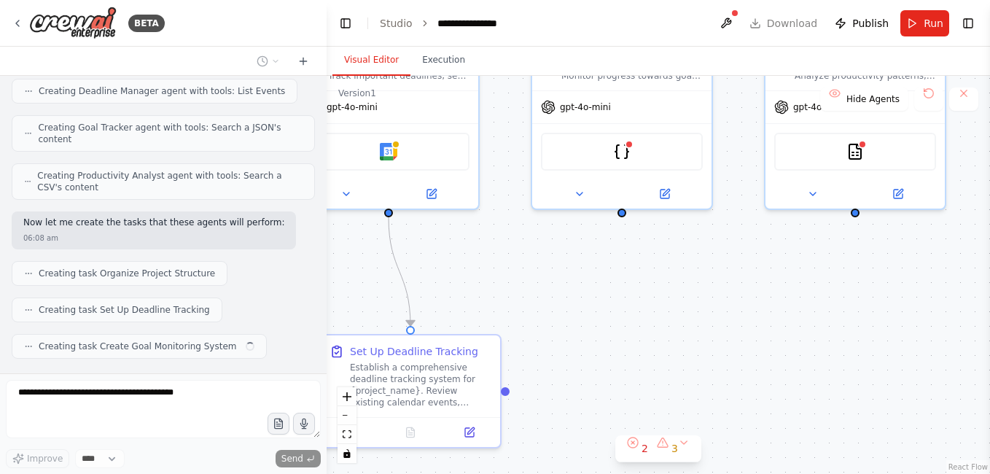
drag, startPoint x: 945, startPoint y: 231, endPoint x: 623, endPoint y: 300, distance: 328.8
click at [634, 298] on div ".deletable-edge-delete-btn { width: 20px; height: 20px; border: 0px solid #ffff…" at bounding box center [658, 275] width 663 height 398
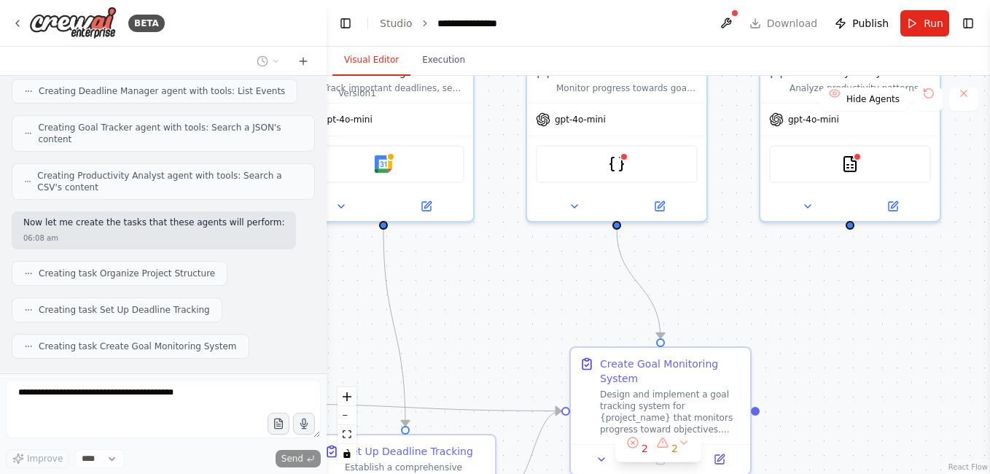
drag, startPoint x: 534, startPoint y: 273, endPoint x: 529, endPoint y: 286, distance: 13.8
click at [529, 286] on div ".deletable-edge-delete-btn { width: 20px; height: 20px; border: 0px solid #ffff…" at bounding box center [658, 275] width 663 height 398
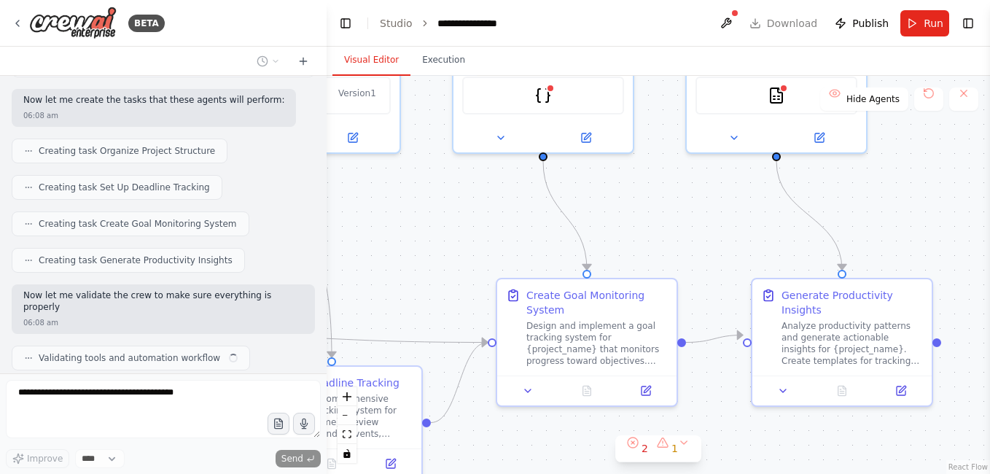
drag, startPoint x: 748, startPoint y: 270, endPoint x: 674, endPoint y: 202, distance: 100.6
click at [674, 202] on div ".deletable-edge-delete-btn { width: 20px; height: 20px; border: 0px solid #ffff…" at bounding box center [658, 275] width 663 height 398
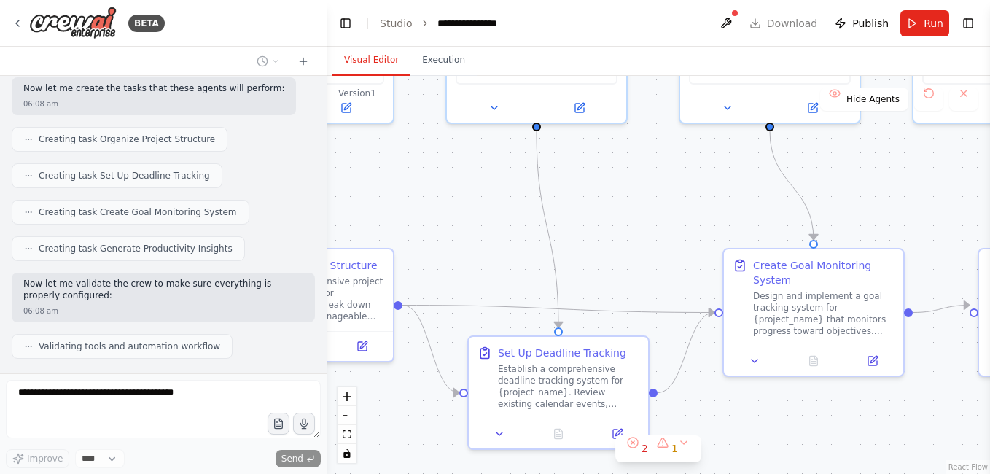
drag, startPoint x: 634, startPoint y: 231, endPoint x: 858, endPoint y: 205, distance: 225.4
click at [868, 199] on div ".deletable-edge-delete-btn { width: 20px; height: 20px; border: 0px solid #ffff…" at bounding box center [658, 275] width 663 height 398
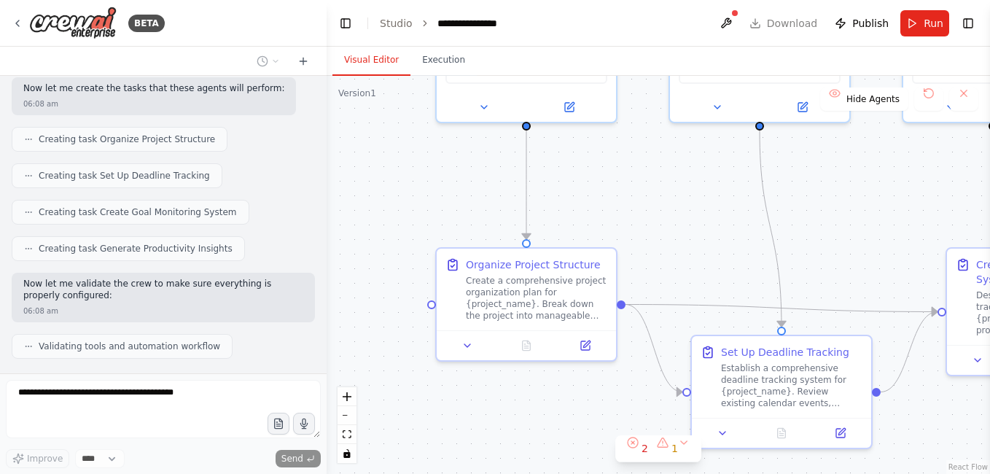
drag, startPoint x: 614, startPoint y: 241, endPoint x: 820, endPoint y: 247, distance: 206.4
click at [820, 247] on div ".deletable-edge-delete-btn { width: 20px; height: 20px; border: 0px solid #ffff…" at bounding box center [658, 275] width 663 height 398
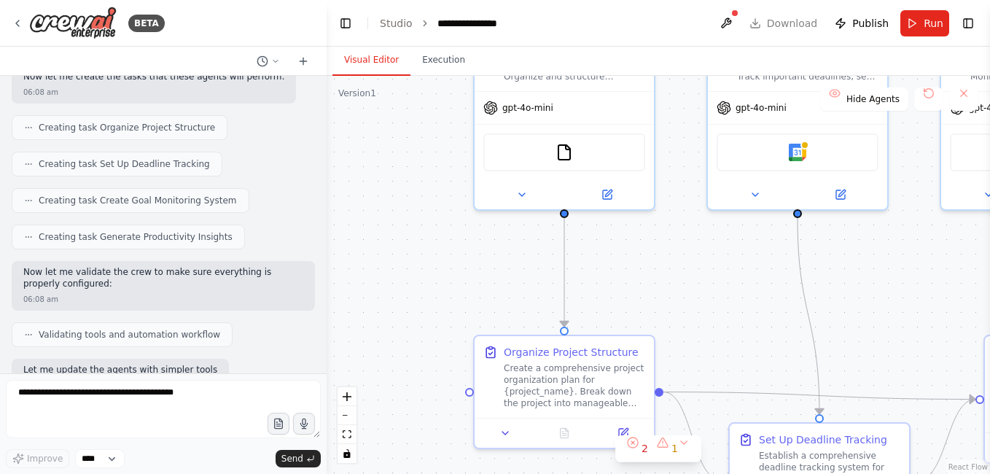
drag, startPoint x: 652, startPoint y: 200, endPoint x: 709, endPoint y: 316, distance: 129.8
click at [709, 316] on div ".deletable-edge-delete-btn { width: 20px; height: 20px; border: 0px solid #ffff…" at bounding box center [658, 275] width 663 height 398
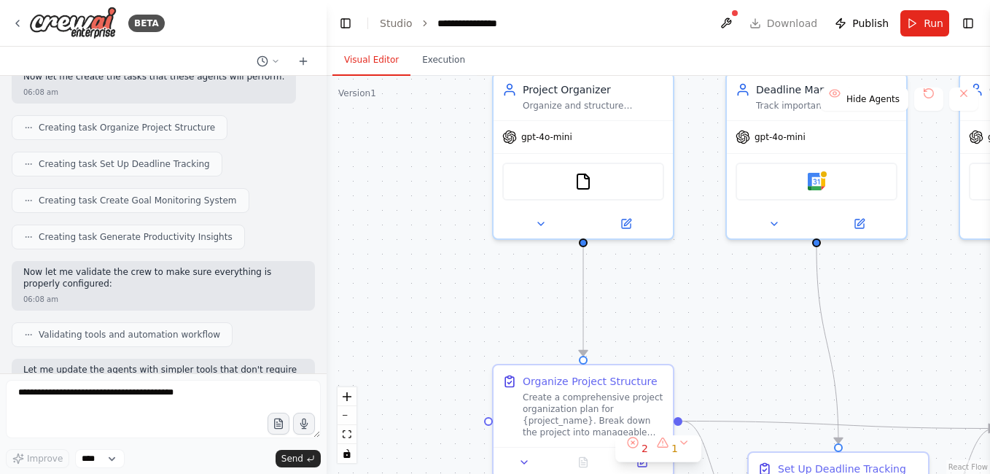
scroll to position [970, 0]
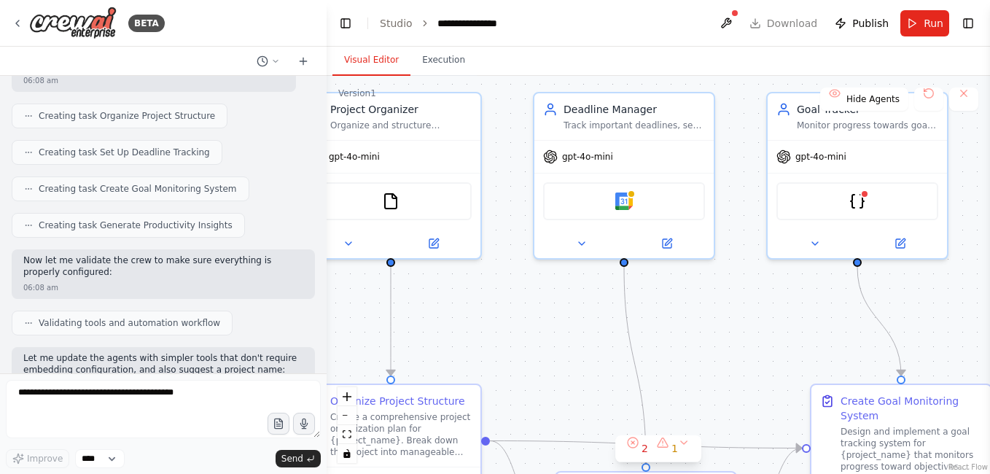
drag, startPoint x: 728, startPoint y: 315, endPoint x: 537, endPoint y: 335, distance: 192.0
click at [537, 335] on div ".deletable-edge-delete-btn { width: 20px; height: 20px; border: 0px solid #ffff…" at bounding box center [658, 275] width 663 height 398
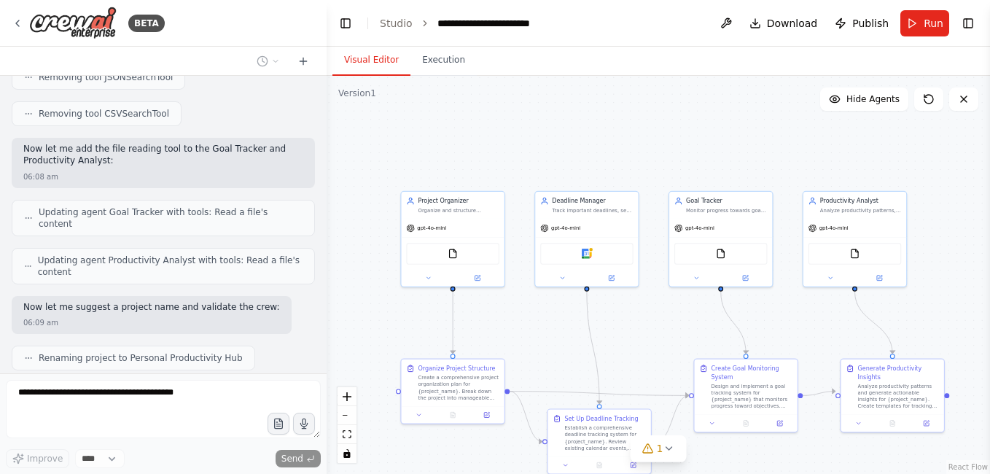
scroll to position [1498, 0]
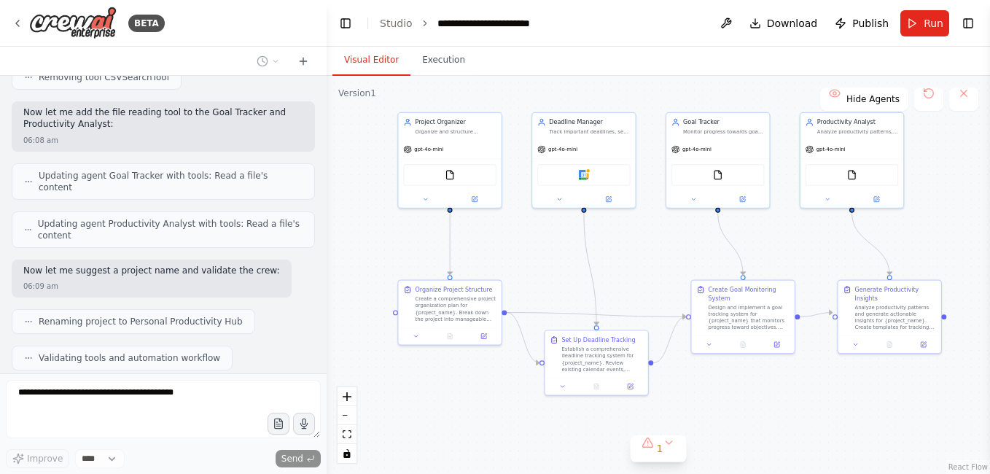
drag, startPoint x: 380, startPoint y: 207, endPoint x: 377, endPoint y: 128, distance: 78.8
click at [377, 128] on div ".deletable-edge-delete-btn { width: 20px; height: 20px; border: 0px solid #ffff…" at bounding box center [658, 275] width 663 height 398
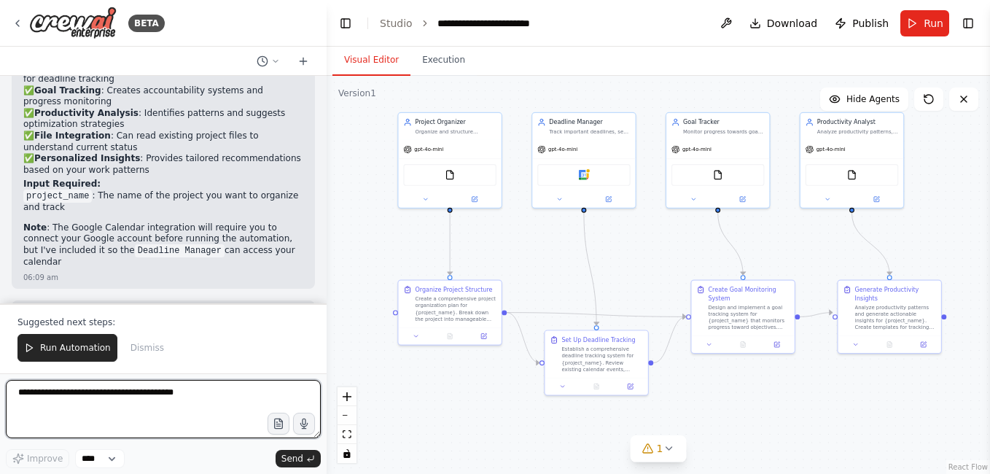
scroll to position [2147, 0]
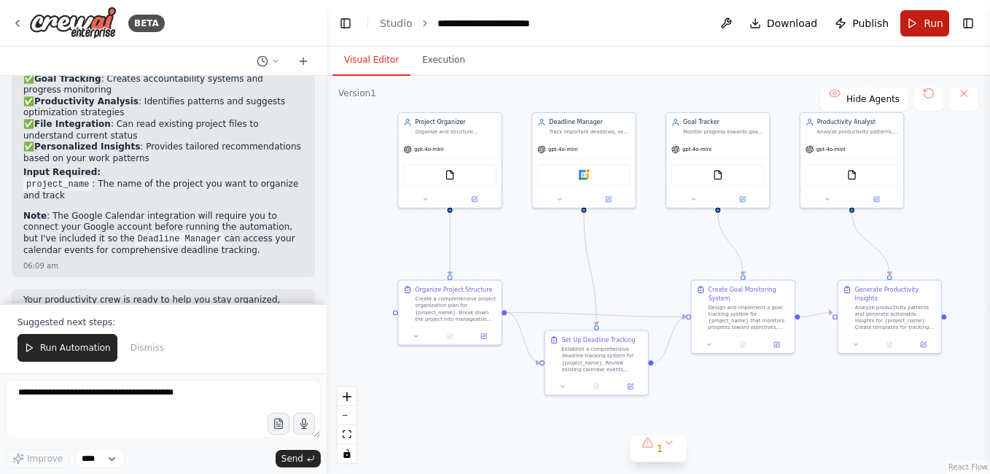
click at [916, 16] on button "Run" at bounding box center [924, 23] width 49 height 26
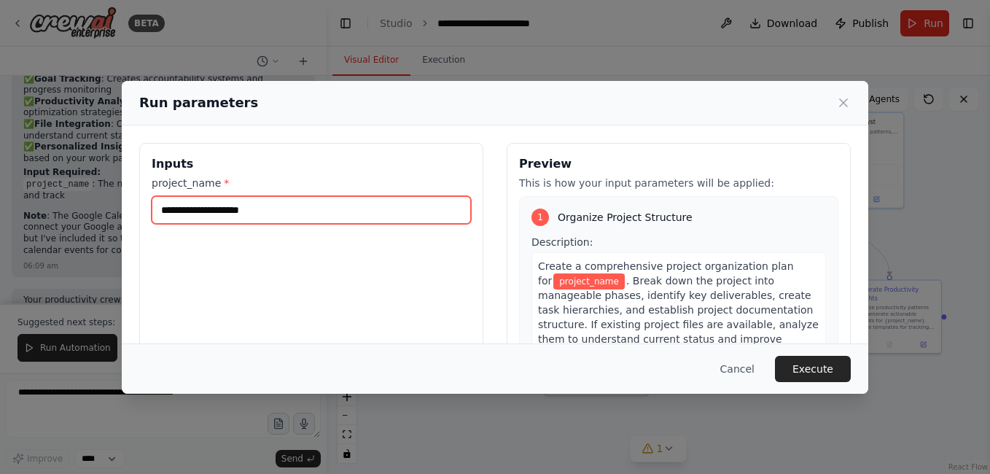
click at [375, 218] on input "project_name *" at bounding box center [311, 210] width 319 height 28
click at [192, 209] on input "**********" at bounding box center [311, 210] width 319 height 28
click at [197, 209] on input "**********" at bounding box center [311, 210] width 319 height 28
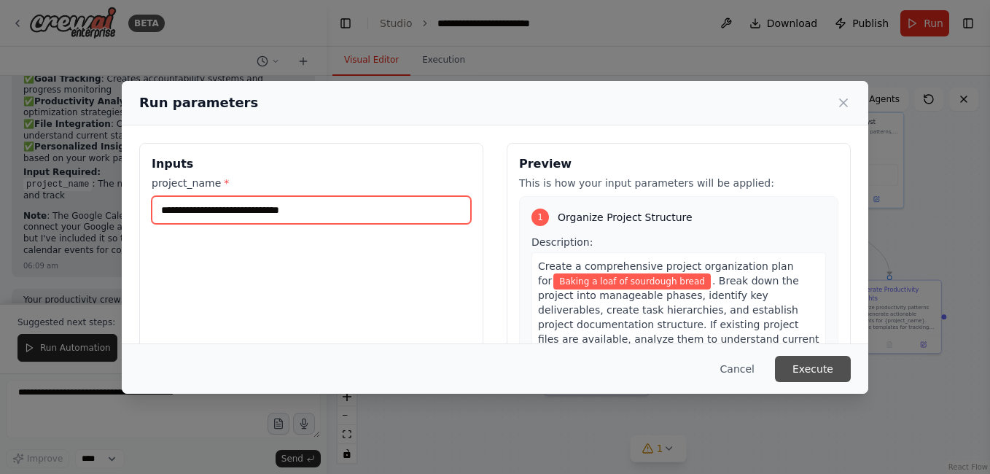
type input "**********"
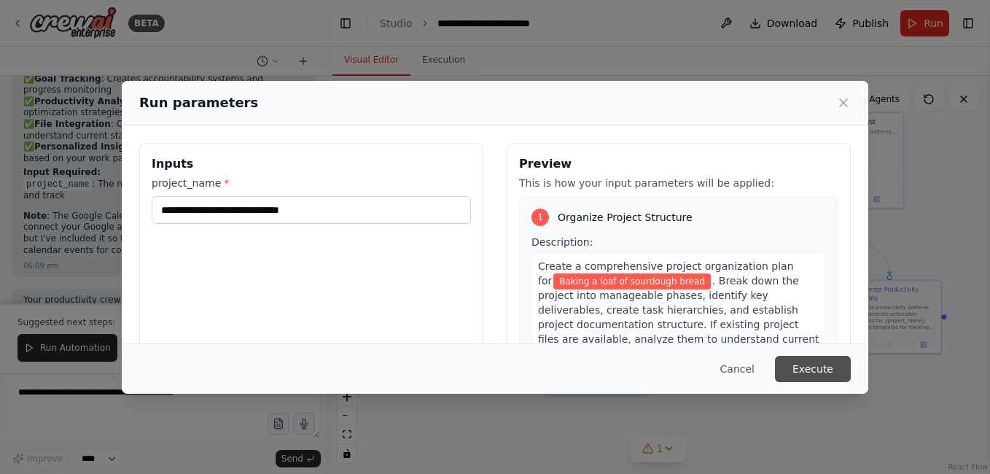
click at [837, 357] on button "Execute" at bounding box center [813, 369] width 76 height 26
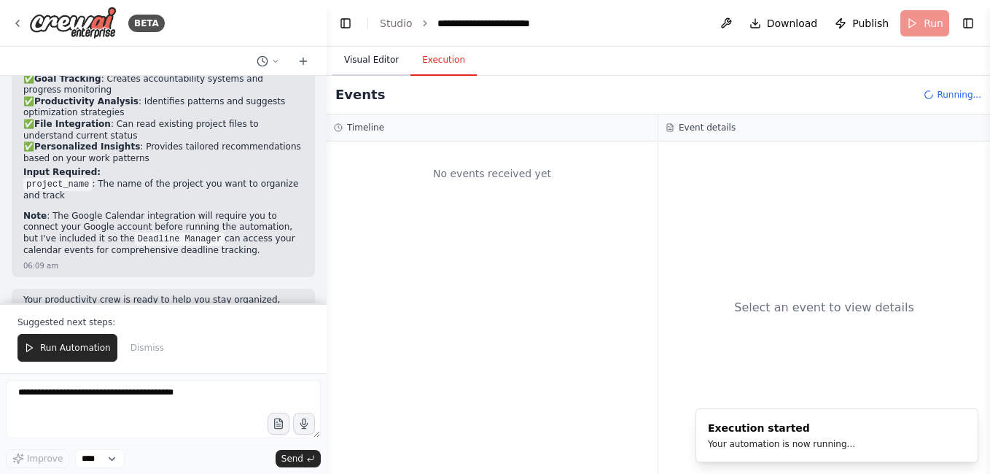
click at [364, 61] on button "Visual Editor" at bounding box center [371, 60] width 78 height 31
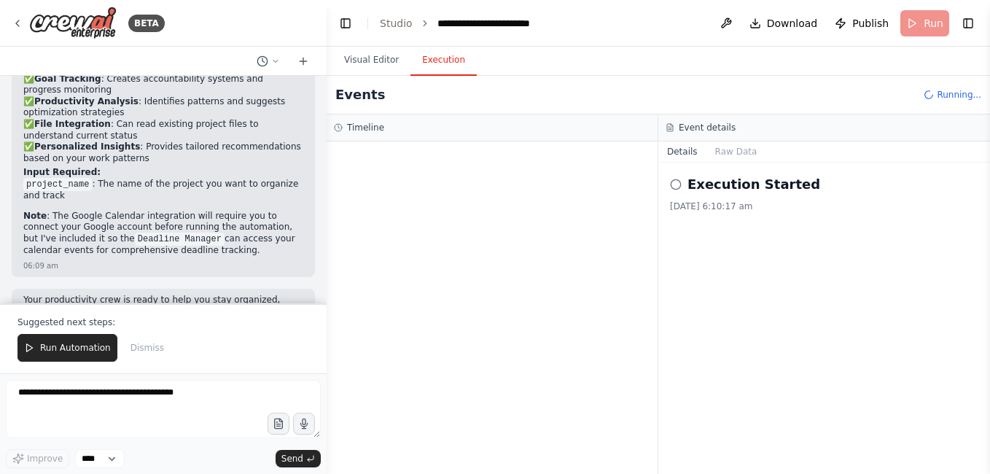
click at [430, 63] on button "Execution" at bounding box center [443, 60] width 66 height 31
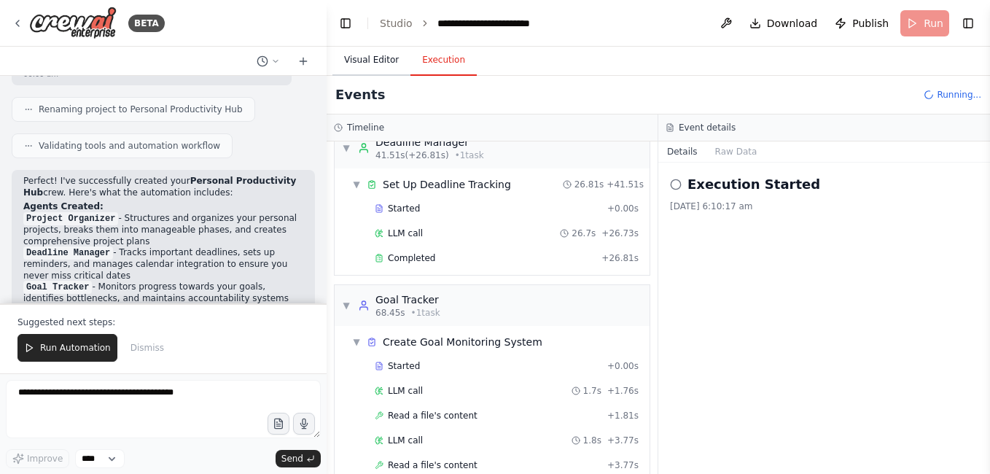
scroll to position [402, 0]
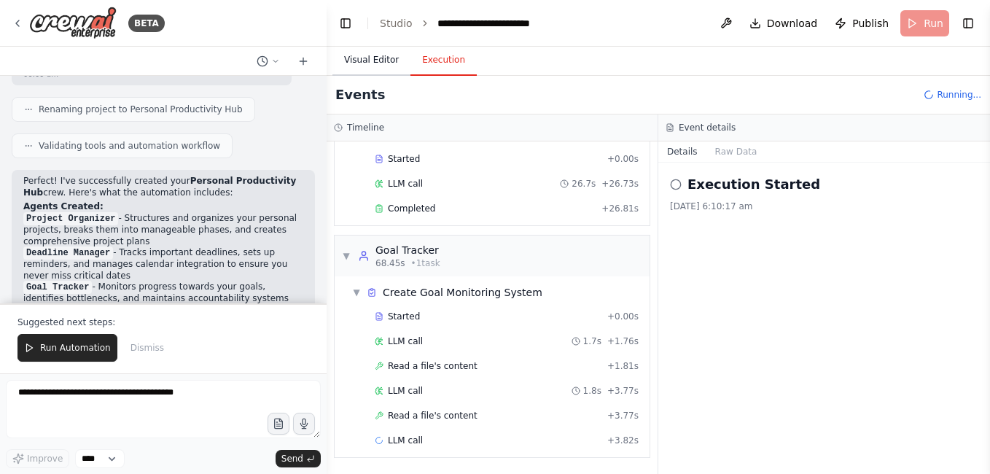
click at [399, 47] on button "Visual Editor" at bounding box center [371, 60] width 78 height 31
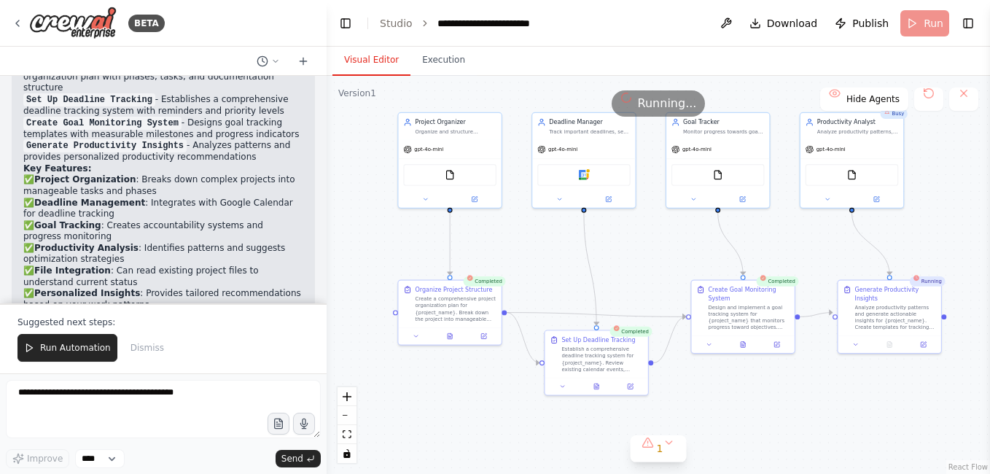
scroll to position [2001, 0]
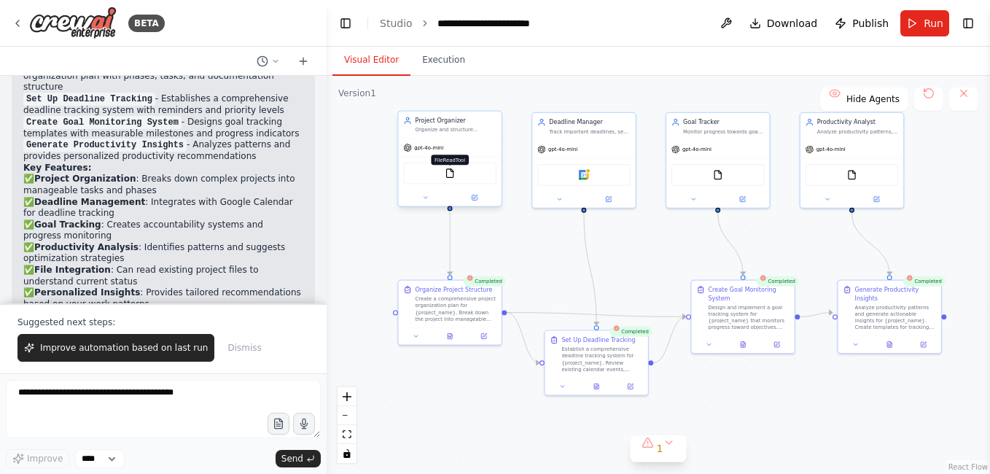
click at [451, 173] on img at bounding box center [450, 173] width 10 height 10
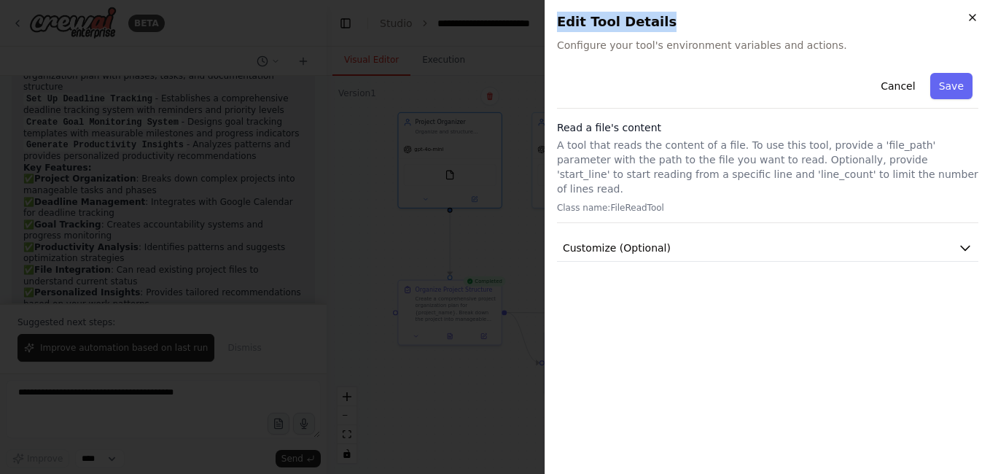
click at [967, 20] on div "Close Edit Tool Details Configure your tool's environment variables and actions…" at bounding box center [767, 237] width 445 height 474
click at [510, 93] on div at bounding box center [495, 237] width 990 height 474
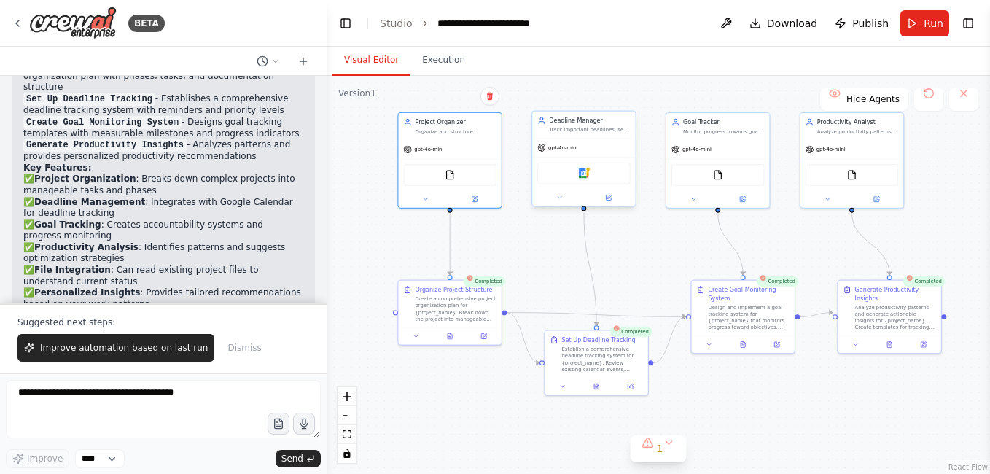
click at [590, 177] on div "Google Calendar" at bounding box center [583, 174] width 93 height 22
click at [581, 176] on img at bounding box center [584, 173] width 10 height 10
click at [583, 175] on img at bounding box center [584, 173] width 10 height 10
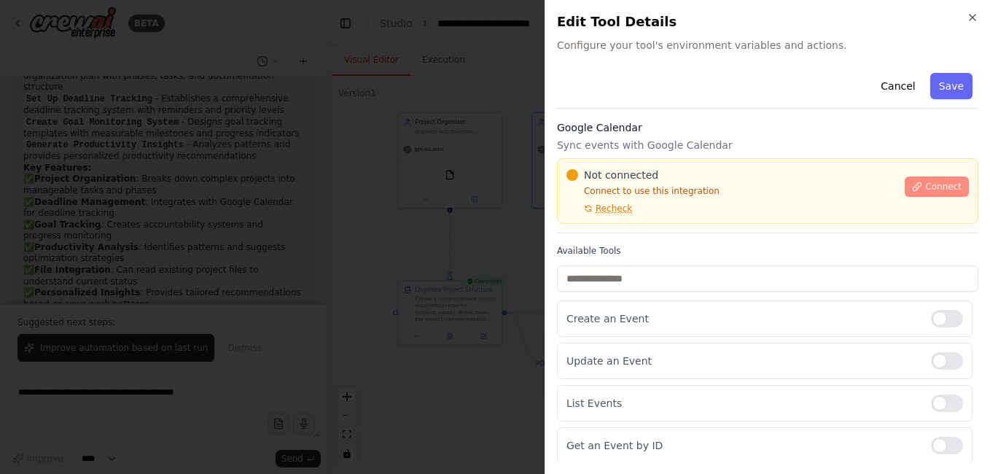
click at [912, 183] on icon at bounding box center [917, 187] width 10 height 10
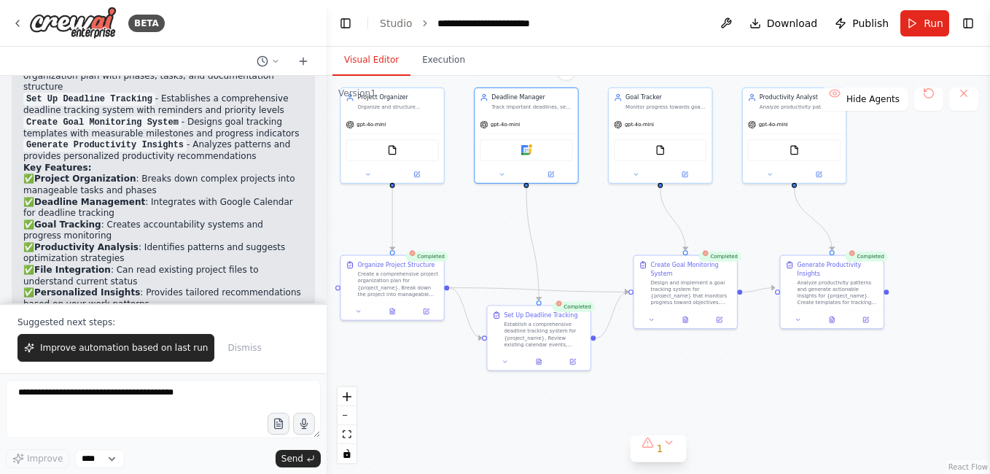
drag, startPoint x: 660, startPoint y: 259, endPoint x: 582, endPoint y: 227, distance: 84.4
click at [586, 230] on div ".deletable-edge-delete-btn { width: 20px; height: 20px; border: 0px solid #ffff…" at bounding box center [658, 275] width 663 height 398
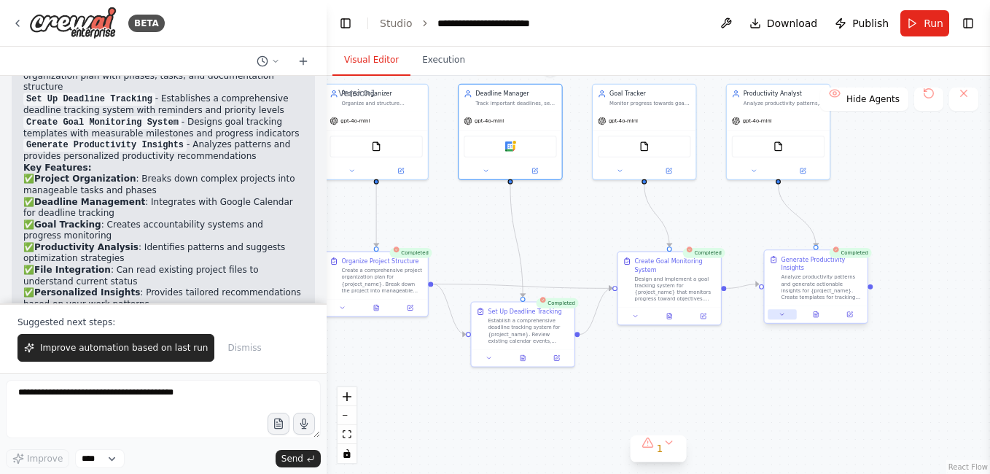
click at [776, 309] on button at bounding box center [782, 314] width 28 height 10
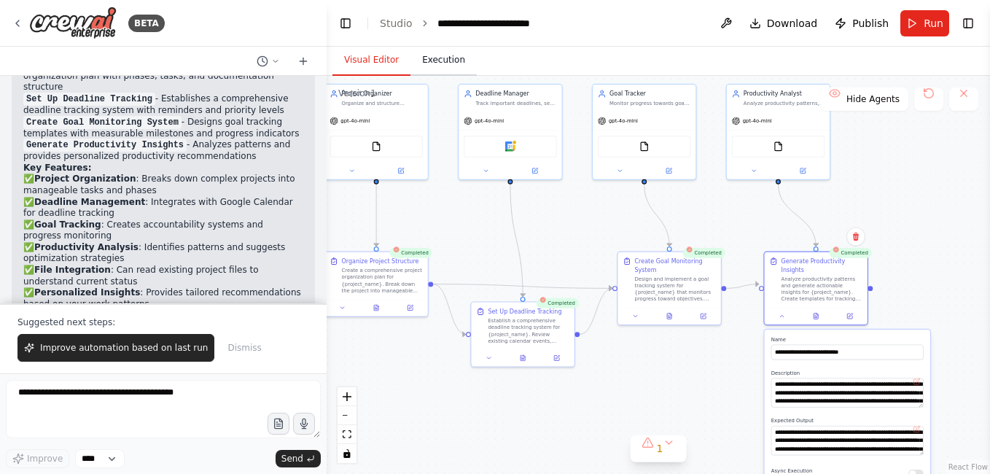
click at [429, 66] on button "Execution" at bounding box center [443, 60] width 66 height 31
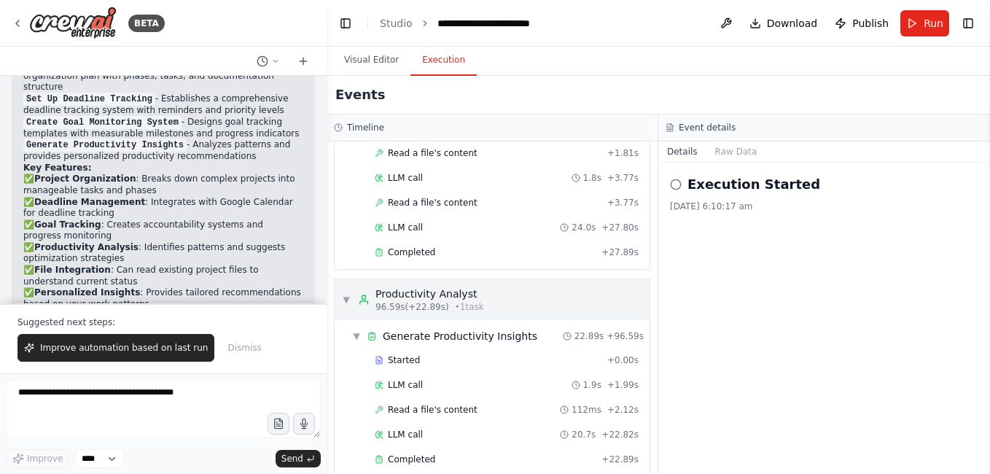
scroll to position [634, 0]
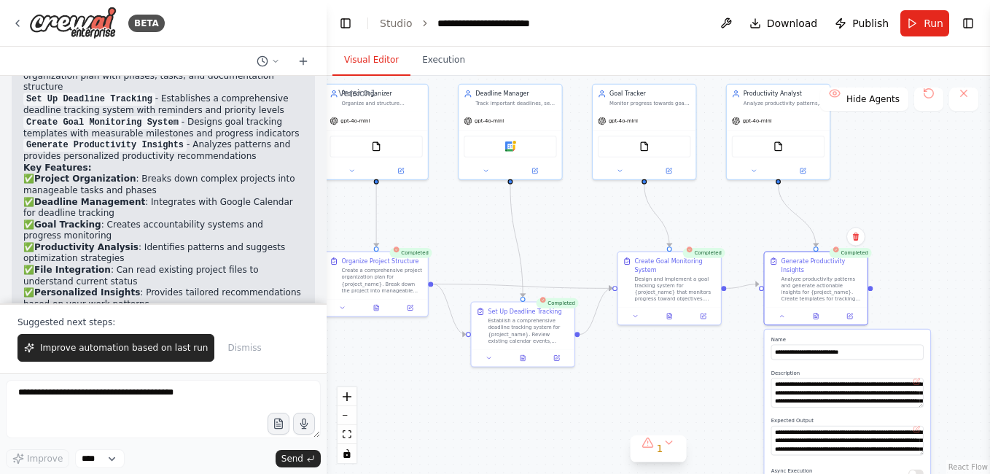
click at [373, 57] on button "Visual Editor" at bounding box center [371, 60] width 78 height 31
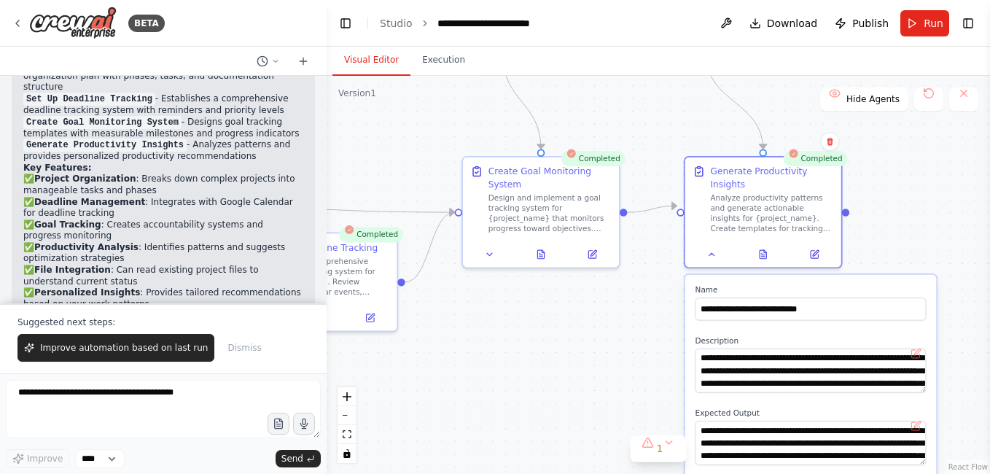
drag, startPoint x: 909, startPoint y: 290, endPoint x: 904, endPoint y: 165, distance: 125.5
click at [905, 165] on div ".deletable-edge-delete-btn { width: 20px; height: 20px; border: 0px solid #ffff…" at bounding box center [658, 275] width 663 height 398
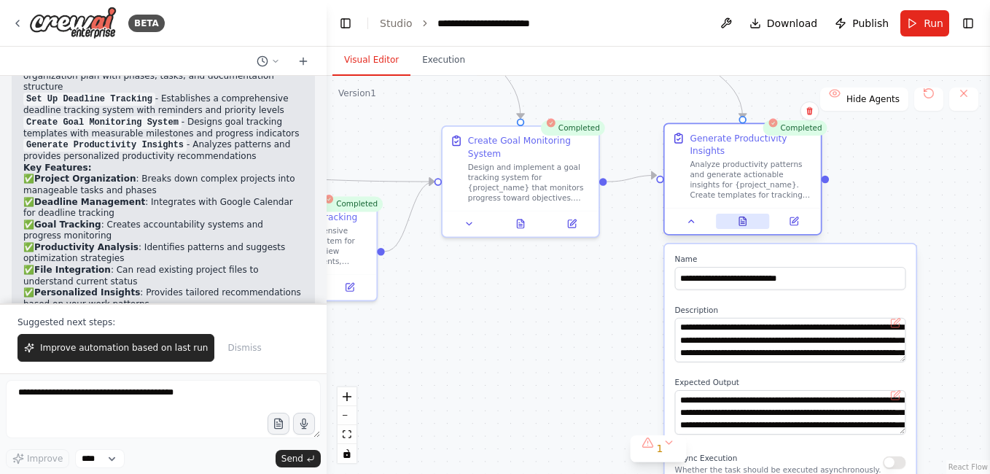
click at [746, 217] on icon at bounding box center [742, 221] width 7 height 9
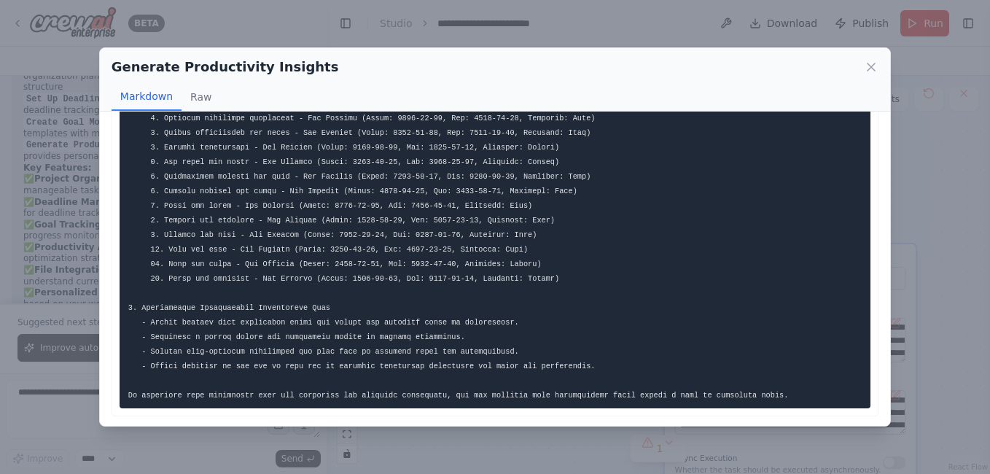
scroll to position [658, 0]
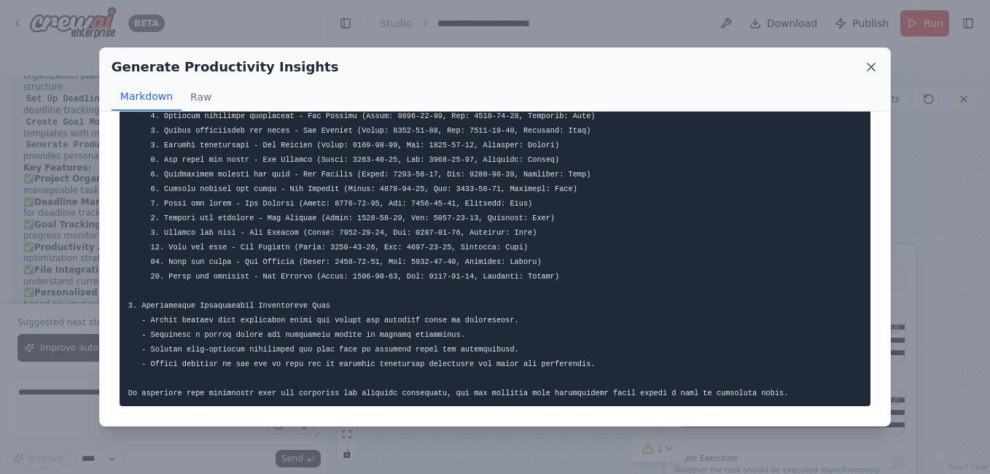
click at [871, 70] on icon at bounding box center [871, 67] width 15 height 15
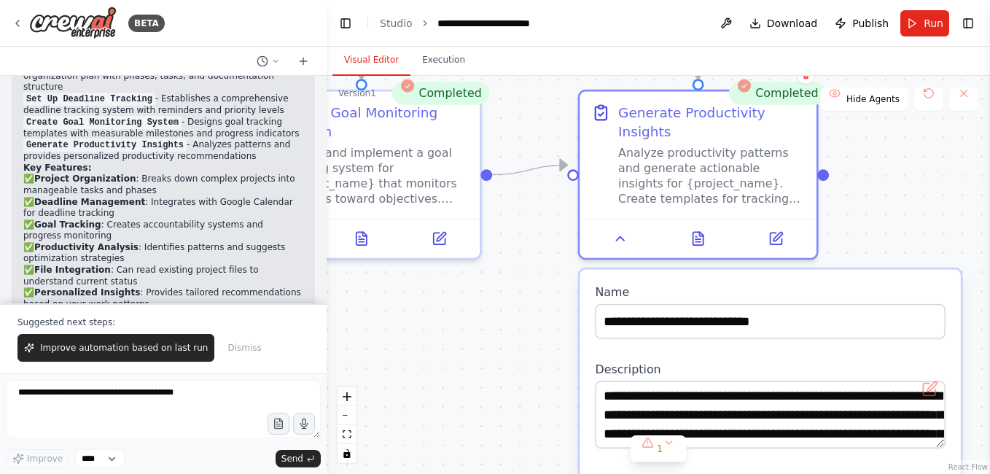
drag, startPoint x: 948, startPoint y: 187, endPoint x: 927, endPoint y: 310, distance: 125.0
click at [933, 316] on div ".deletable-edge-delete-btn { width: 20px; height: 20px; border: 0px solid #ffff…" at bounding box center [658, 275] width 663 height 398
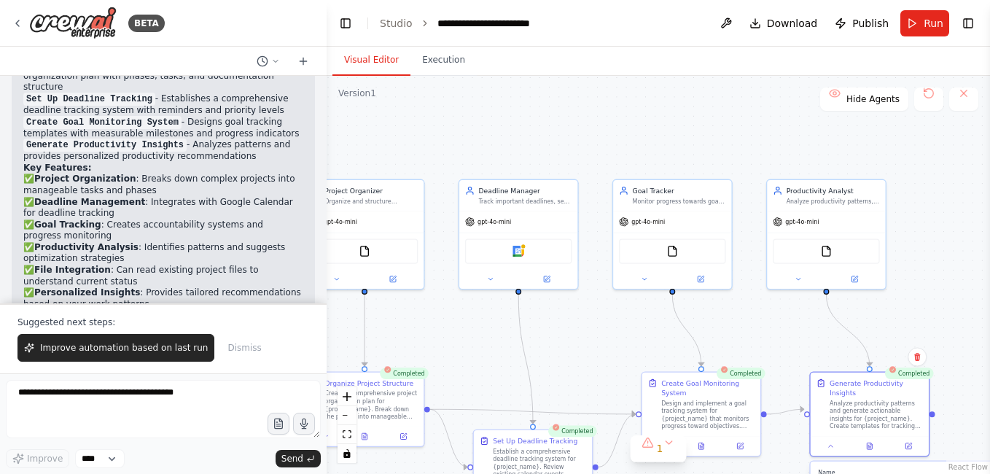
drag, startPoint x: 862, startPoint y: 142, endPoint x: 984, endPoint y: 249, distance: 162.3
click at [981, 253] on div ".deletable-edge-delete-btn { width: 20px; height: 20px; border: 0px solid #ffff…" at bounding box center [658, 275] width 663 height 398
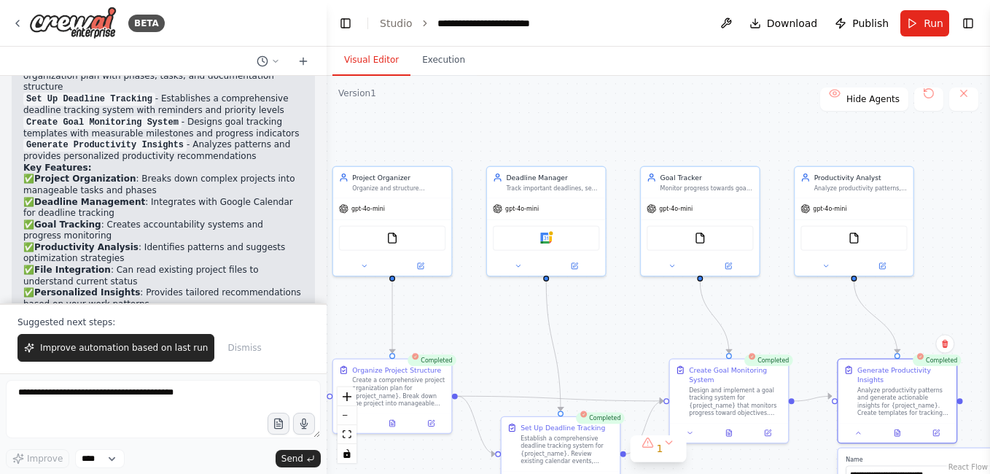
drag, startPoint x: 608, startPoint y: 331, endPoint x: 766, endPoint y: 171, distance: 224.3
click at [760, 181] on div ".deletable-edge-delete-btn { width: 20px; height: 20px; border: 0px solid #ffff…" at bounding box center [658, 275] width 663 height 398
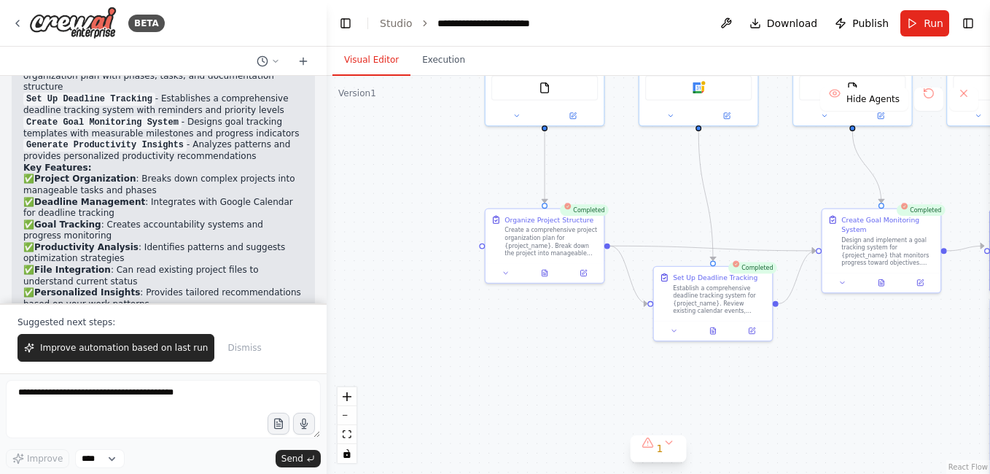
scroll to position [2147, 0]
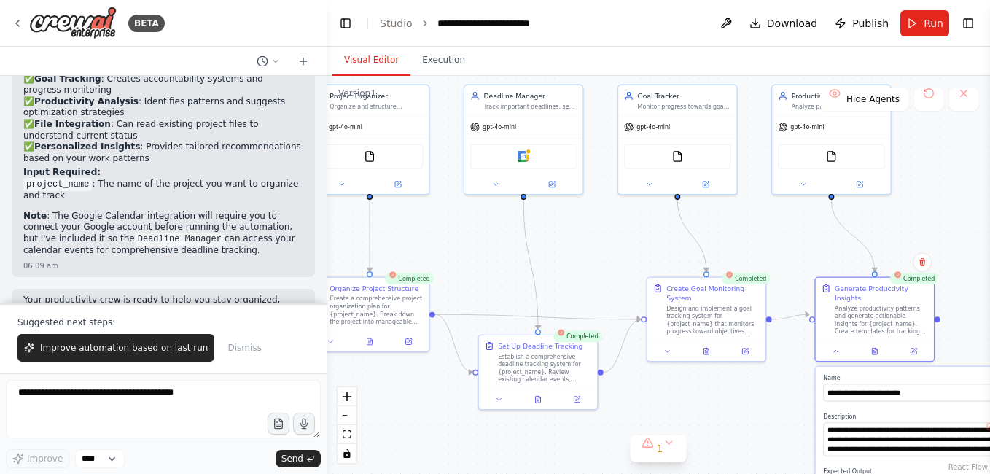
drag, startPoint x: 692, startPoint y: 184, endPoint x: 517, endPoint y: 253, distance: 187.9
click at [517, 253] on div ".deletable-edge-delete-btn { width: 20px; height: 20px; border: 0px solid #ffff…" at bounding box center [658, 275] width 663 height 398
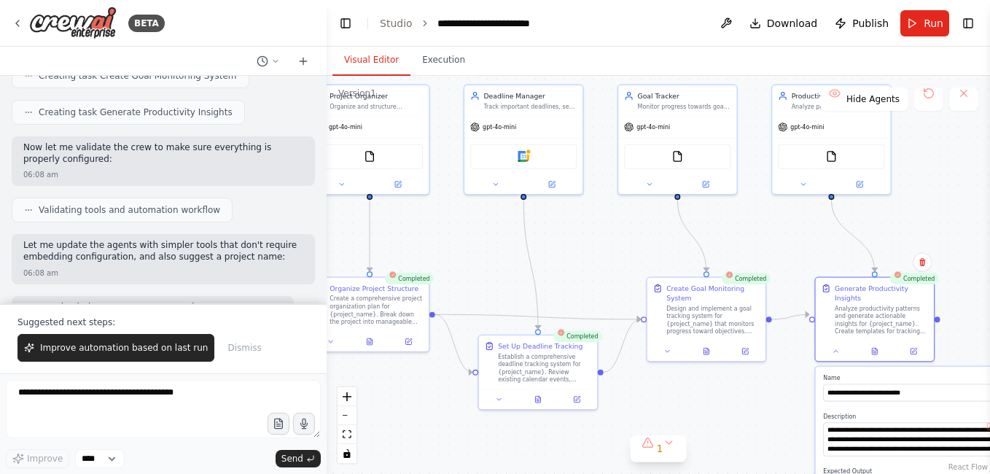
scroll to position [1054, 0]
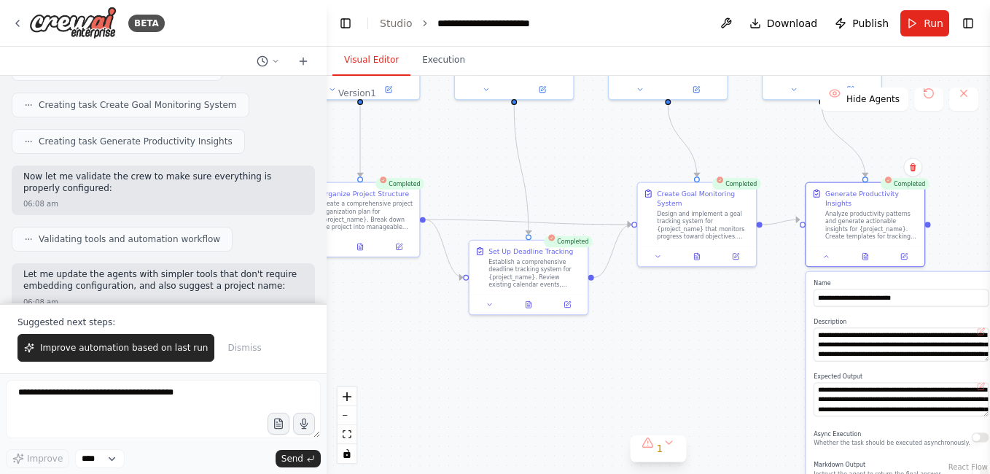
drag, startPoint x: 439, startPoint y: 239, endPoint x: 428, endPoint y: 136, distance: 103.4
click at [428, 136] on div ".deletable-edge-delete-btn { width: 20px; height: 20px; border: 0px solid #ffff…" at bounding box center [658, 275] width 663 height 398
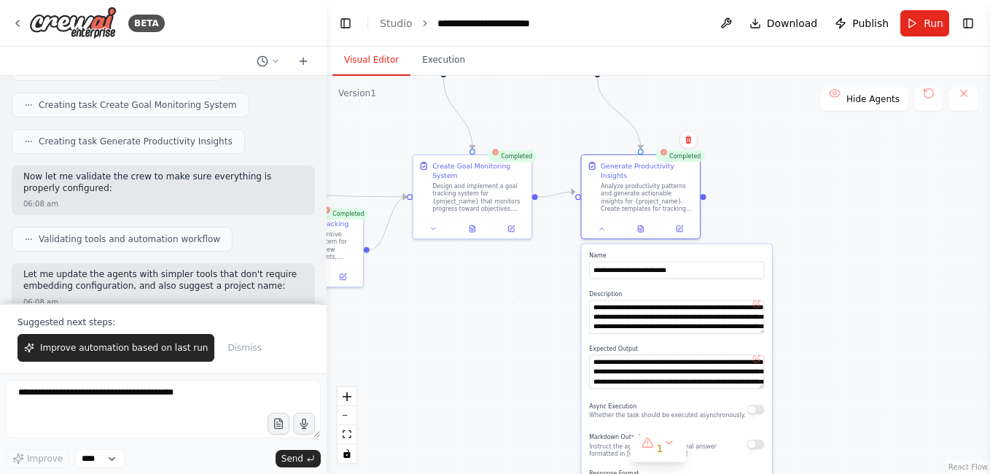
drag, startPoint x: 671, startPoint y: 348, endPoint x: 445, endPoint y: 329, distance: 226.8
click at [445, 329] on div ".deletable-edge-delete-btn { width: 20px; height: 20px; border: 0px solid #ffff…" at bounding box center [658, 275] width 663 height 398
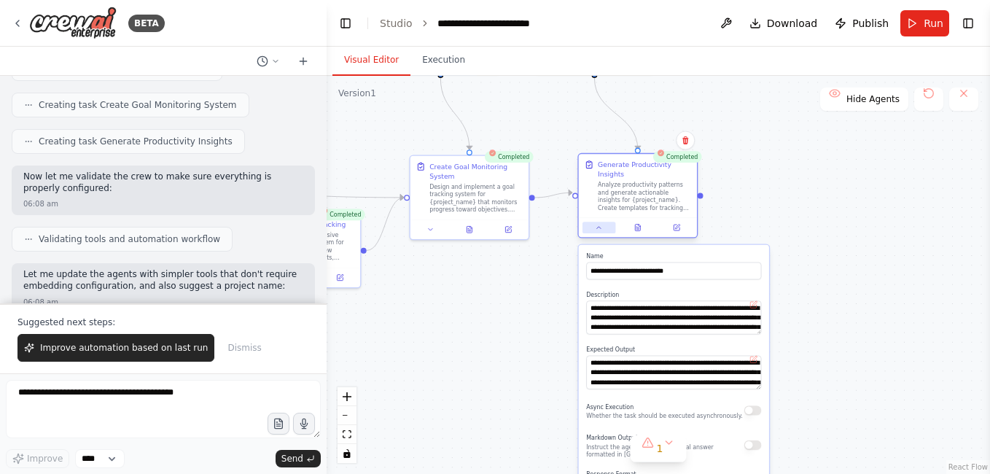
click at [592, 222] on button at bounding box center [599, 228] width 33 height 12
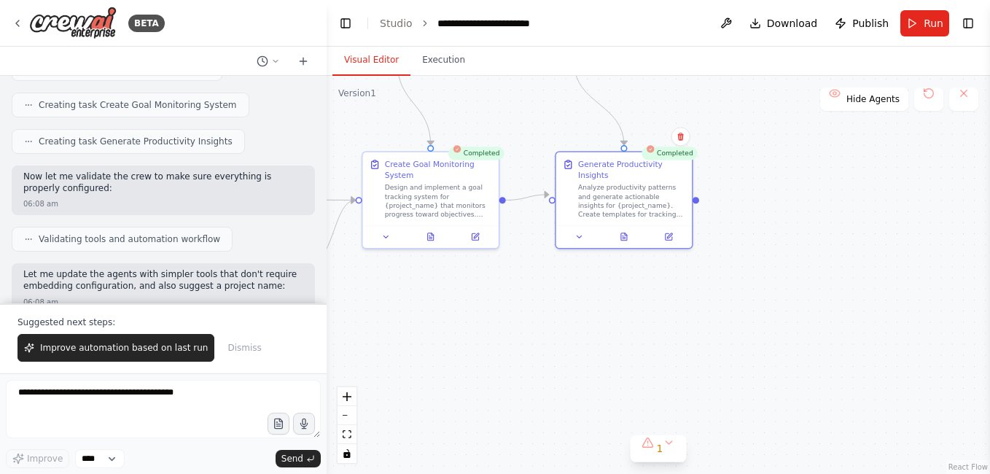
drag, startPoint x: 755, startPoint y: 201, endPoint x: 811, endPoint y: 327, distance: 138.4
click at [811, 327] on div ".deletable-edge-delete-btn { width: 20px; height: 20px; border: 0px solid #ffff…" at bounding box center [658, 275] width 663 height 398
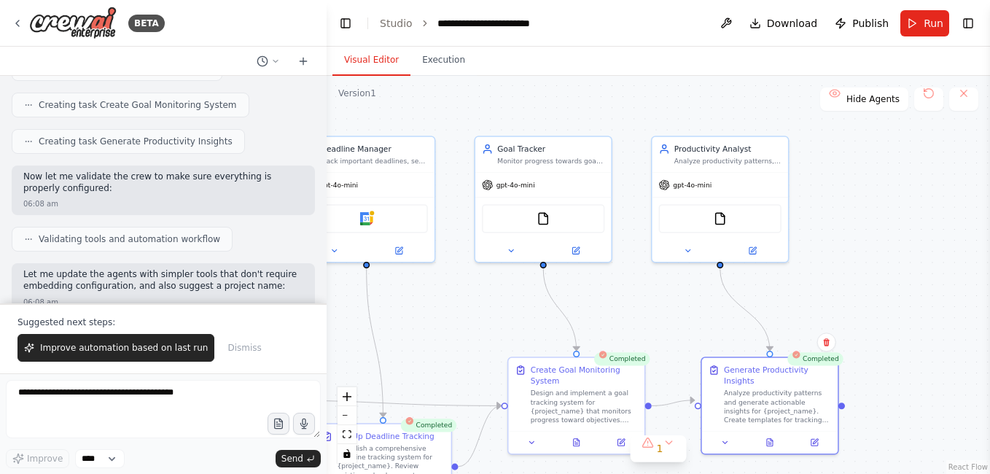
drag, startPoint x: 742, startPoint y: 178, endPoint x: 821, endPoint y: 246, distance: 104.4
click at [821, 246] on div ".deletable-edge-delete-btn { width: 20px; height: 20px; border: 0px solid #ffff…" at bounding box center [658, 275] width 663 height 398
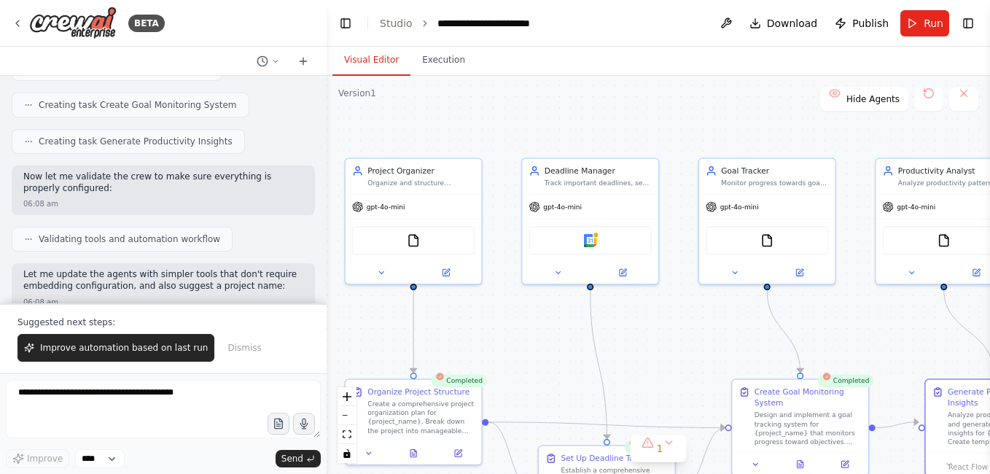
drag, startPoint x: 509, startPoint y: 100, endPoint x: 701, endPoint y: 111, distance: 192.1
click at [739, 112] on div ".deletable-edge-delete-btn { width: 20px; height: 20px; border: 0px solid #ffff…" at bounding box center [658, 275] width 663 height 398
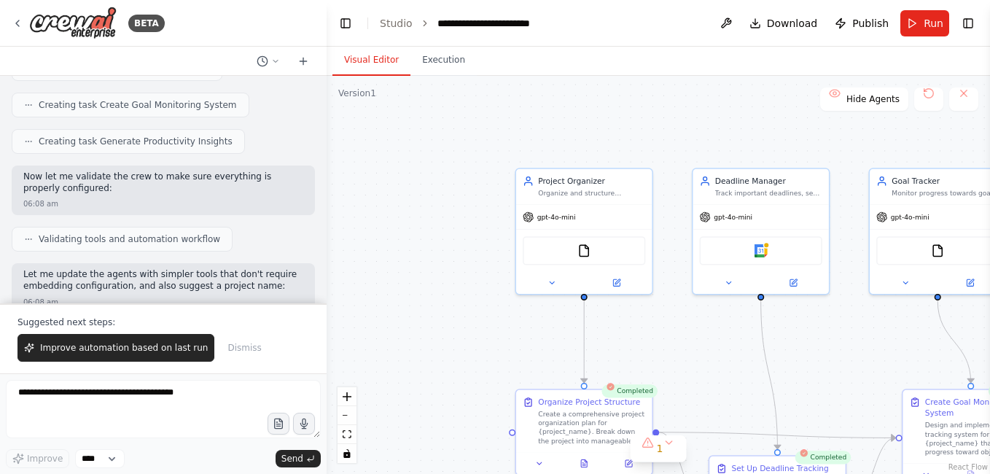
drag, startPoint x: 555, startPoint y: 122, endPoint x: 717, endPoint y: 140, distance: 162.8
click at [717, 140] on div ".deletable-edge-delete-btn { width: 20px; height: 20px; border: 0px solid #ffff…" at bounding box center [658, 275] width 663 height 398
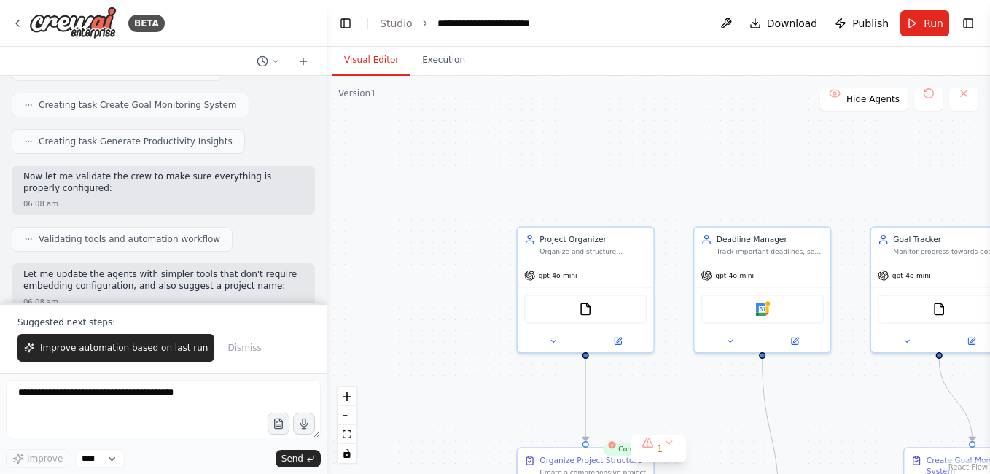
drag, startPoint x: 436, startPoint y: 141, endPoint x: 437, endPoint y: 200, distance: 58.3
click at [437, 200] on div ".deletable-edge-delete-btn { width: 20px; height: 20px; border: 0px solid #ffff…" at bounding box center [658, 275] width 663 height 398
click at [738, 29] on button at bounding box center [726, 23] width 23 height 26
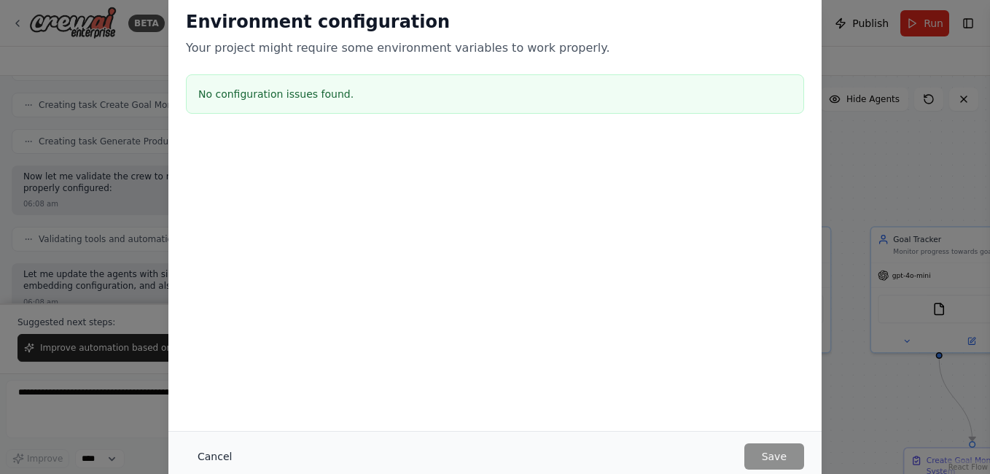
click at [209, 461] on button "Cancel" at bounding box center [215, 456] width 58 height 26
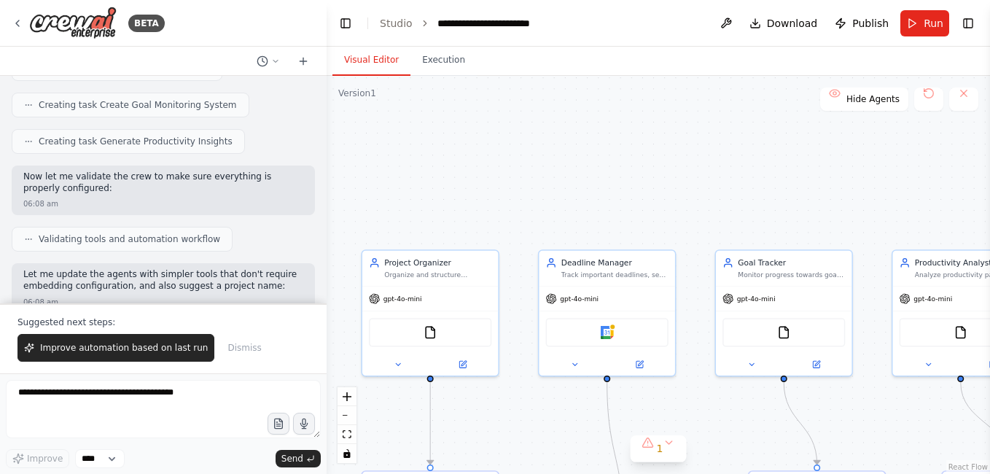
drag, startPoint x: 691, startPoint y: 171, endPoint x: 478, endPoint y: 188, distance: 214.3
click at [478, 188] on div ".deletable-edge-delete-btn { width: 20px; height: 20px; border: 0px solid #ffff…" at bounding box center [658, 275] width 663 height 398
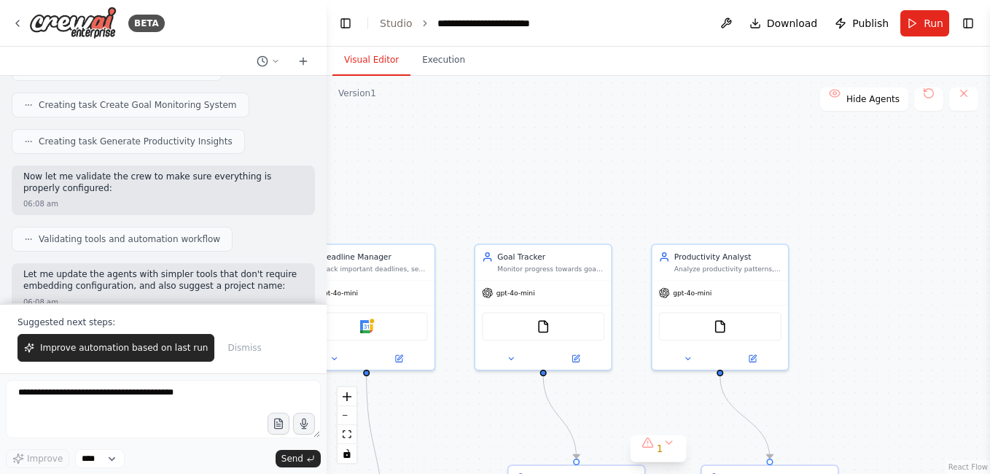
drag, startPoint x: 952, startPoint y: 149, endPoint x: 698, endPoint y: 119, distance: 256.3
click at [758, 146] on div ".deletable-edge-delete-btn { width: 20px; height: 20px; border: 0px solid #ffff…" at bounding box center [658, 275] width 663 height 398
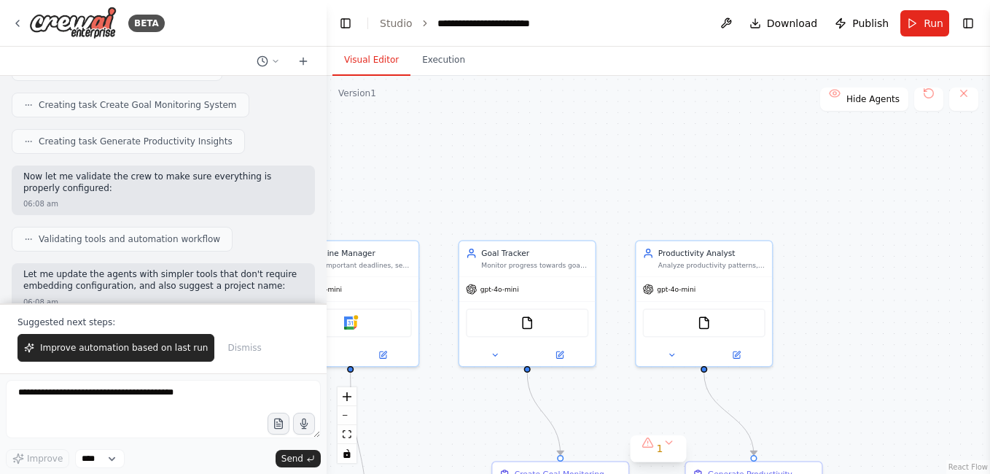
drag, startPoint x: 626, startPoint y: 136, endPoint x: 798, endPoint y: 134, distance: 172.1
click at [797, 134] on div ".deletable-edge-delete-btn { width: 20px; height: 20px; border: 0px solid #ffff…" at bounding box center [658, 275] width 663 height 398
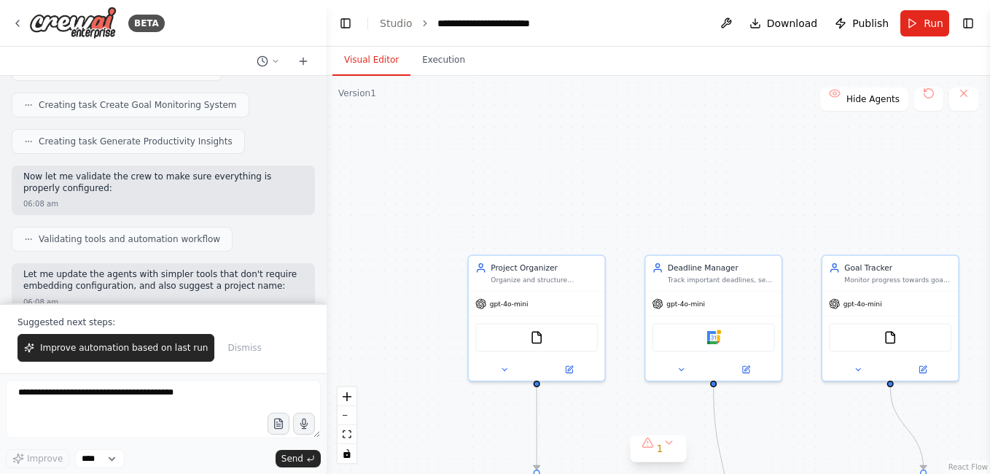
drag, startPoint x: 537, startPoint y: 152, endPoint x: 698, endPoint y: 144, distance: 161.3
click at [707, 161] on div ".deletable-edge-delete-btn { width: 20px; height: 20px; border: 0px solid #ffff…" at bounding box center [658, 275] width 663 height 398
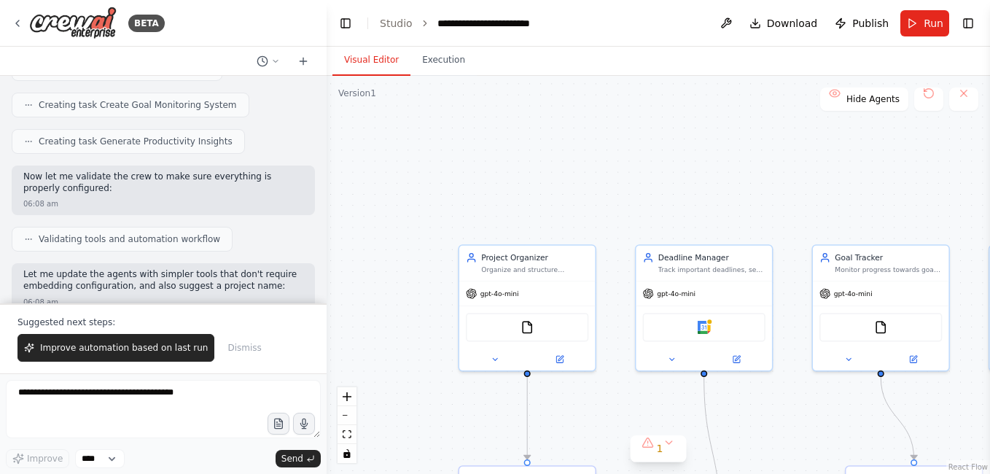
drag, startPoint x: 490, startPoint y: 203, endPoint x: 511, endPoint y: 120, distance: 86.5
click at [513, 120] on div ".deletable-edge-delete-btn { width: 20px; height: 20px; border: 0px solid #ffff…" at bounding box center [658, 275] width 663 height 398
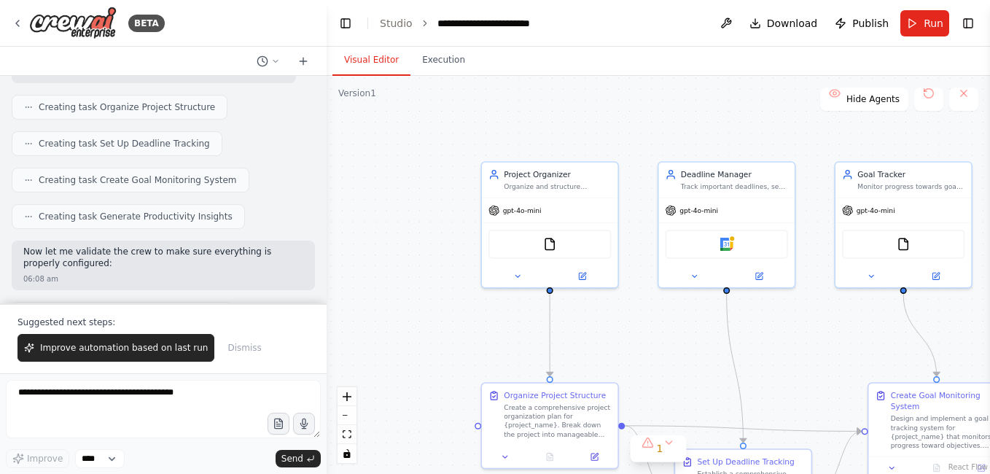
scroll to position [762, 0]
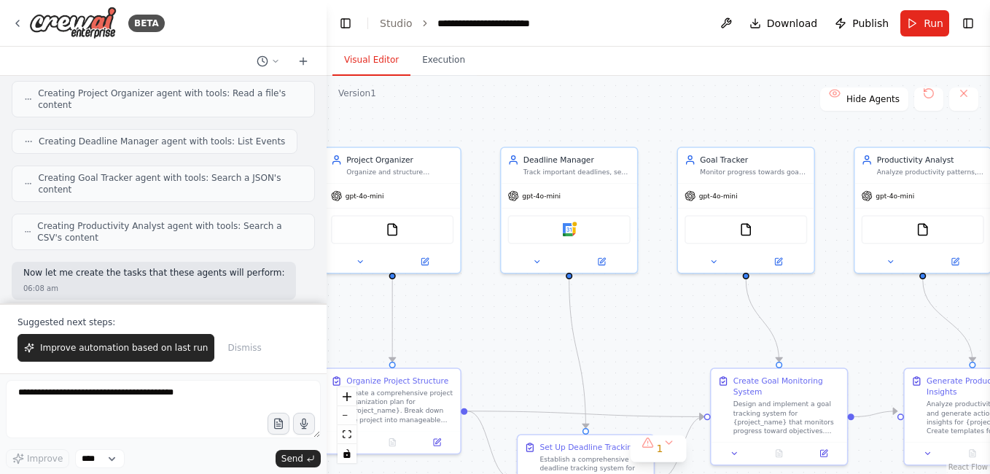
drag, startPoint x: 547, startPoint y: 136, endPoint x: 350, endPoint y: 114, distance: 198.1
click at [349, 113] on div ".deletable-edge-delete-btn { width: 20px; height: 20px; border: 0px solid #ffff…" at bounding box center [658, 275] width 663 height 398
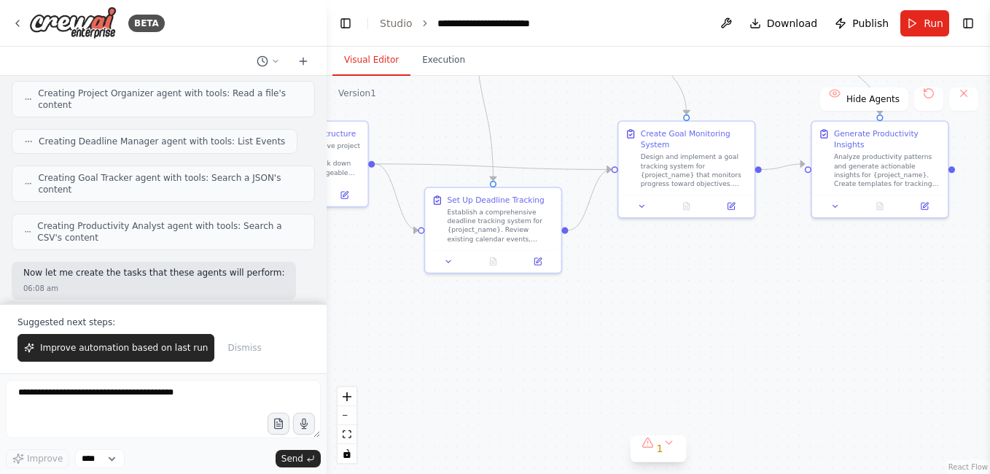
drag, startPoint x: 782, startPoint y: 347, endPoint x: 876, endPoint y: 129, distance: 237.7
click at [857, 127] on div ".deletable-edge-delete-btn { width: 20px; height: 20px; border: 0px solid #ffff…" at bounding box center [658, 275] width 663 height 398
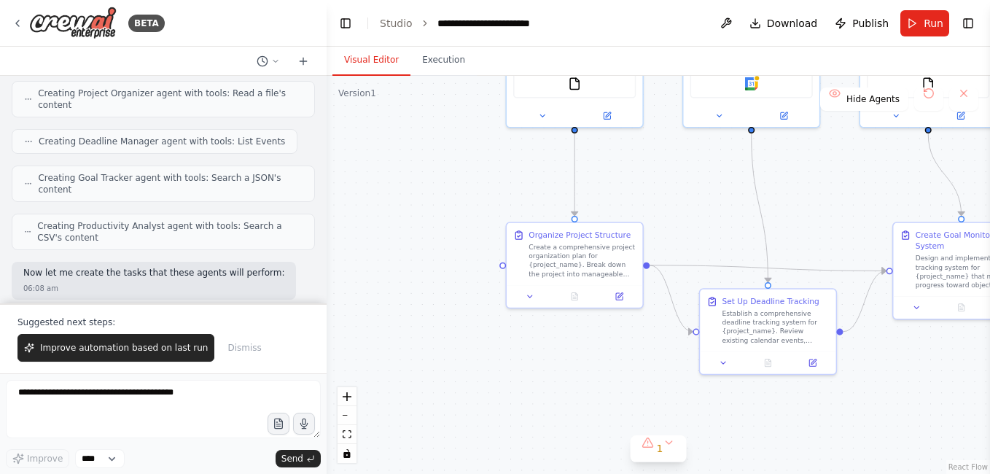
drag, startPoint x: 548, startPoint y: 157, endPoint x: 764, endPoint y: 276, distance: 246.7
click at [764, 276] on div ".deletable-edge-delete-btn { width: 20px; height: 20px; border: 0px solid #ffff…" at bounding box center [658, 275] width 663 height 398
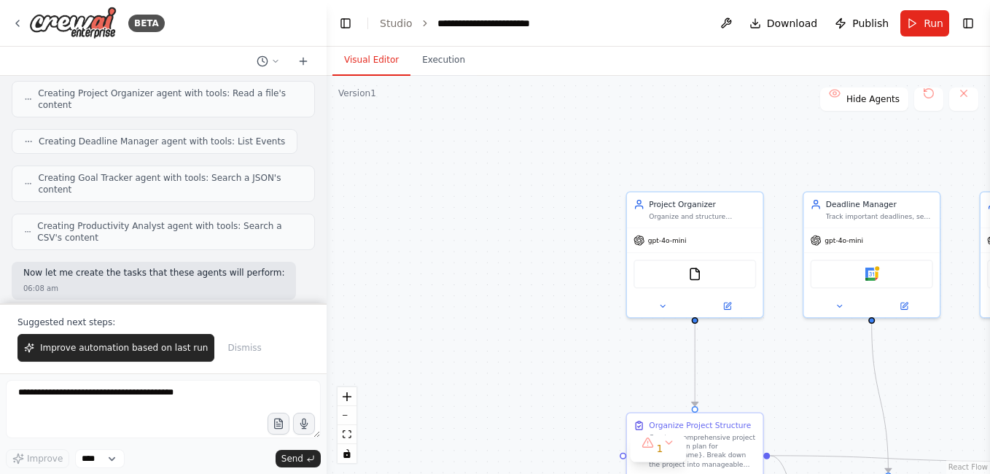
drag, startPoint x: 470, startPoint y: 131, endPoint x: 469, endPoint y: 221, distance: 89.7
click at [512, 290] on div ".deletable-edge-delete-btn { width: 20px; height: 20px; border: 0px solid #ffff…" at bounding box center [658, 275] width 663 height 398
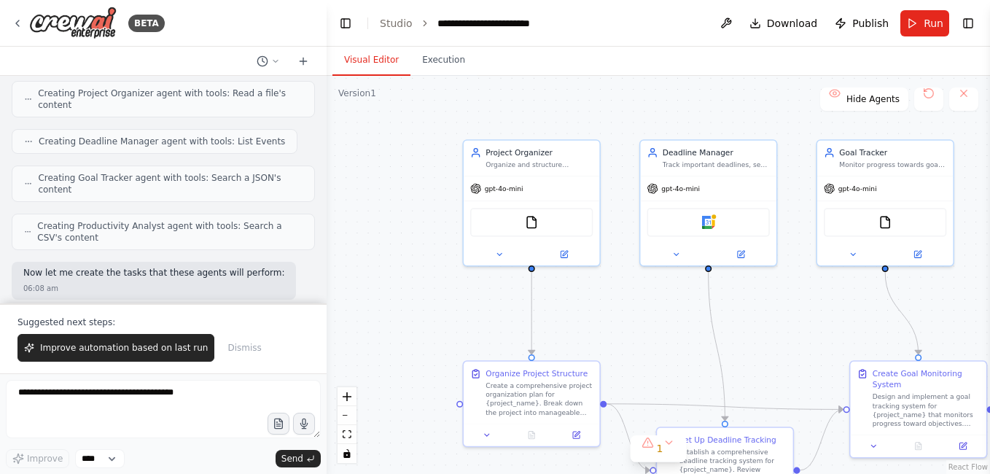
drag, startPoint x: 511, startPoint y: 175, endPoint x: 373, endPoint y: 122, distance: 147.5
click at [373, 122] on div ".deletable-edge-delete-btn { width: 20px; height: 20px; border: 0px solid #ffff…" at bounding box center [658, 275] width 663 height 398
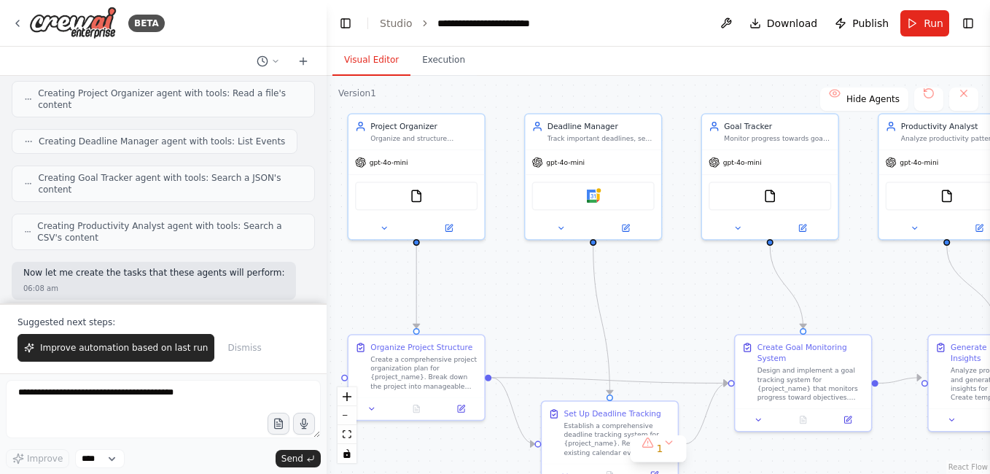
drag, startPoint x: 591, startPoint y: 112, endPoint x: 450, endPoint y: 77, distance: 144.8
click at [447, 81] on div ".deletable-edge-delete-btn { width: 20px; height: 20px; border: 0px solid #ffff…" at bounding box center [658, 275] width 663 height 398
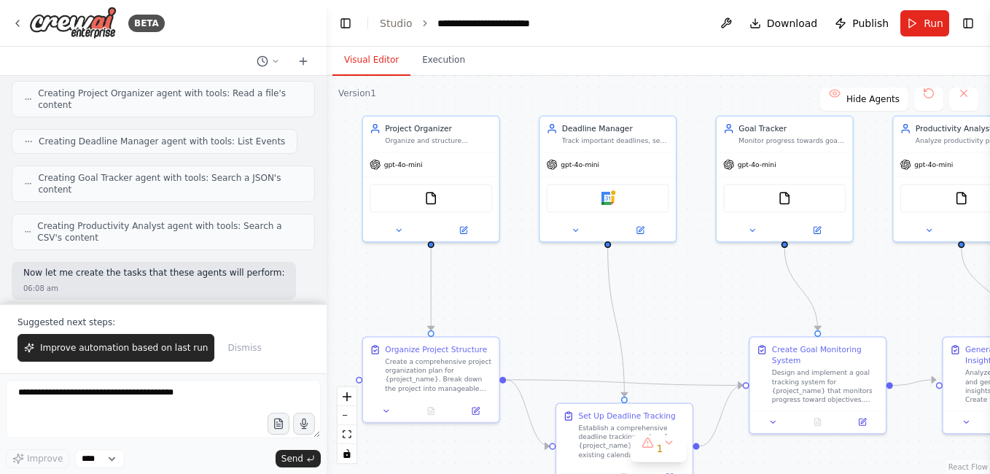
drag, startPoint x: 529, startPoint y: 303, endPoint x: 566, endPoint y: 325, distance: 43.5
click at [566, 325] on div ".deletable-edge-delete-btn { width: 20px; height: 20px; border: 0px solid #ffff…" at bounding box center [658, 275] width 663 height 398
